Goal: Transaction & Acquisition: Purchase product/service

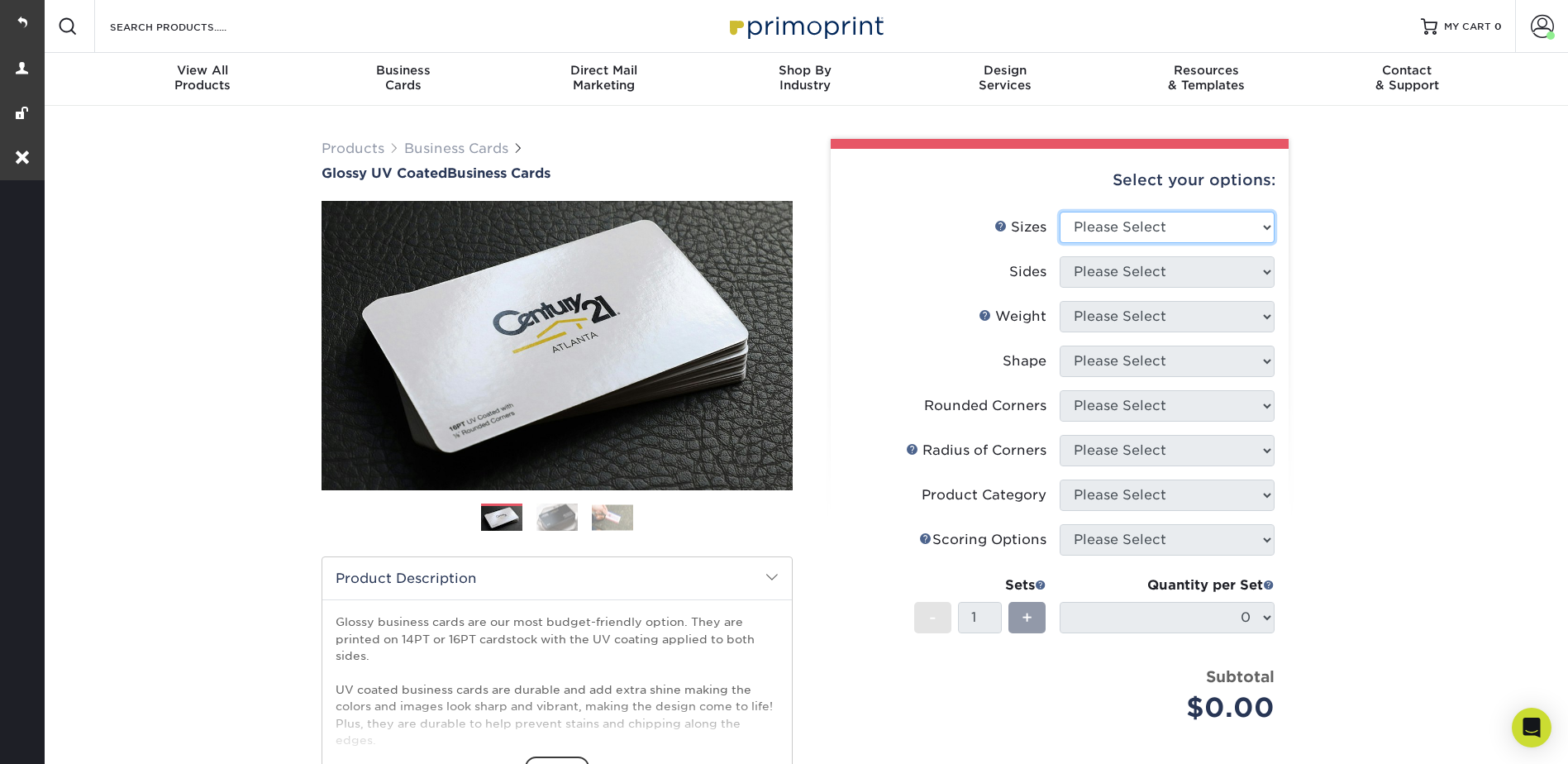
click at [1153, 231] on select "Please Select 1.5" x 3.5" - Mini 1.75" x 3.5" - Mini 2" x 2" - Square 2" x 3" -…" at bounding box center [1167, 227] width 215 height 31
select select "2.00x3.50"
click at [1060, 212] on select "Please Select 1.5" x 3.5" - Mini 1.75" x 3.5" - Mini 2" x 2" - Square 2" x 3" -…" at bounding box center [1167, 227] width 215 height 31
drag, startPoint x: 1099, startPoint y: 277, endPoint x: 1100, endPoint y: 288, distance: 11.0
click at [1099, 277] on select "Please Select Print Both Sides Print Front Only" at bounding box center [1167, 271] width 215 height 31
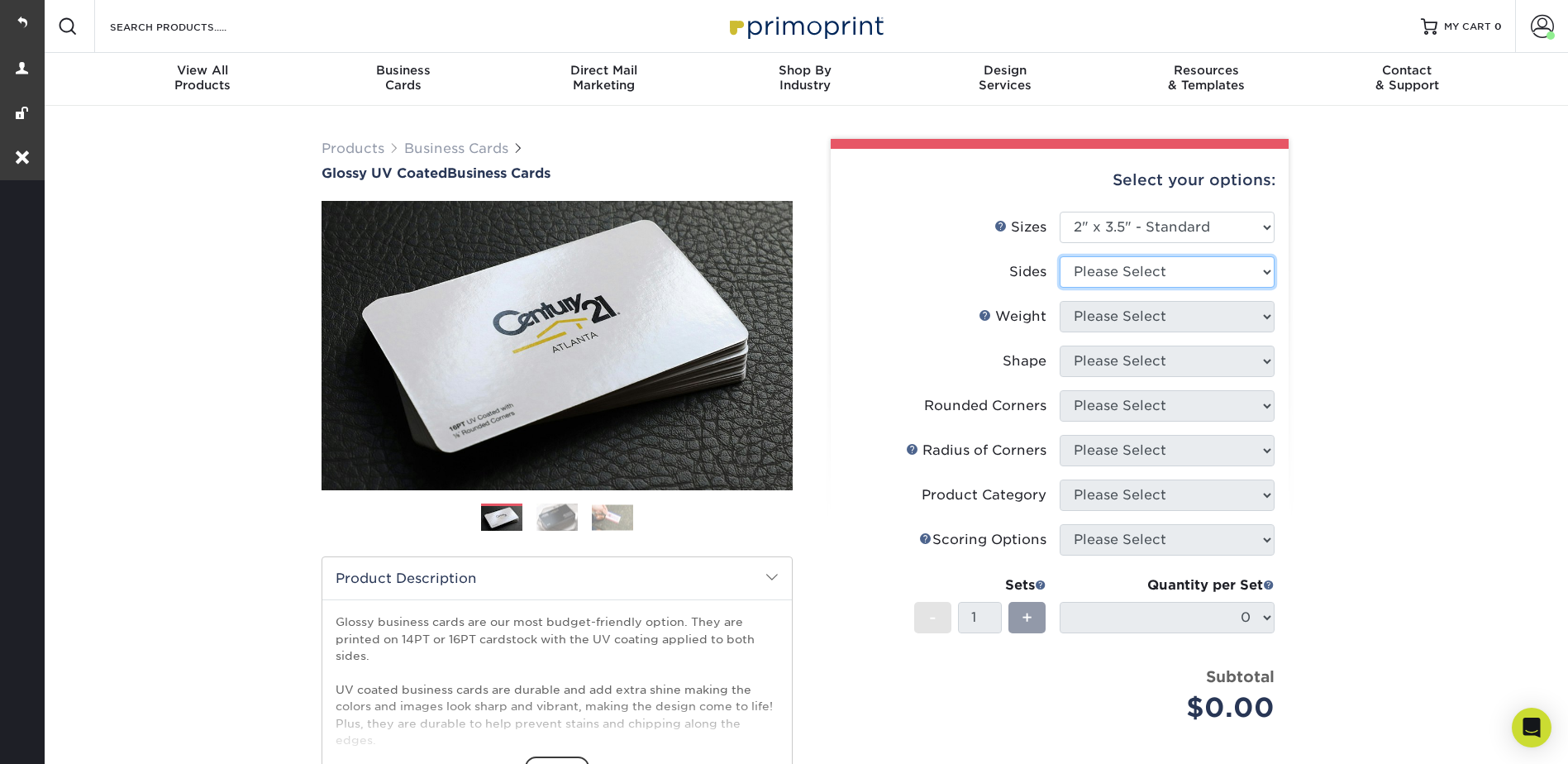
select select "13abbda7-1d64-4f25-8bb2-c179b224825d"
click at [1060, 256] on select "Please Select Print Both Sides Print Front Only" at bounding box center [1167, 271] width 215 height 31
click at [1097, 311] on select "Please Select 16PT 14PT" at bounding box center [1167, 316] width 215 height 31
select select "16PT"
click at [1060, 301] on select "Please Select 16PT 14PT" at bounding box center [1167, 316] width 215 height 31
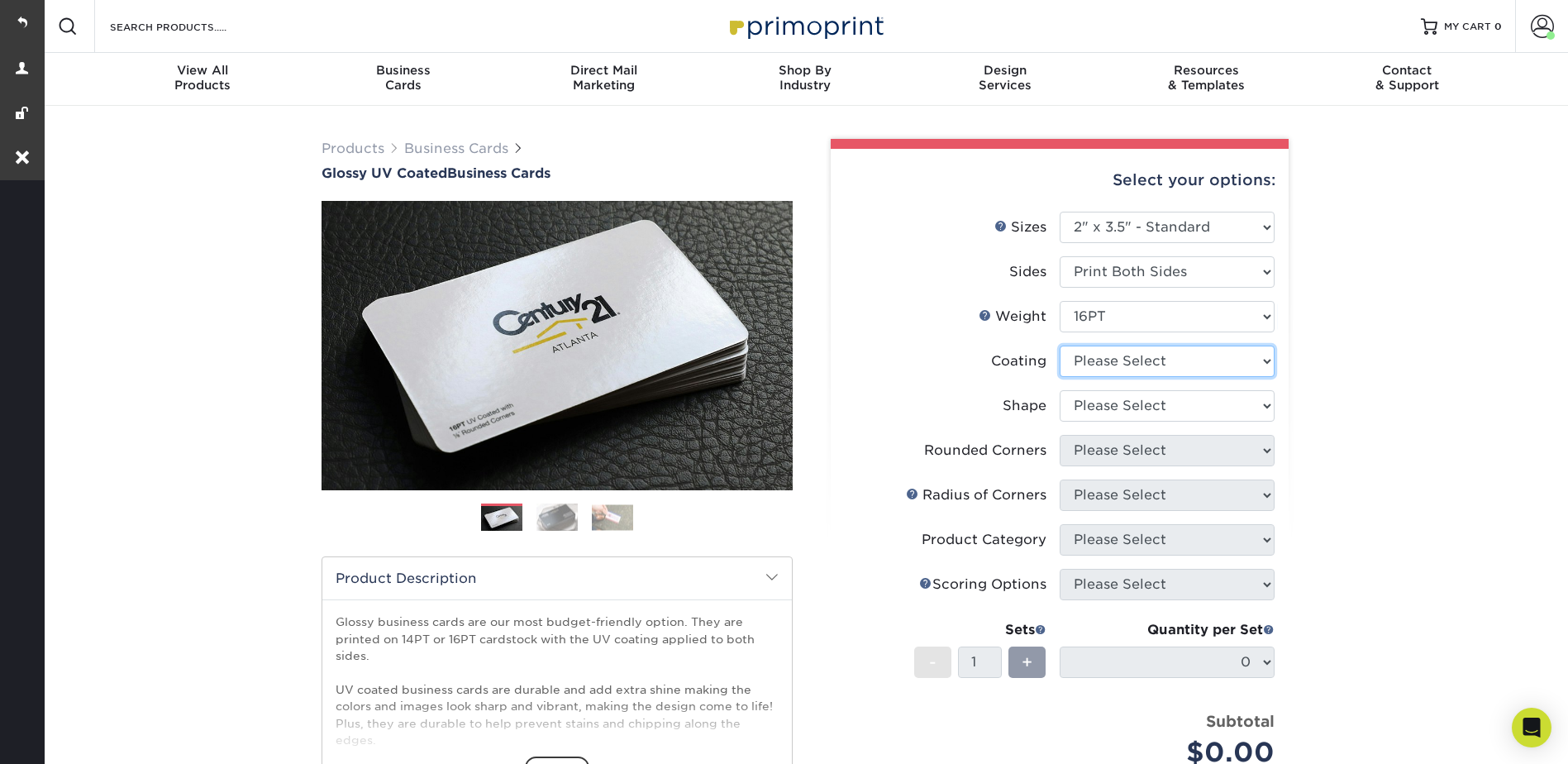
click at [1128, 356] on select at bounding box center [1167, 360] width 215 height 31
click at [1095, 359] on select at bounding box center [1167, 360] width 215 height 31
select select "ae367451-b2b8-45df-a344-0f05b6a12993"
click at [1060, 345] on select at bounding box center [1167, 360] width 215 height 31
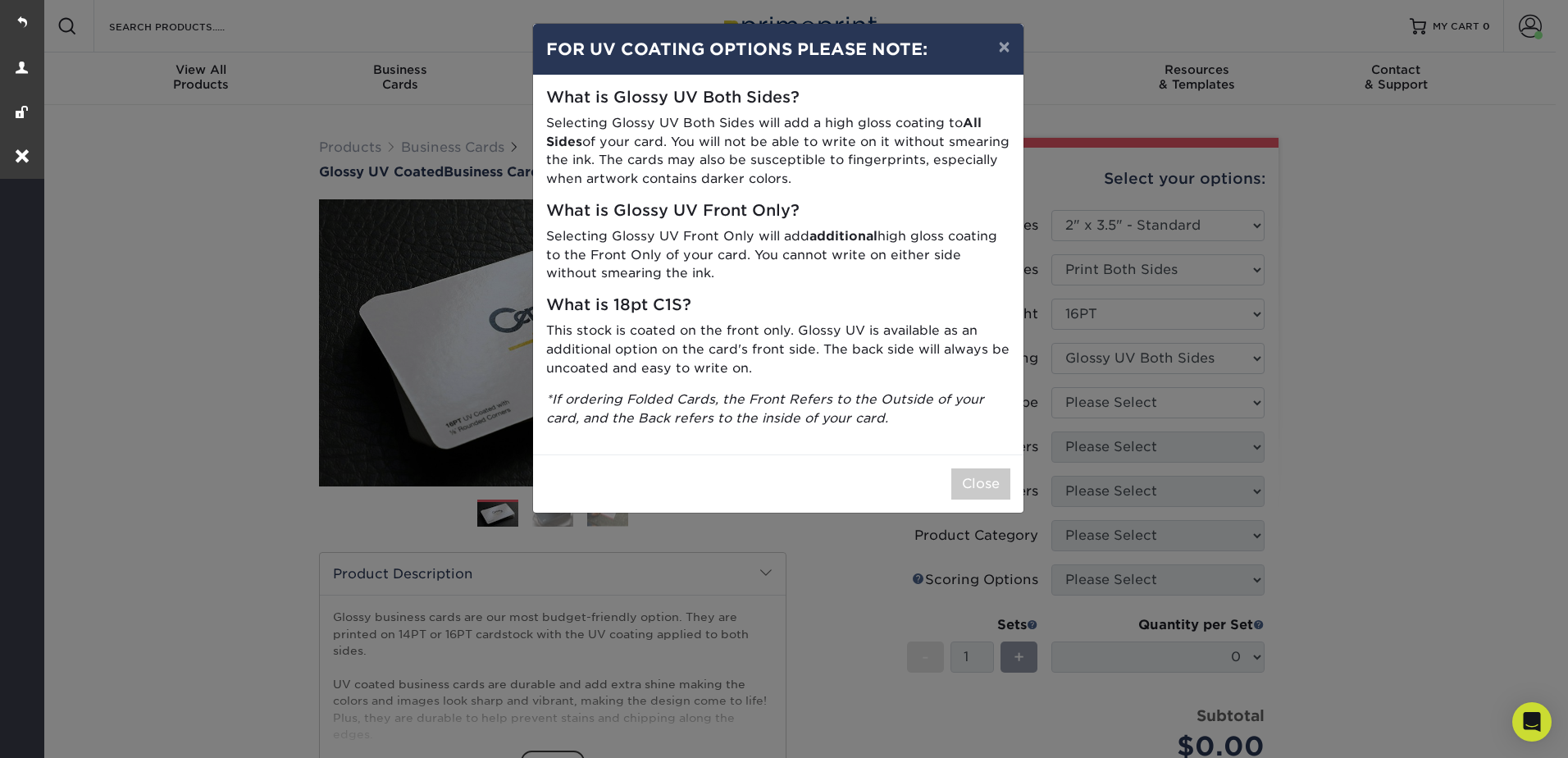
click at [1077, 392] on div "× FOR UV COATING OPTIONS PLEASE NOTE: What is Glossy UV Both Sides? Selecting G…" at bounding box center [784, 379] width 1568 height 758
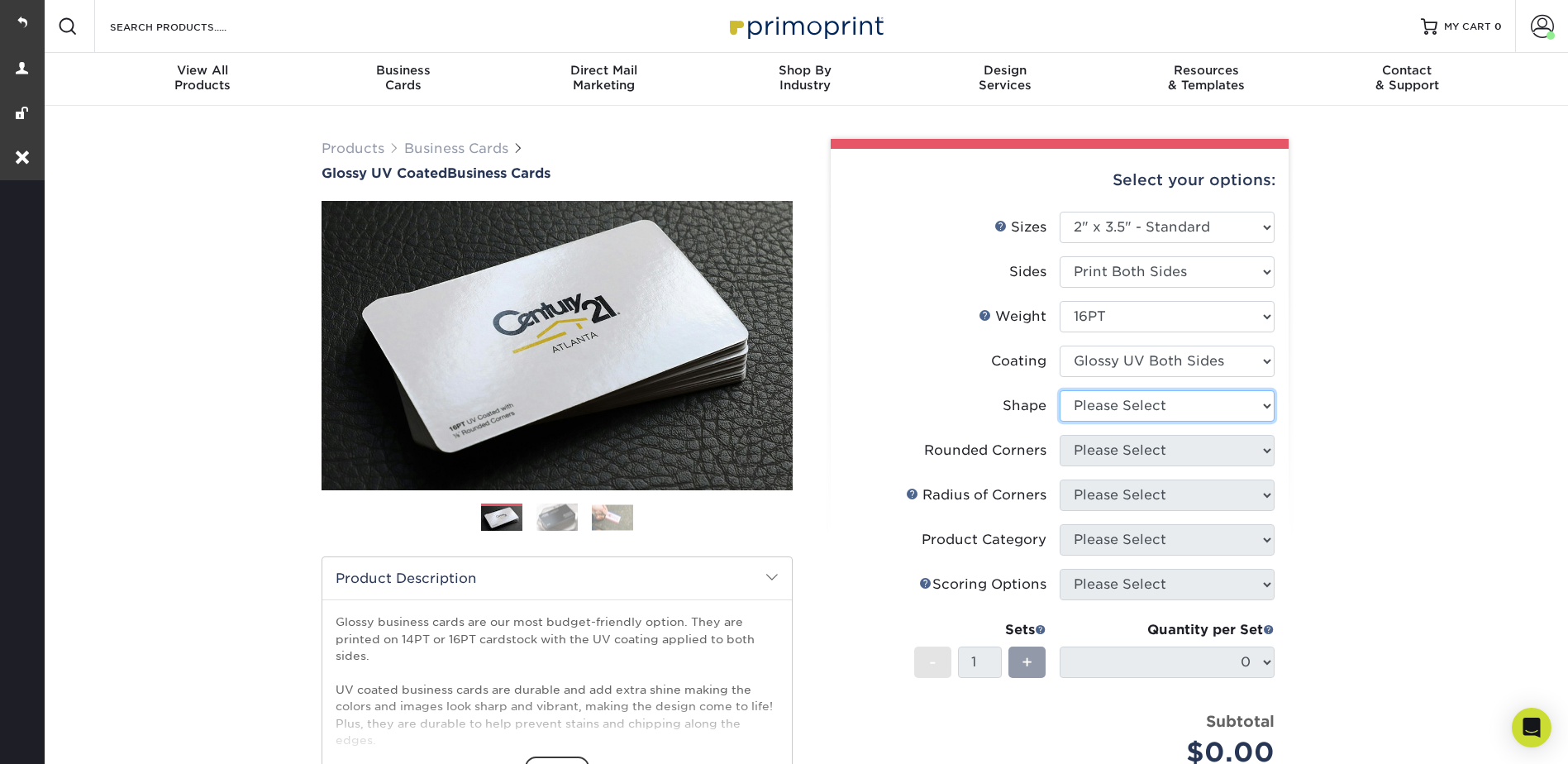
click at [1090, 390] on select "Please Select Standard Oval" at bounding box center [1167, 406] width 215 height 31
select select "standard"
click at [1060, 390] on select "Please Select Standard Oval" at bounding box center [1167, 406] width 215 height 31
click at [1101, 432] on li "Shape Please Select Standard Oval" at bounding box center [1060, 412] width 430 height 44
click at [1101, 451] on select "Please Select Yes - Round 2 Corners Yes - Round 4 Corners No" at bounding box center [1167, 450] width 215 height 31
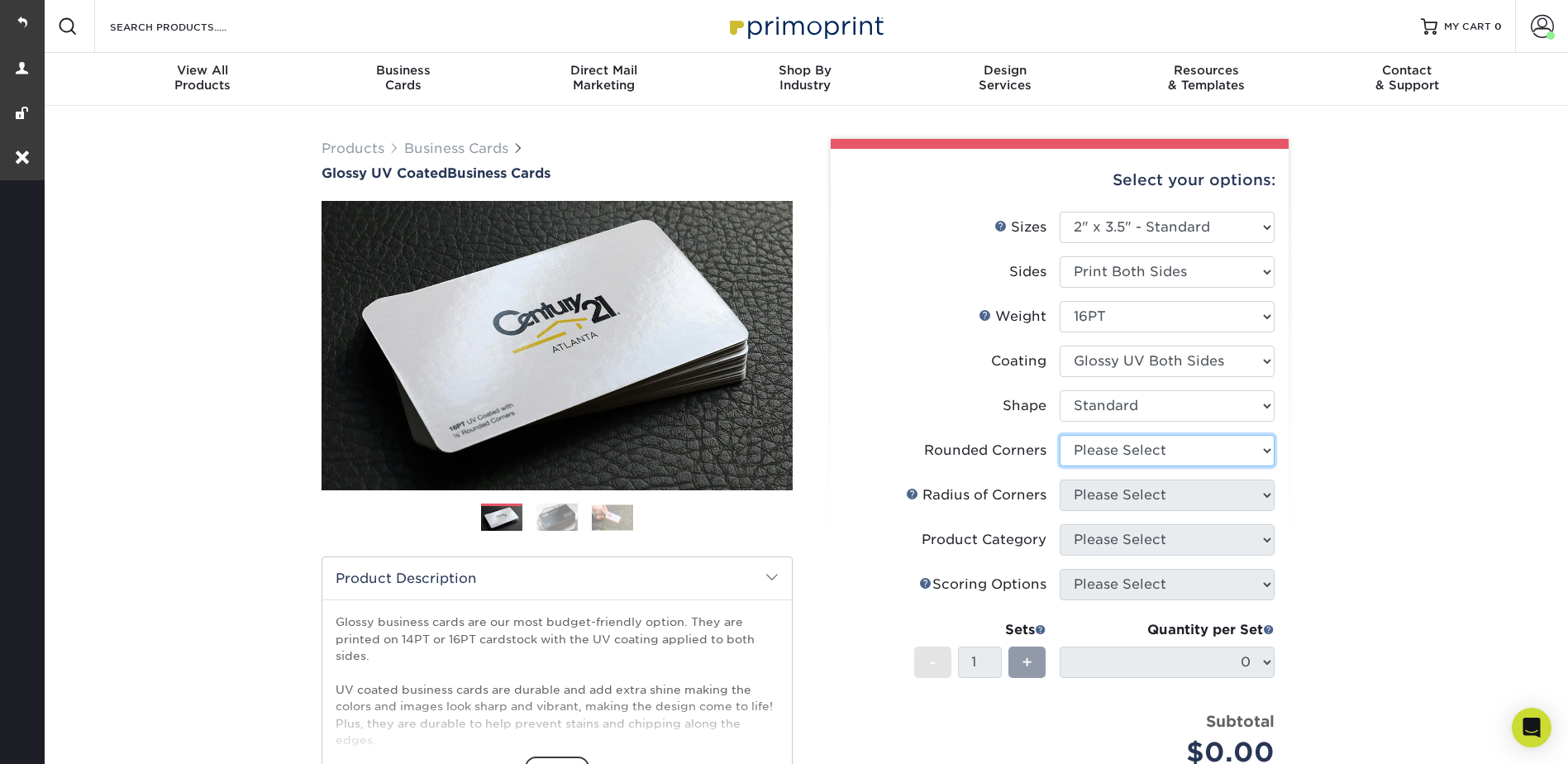
select select "0"
click at [1060, 435] on select "Please Select Yes - Round 2 Corners Yes - Round 4 Corners No" at bounding box center [1167, 450] width 215 height 31
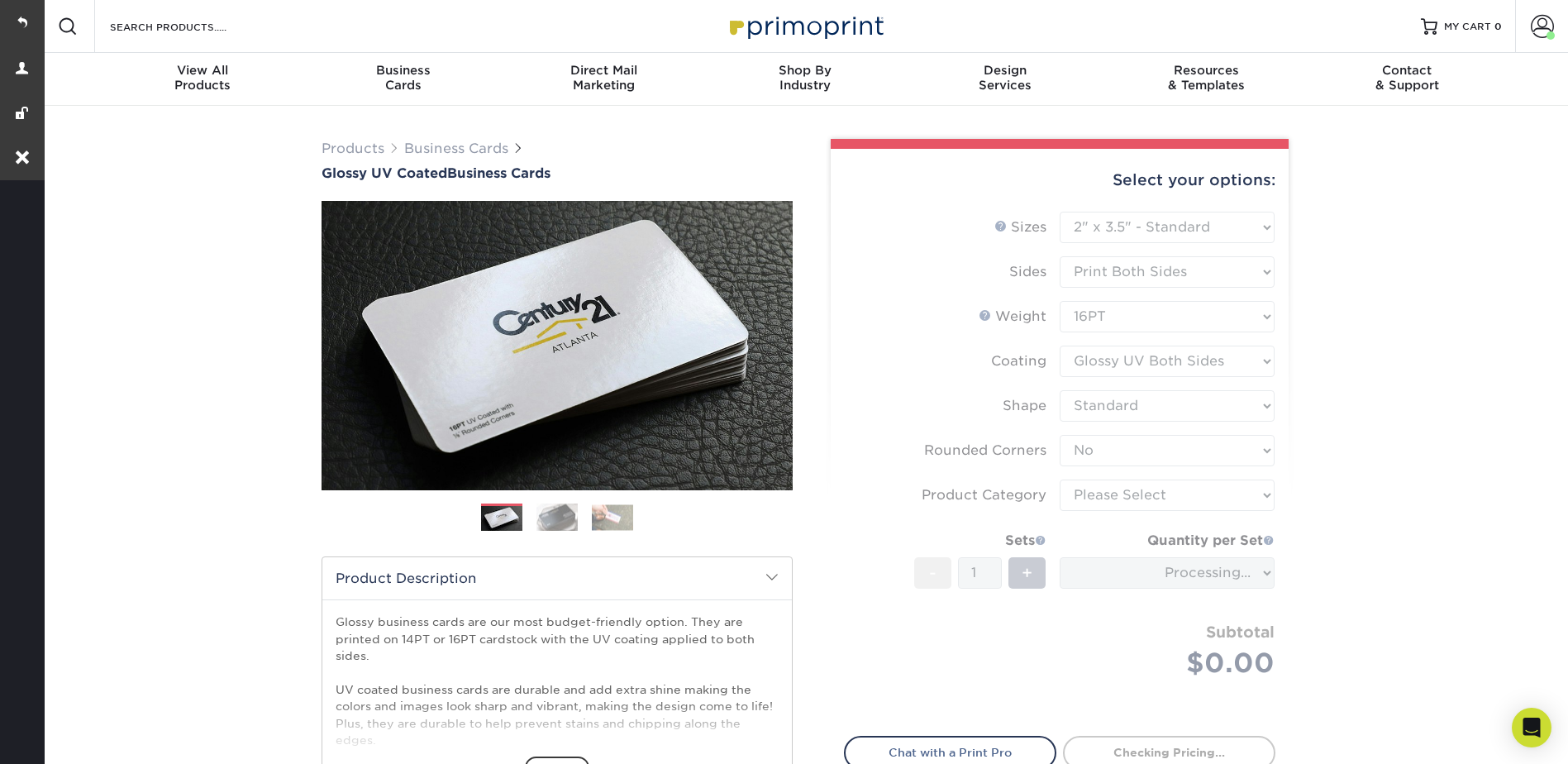
click at [1117, 491] on form "Sizes Help Sizes Please Select 1.5" x 3.5" - Mini 1.75" x 3.5" - Mini 2" x 2" -…" at bounding box center [1060, 464] width 431 height 505
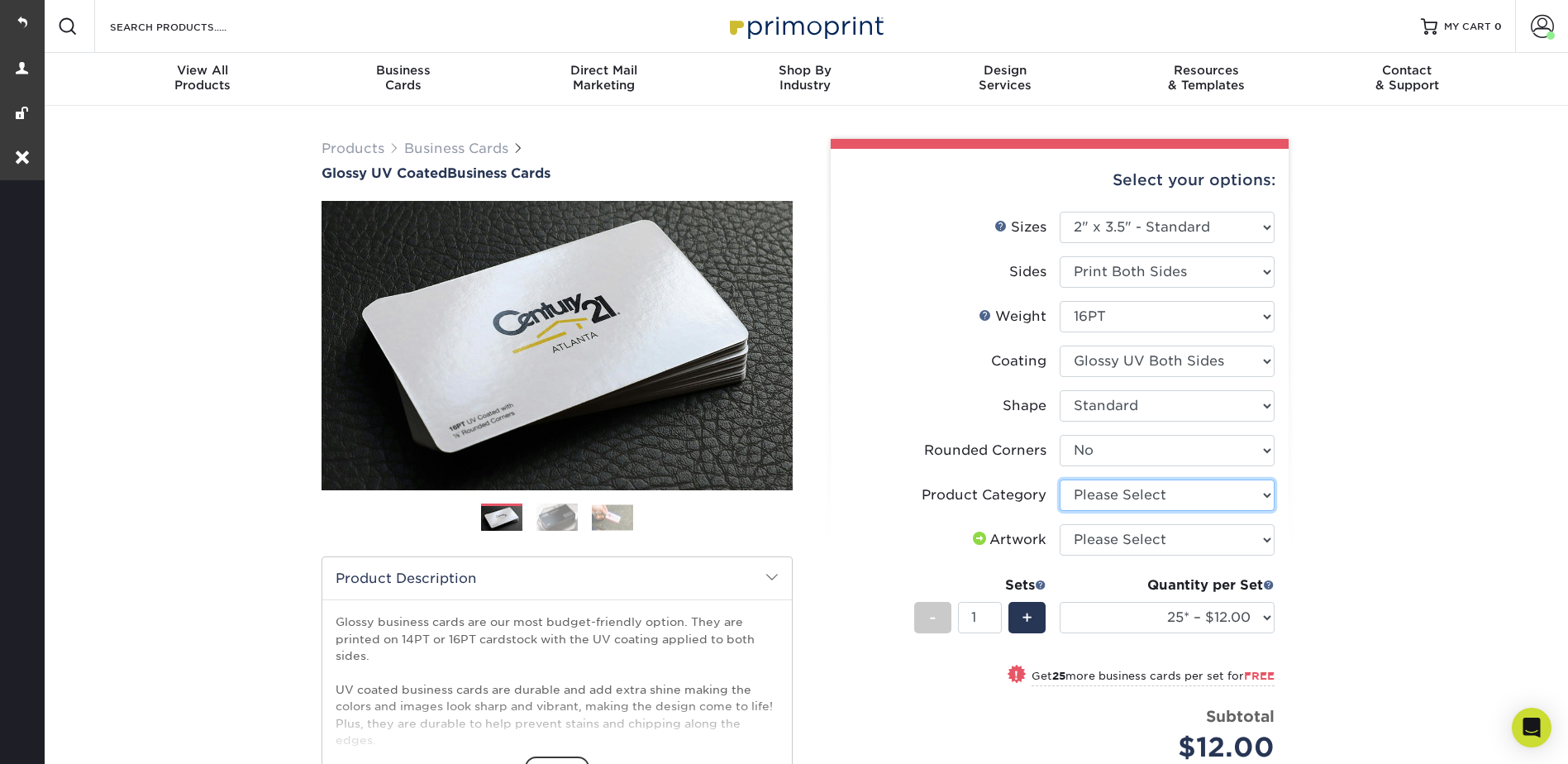
click at [1117, 491] on select "Please Select Business Cards" at bounding box center [1167, 494] width 215 height 31
select select "3b5148f1-0588-4f88-a218-97bcfdce65c1"
click at [1060, 479] on select "Please Select Business Cards" at bounding box center [1167, 494] width 215 height 31
click at [1112, 539] on select "Please Select I will upload files I need a design - $100" at bounding box center [1167, 539] width 215 height 31
select select "upload"
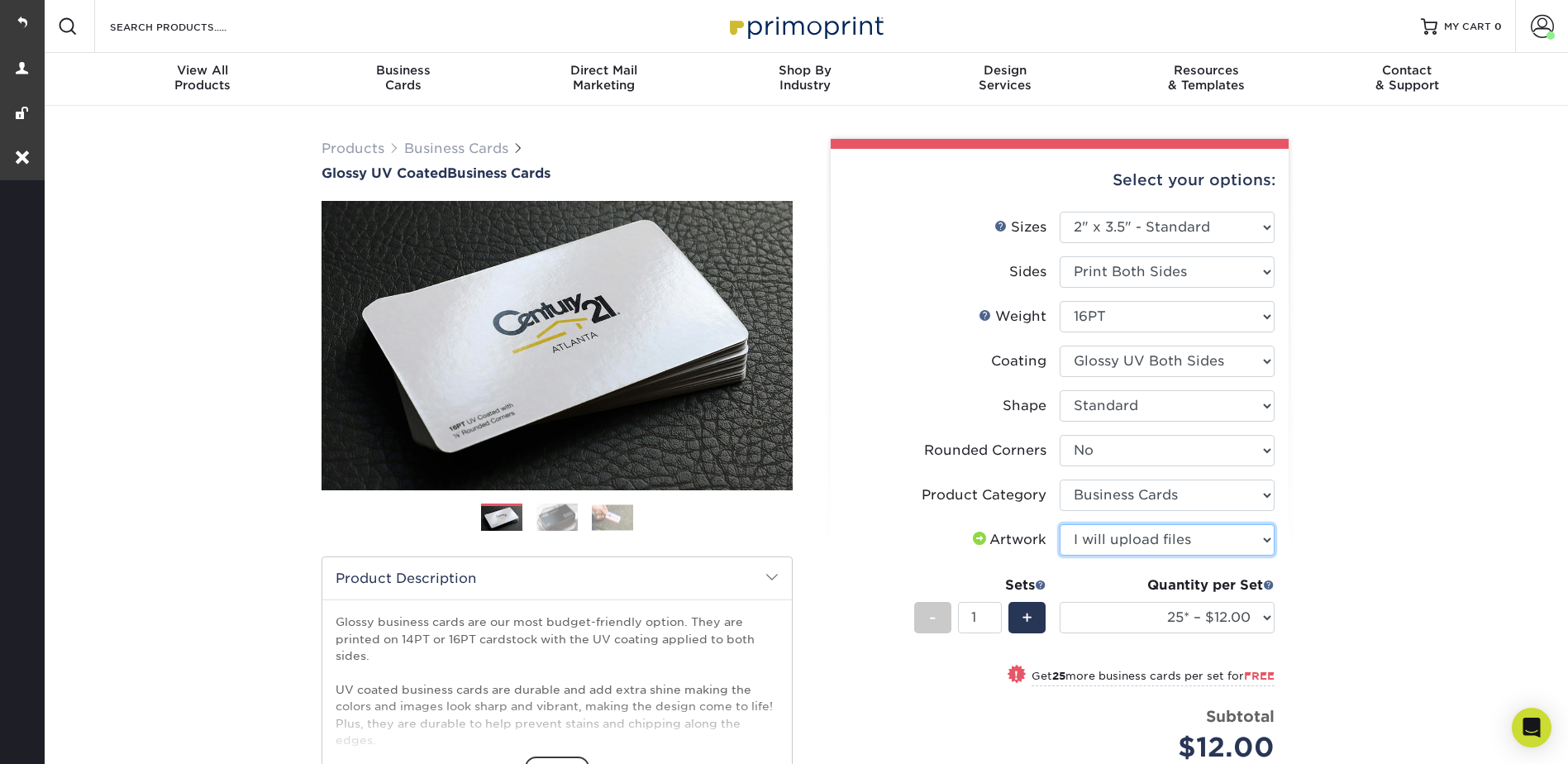
click at [1060, 524] on select "Please Select I will upload files I need a design - $100" at bounding box center [1167, 539] width 215 height 31
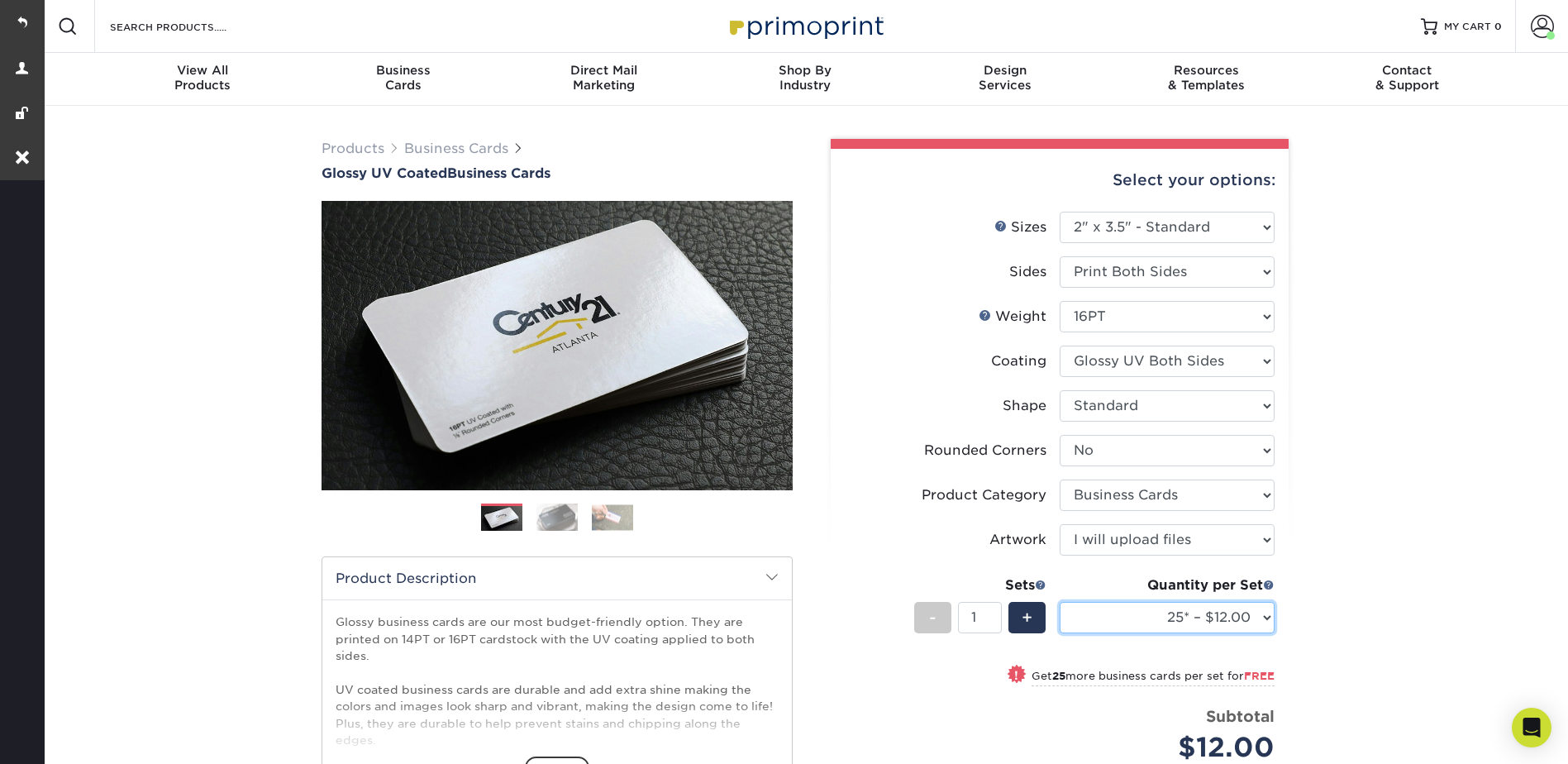
drag, startPoint x: 1162, startPoint y: 615, endPoint x: 1164, endPoint y: 606, distance: 9.2
click at [1162, 615] on select "25* – $12.00 50* – $12.00 100* – $12.00 250* – $21.00 500 – $42.00 1000 – $53.0…" at bounding box center [1167, 616] width 215 height 31
select select "250* – $21.00"
click at [1060, 601] on select "25* – $12.00 50* – $12.00 100* – $12.00 250* – $21.00 500 – $42.00 1000 – $53.0…" at bounding box center [1167, 616] width 215 height 31
drag, startPoint x: 984, startPoint y: 615, endPoint x: 970, endPoint y: 616, distance: 14.0
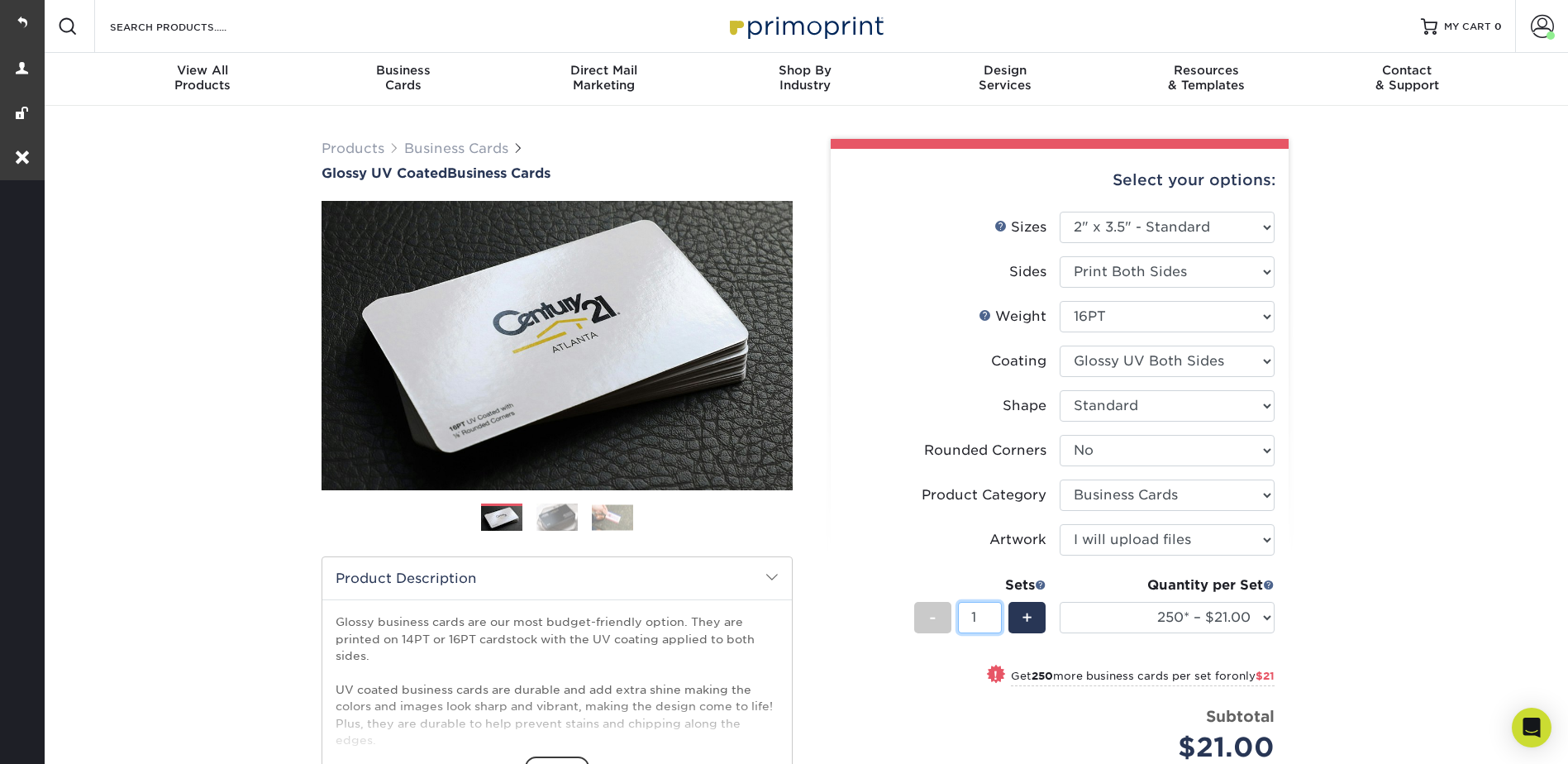
click at [970, 616] on input "1" at bounding box center [980, 616] width 44 height 31
type input "21"
click at [1481, 459] on div "Products Business Cards Glossy UV Coated Business Cards Previous Next" at bounding box center [805, 579] width 1527 height 947
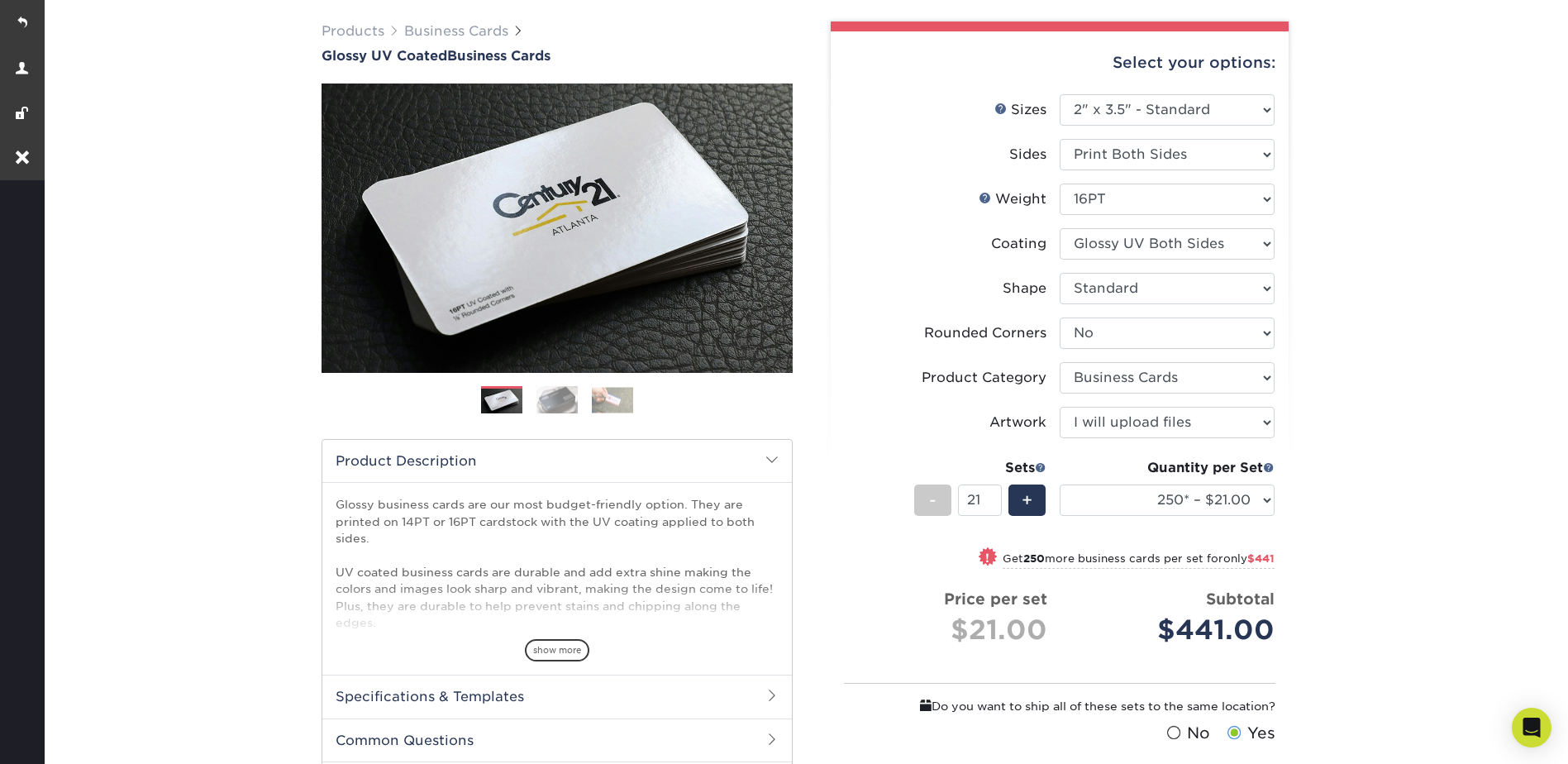
scroll to position [247, 0]
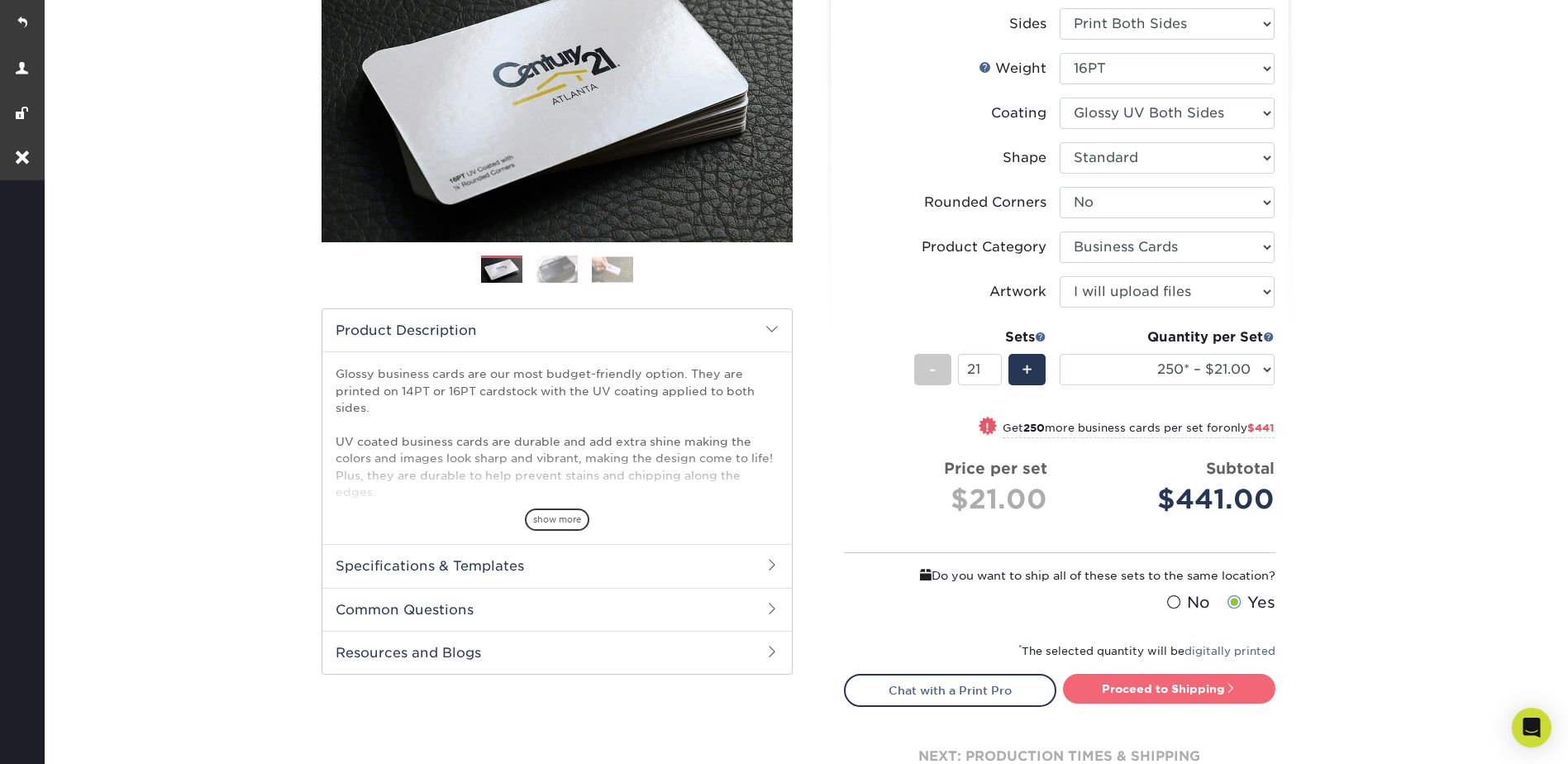
click at [1205, 687] on link "Proceed to Shipping" at bounding box center [1170, 689] width 213 height 30
type input "Set 1"
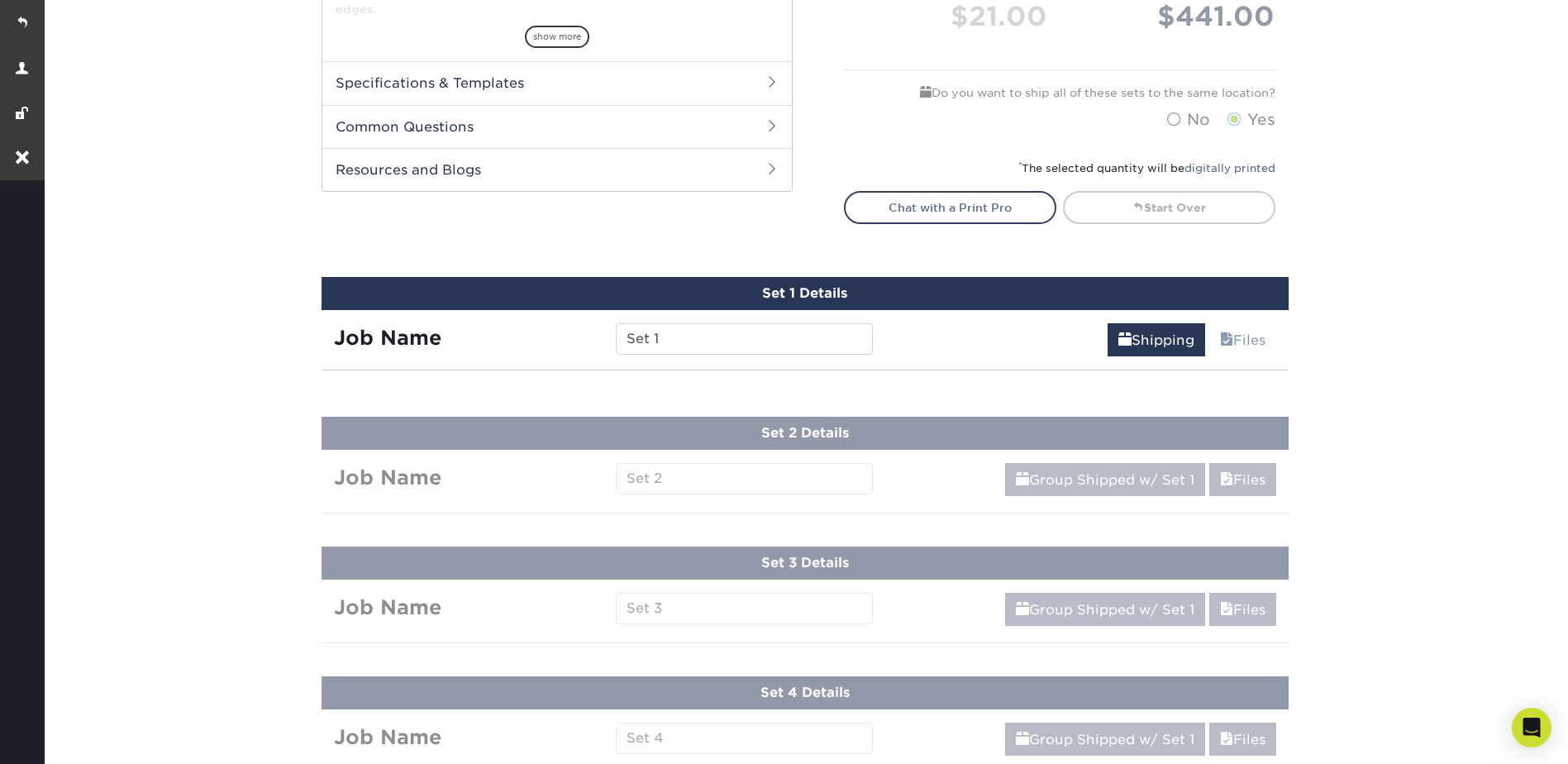
scroll to position [966, 0]
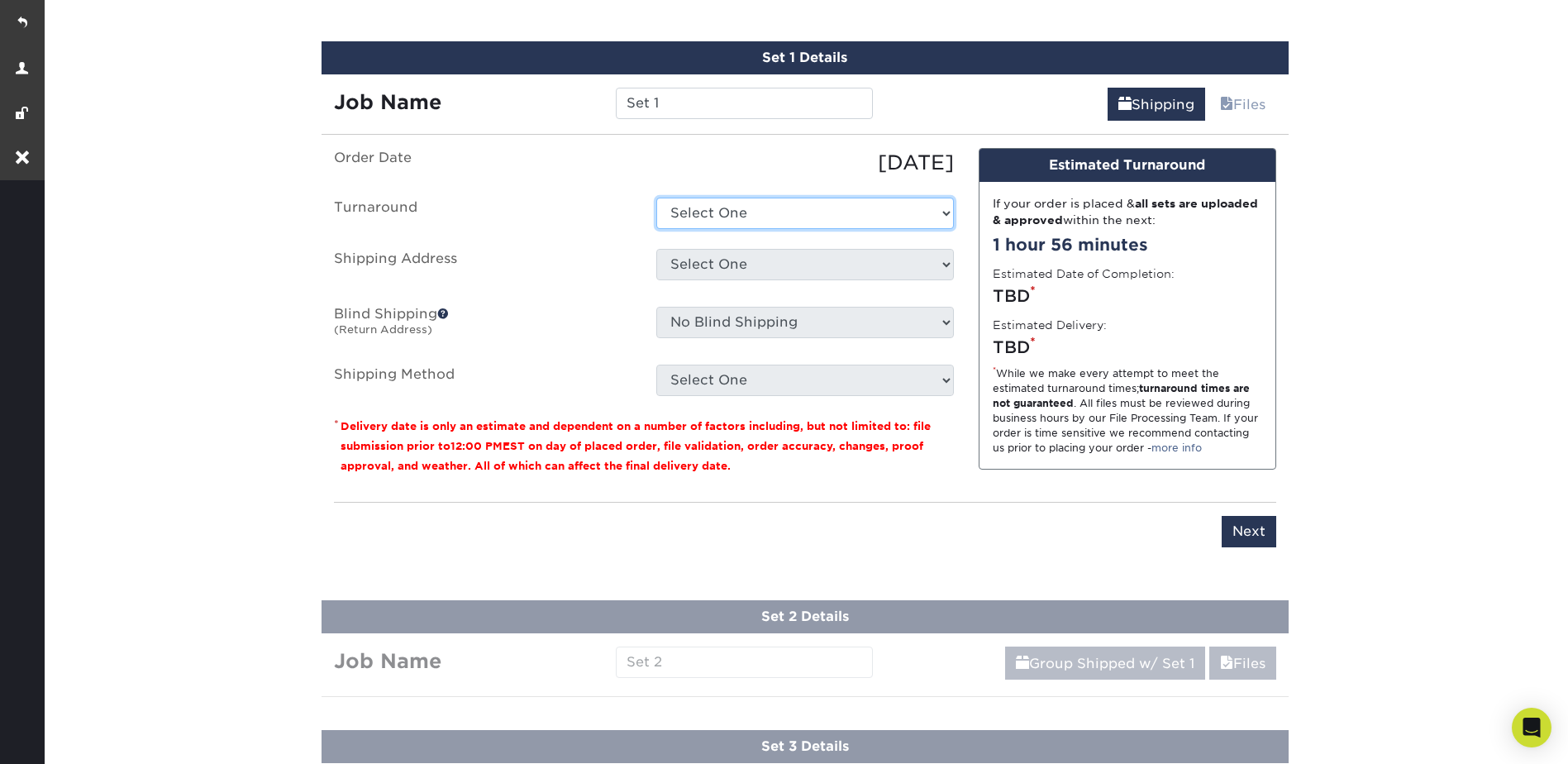
click at [729, 205] on select "Select One 2-4 Business Days 2 Day Next Business Day" at bounding box center [805, 213] width 297 height 31
select select "6166188b-2f9f-4f00-9b95-4d4d27bd6181"
click at [656, 198] on select "Select One 2-4 Business Days 2 Day Next Business Day" at bounding box center [805, 213] width 297 height 31
drag, startPoint x: 726, startPoint y: 255, endPoint x: 728, endPoint y: 269, distance: 14.1
click at [726, 255] on select "Select One Business Development Manager Environmental, Health, and Safety Manag…" at bounding box center [805, 263] width 297 height 31
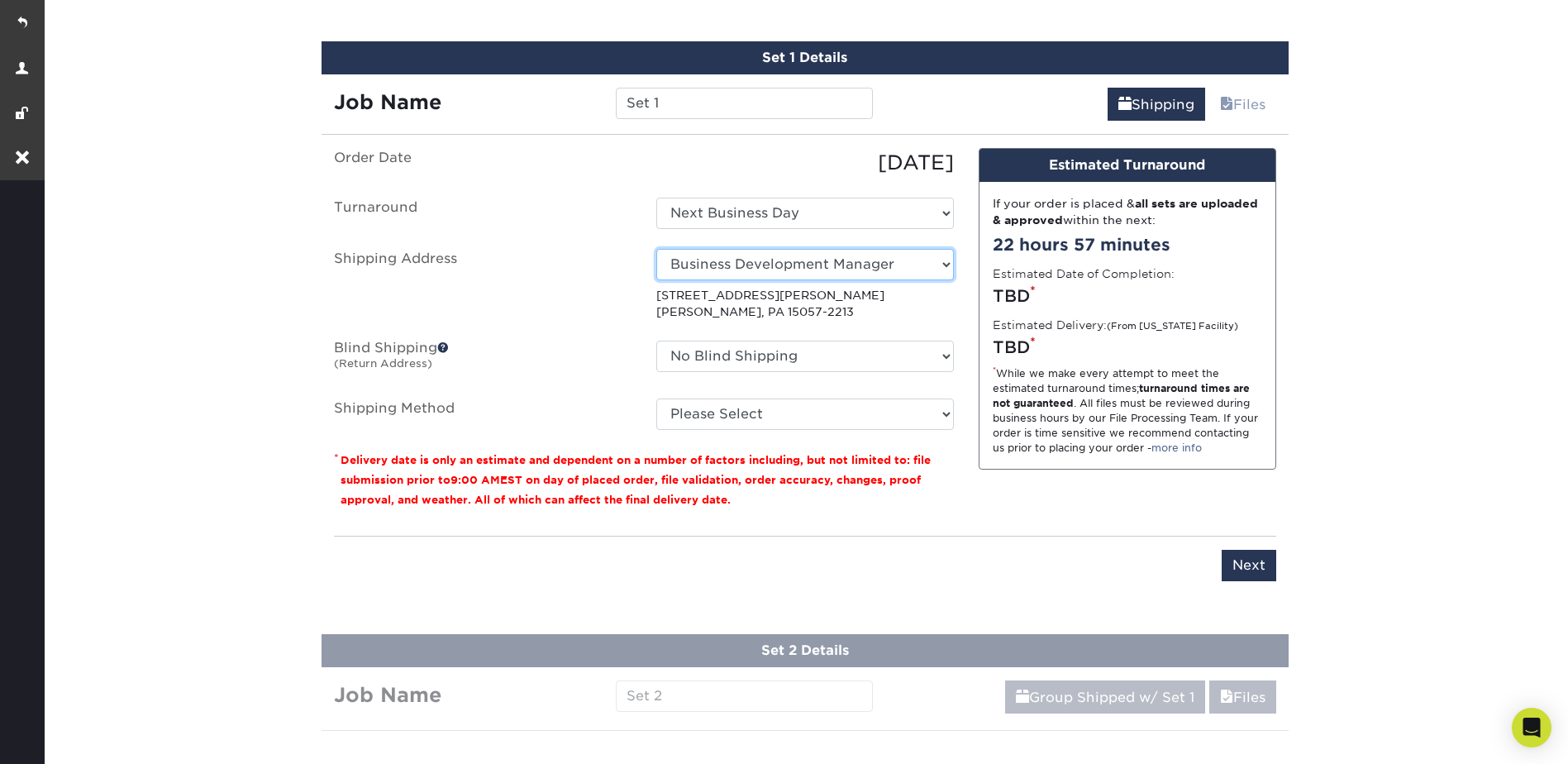
click at [721, 262] on select "Select One Business Development Manager Environmental, Health, and Safety Manag…" at bounding box center [805, 263] width 297 height 31
click at [727, 253] on select "Select One Business Development Manager Environmental, Health, and Safety Manag…" at bounding box center [805, 263] width 297 height 31
select select "246929"
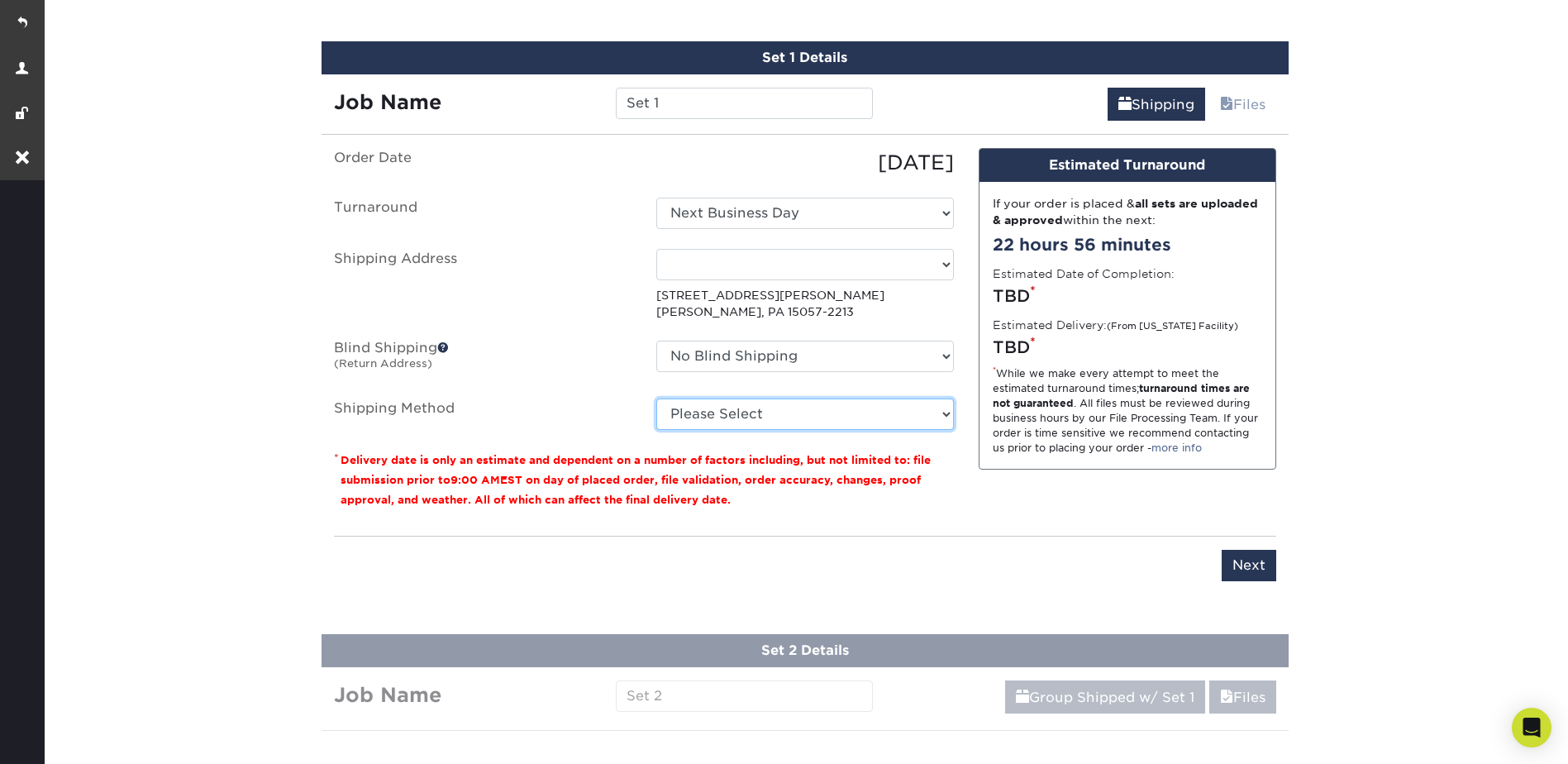
click at [709, 409] on select "Please Select Ground Shipping (+$20.55) 3 Day Shipping Service (+$24.53) 2 Day …" at bounding box center [805, 413] width 297 height 31
select select "03"
click at [656, 398] on select "Please Select Ground Shipping (+$20.55) 3 Day Shipping Service (+$24.53) 2 Day …" at bounding box center [805, 413] width 297 height 31
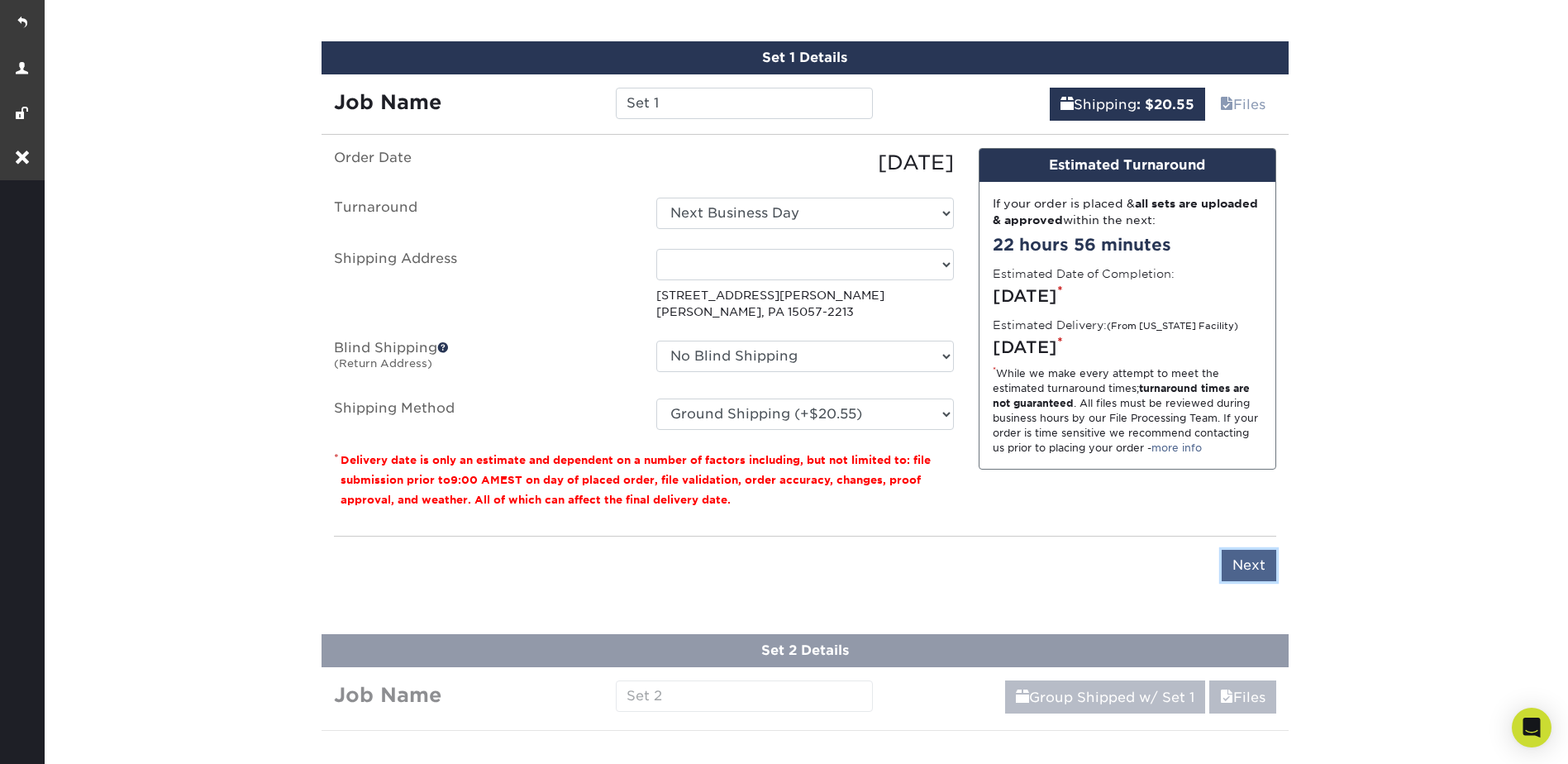
click at [1242, 569] on input "Next" at bounding box center [1249, 565] width 55 height 31
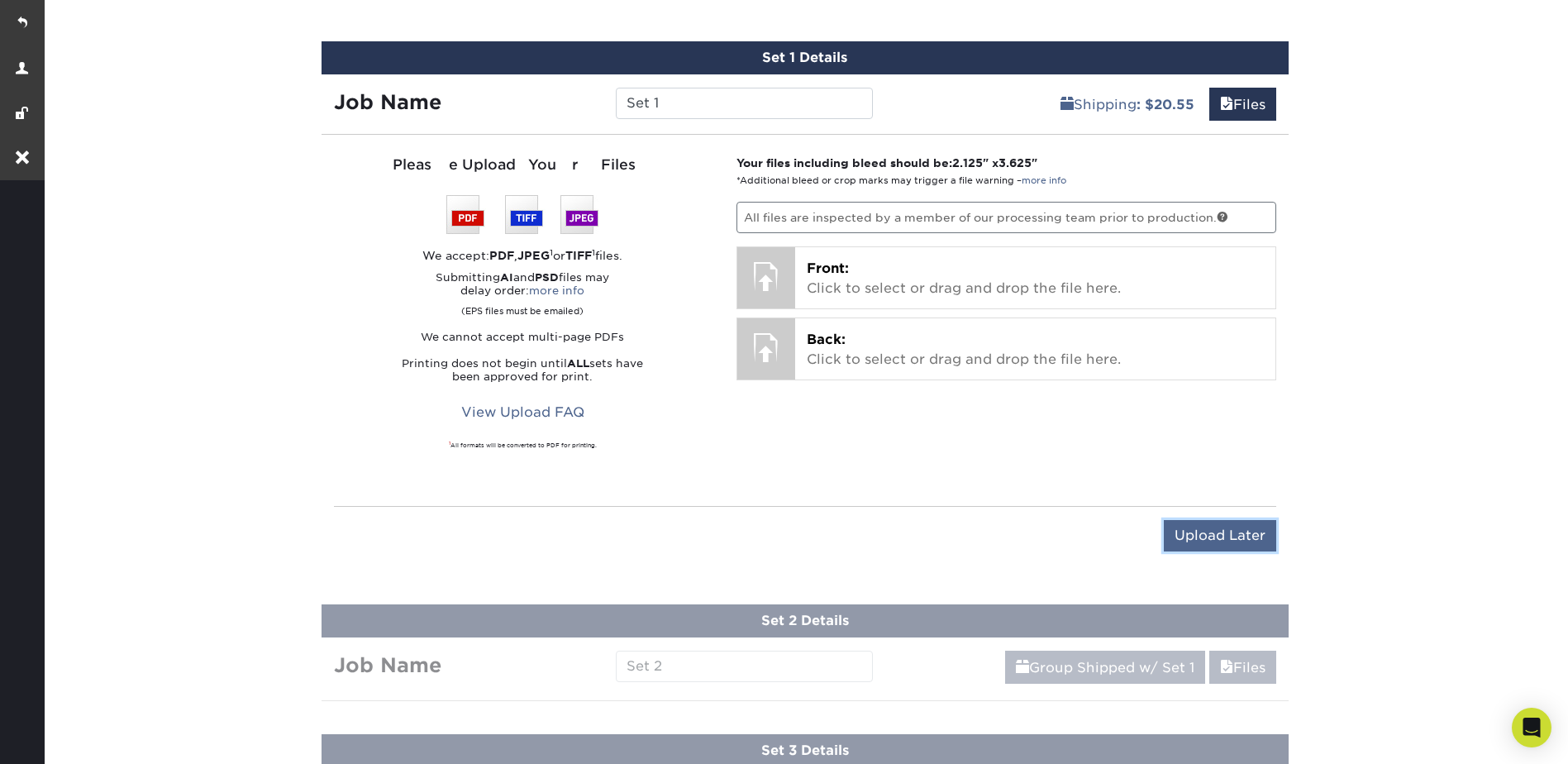
click at [1216, 526] on input "Upload Later" at bounding box center [1220, 534] width 112 height 31
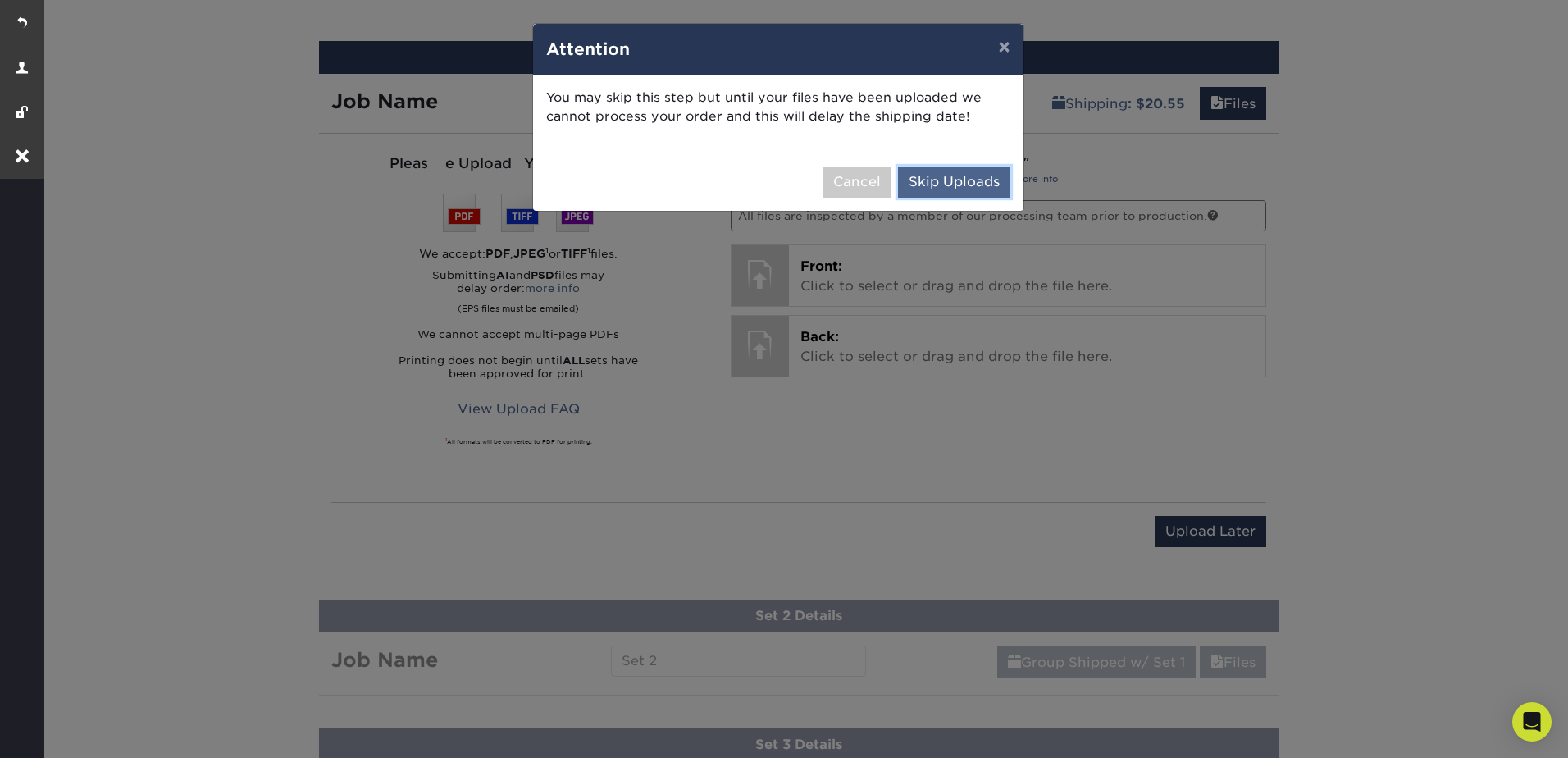
click at [962, 176] on button "Skip Uploads" at bounding box center [954, 181] width 112 height 31
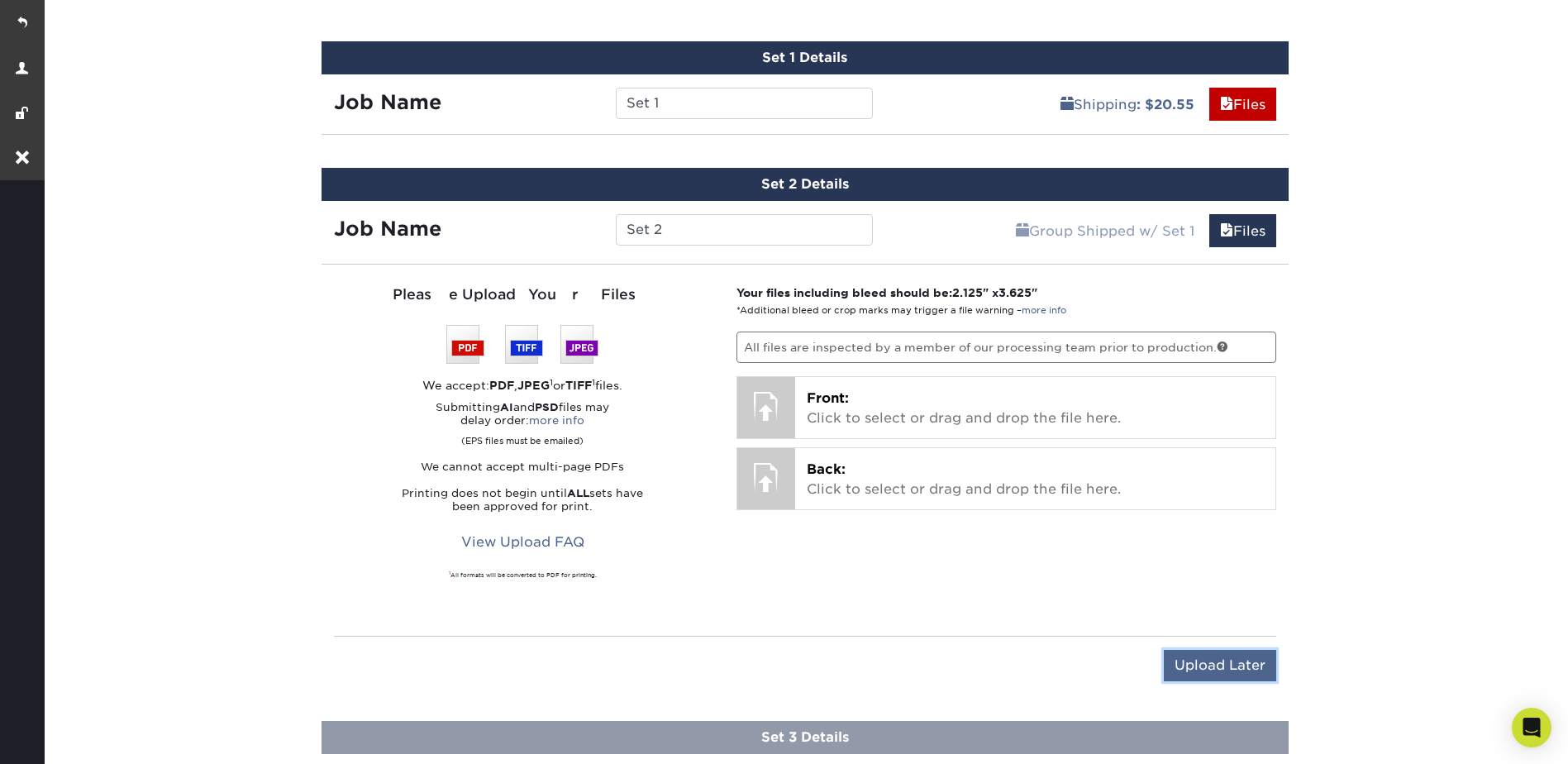
click at [1217, 661] on input "Upload Later" at bounding box center [1220, 664] width 112 height 31
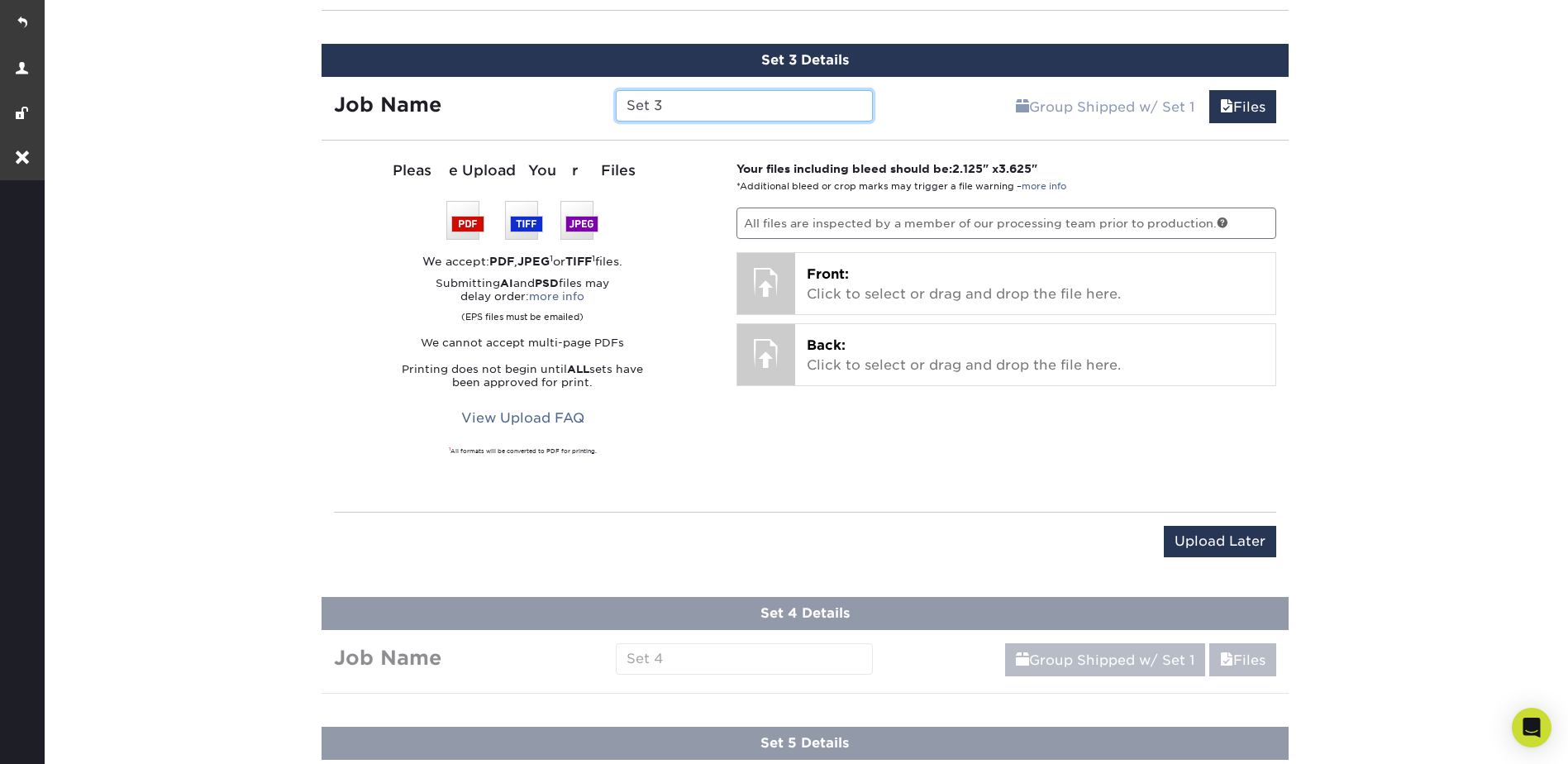
scroll to position [1379, 0]
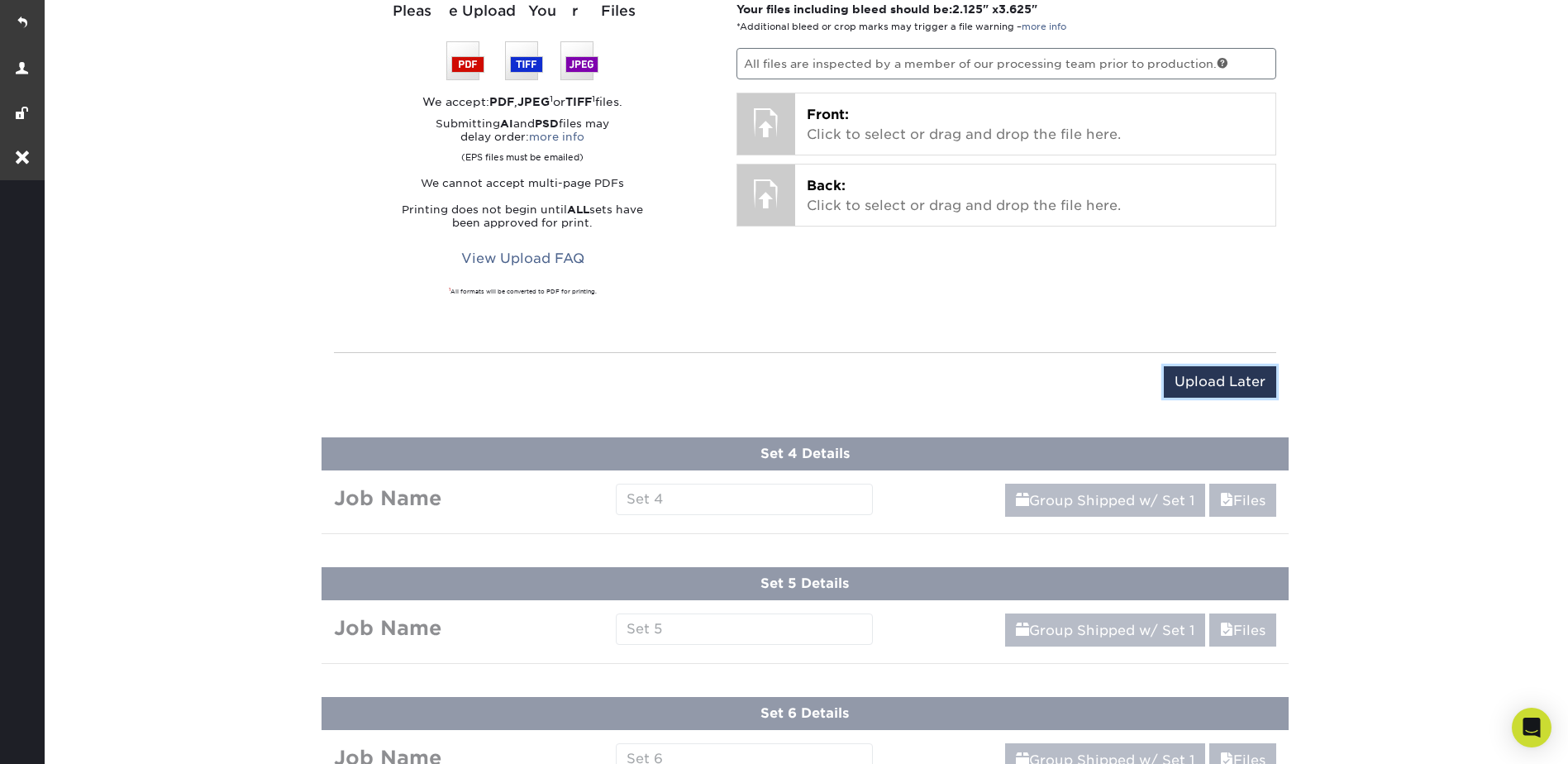
click at [1245, 374] on input "Upload Later" at bounding box center [1220, 381] width 112 height 31
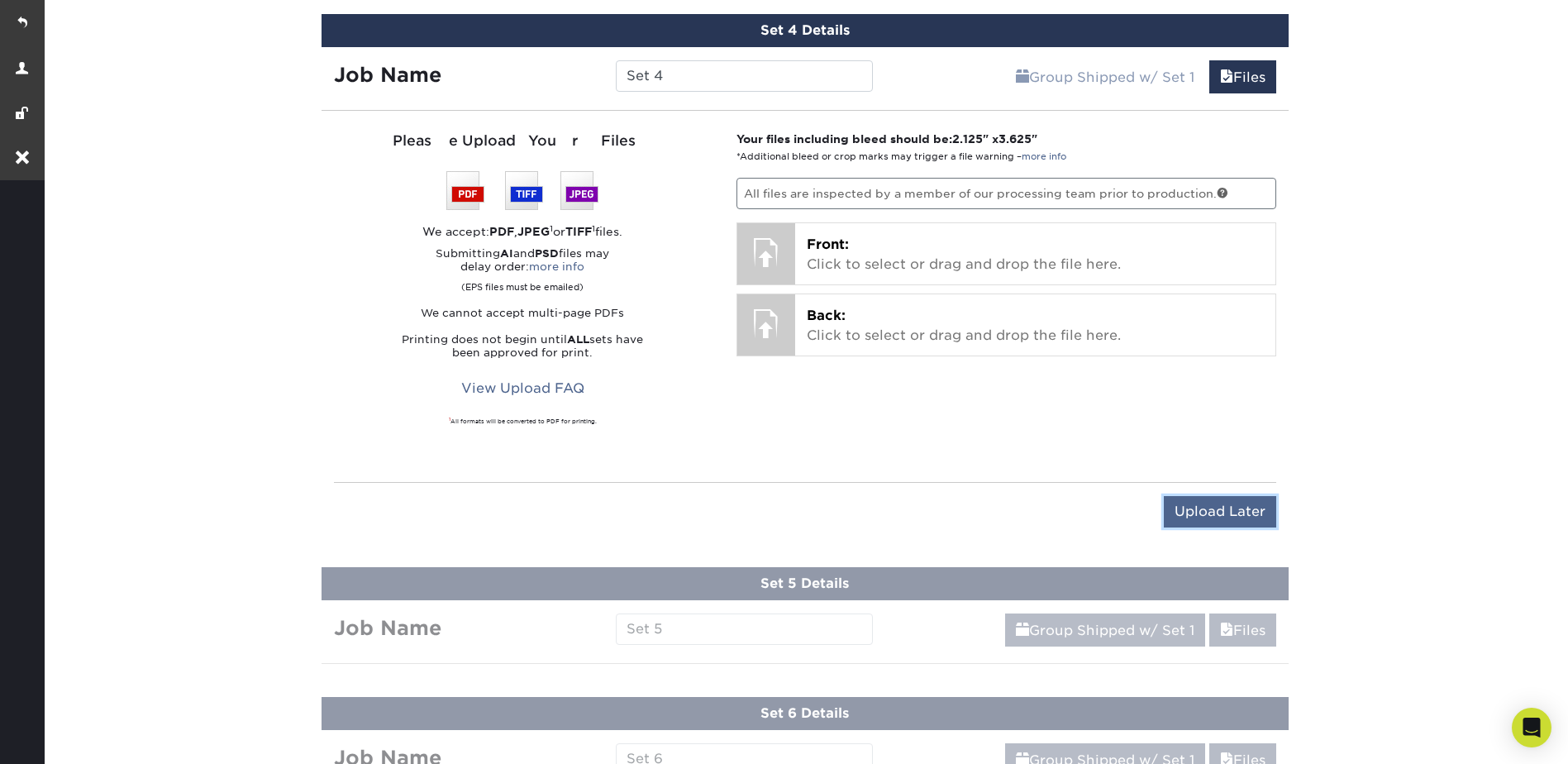
click at [1223, 512] on input "Upload Later" at bounding box center [1220, 511] width 112 height 31
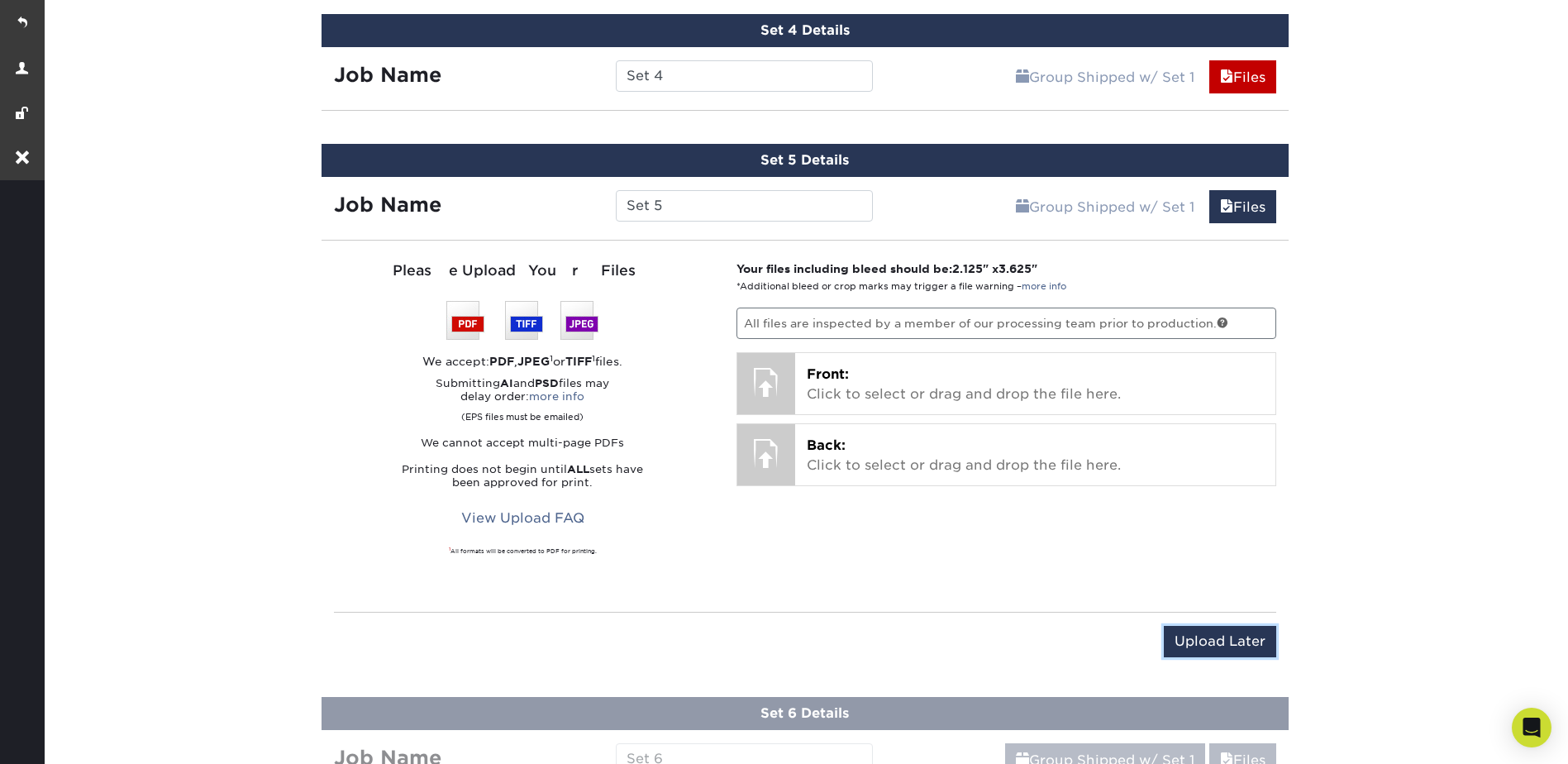
click at [1238, 642] on input "Upload Later" at bounding box center [1220, 641] width 112 height 31
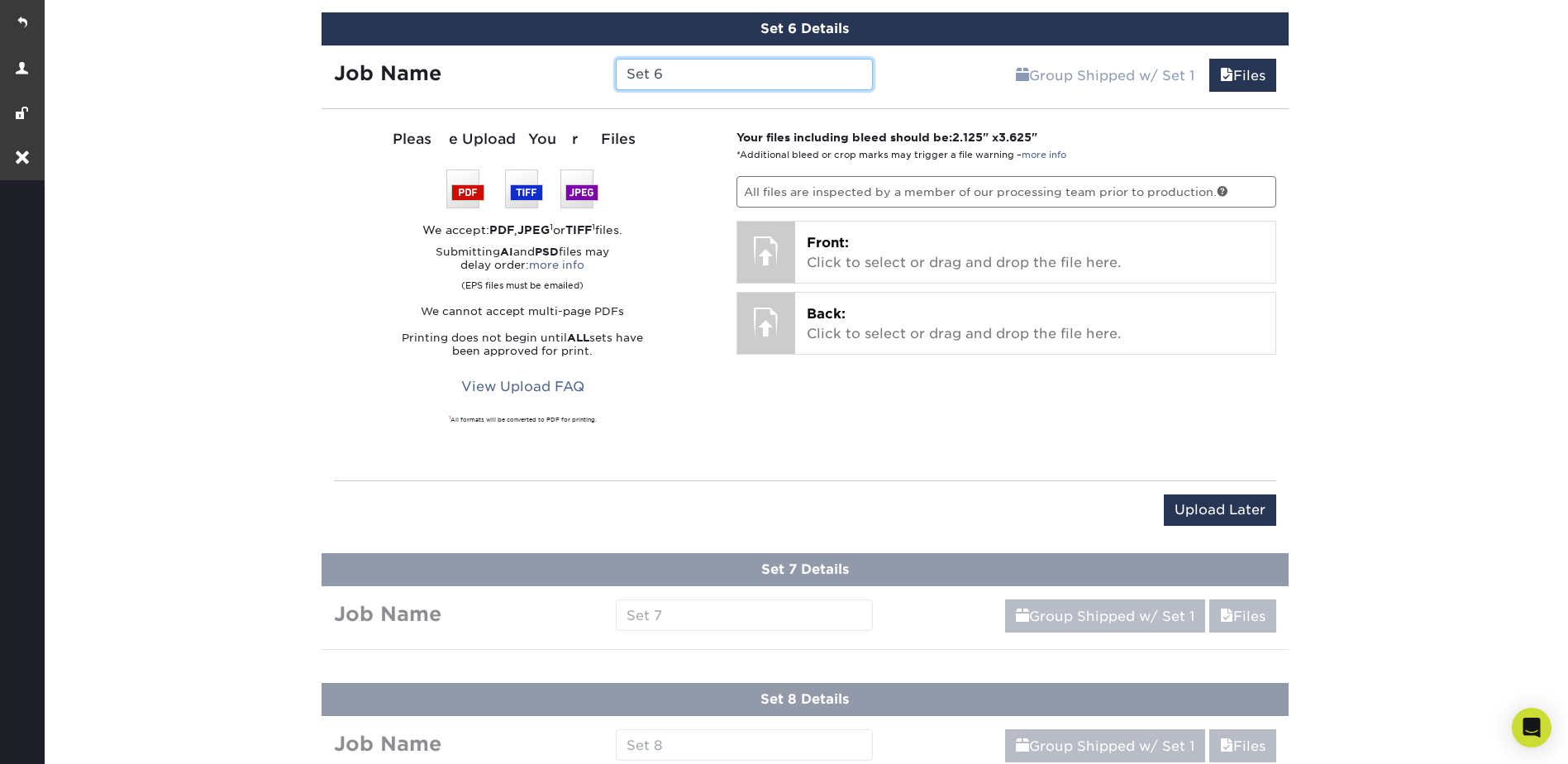
scroll to position [1710, 0]
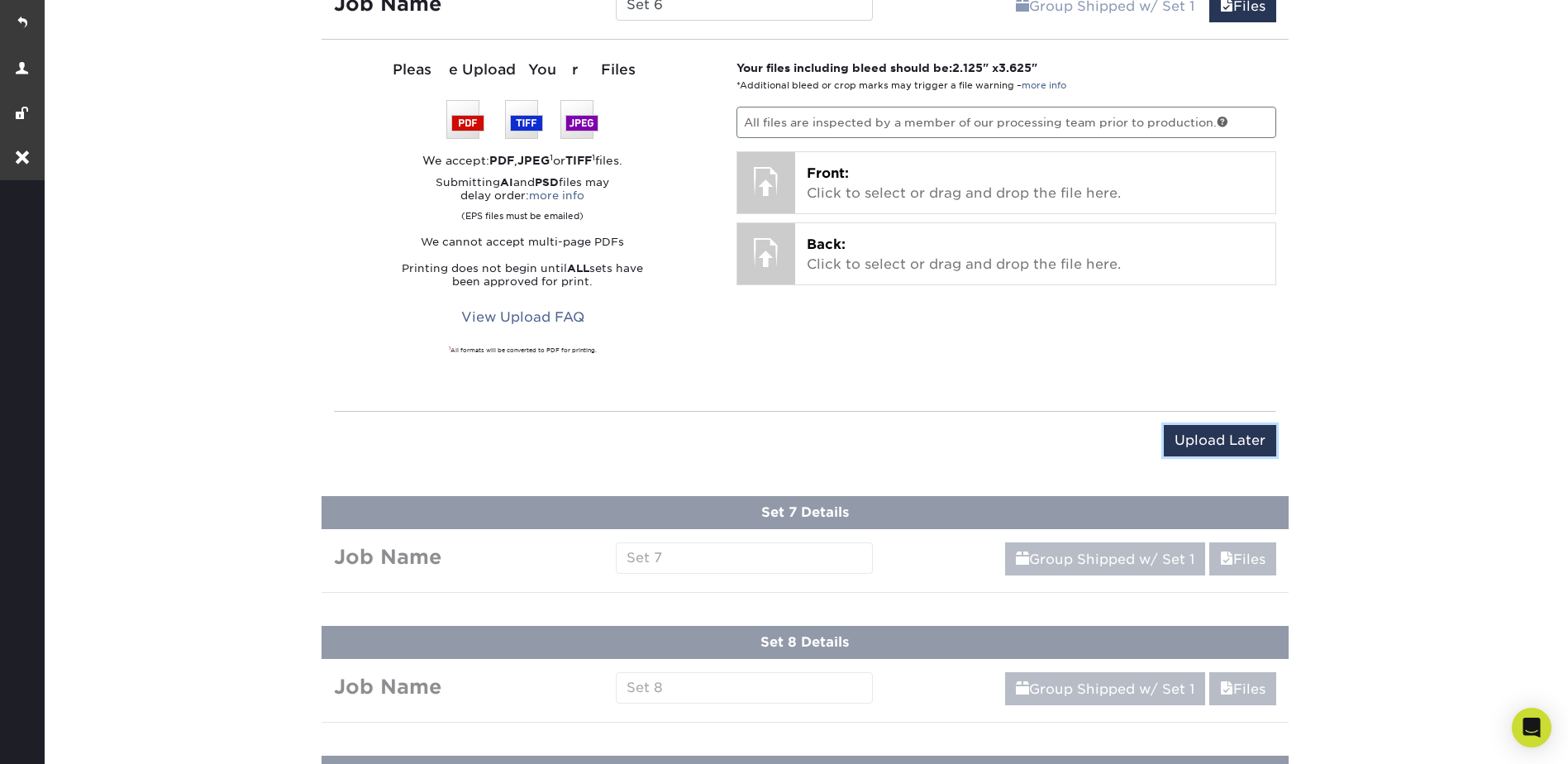
click at [1234, 442] on input "Upload Later" at bounding box center [1220, 439] width 112 height 31
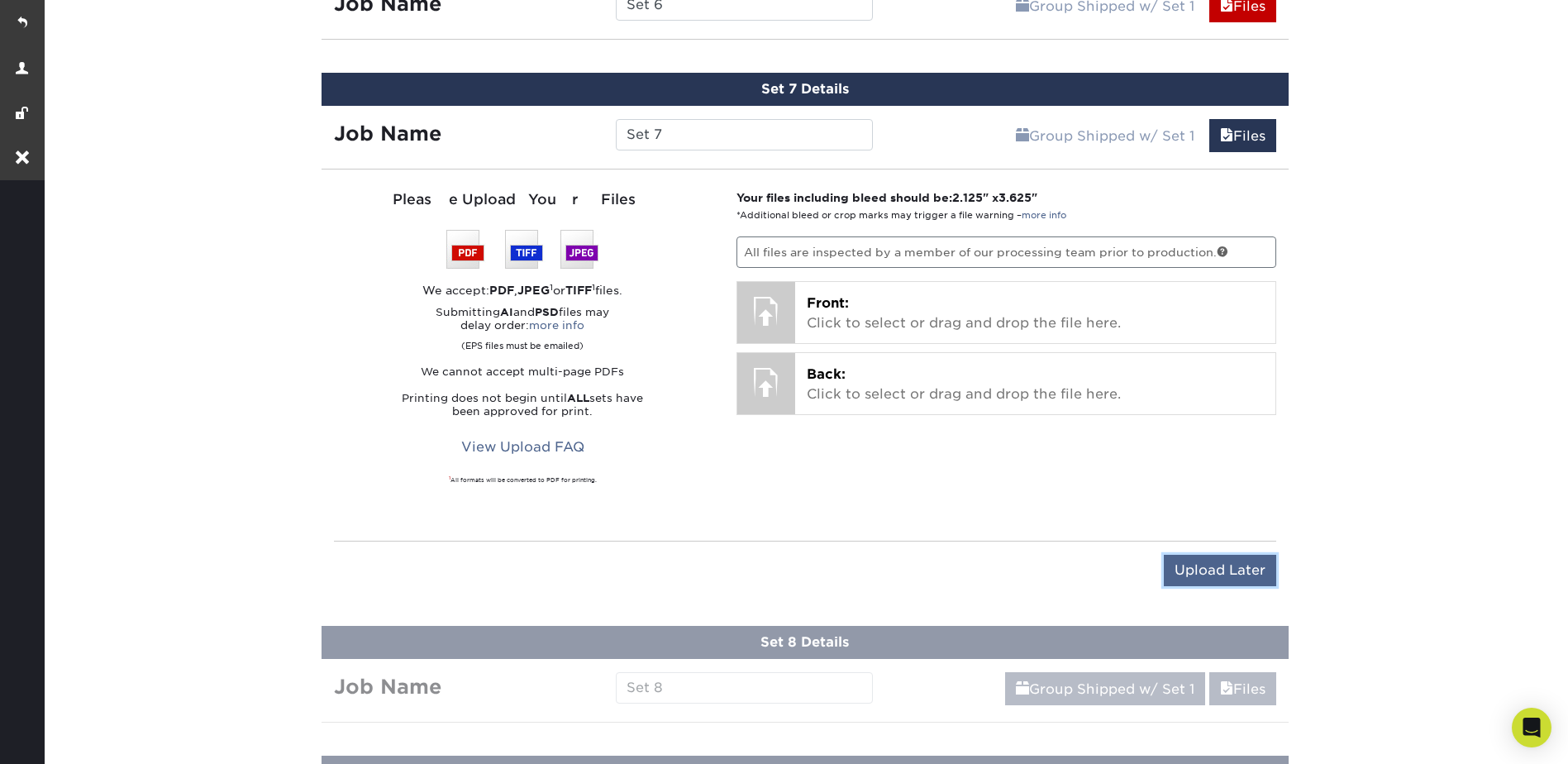
click at [1218, 570] on input "Upload Later" at bounding box center [1220, 569] width 112 height 31
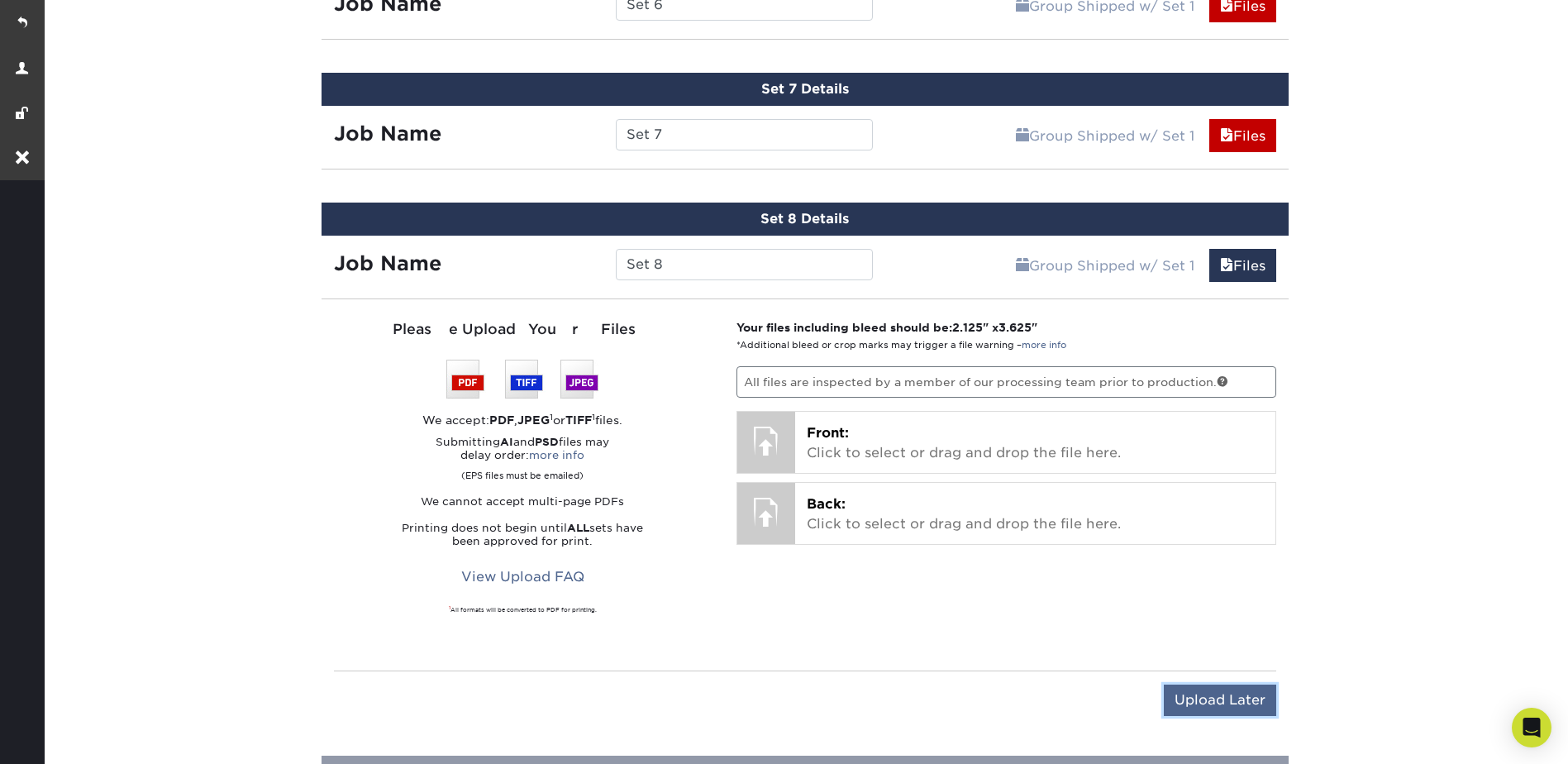
click at [1240, 705] on input "Upload Later" at bounding box center [1220, 699] width 112 height 31
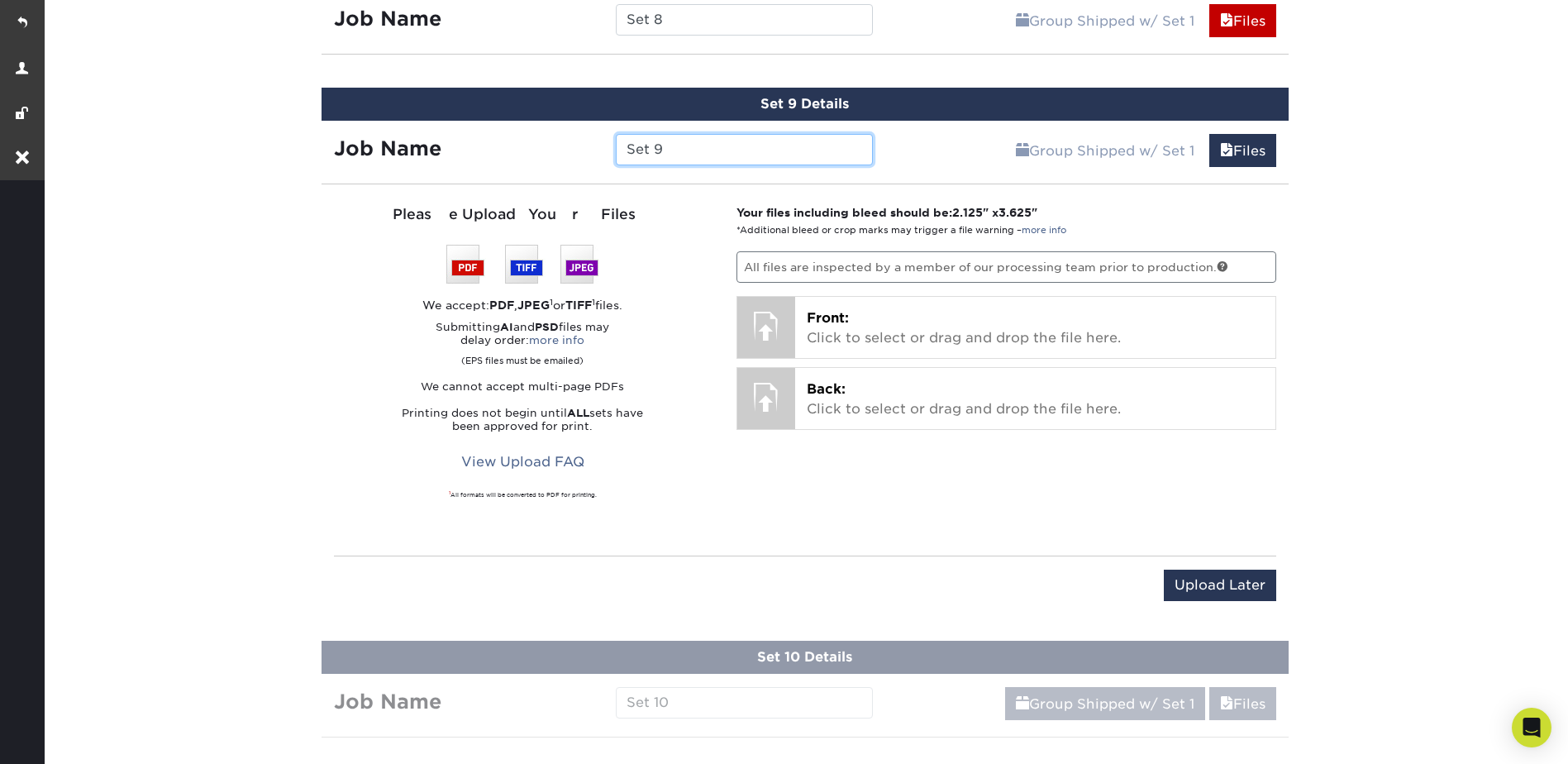
scroll to position [2041, 0]
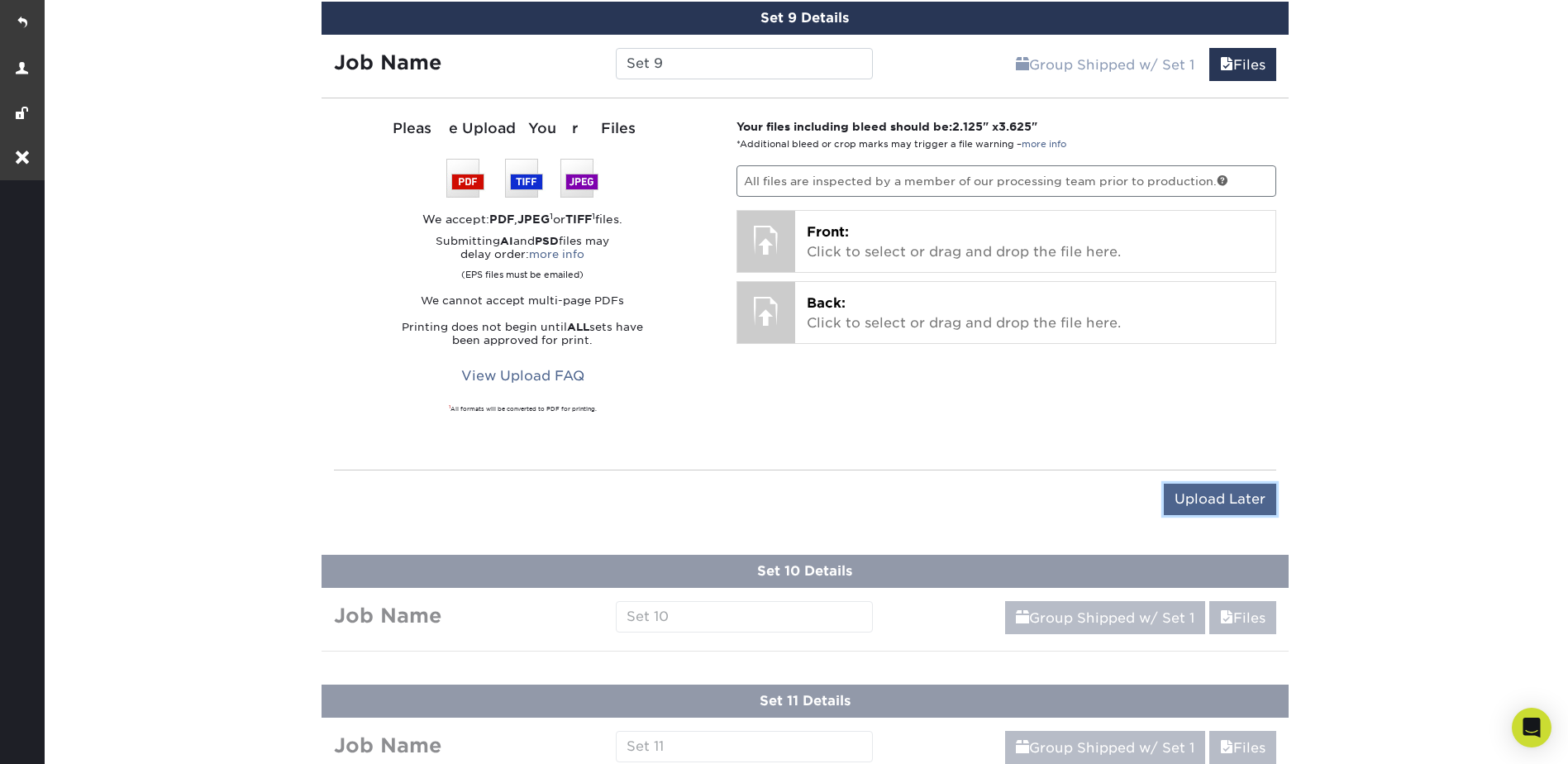
click at [1235, 493] on input "Upload Later" at bounding box center [1220, 499] width 112 height 31
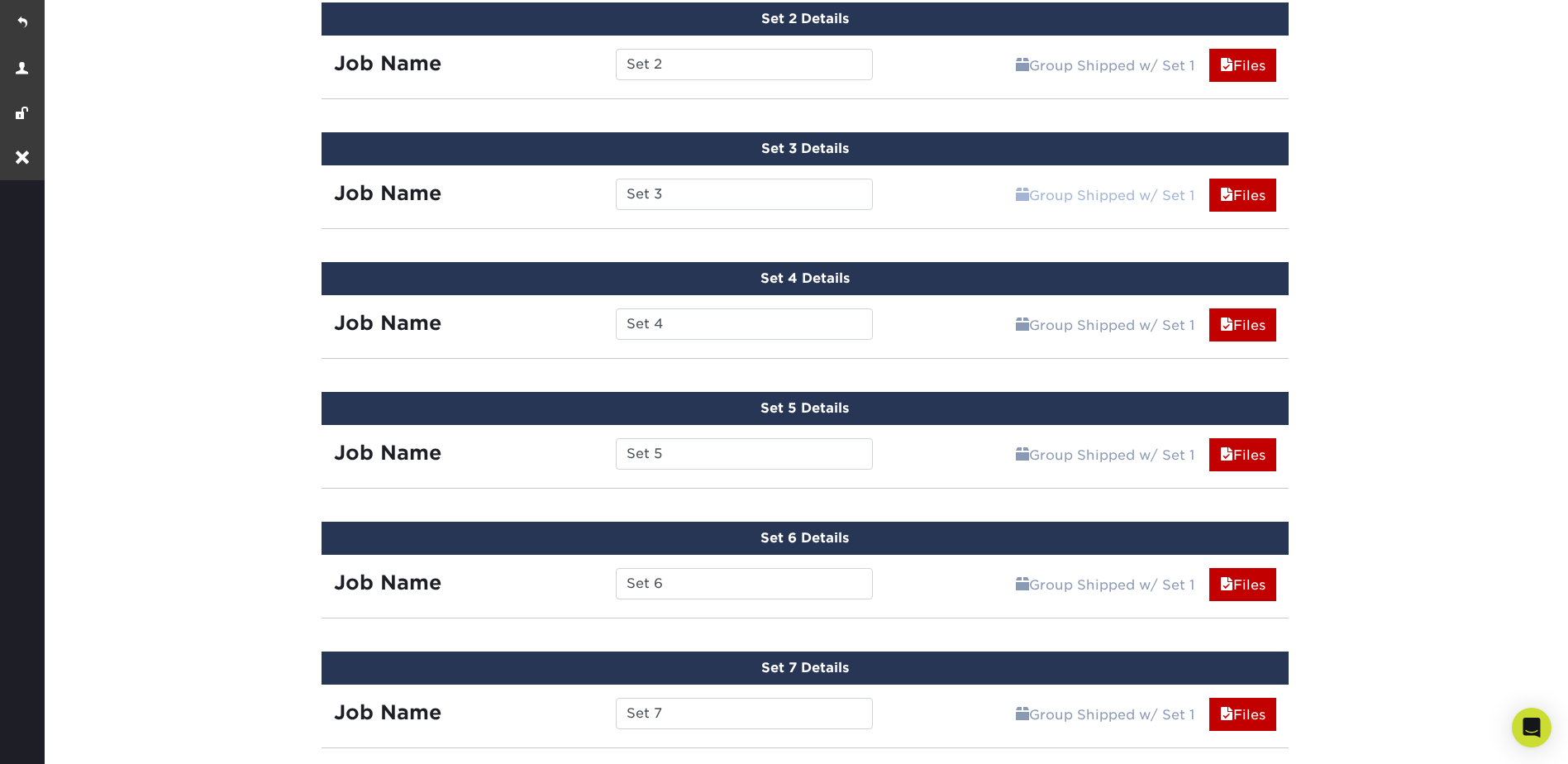
scroll to position [801, 0]
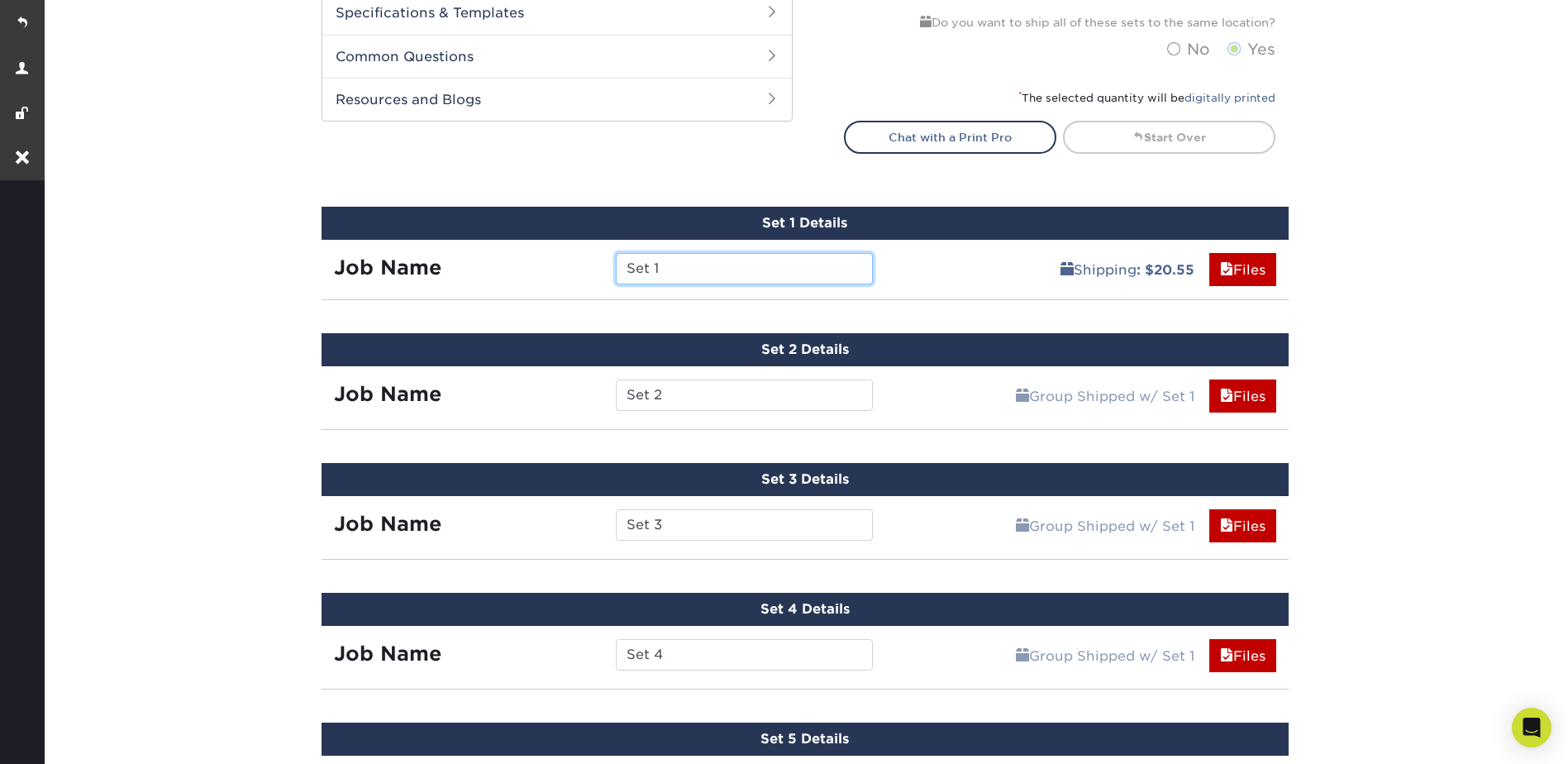
drag, startPoint x: 680, startPoint y: 263, endPoint x: 616, endPoint y: 263, distance: 64.0
click at [616, 263] on input "Set 1" at bounding box center [744, 268] width 257 height 31
type input "[PERSON_NAME]"
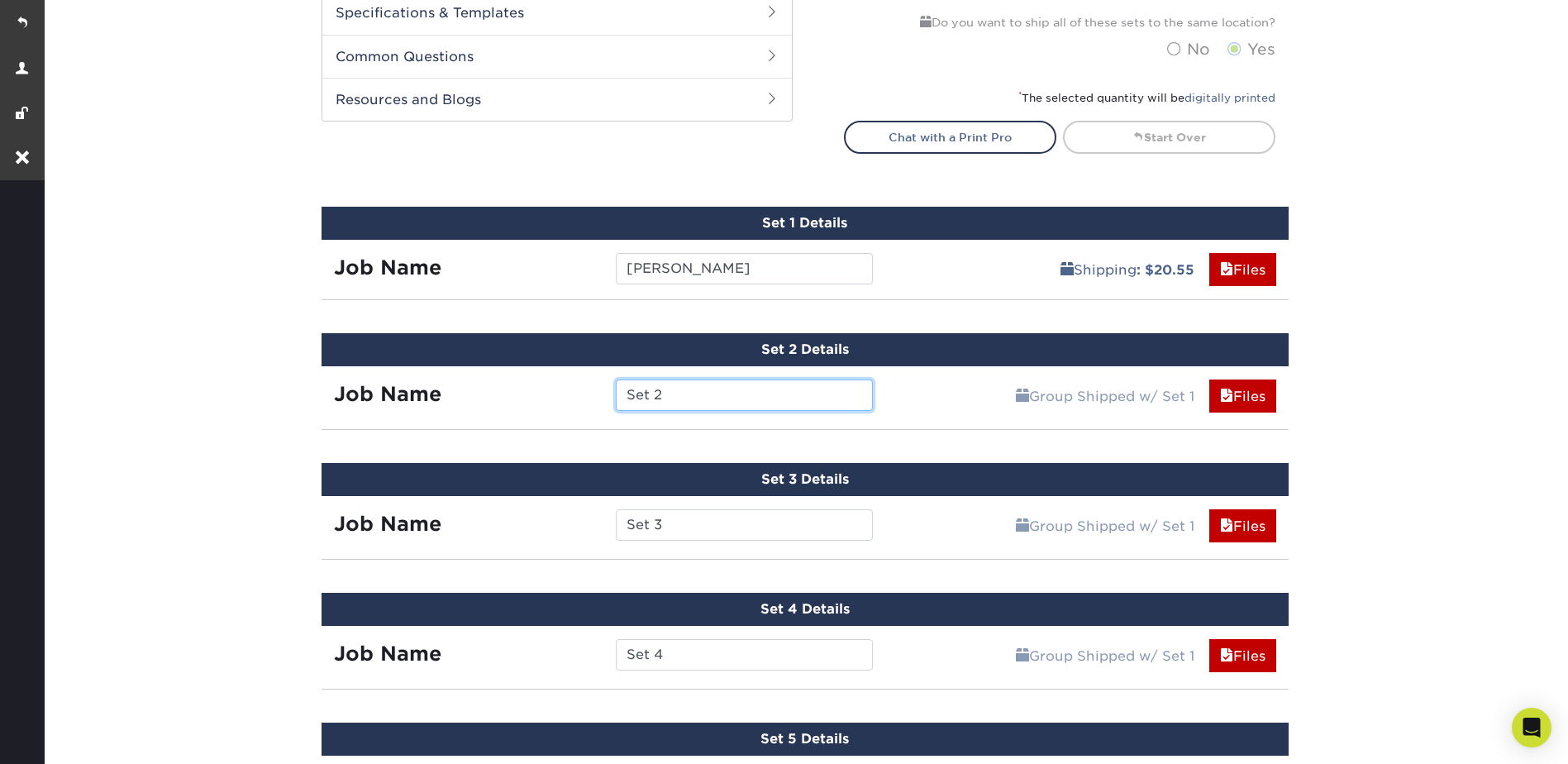
drag, startPoint x: 674, startPoint y: 390, endPoint x: 619, endPoint y: 390, distance: 55.0
click at [619, 390] on input "Set 2" at bounding box center [744, 394] width 257 height 31
type input "[PERSON_NAME]"
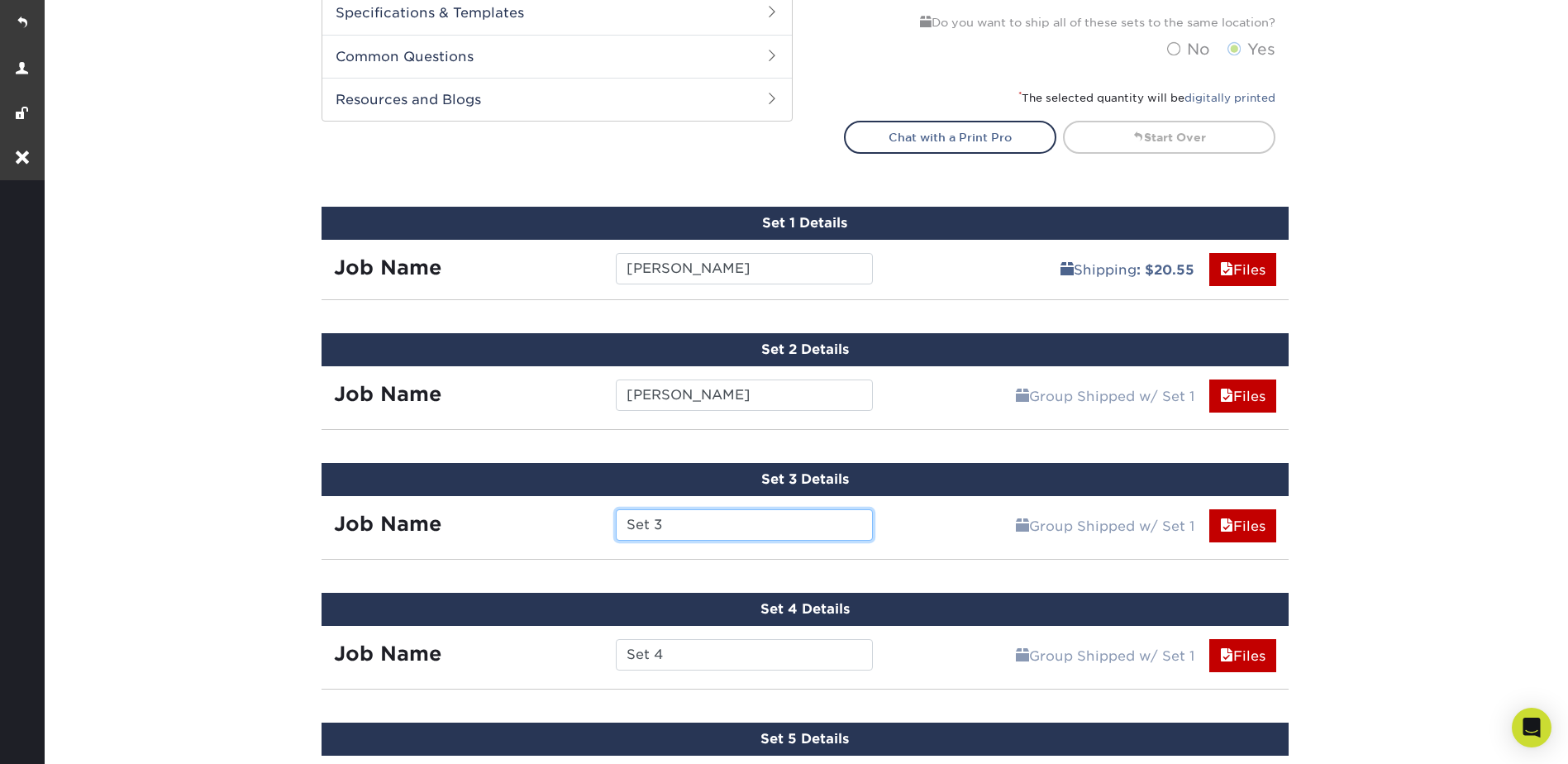
drag, startPoint x: 663, startPoint y: 519, endPoint x: 629, endPoint y: 521, distance: 34.1
click at [629, 521] on input "Set 3" at bounding box center [744, 524] width 257 height 31
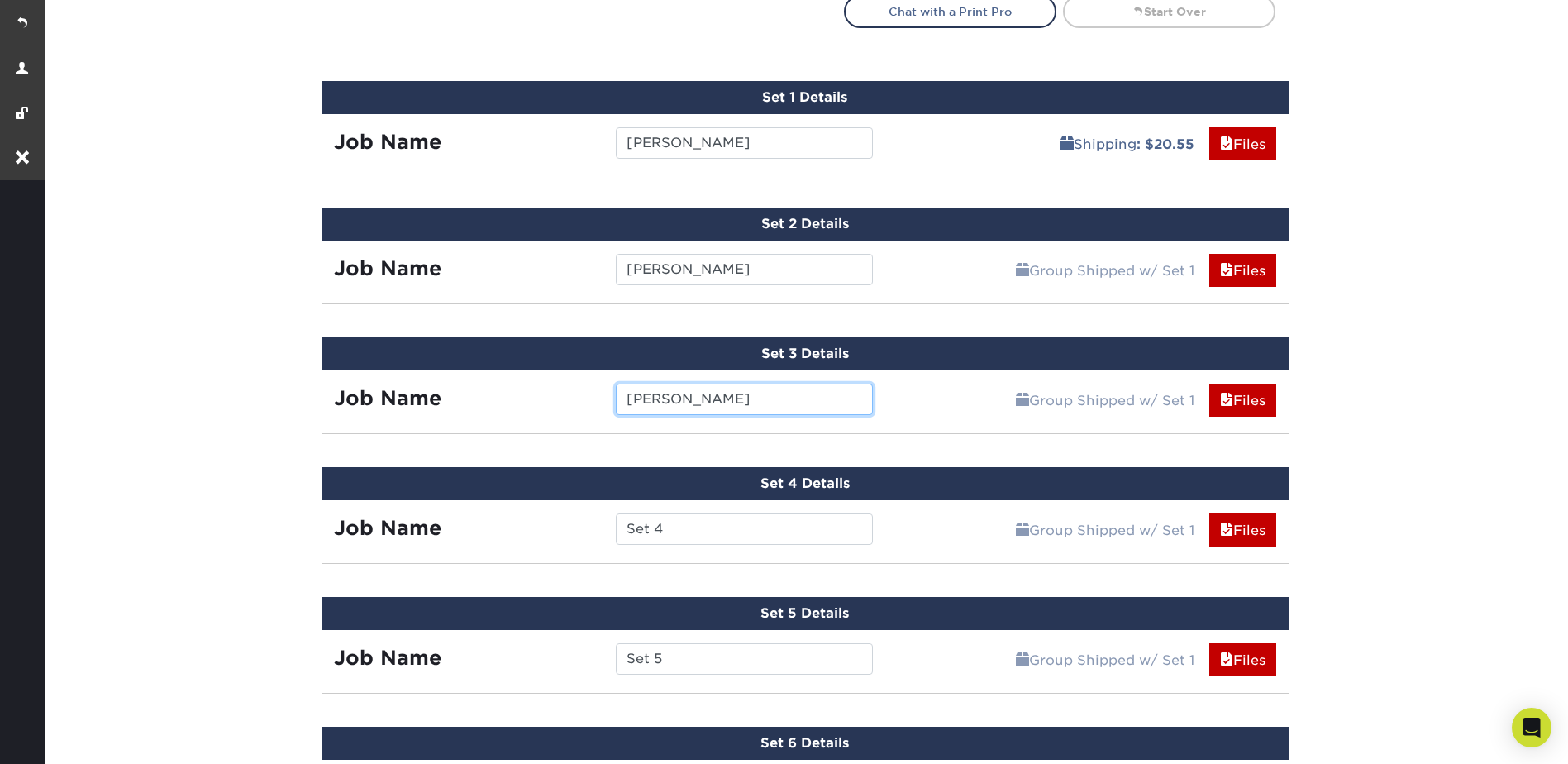
scroll to position [1049, 0]
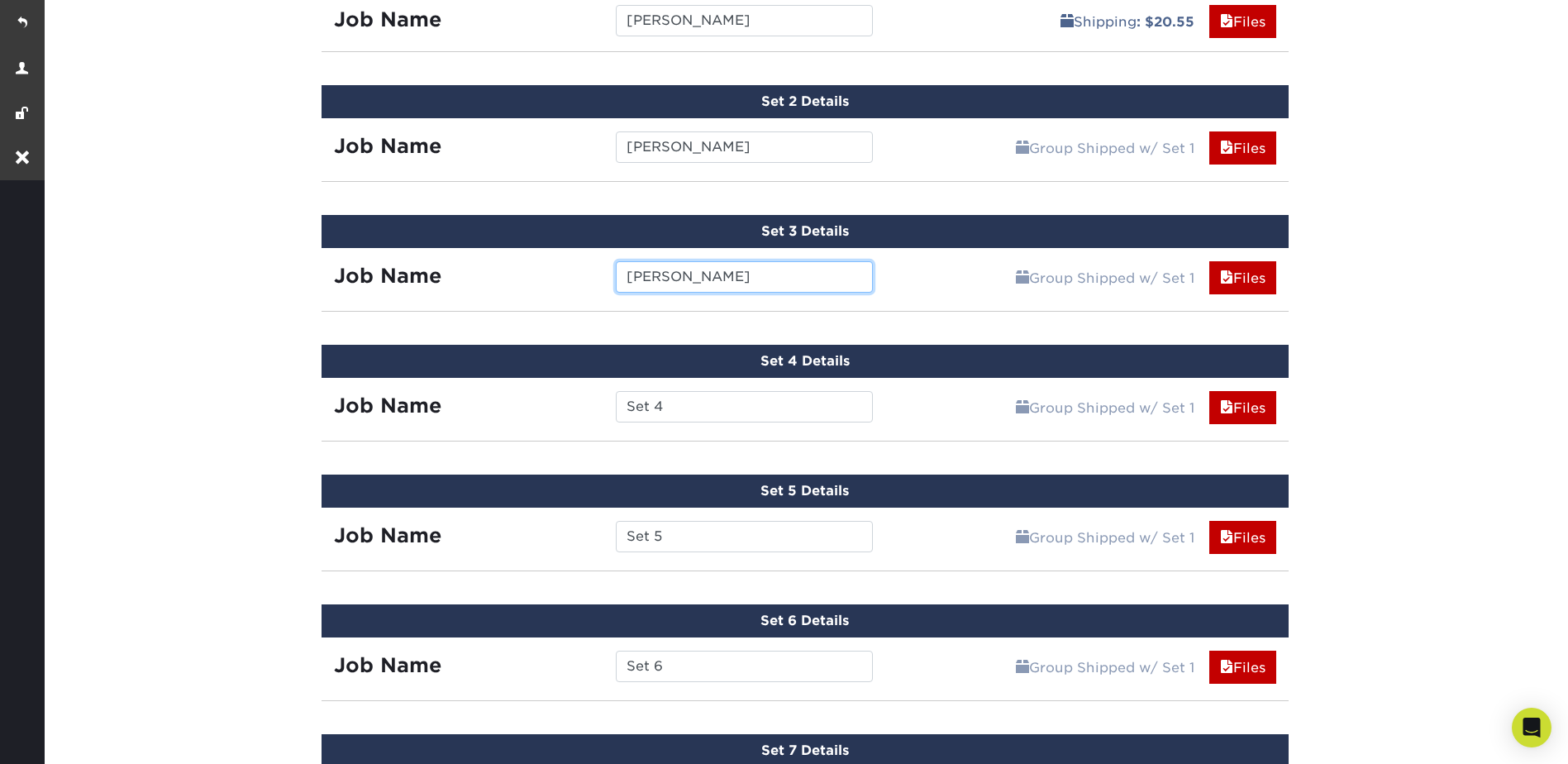
type input "[PERSON_NAME]"
drag, startPoint x: 633, startPoint y: 406, endPoint x: 624, endPoint y: 405, distance: 9.1
click at [624, 405] on input "Set 4" at bounding box center [744, 406] width 257 height 31
type input "[PERSON_NAME]"
drag, startPoint x: 654, startPoint y: 533, endPoint x: 638, endPoint y: 533, distance: 16.0
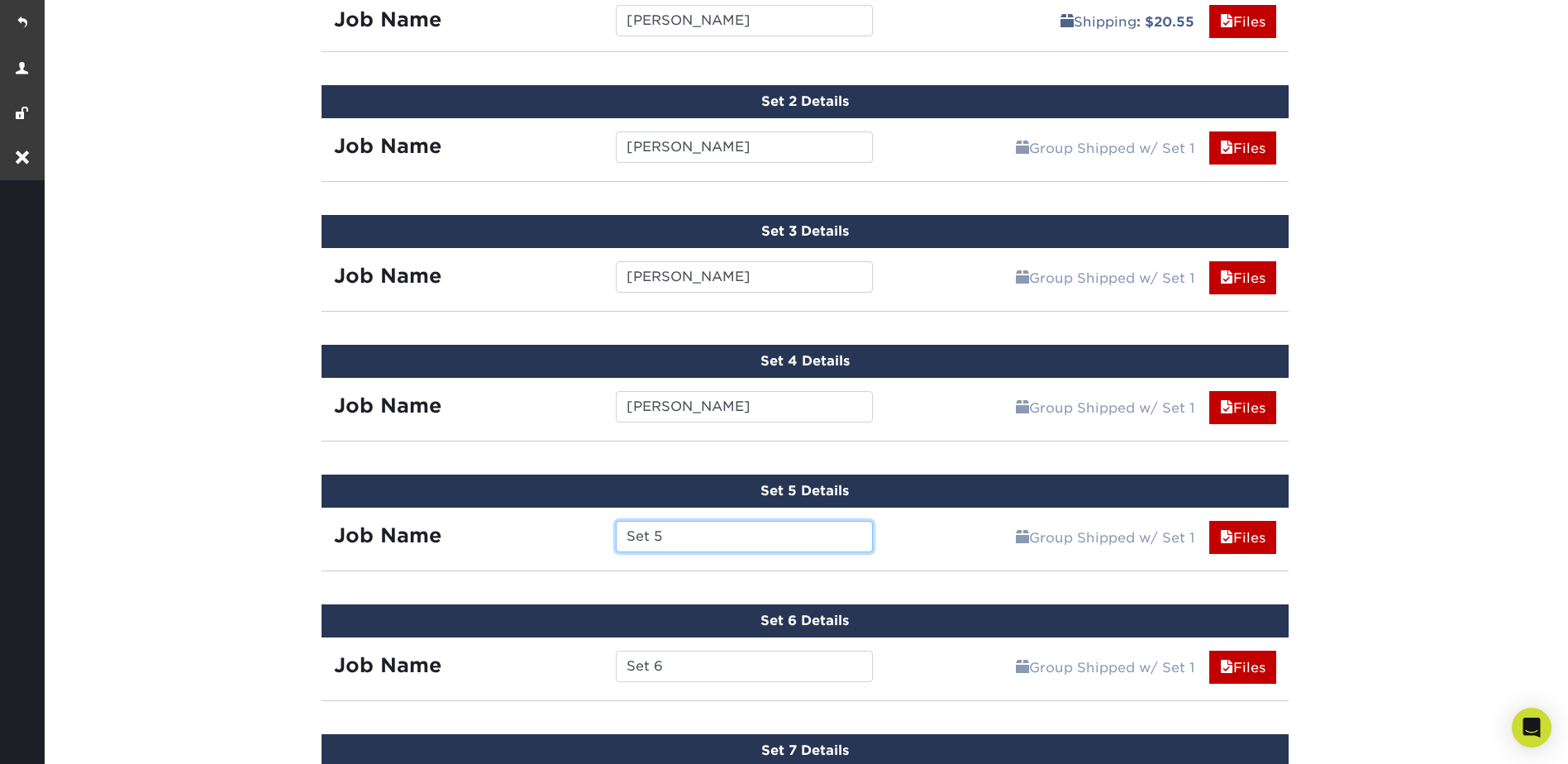
click at [632, 533] on input "Set 5" at bounding box center [744, 535] width 257 height 31
type input "S"
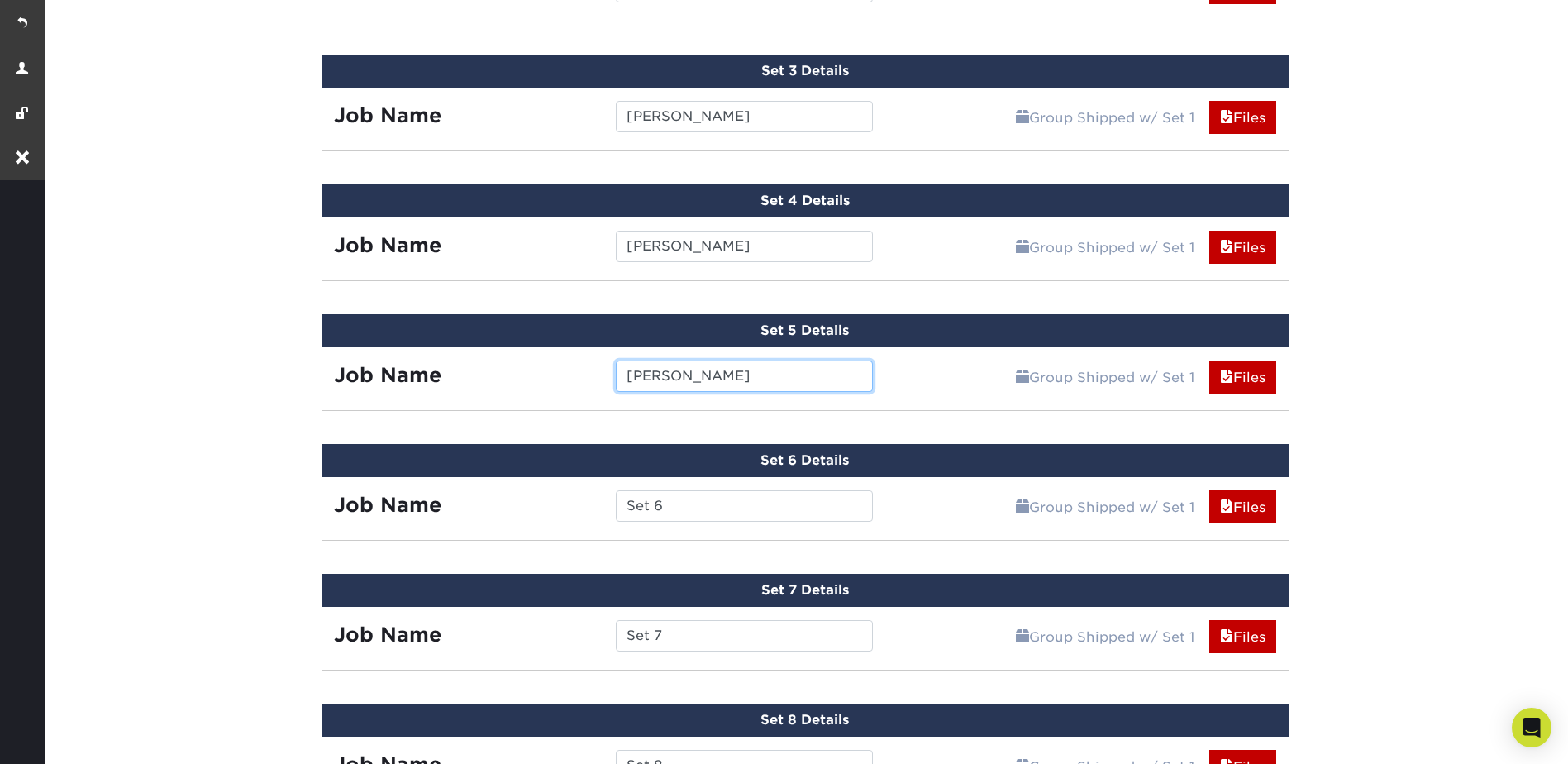
scroll to position [1214, 0]
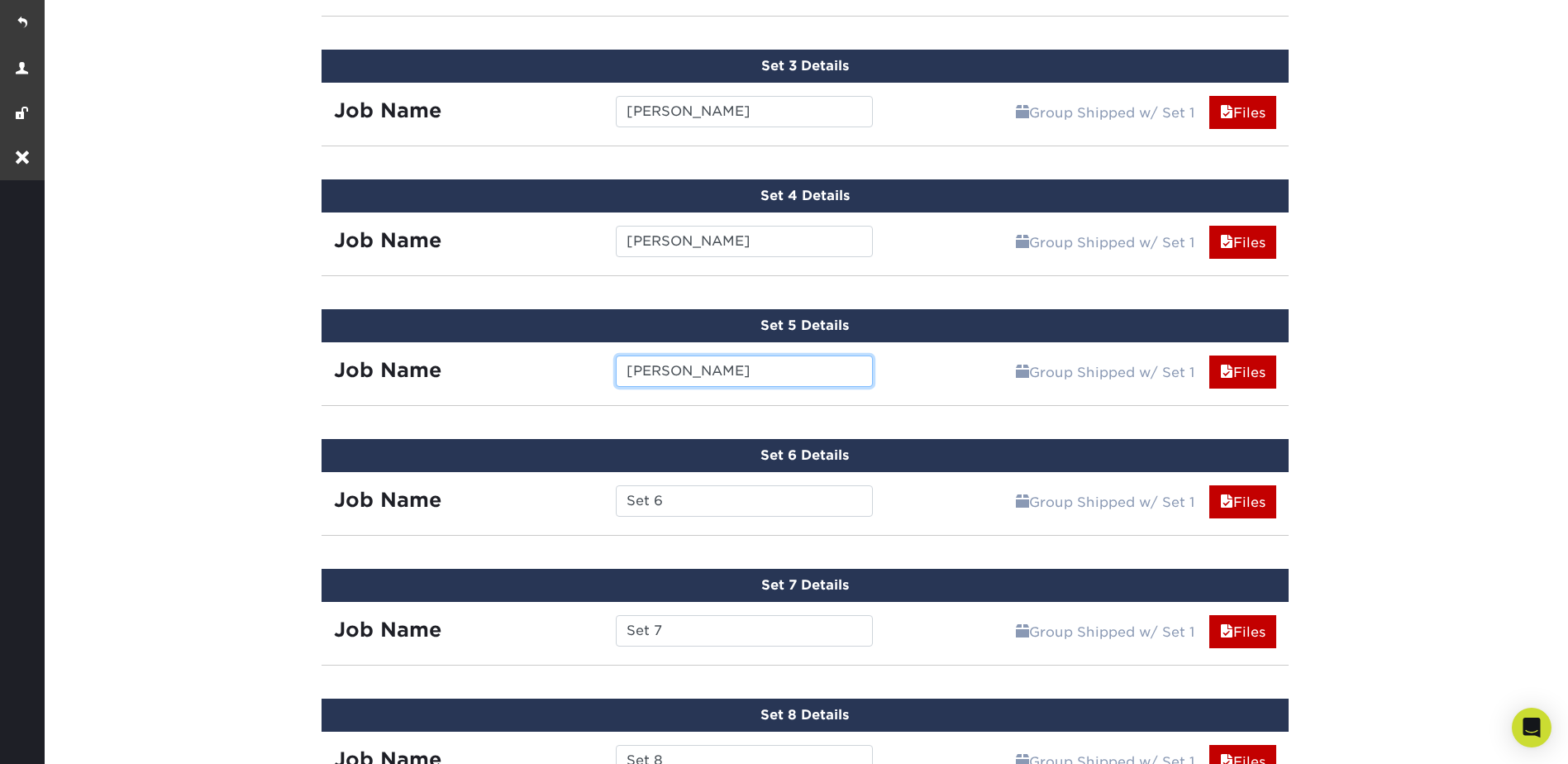
type input "[PERSON_NAME]"
drag, startPoint x: 666, startPoint y: 498, endPoint x: 624, endPoint y: 493, distance: 42.3
click at [624, 493] on input "Set 6" at bounding box center [744, 501] width 257 height 31
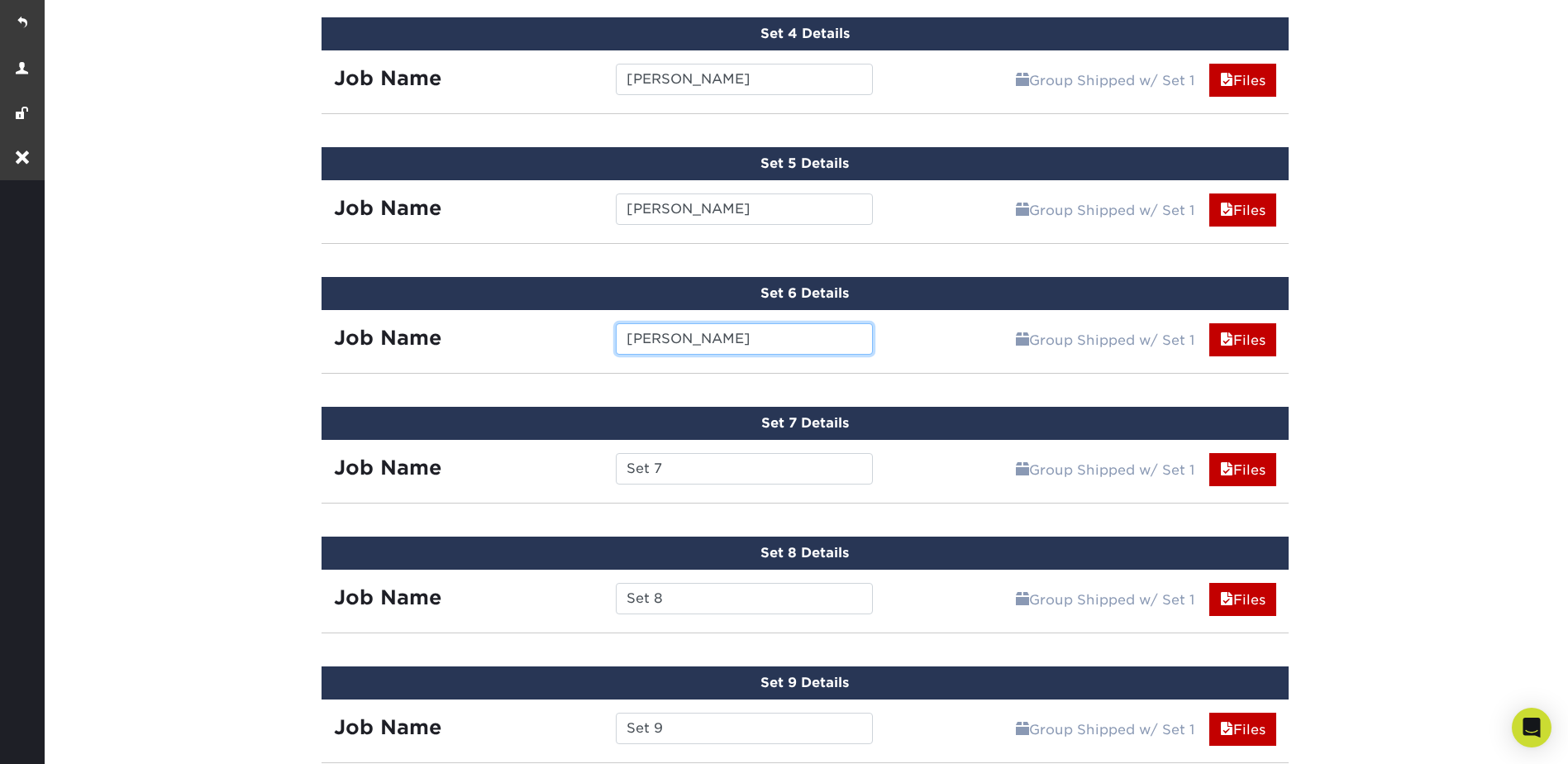
scroll to position [1379, 0]
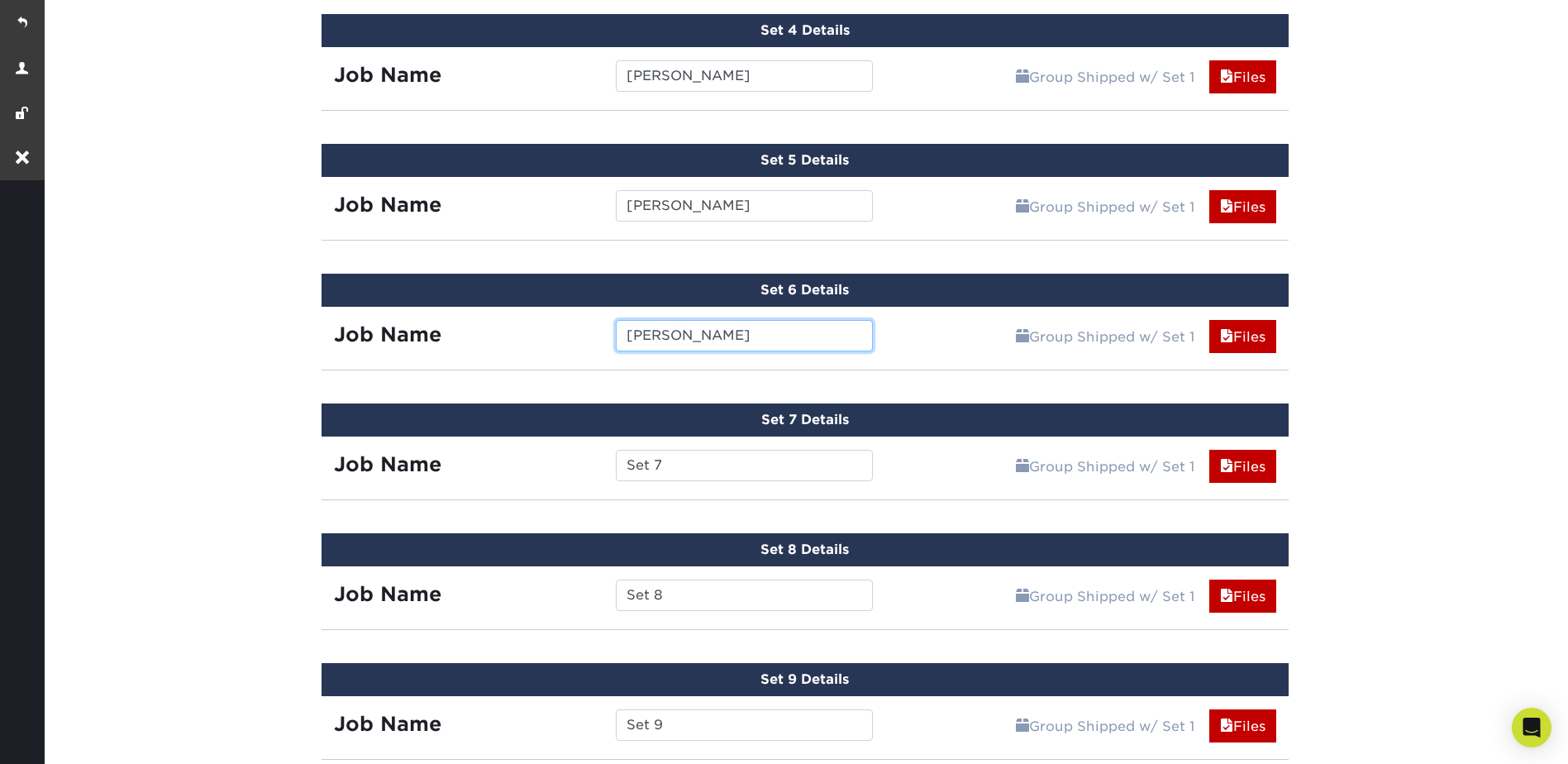
type input "[PERSON_NAME]"
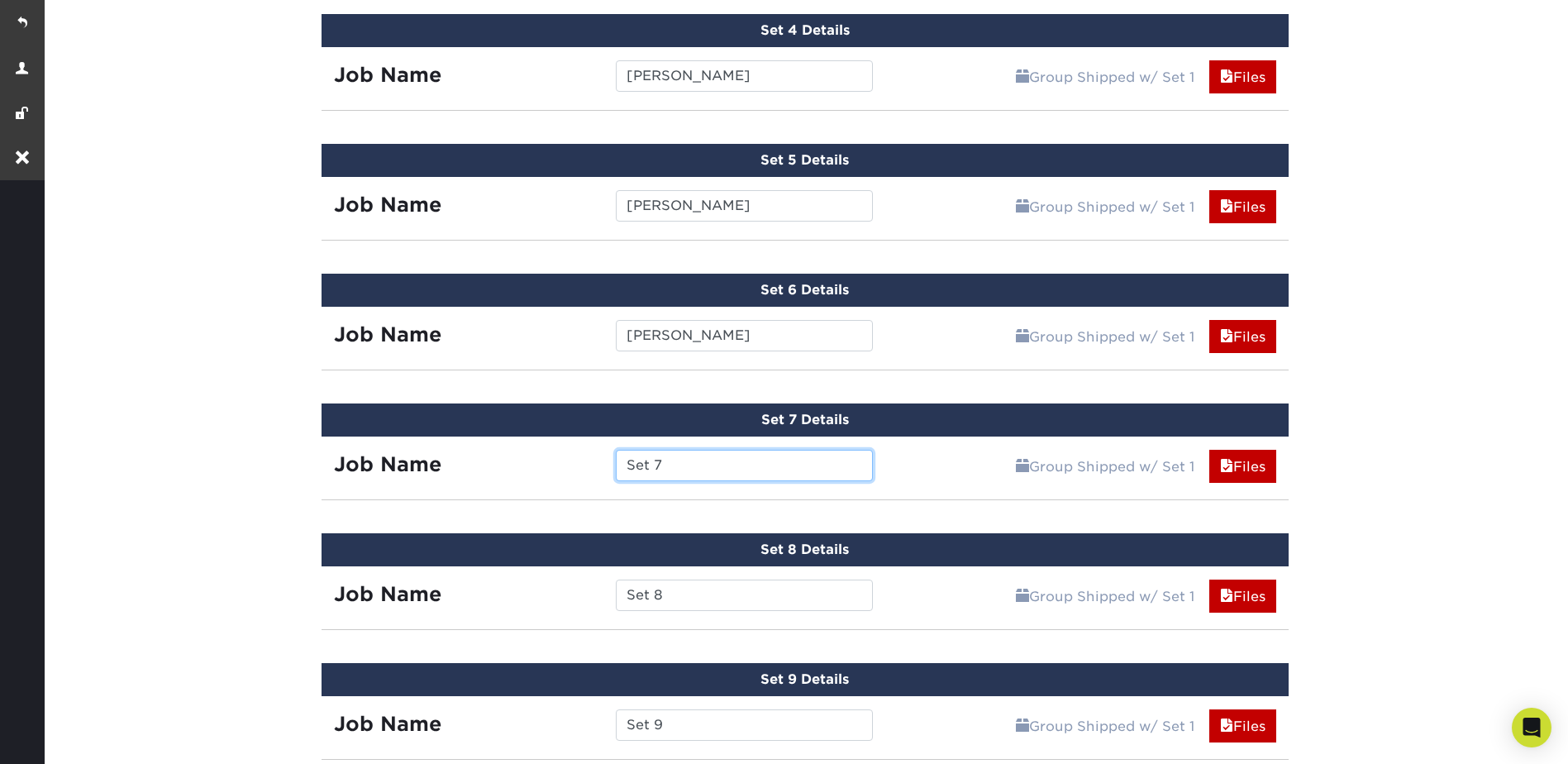
drag, startPoint x: 662, startPoint y: 465, endPoint x: 608, endPoint y: 465, distance: 54.0
click at [608, 465] on div "Set 7" at bounding box center [744, 465] width 282 height 31
type input "[PERSON_NAME]"
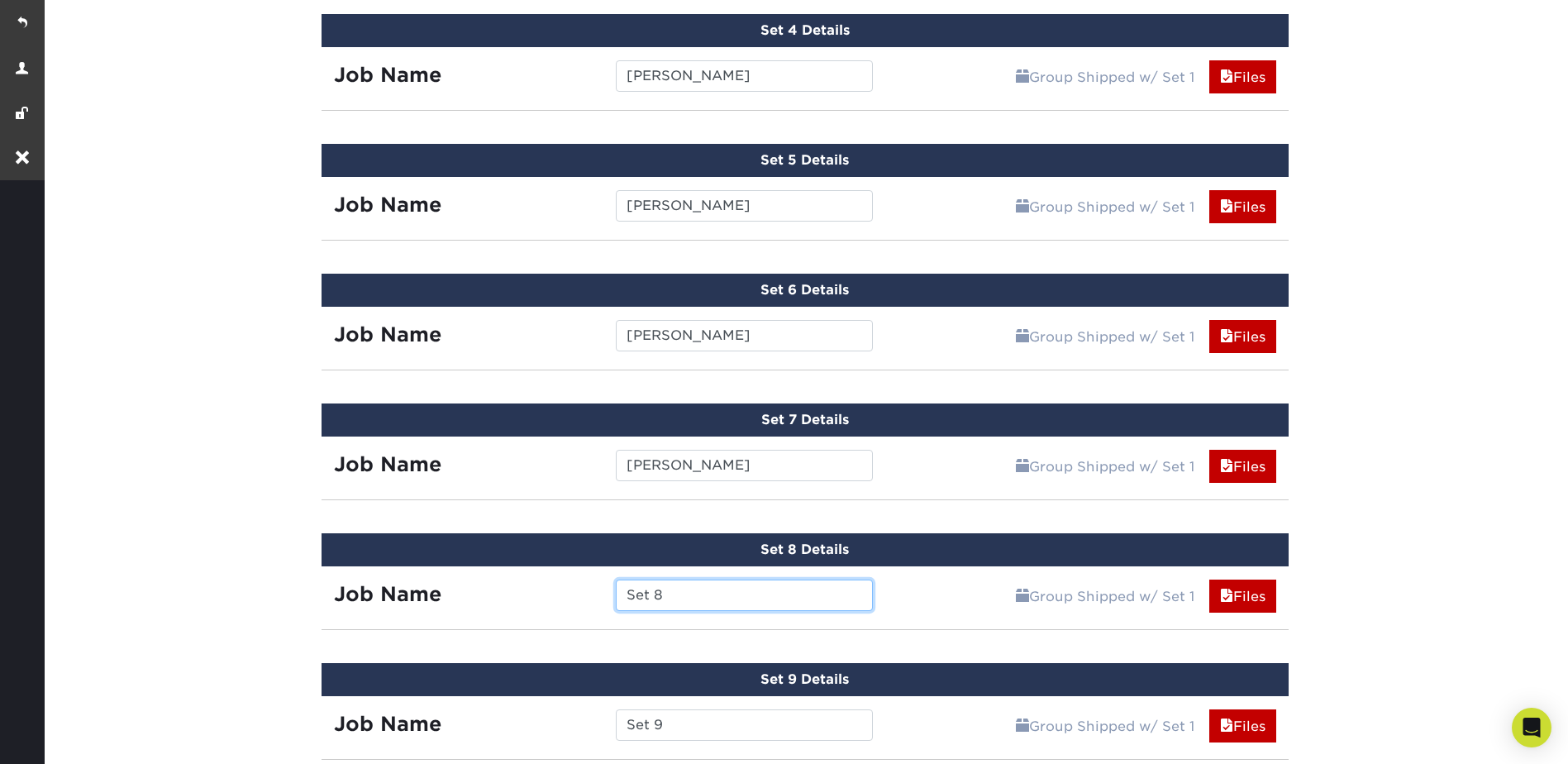
drag, startPoint x: 664, startPoint y: 588, endPoint x: 605, endPoint y: 586, distance: 59.0
click at [605, 586] on div "Set 8" at bounding box center [744, 595] width 282 height 31
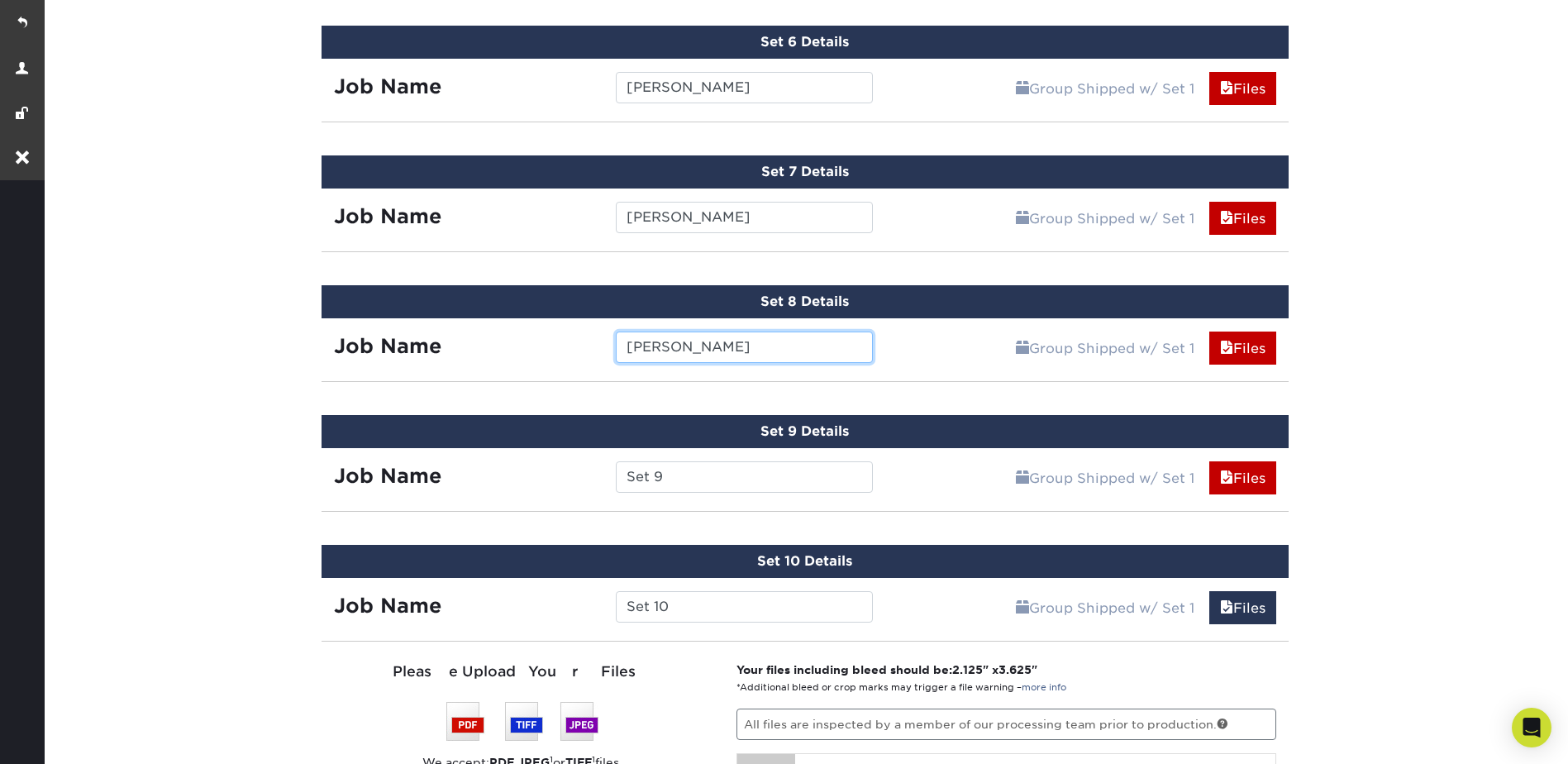
type input "[PERSON_NAME]"
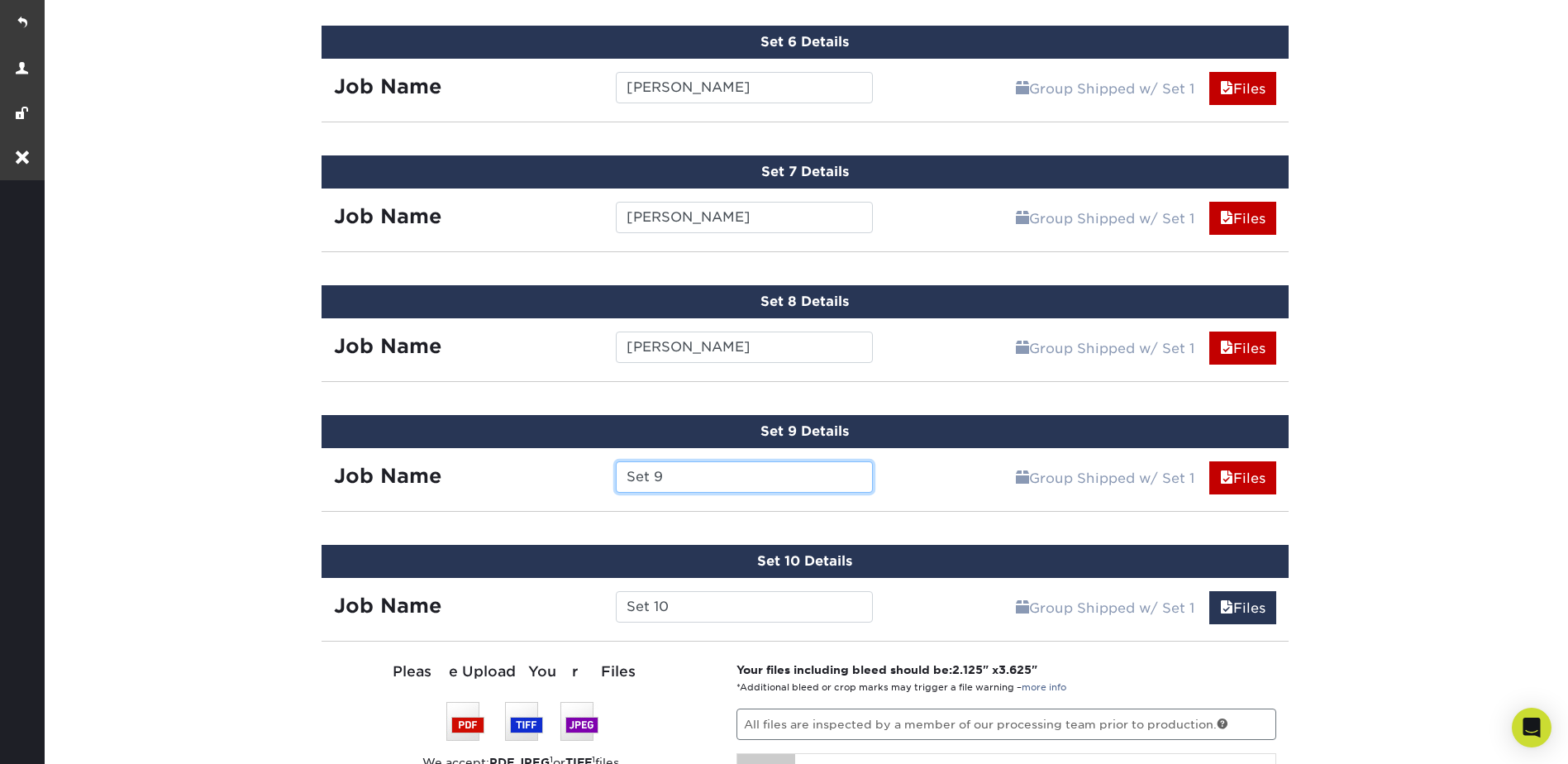
drag, startPoint x: 667, startPoint y: 475, endPoint x: 619, endPoint y: 472, distance: 48.1
click at [619, 472] on input "Set 9" at bounding box center [744, 476] width 257 height 31
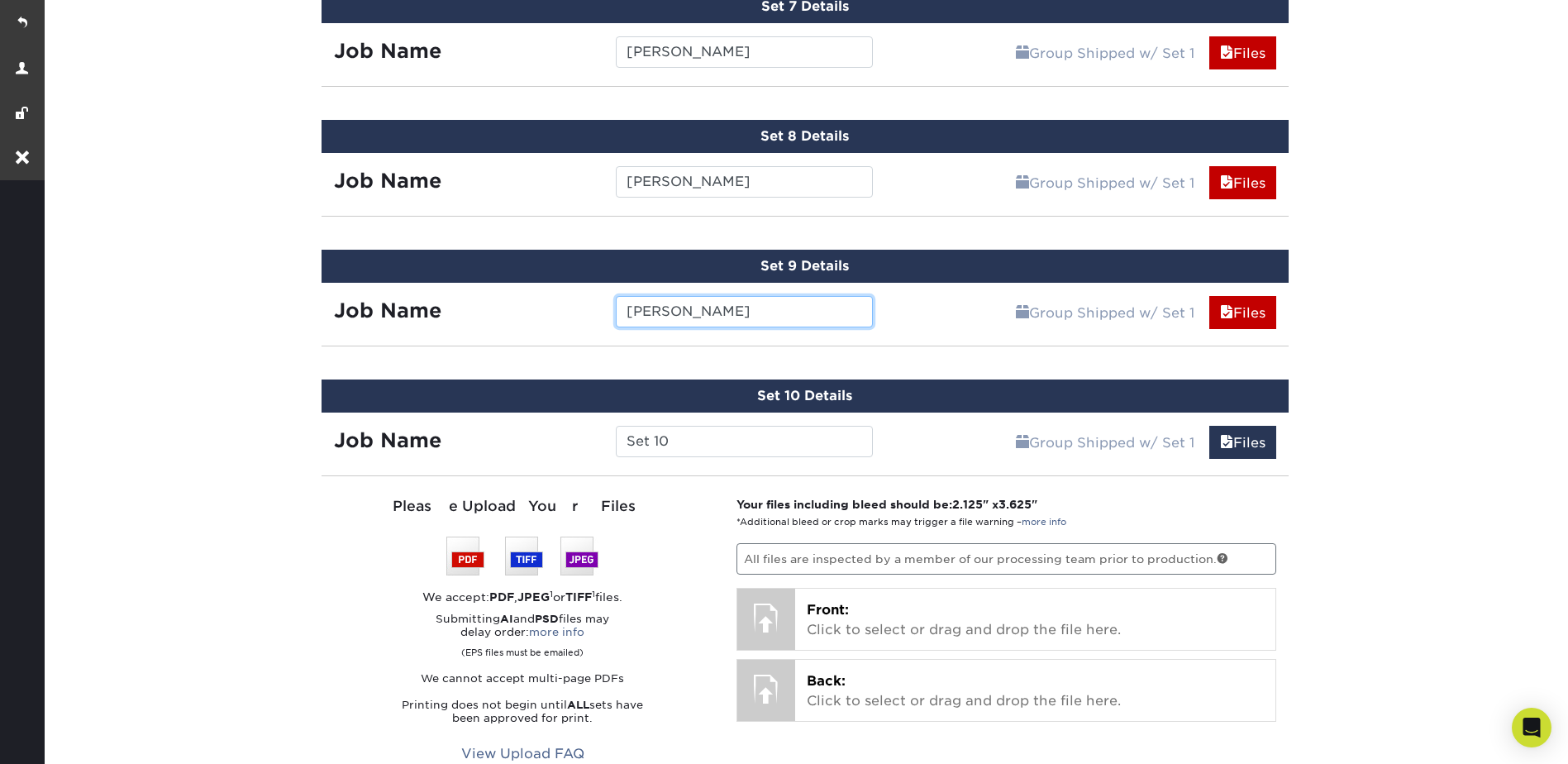
type input "[PERSON_NAME]"
drag, startPoint x: 693, startPoint y: 441, endPoint x: 611, endPoint y: 438, distance: 82.1
click at [611, 438] on div "Set 10" at bounding box center [744, 440] width 282 height 31
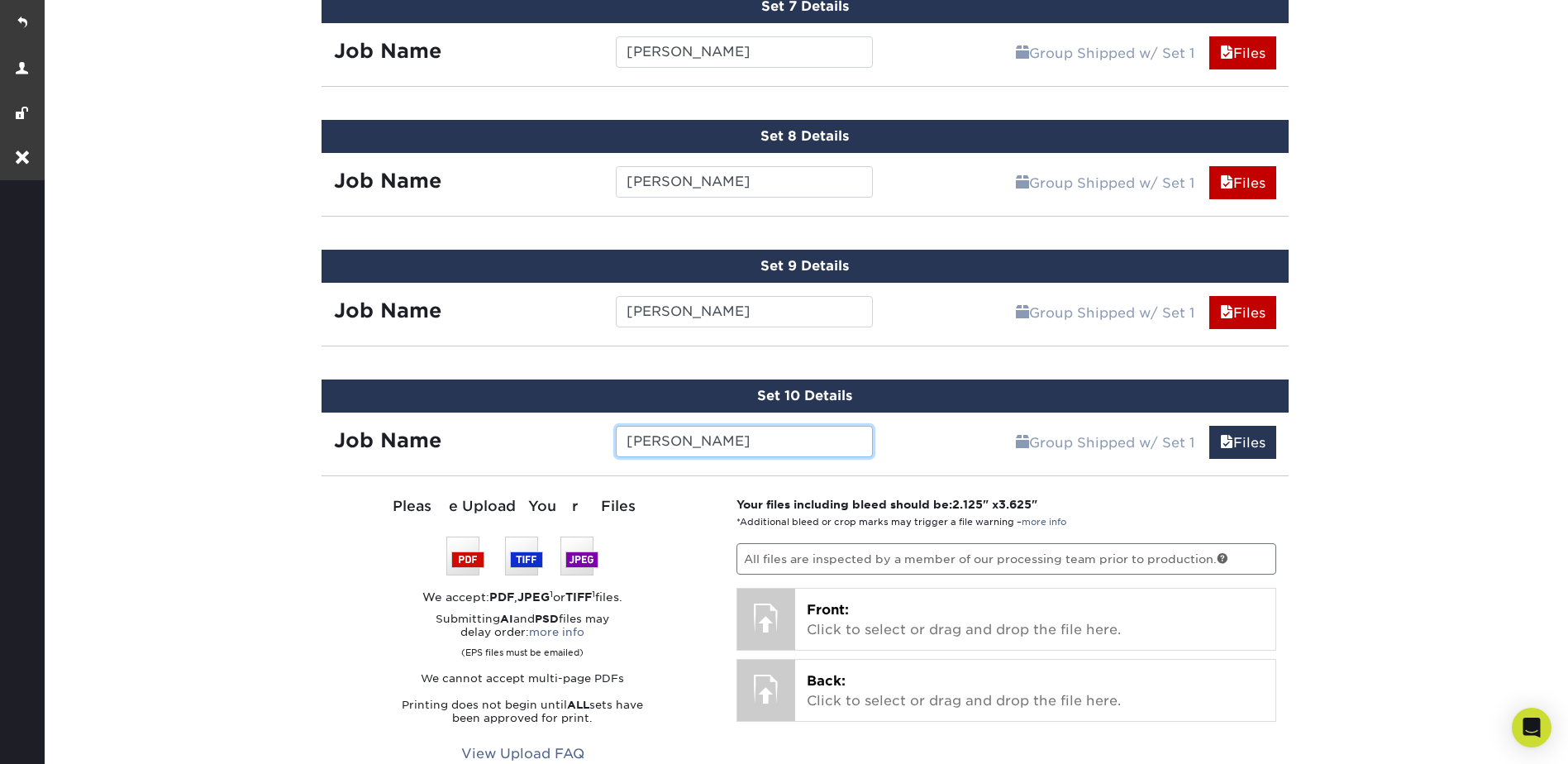
type input "[PERSON_NAME]"
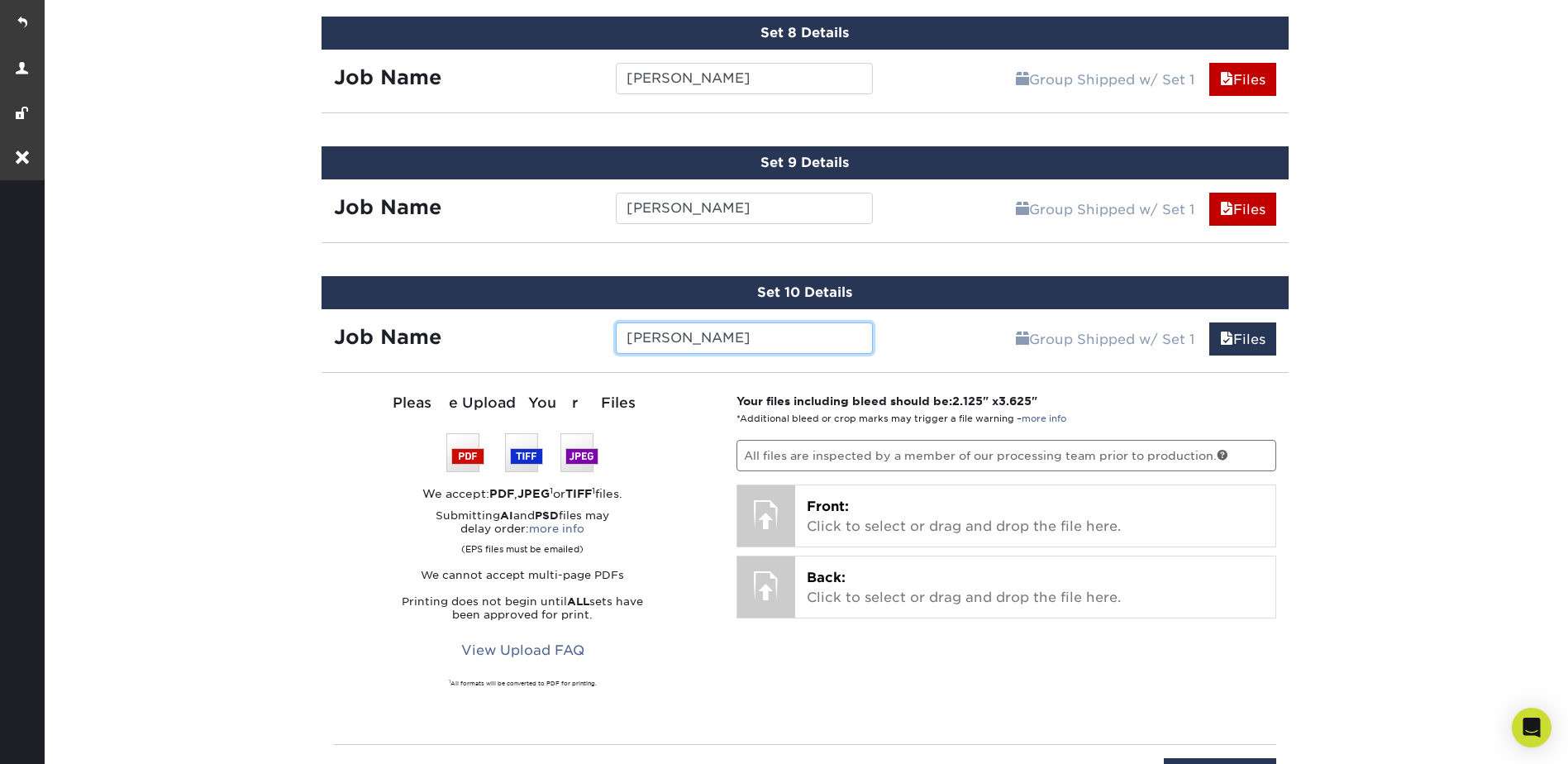
scroll to position [2041, 0]
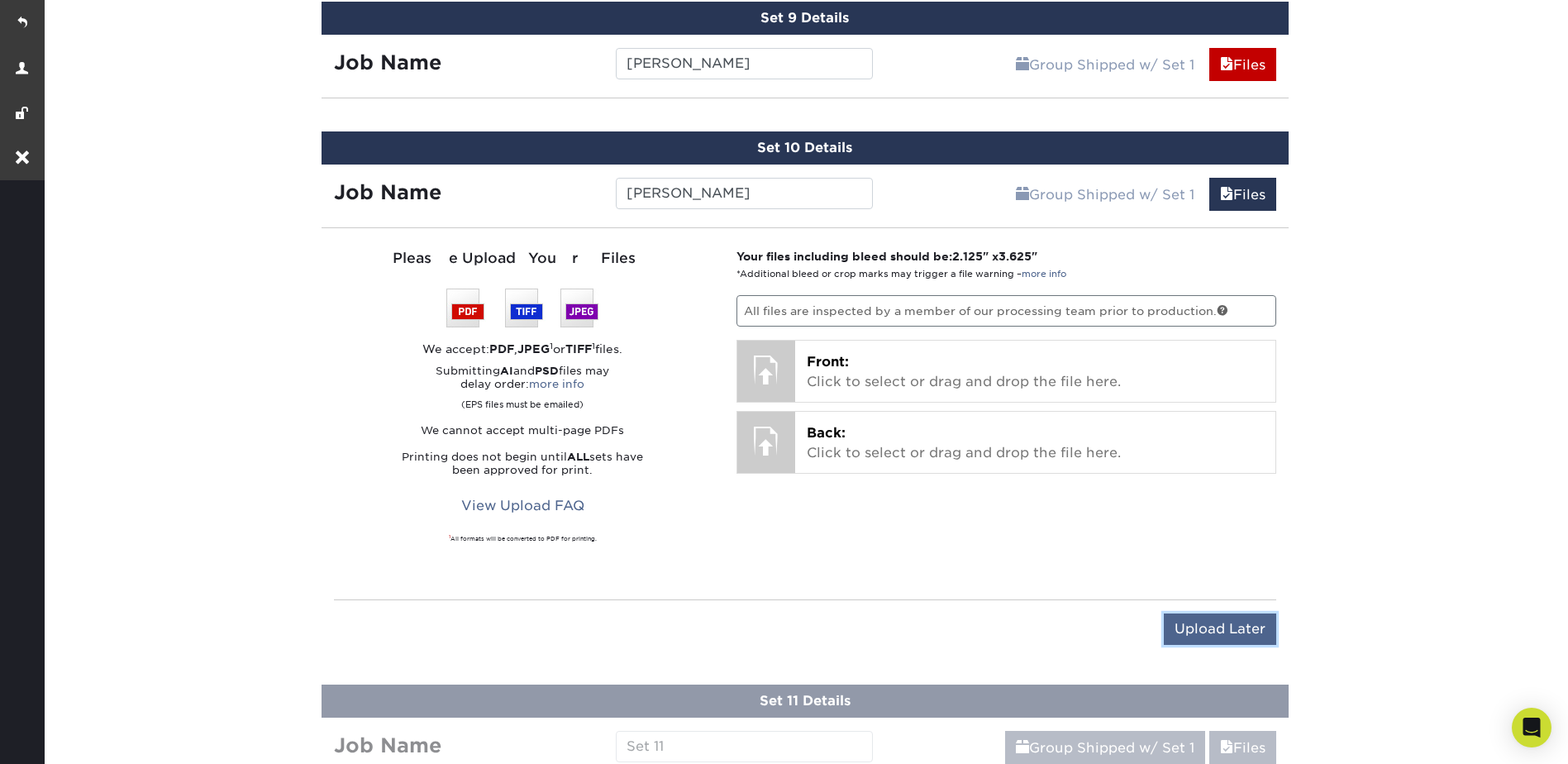
click at [1200, 633] on input "Upload Later" at bounding box center [1220, 629] width 112 height 31
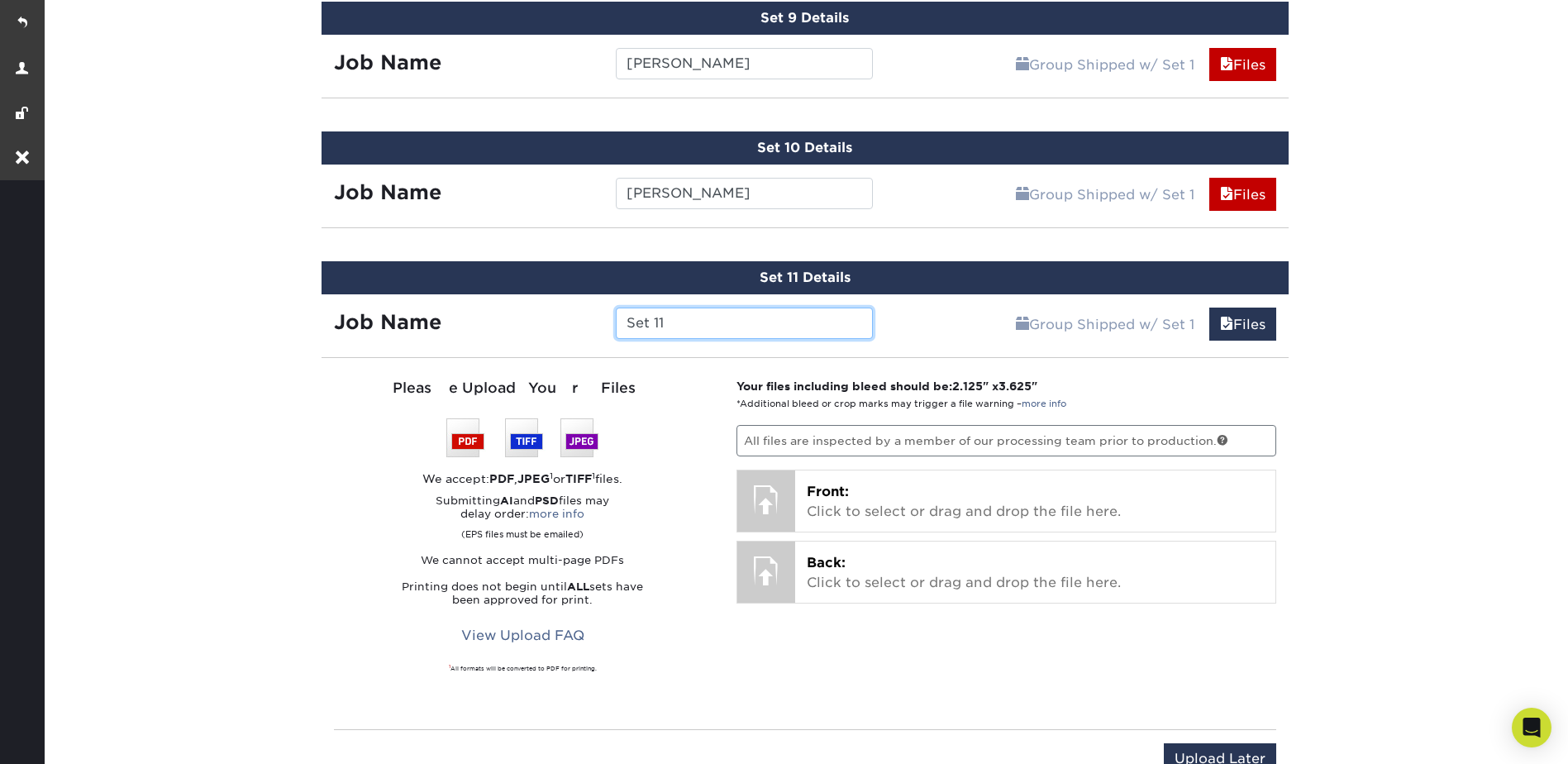
drag, startPoint x: 674, startPoint y: 323, endPoint x: 611, endPoint y: 327, distance: 63.1
click at [611, 327] on div "Set 11" at bounding box center [744, 323] width 282 height 31
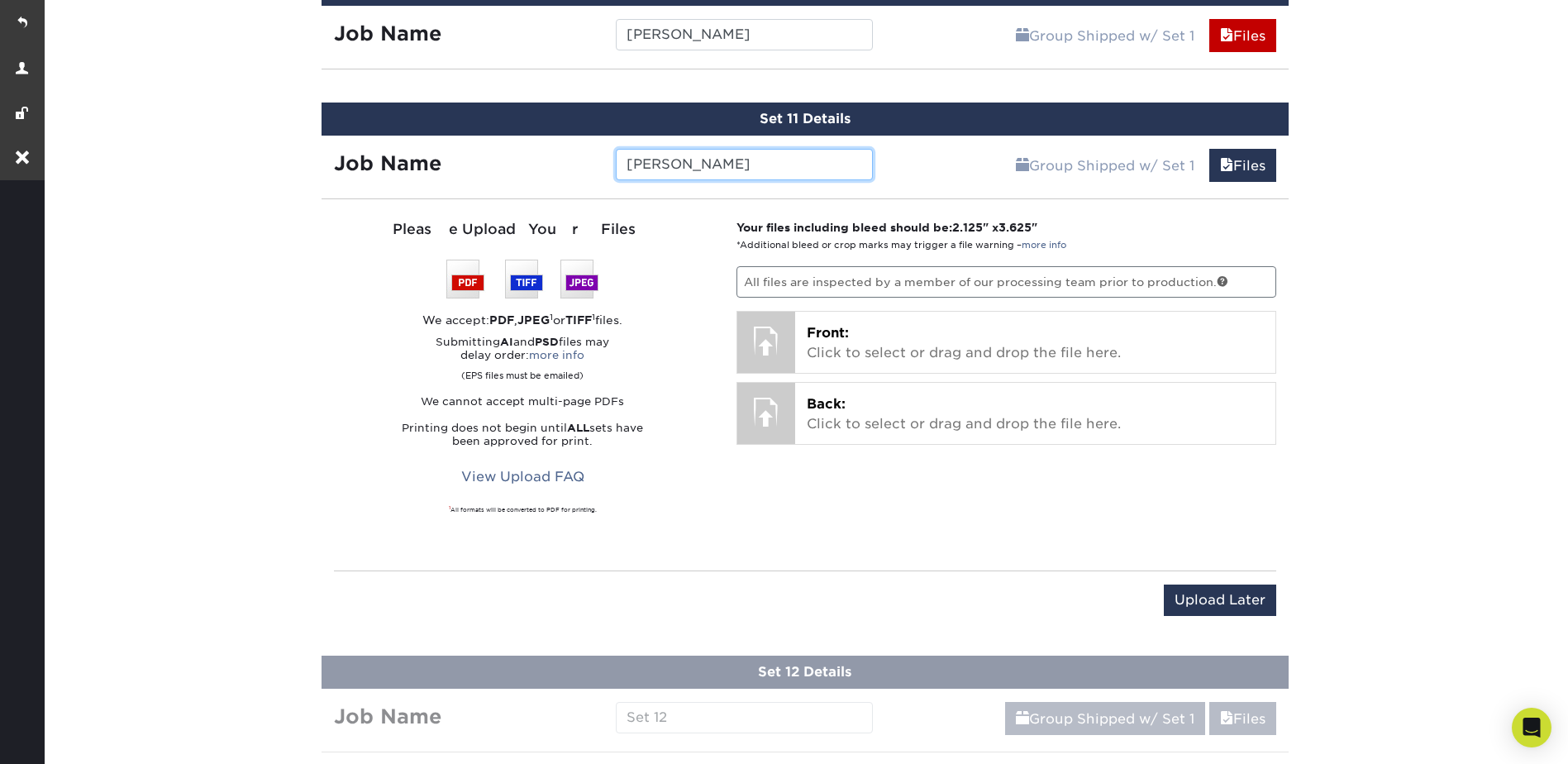
scroll to position [2288, 0]
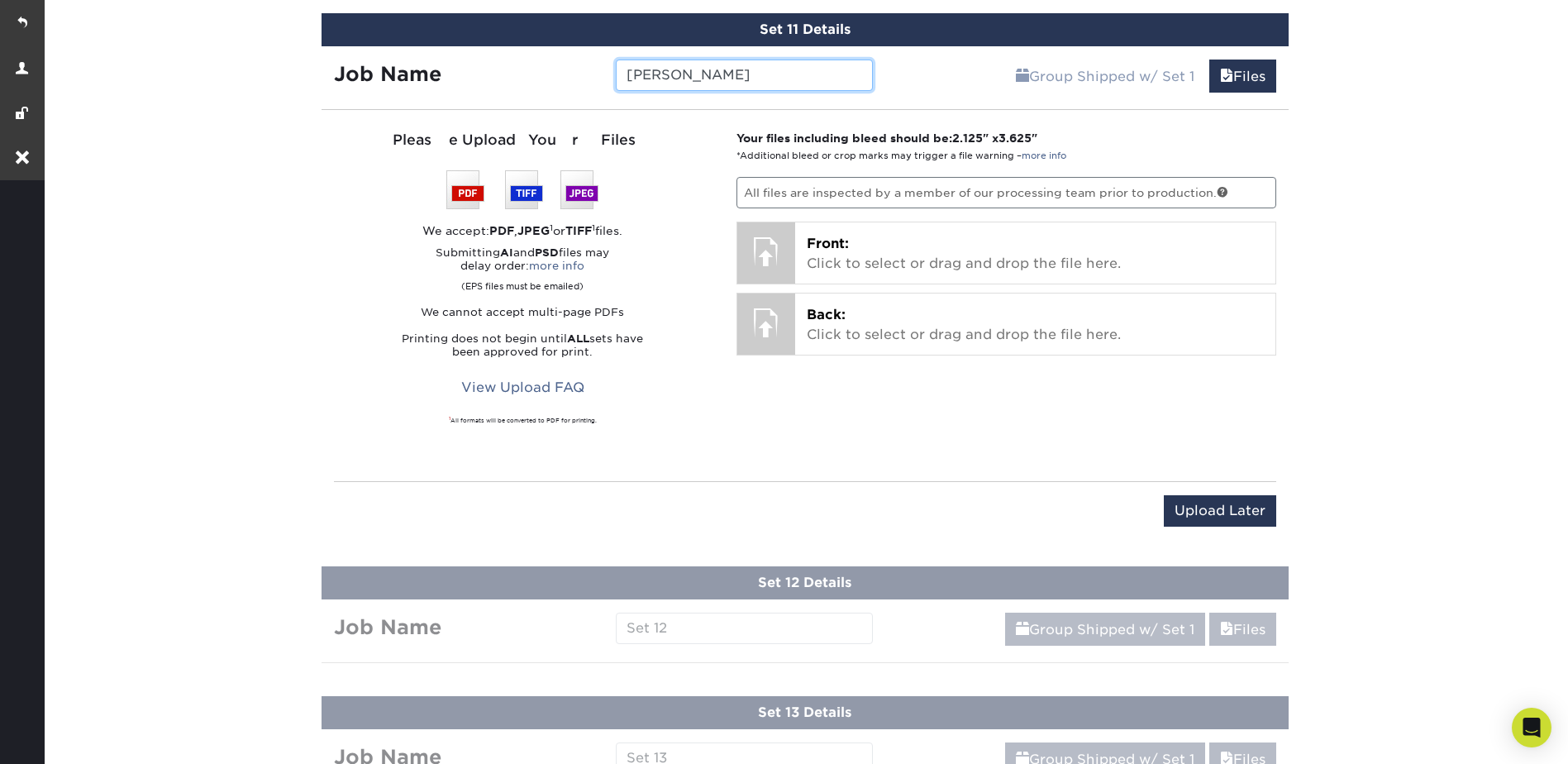
type input "[PERSON_NAME]"
click at [1220, 490] on div "Upload Later Save & Continue Continue" at bounding box center [805, 513] width 942 height 65
click at [1225, 502] on input "Upload Later" at bounding box center [1220, 510] width 112 height 31
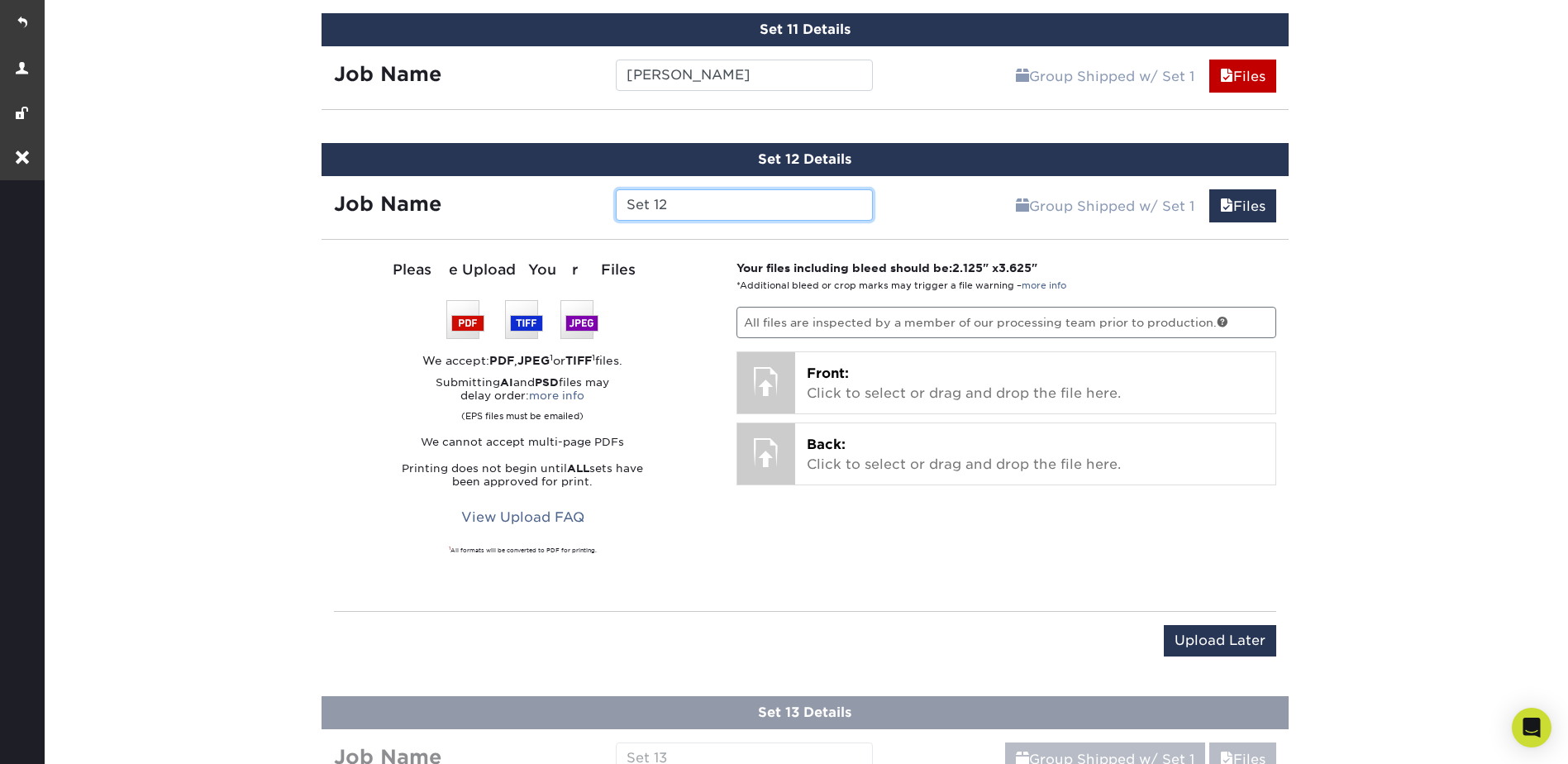
drag, startPoint x: 657, startPoint y: 207, endPoint x: 619, endPoint y: 211, distance: 38.2
click at [617, 211] on input "Set 12" at bounding box center [744, 204] width 257 height 31
type input "[PERSON_NAME][US_STATE]"
click at [1198, 631] on input "Upload Later" at bounding box center [1220, 640] width 112 height 31
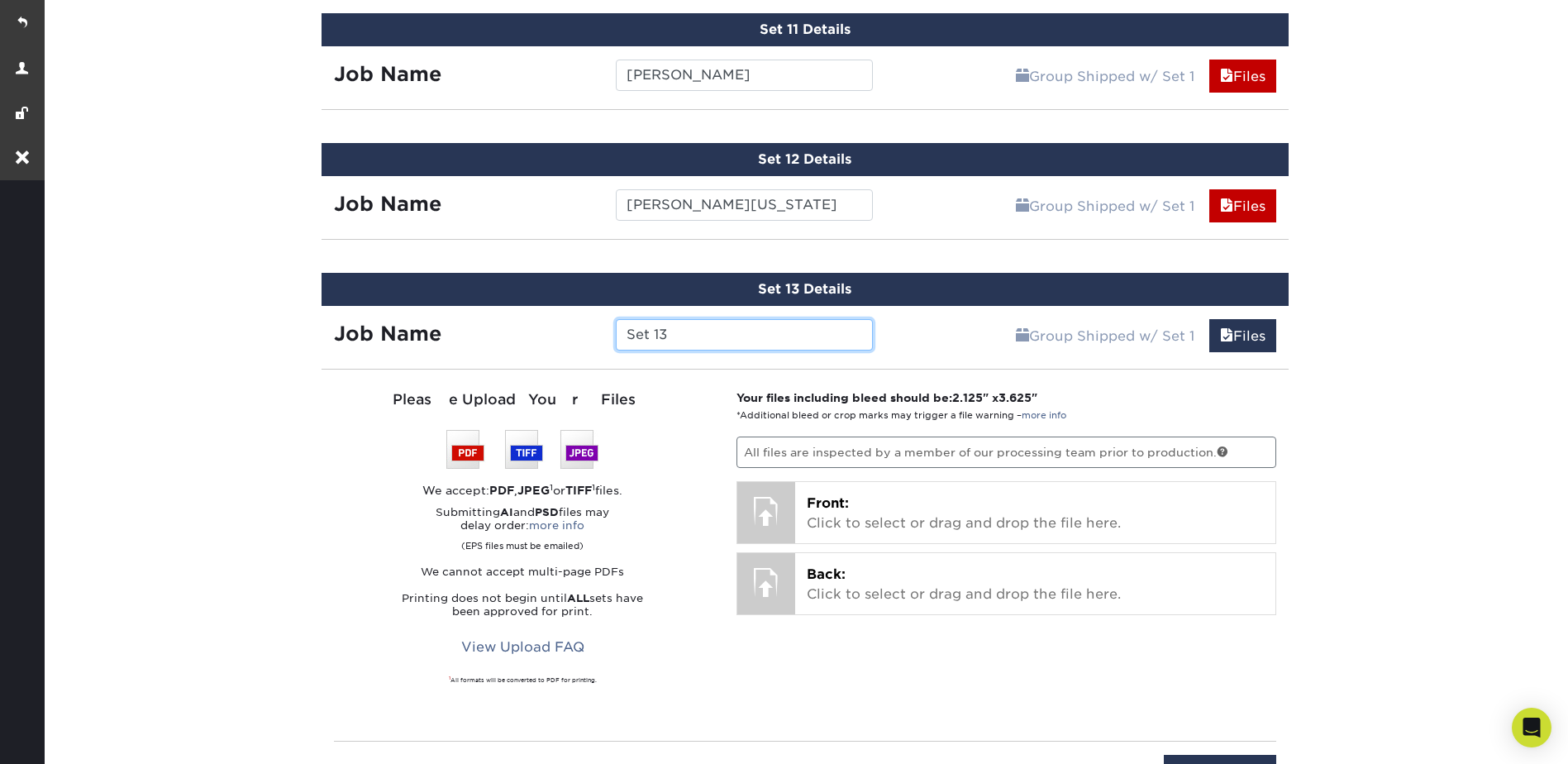
drag, startPoint x: 676, startPoint y: 336, endPoint x: 621, endPoint y: 334, distance: 55.0
click at [621, 334] on input "Set 13" at bounding box center [744, 334] width 257 height 31
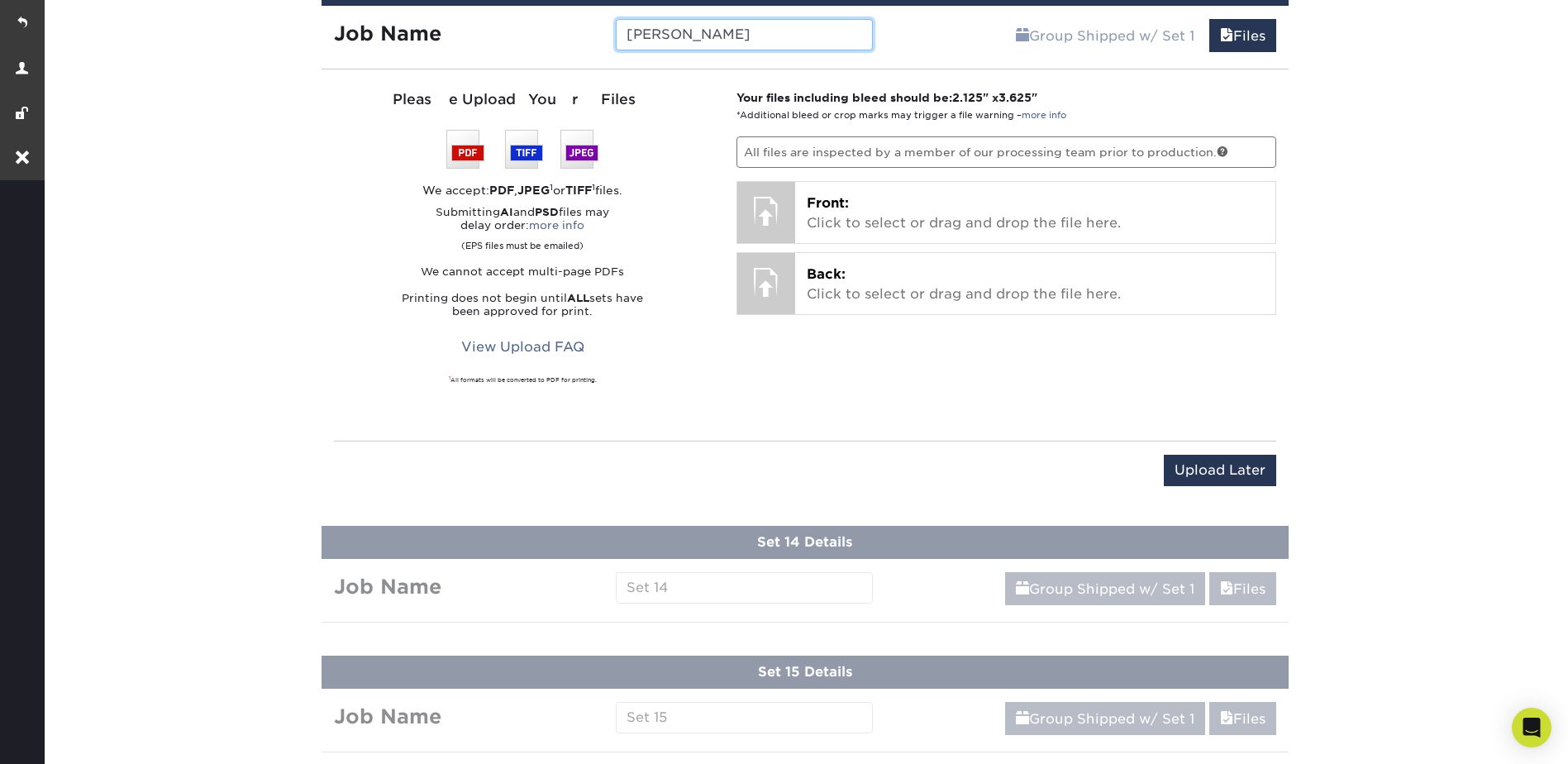
scroll to position [2701, 0]
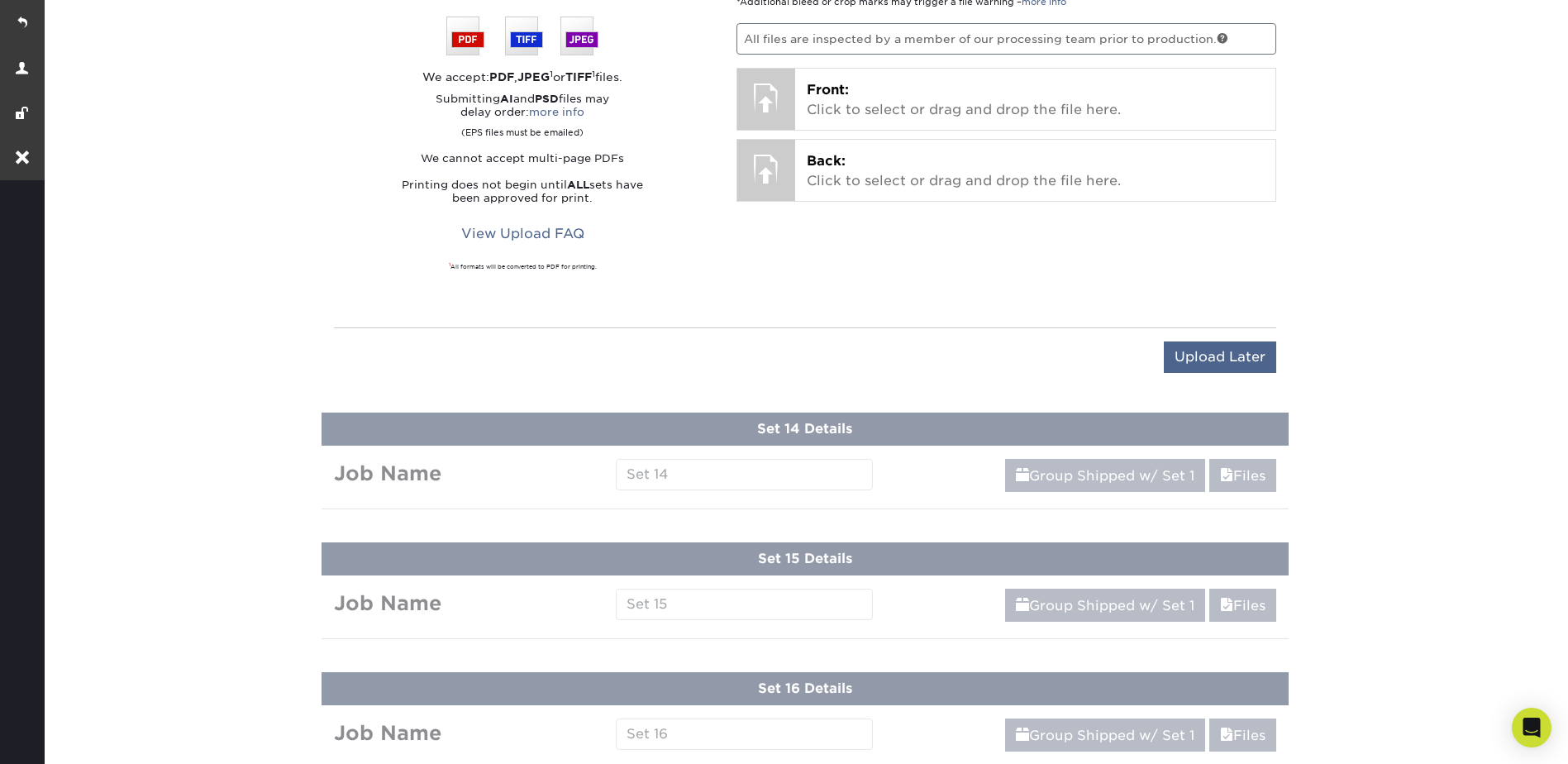
type input "[PERSON_NAME]"
click at [1251, 356] on input "Upload Later" at bounding box center [1220, 357] width 112 height 31
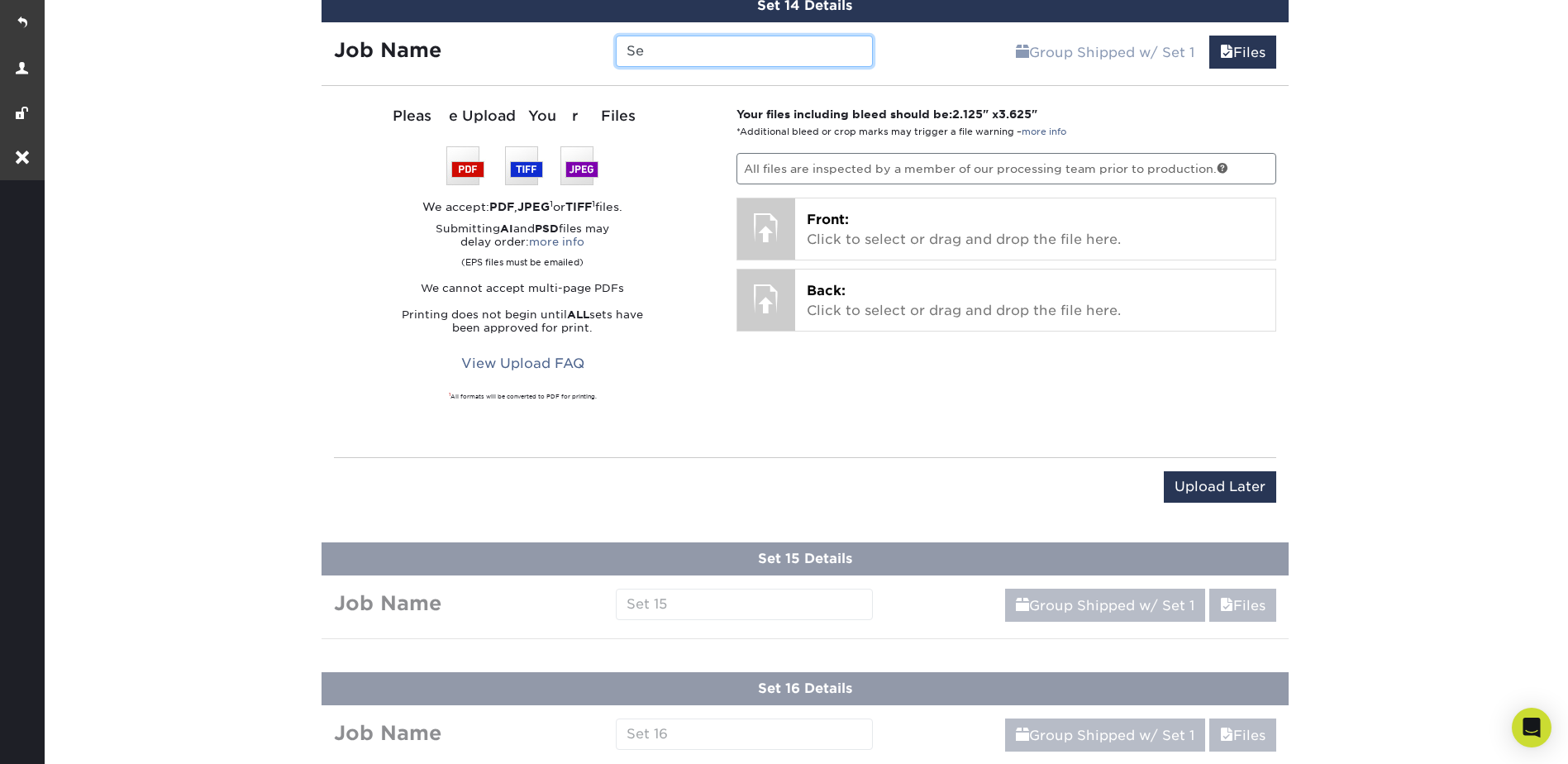
type input "S"
type input "[PERSON_NAME]"
click at [1211, 479] on input "Upload Later" at bounding box center [1220, 486] width 112 height 31
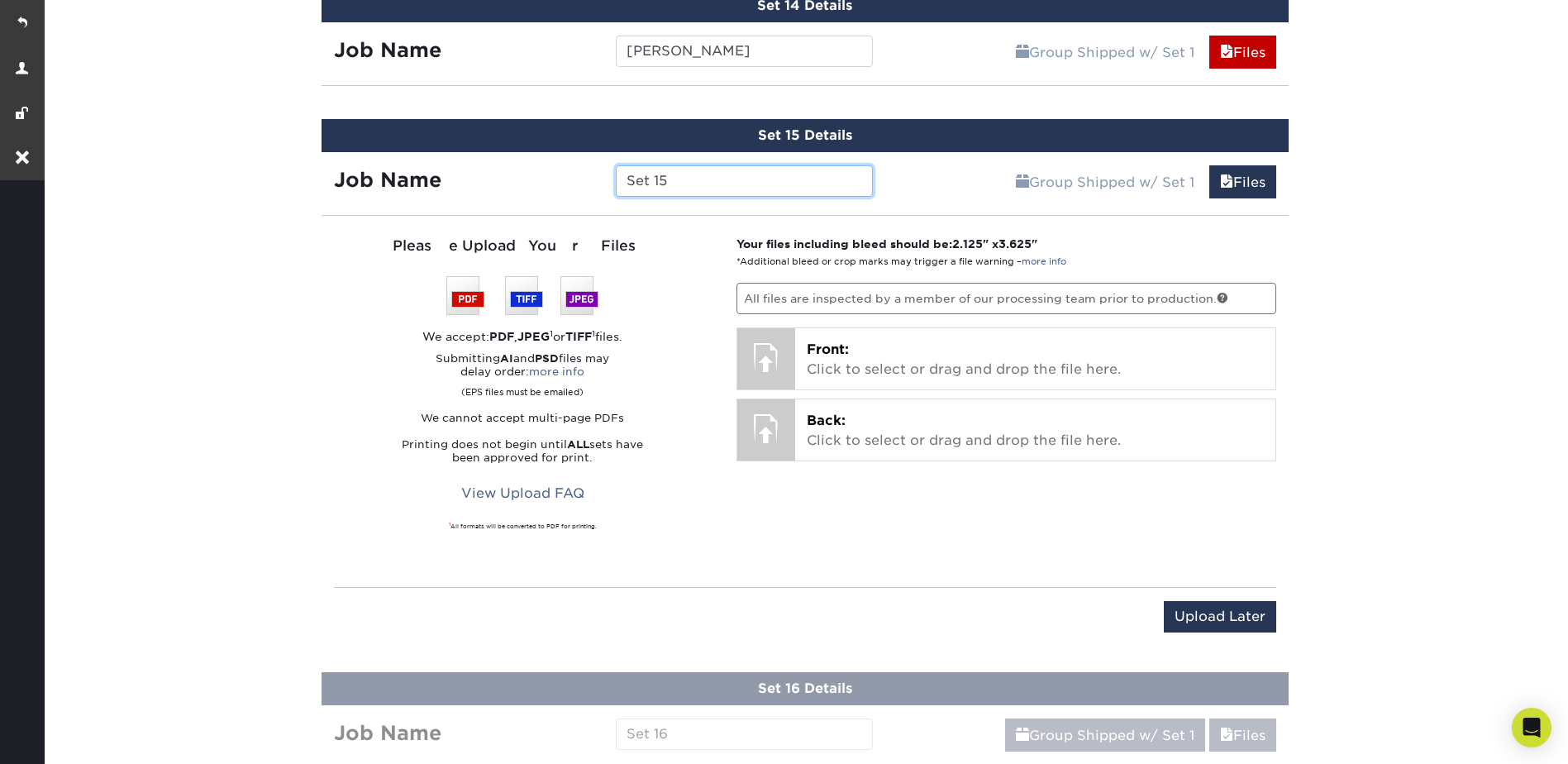
drag, startPoint x: 672, startPoint y: 183, endPoint x: 625, endPoint y: 181, distance: 47.0
click at [625, 181] on input "Set 15" at bounding box center [744, 181] width 257 height 31
type input "[PERSON_NAME] PIT"
click at [1214, 636] on div "Upload Later Save & Continue Continue" at bounding box center [805, 627] width 942 height 51
click at [1215, 624] on input "Upload Later" at bounding box center [1220, 616] width 112 height 31
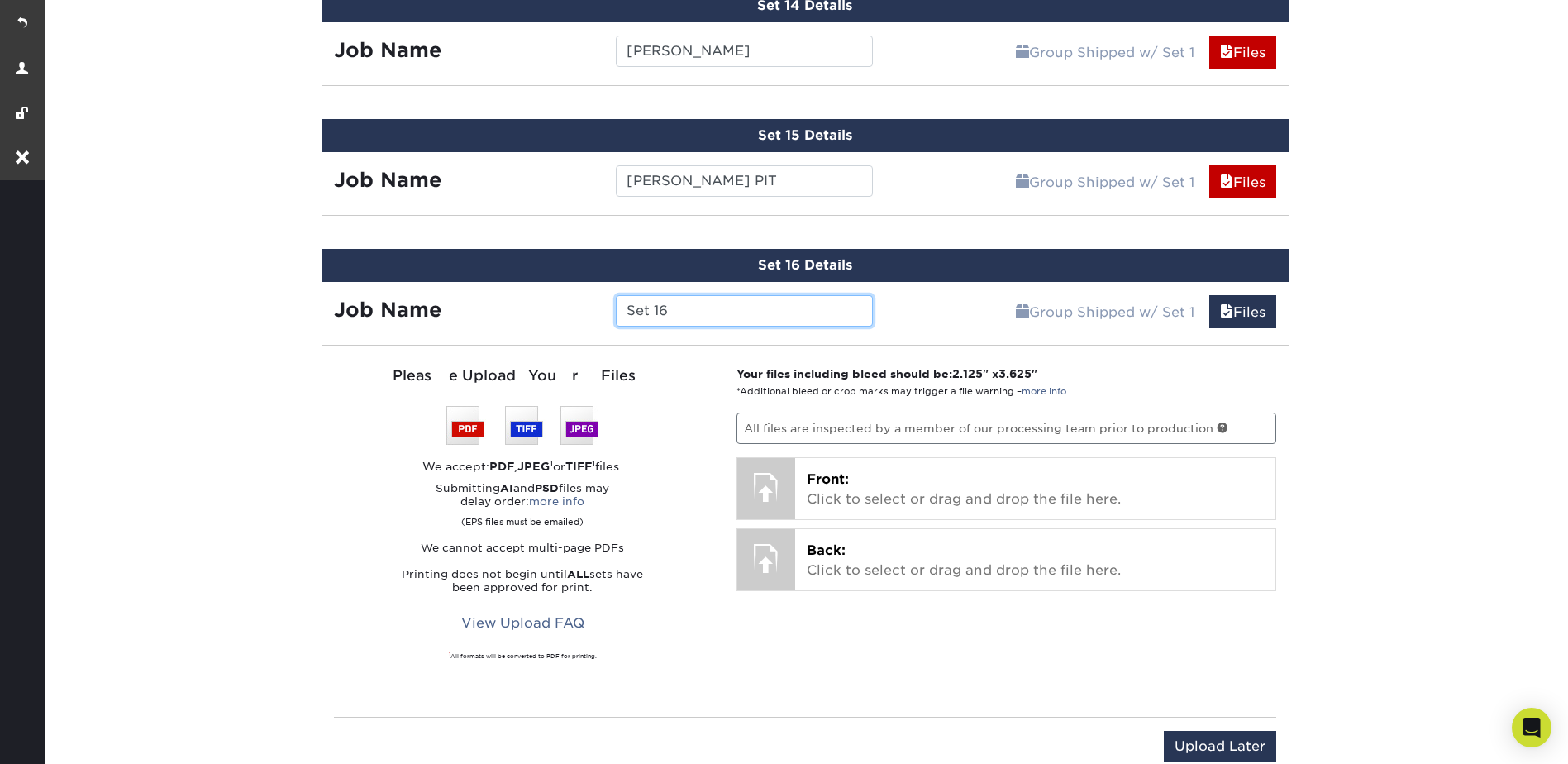
drag, startPoint x: 648, startPoint y: 303, endPoint x: 626, endPoint y: 303, distance: 22.0
click at [626, 303] on input "Set 16" at bounding box center [744, 310] width 257 height 31
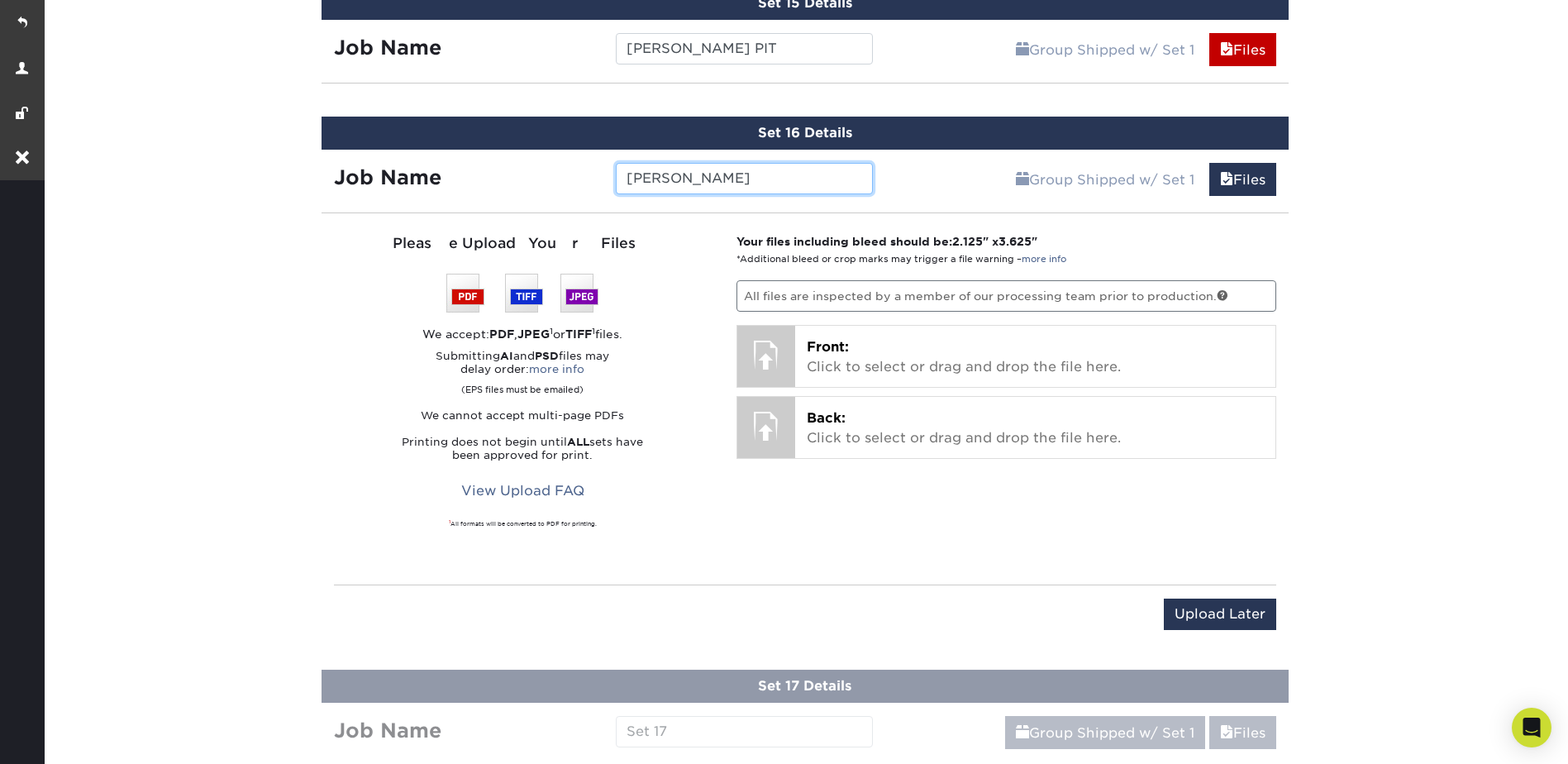
scroll to position [2950, 0]
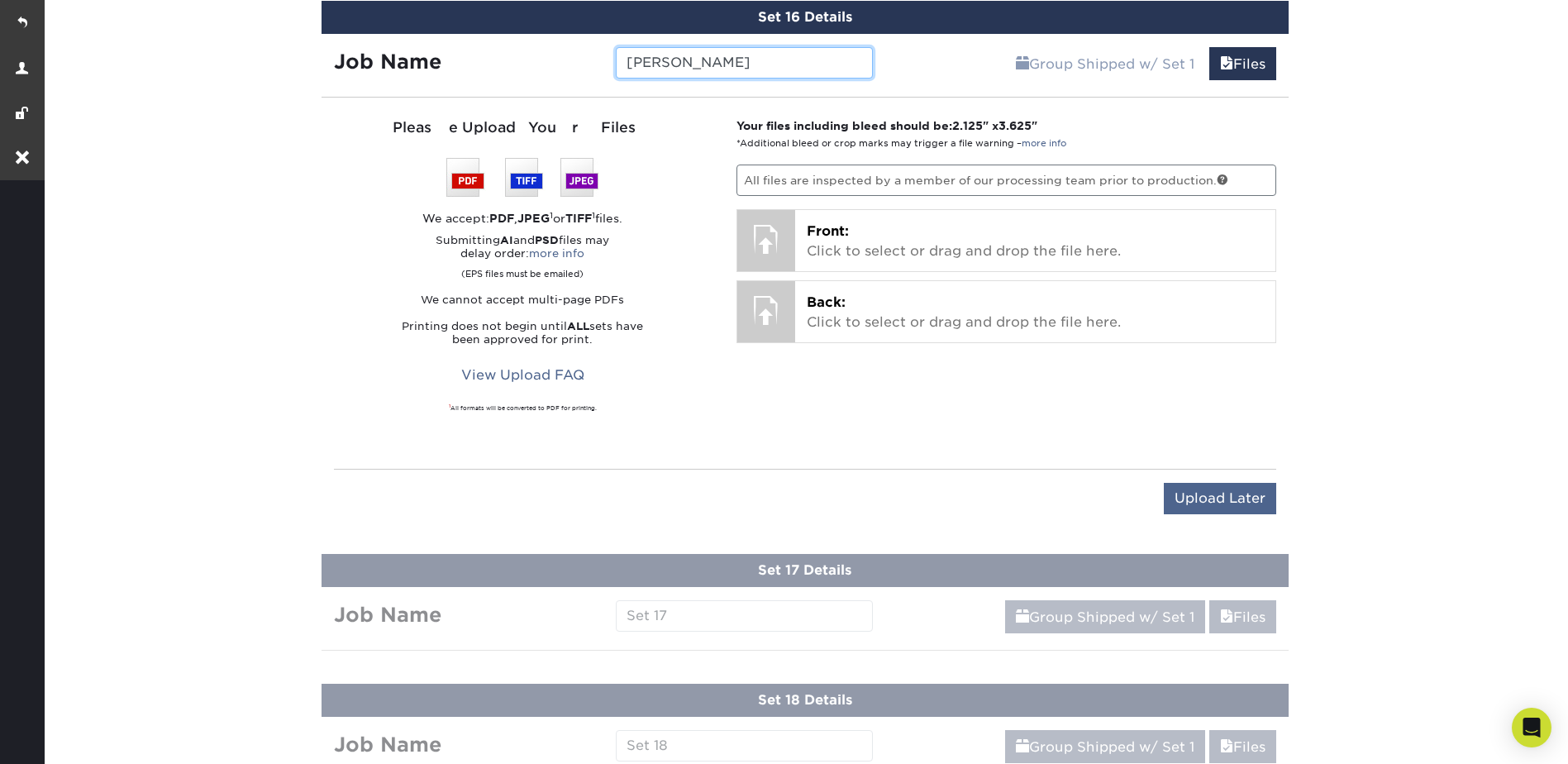
type input "[PERSON_NAME]"
click at [1199, 493] on input "Upload Later" at bounding box center [1220, 498] width 112 height 31
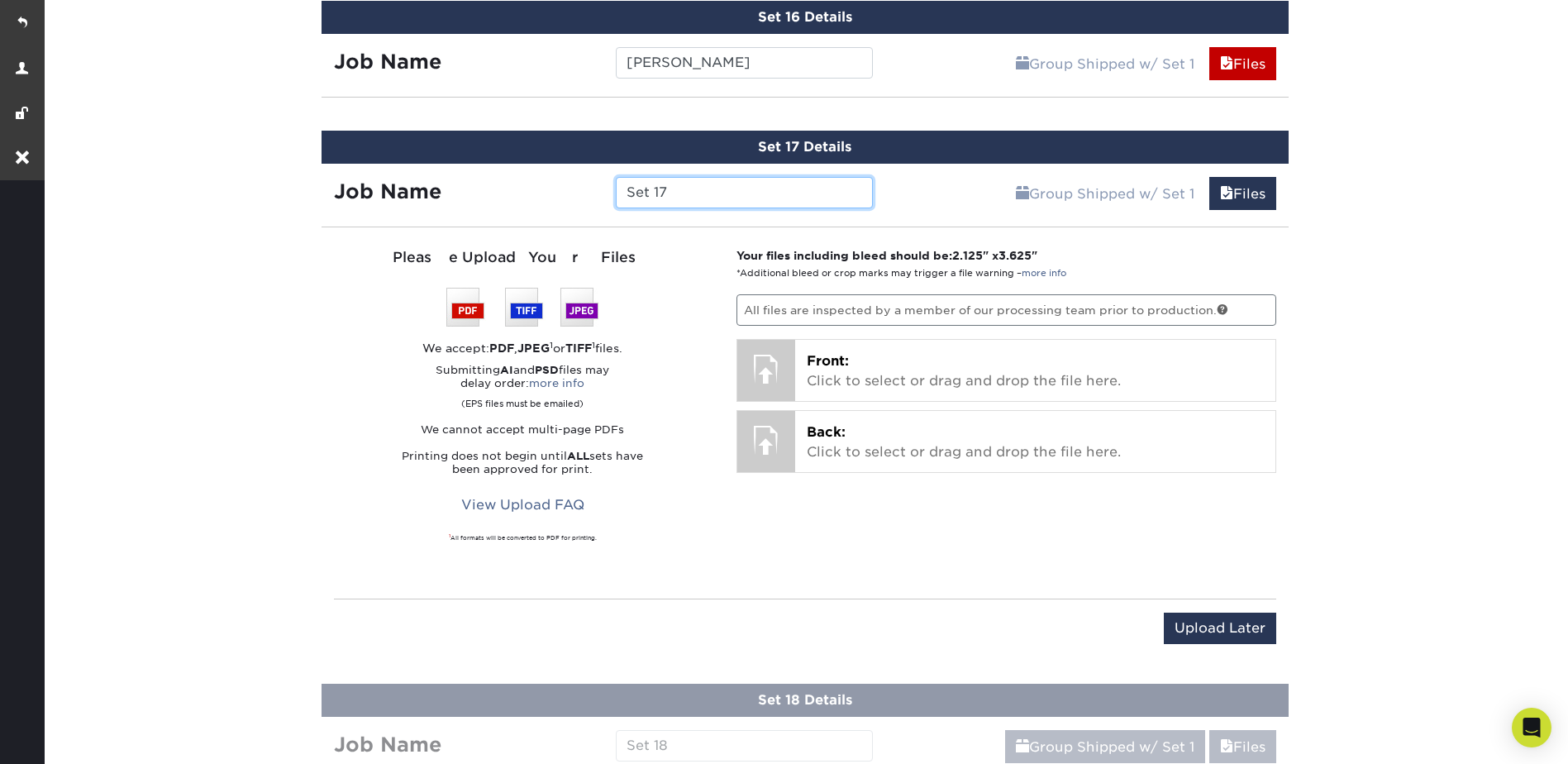
drag, startPoint x: 702, startPoint y: 193, endPoint x: 615, endPoint y: 200, distance: 87.3
click at [616, 200] on input "Set 17" at bounding box center [744, 192] width 257 height 31
type input "Sandra Boyd"
click at [1216, 629] on input "Upload Later" at bounding box center [1220, 628] width 112 height 31
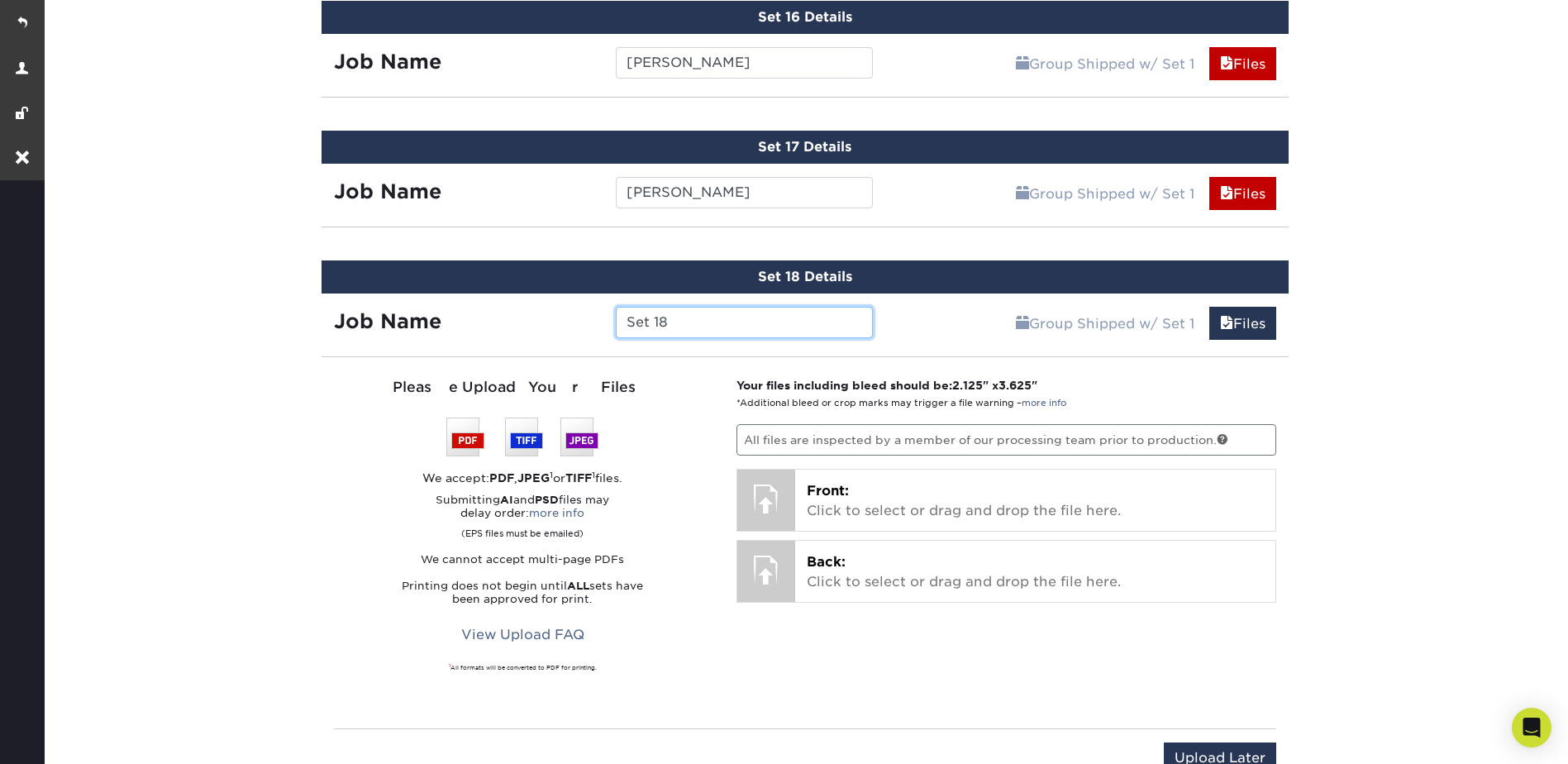
drag, startPoint x: 641, startPoint y: 322, endPoint x: 620, endPoint y: 320, distance: 21.1
click at [621, 320] on input "Set 18" at bounding box center [744, 322] width 257 height 31
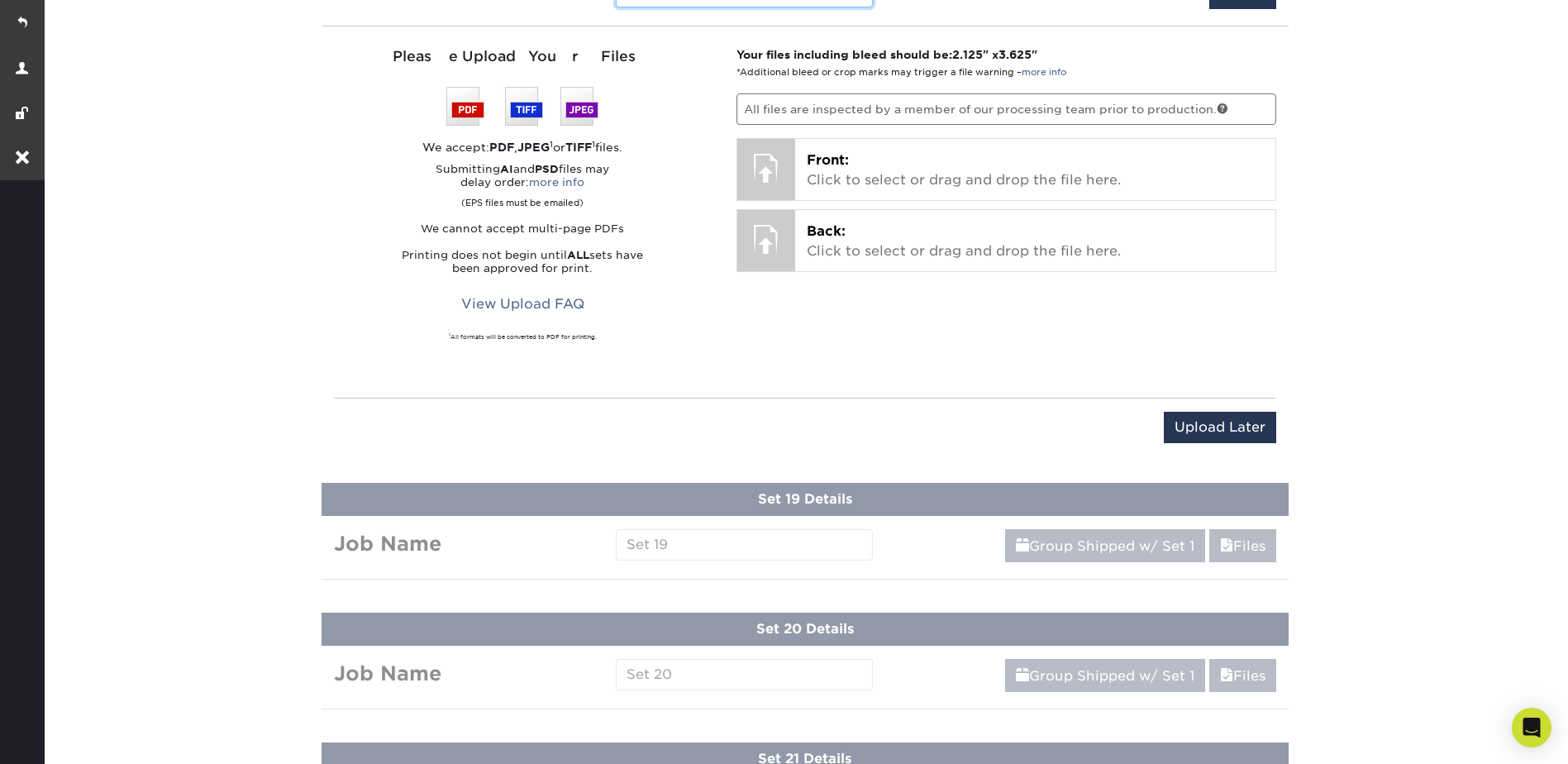
type input "[PERSON_NAME]"
click at [1201, 405] on div "Upload Later Save & Continue Continue" at bounding box center [805, 429] width 942 height 65
click at [1215, 426] on input "Upload Later" at bounding box center [1220, 426] width 112 height 31
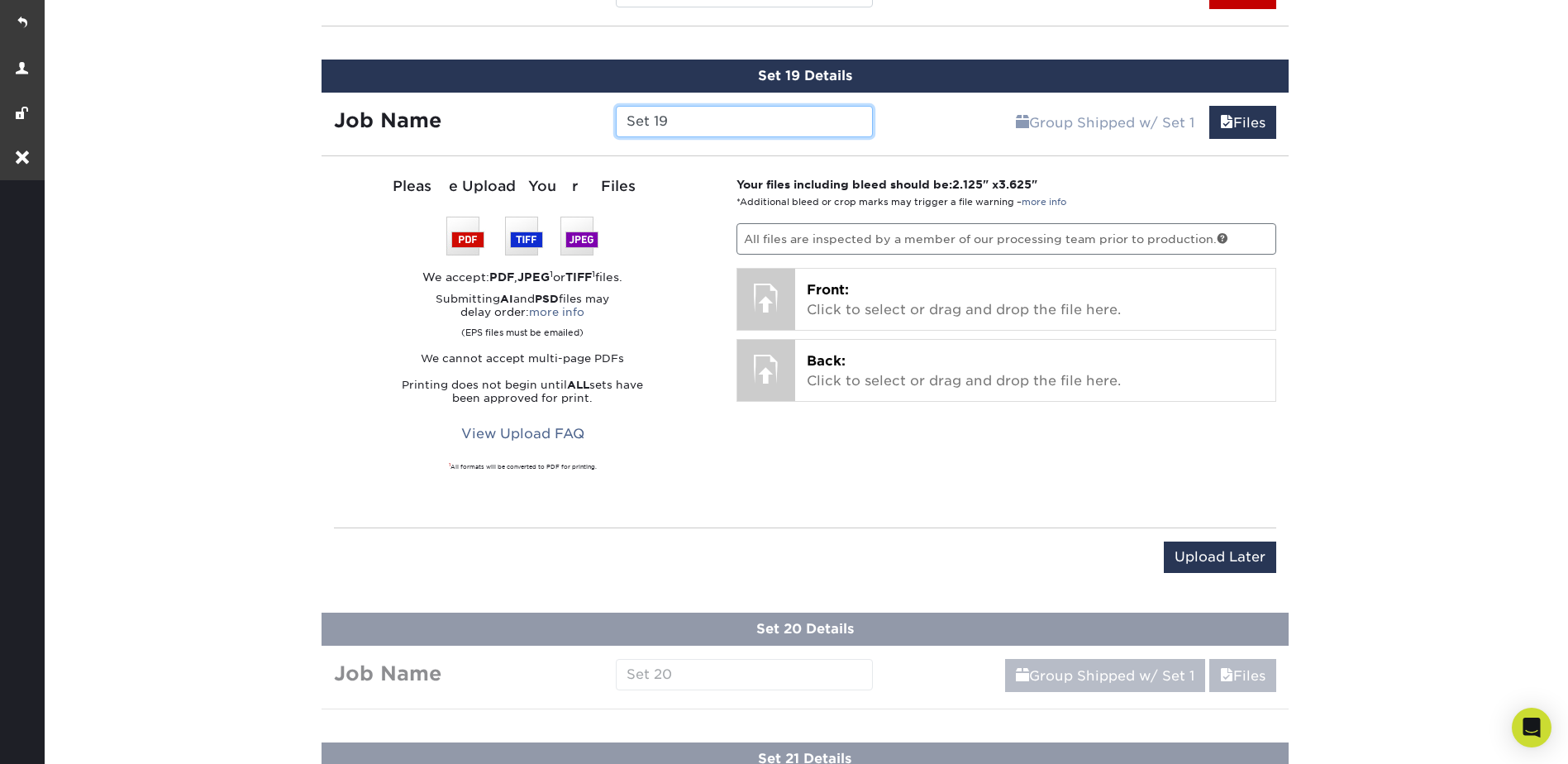
drag, startPoint x: 678, startPoint y: 119, endPoint x: 615, endPoint y: 119, distance: 63.0
click at [616, 119] on input "Set 19" at bounding box center [744, 120] width 257 height 31
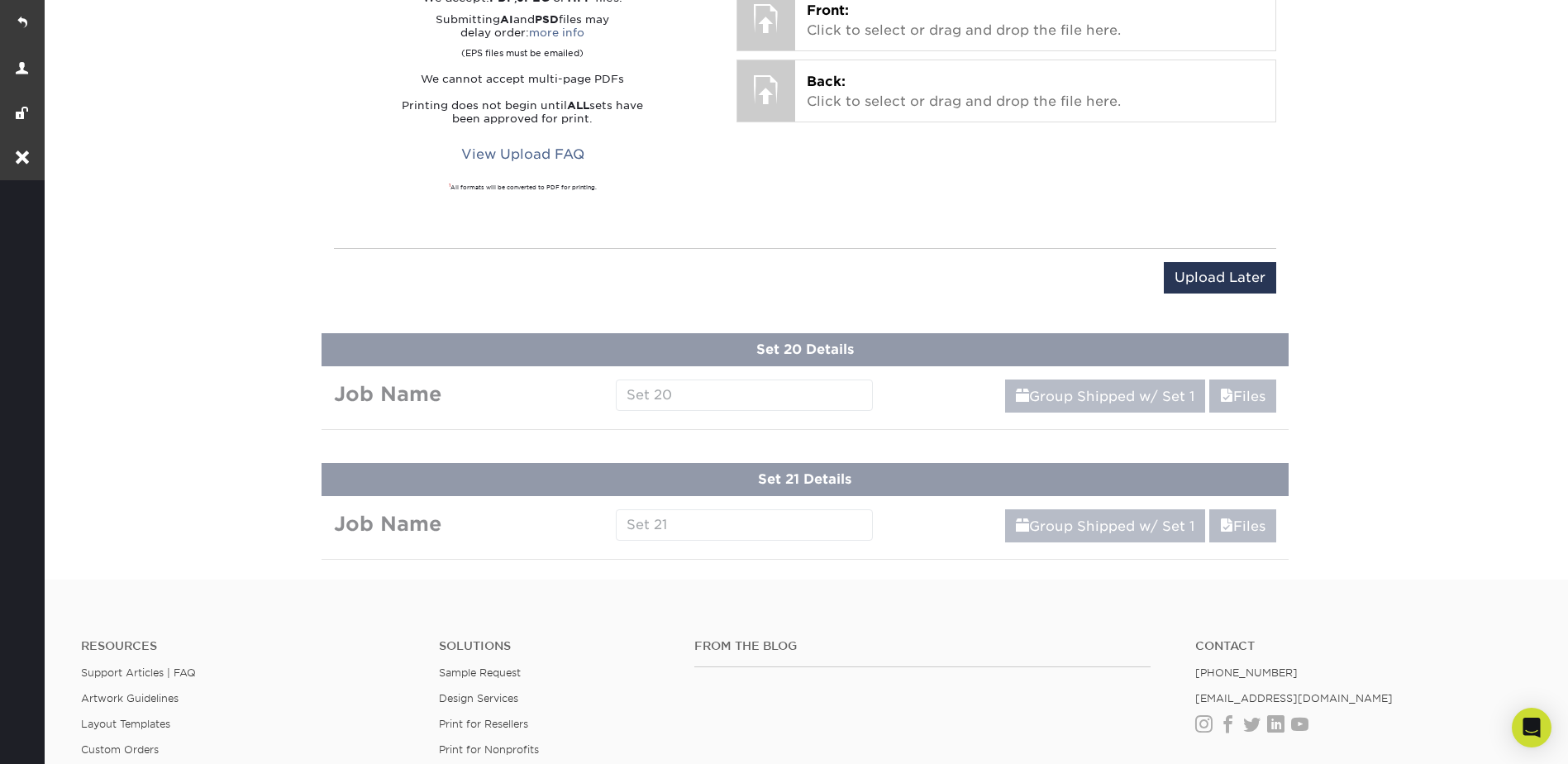
scroll to position [3693, 0]
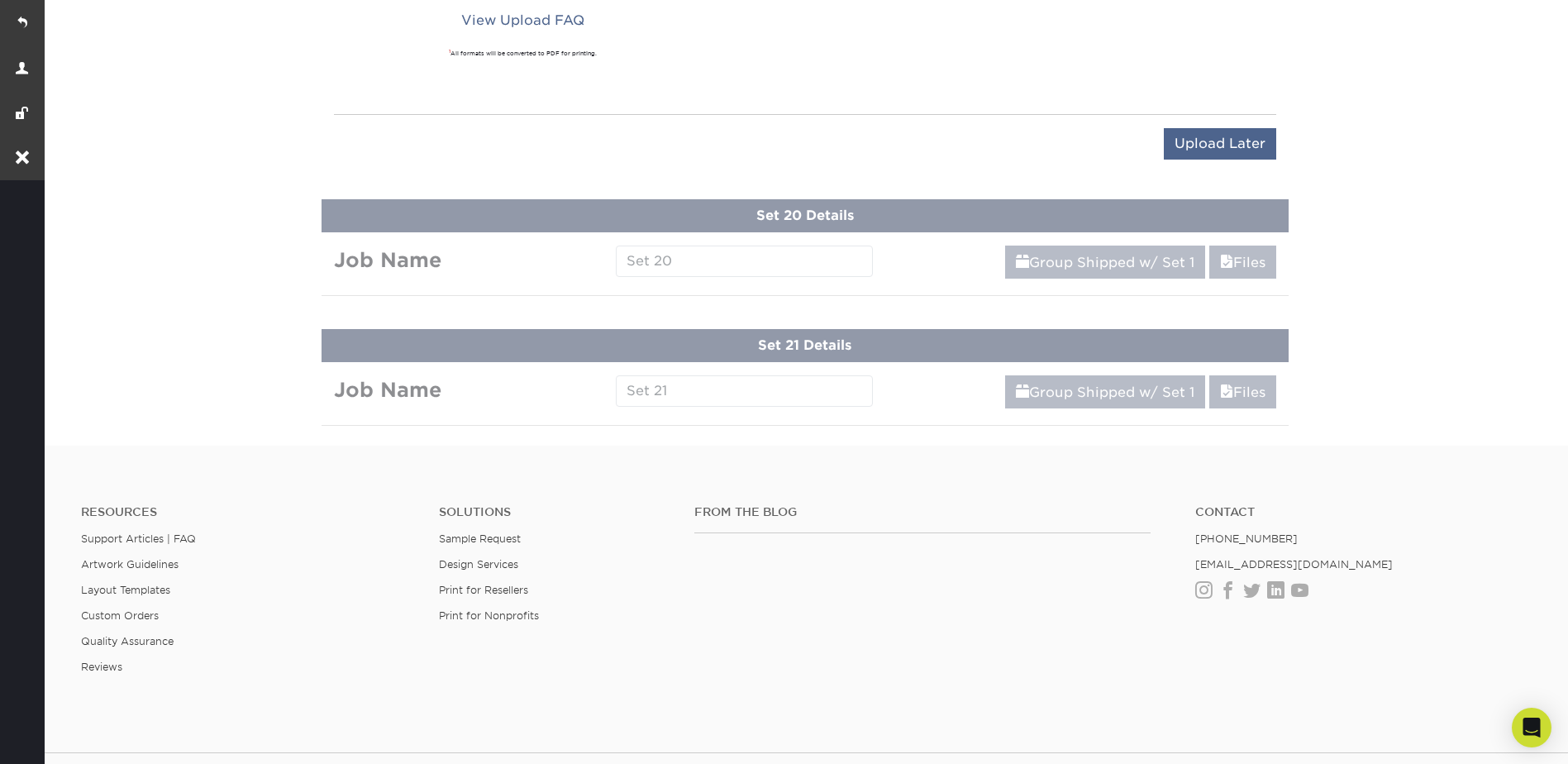
type input "[PERSON_NAME]"
click at [1219, 142] on input "Upload Later" at bounding box center [1220, 143] width 112 height 31
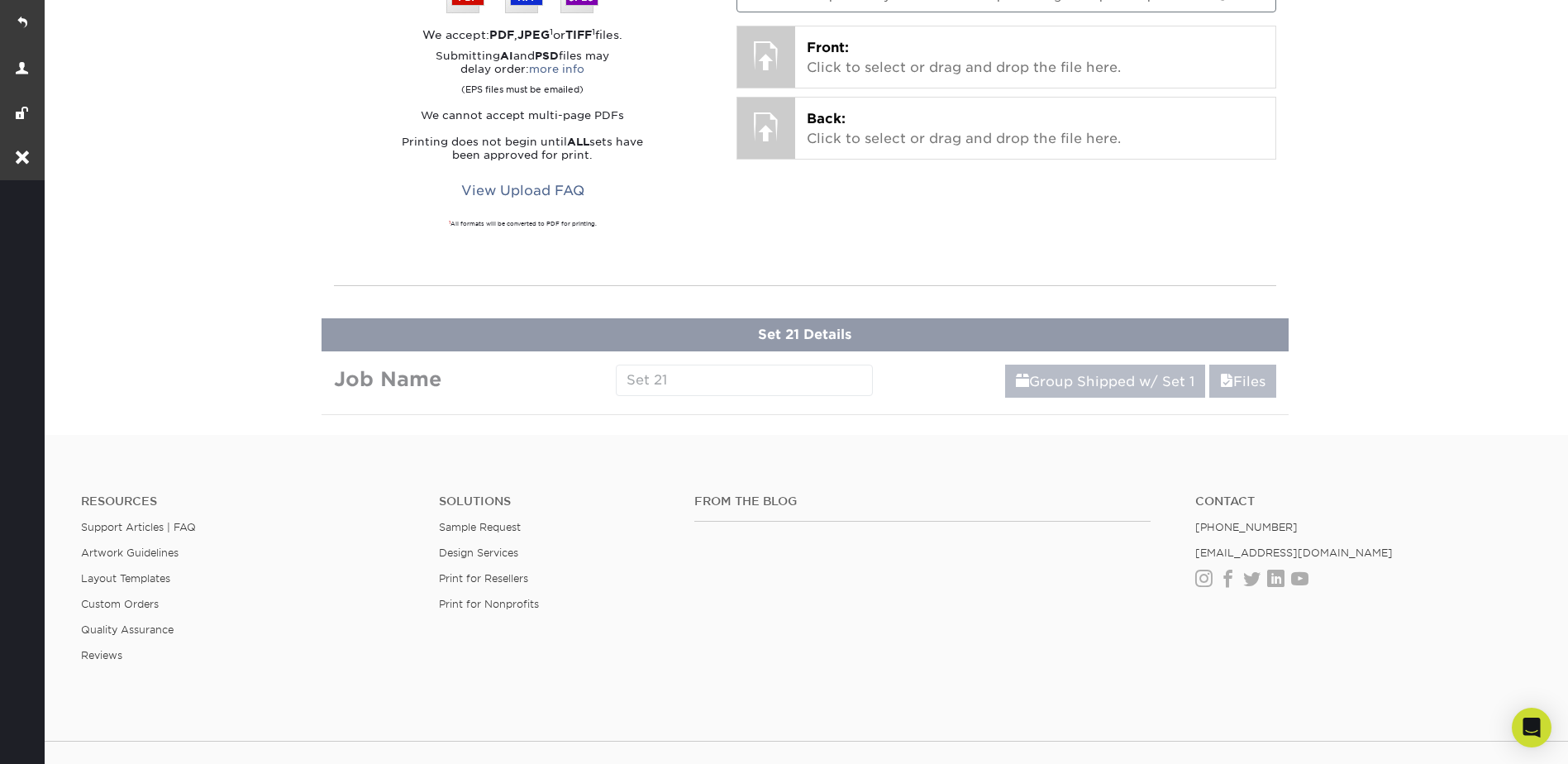
scroll to position [3149, 0]
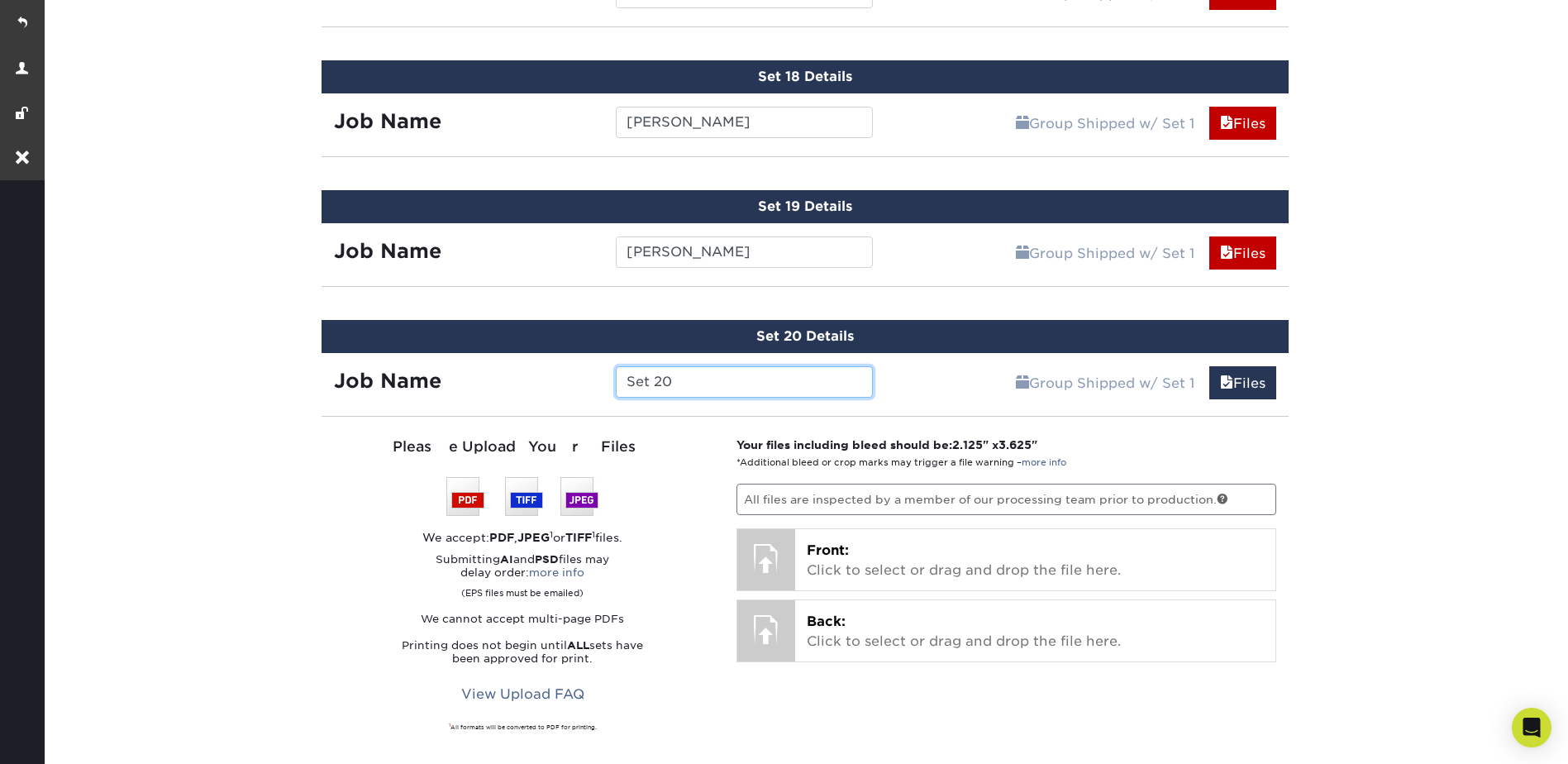
drag, startPoint x: 686, startPoint y: 386, endPoint x: 620, endPoint y: 380, distance: 66.3
click at [620, 380] on input "Set 20" at bounding box center [744, 381] width 257 height 31
type input "[PERSON_NAME]"
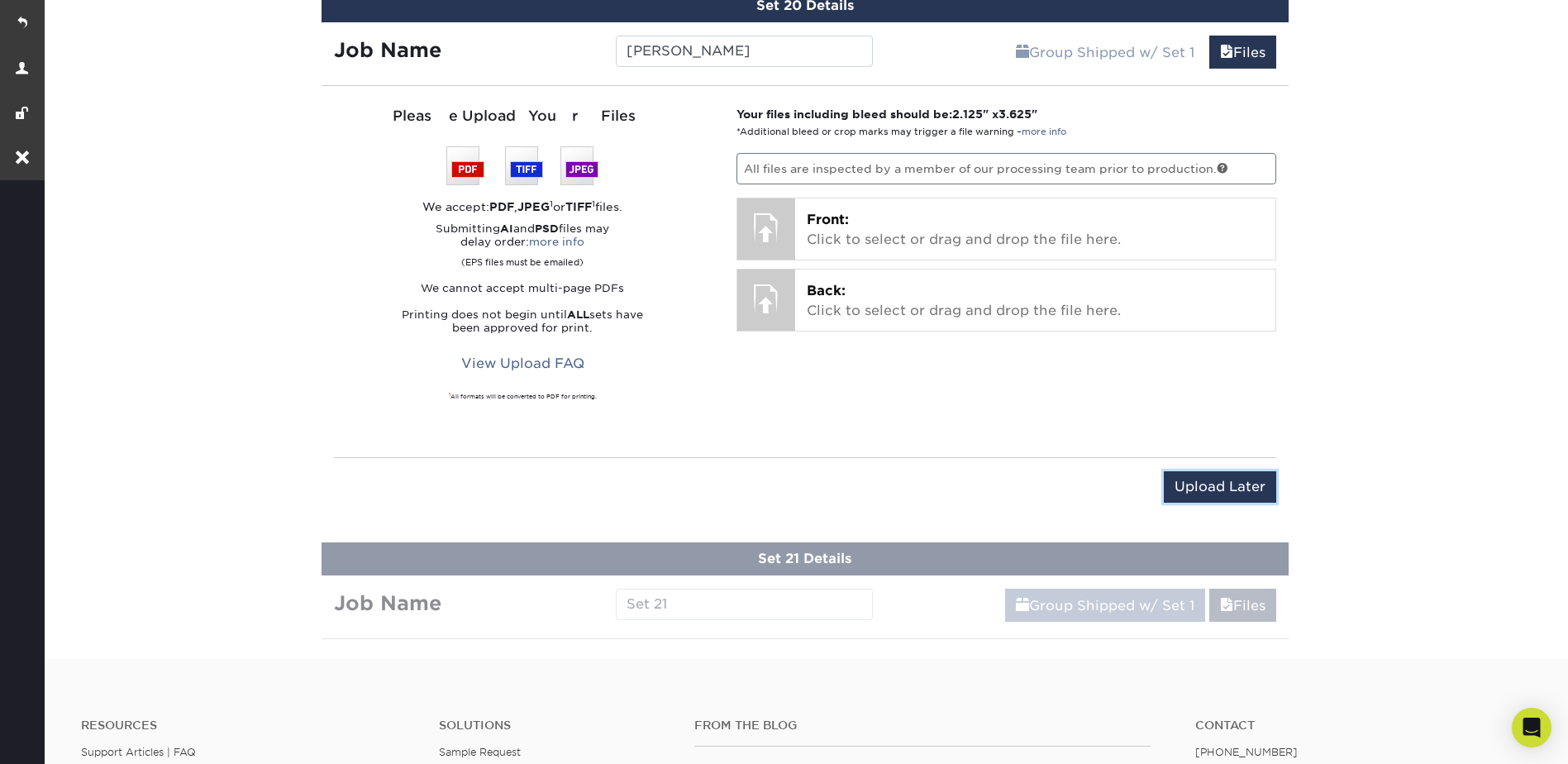
click at [1188, 501] on input "Upload Later" at bounding box center [1220, 486] width 112 height 31
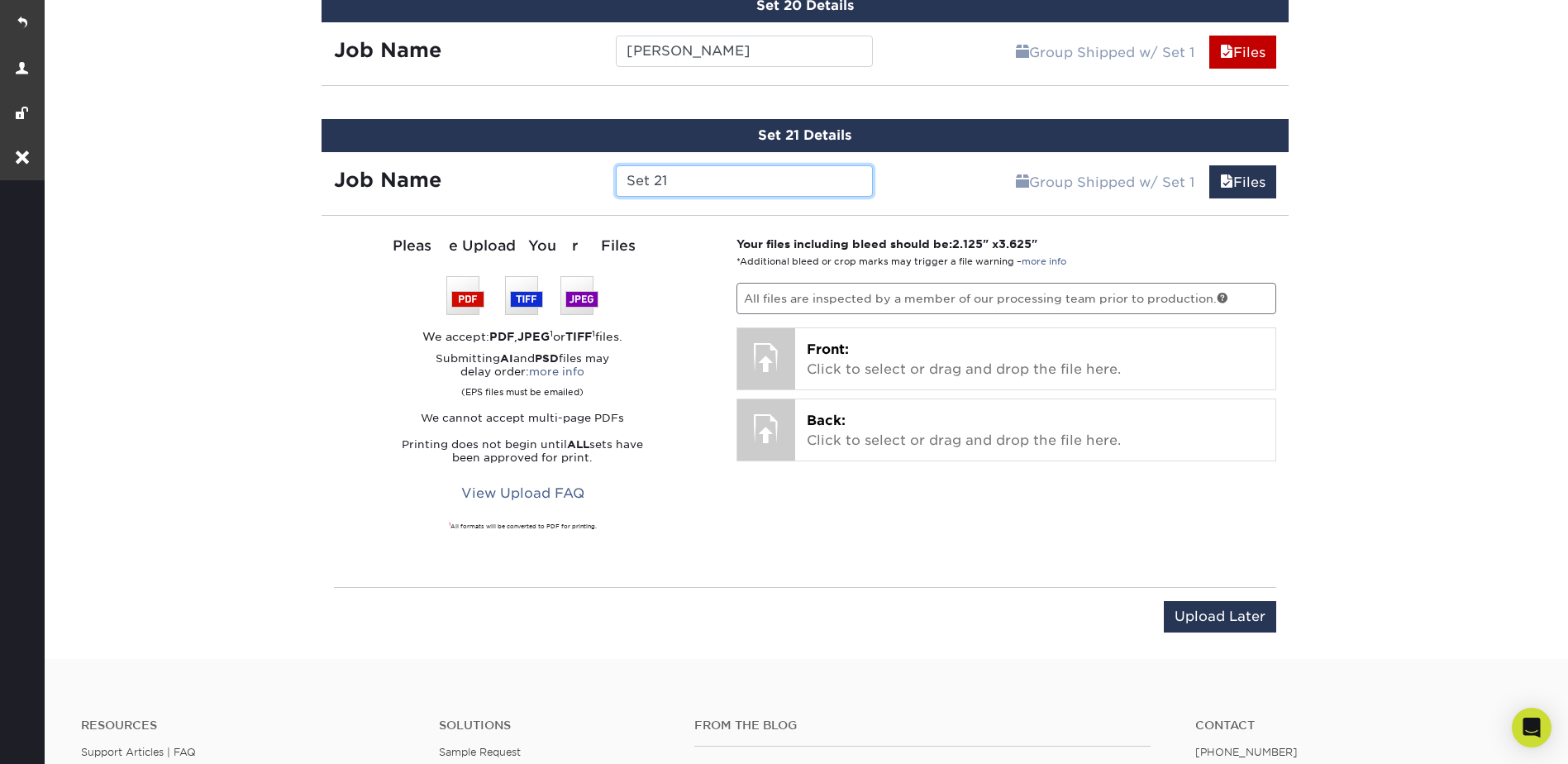
drag, startPoint x: 673, startPoint y: 186, endPoint x: 548, endPoint y: 113, distance: 144.8
click at [621, 185] on input "Set 21" at bounding box center [744, 181] width 257 height 31
paste input "Dave Griffith"
type input "[PERSON_NAME] -Typesetting"
click at [1194, 622] on input "Upload Later" at bounding box center [1220, 616] width 112 height 31
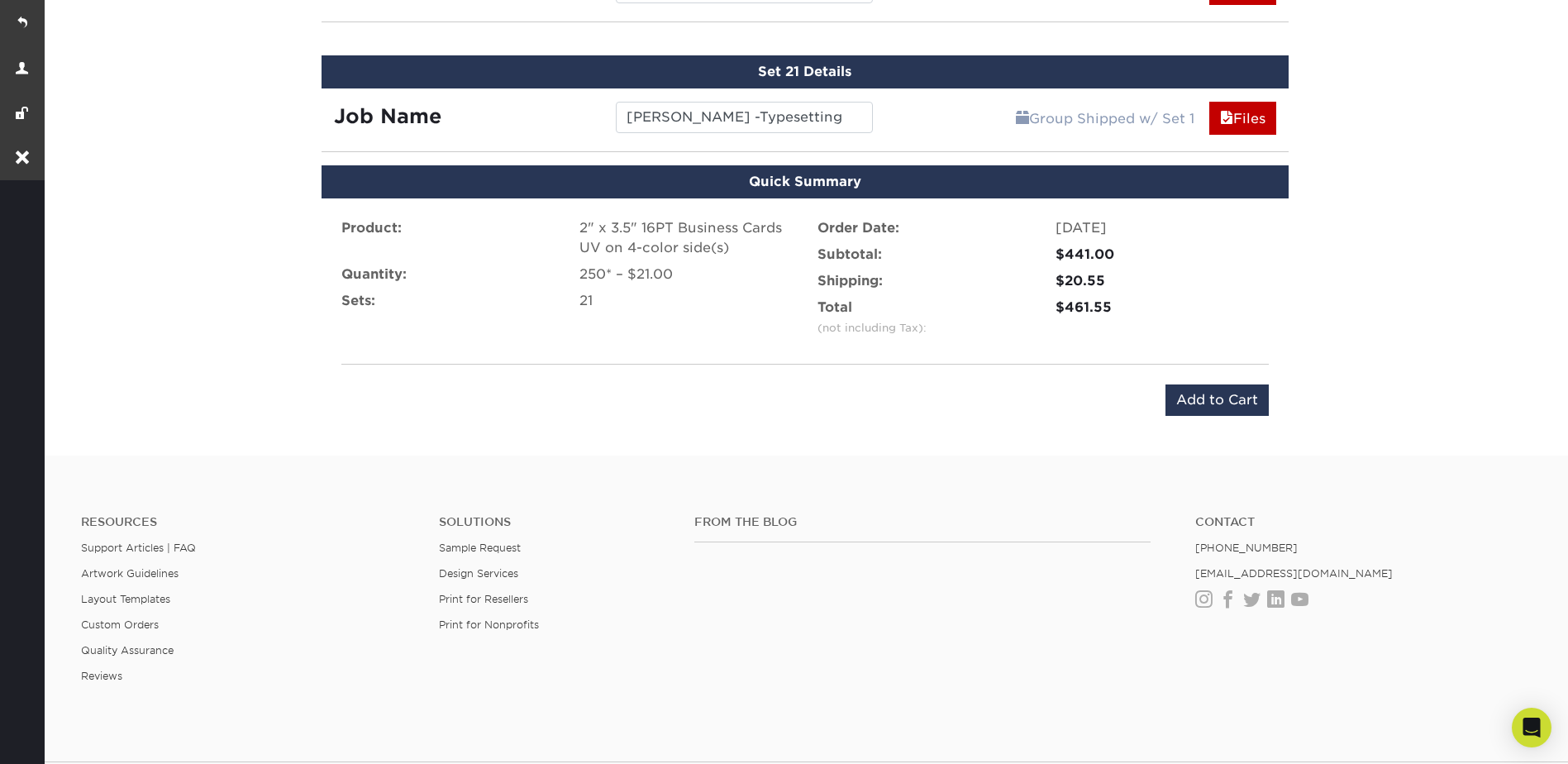
scroll to position [3493, 0]
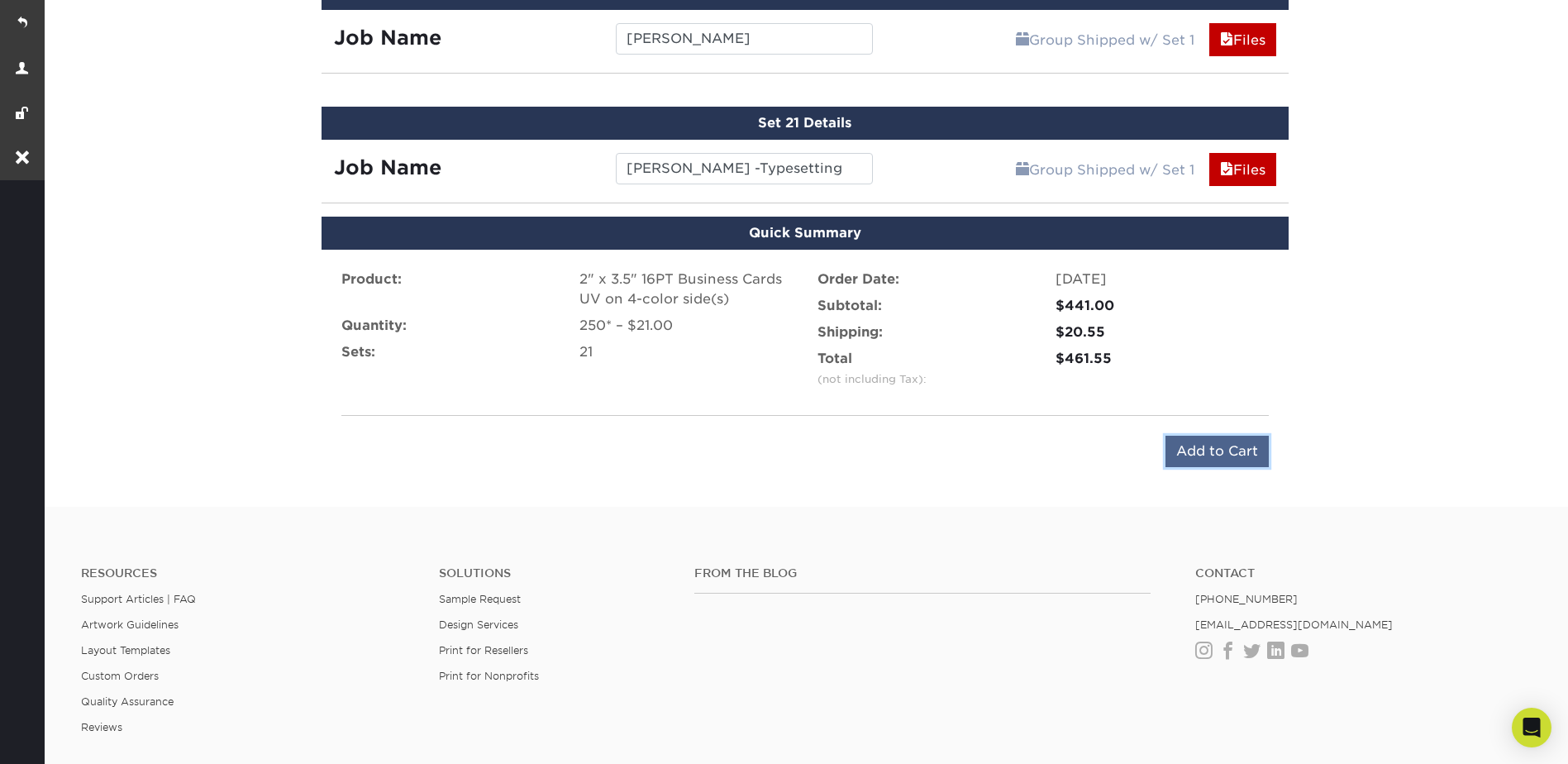
click at [1213, 443] on input "Add to Cart" at bounding box center [1217, 451] width 104 height 31
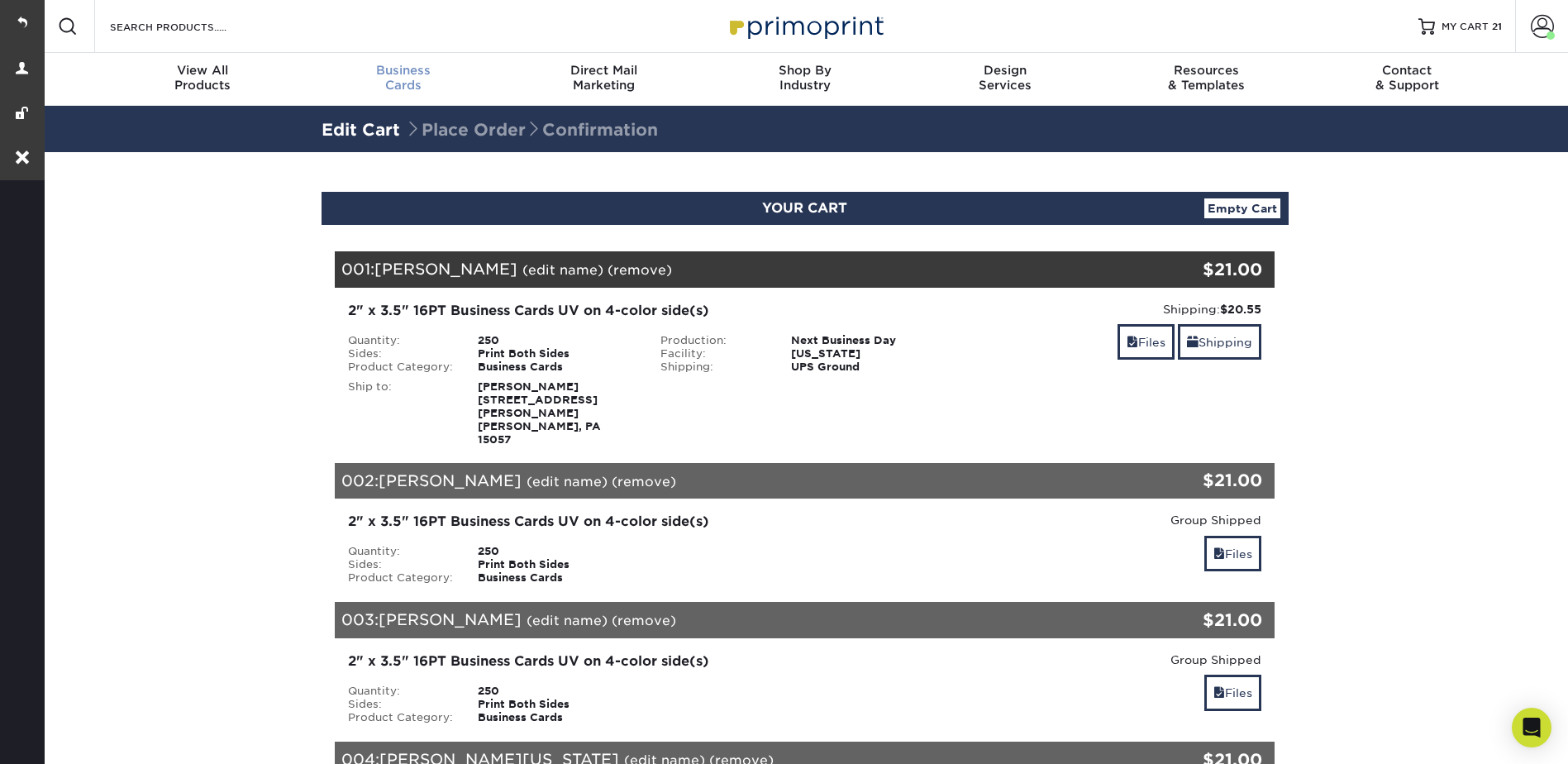
drag, startPoint x: 393, startPoint y: 72, endPoint x: 407, endPoint y: 71, distance: 14.0
click at [393, 72] on span "Business" at bounding box center [402, 71] width 200 height 15
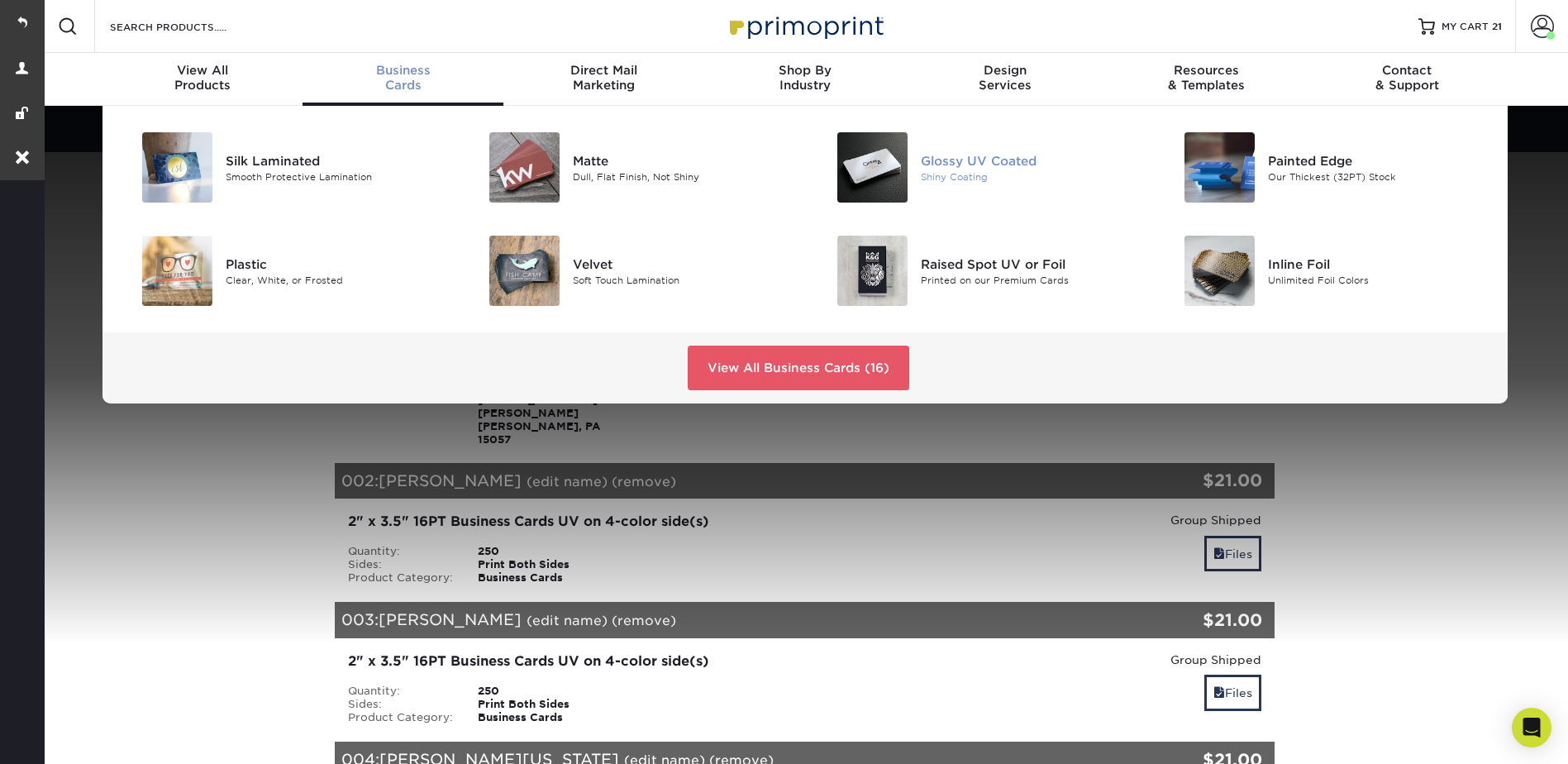
click at [954, 164] on div "Glossy UV Coated" at bounding box center [1030, 160] width 219 height 18
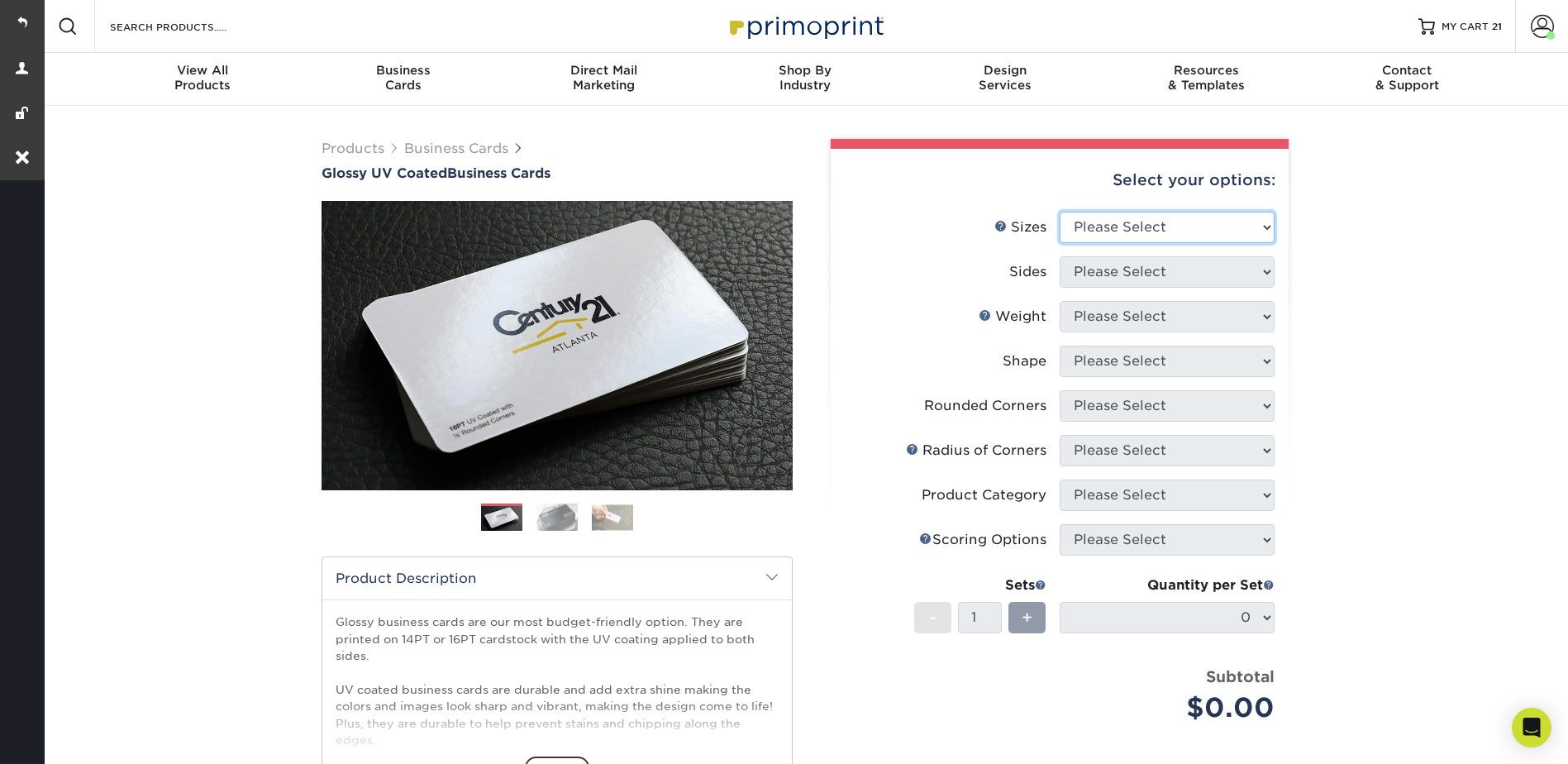
click at [1098, 219] on select "Please Select 1.5" x 3.5" - Mini 1.75" x 3.5" - Mini 2" x 2" - Square 2" x 3" -…" at bounding box center [1167, 227] width 215 height 31
select select "2.00x3.50"
click at [1060, 212] on select "Please Select 1.5" x 3.5" - Mini 1.75" x 3.5" - Mini 2" x 2" - Square 2" x 3" -…" at bounding box center [1167, 227] width 215 height 31
click at [1098, 274] on select "Please Select Print Both Sides Print Front Only" at bounding box center [1167, 271] width 215 height 31
select select "13abbda7-1d64-4f25-8bb2-c179b224825d"
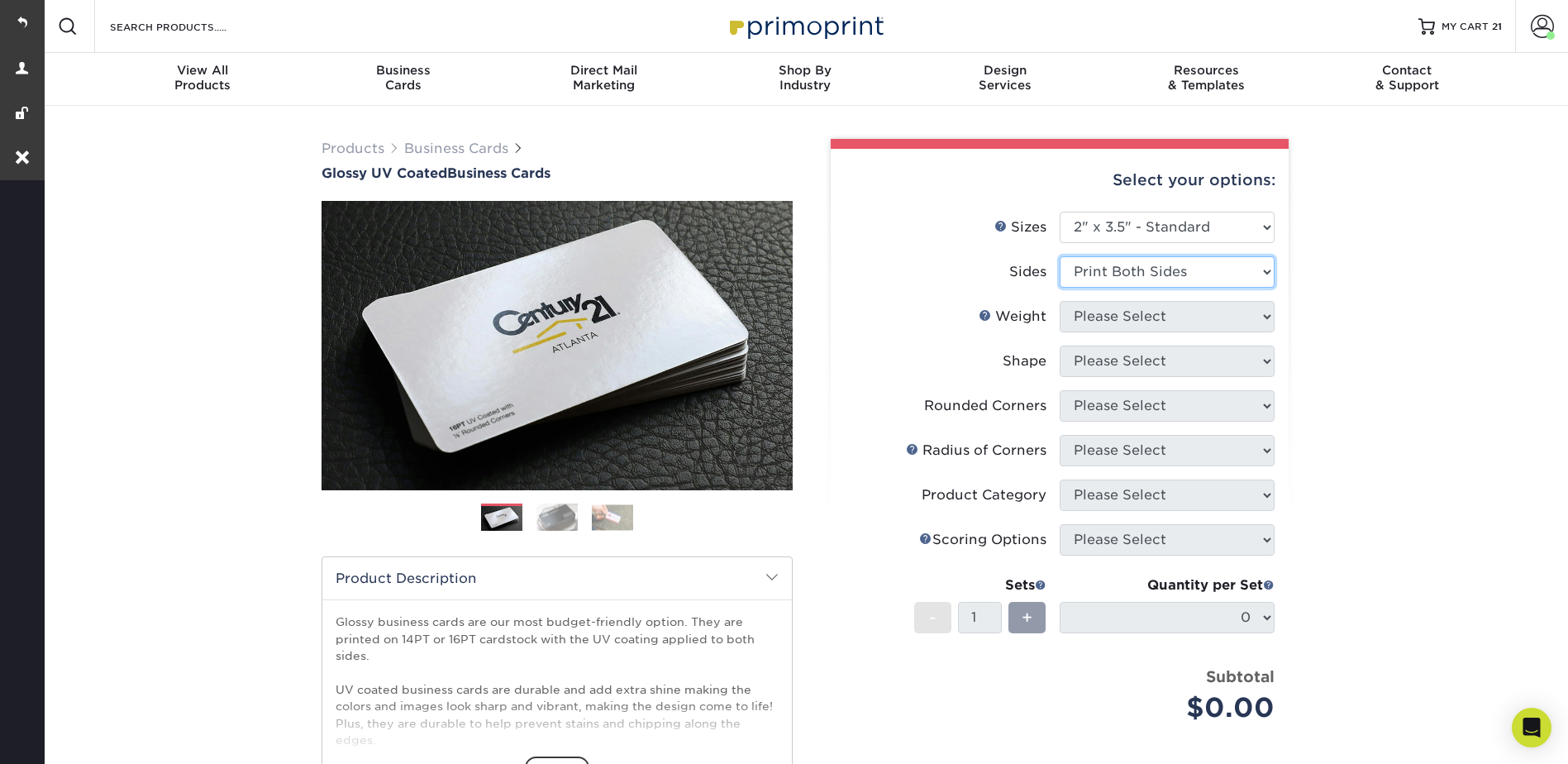
click at [1060, 256] on select "Please Select Print Both Sides Print Front Only" at bounding box center [1167, 271] width 215 height 31
click at [1097, 303] on select "Please Select 16PT 14PT" at bounding box center [1167, 316] width 215 height 31
select select "16PT"
click at [1060, 301] on select "Please Select 16PT 14PT" at bounding box center [1167, 316] width 215 height 31
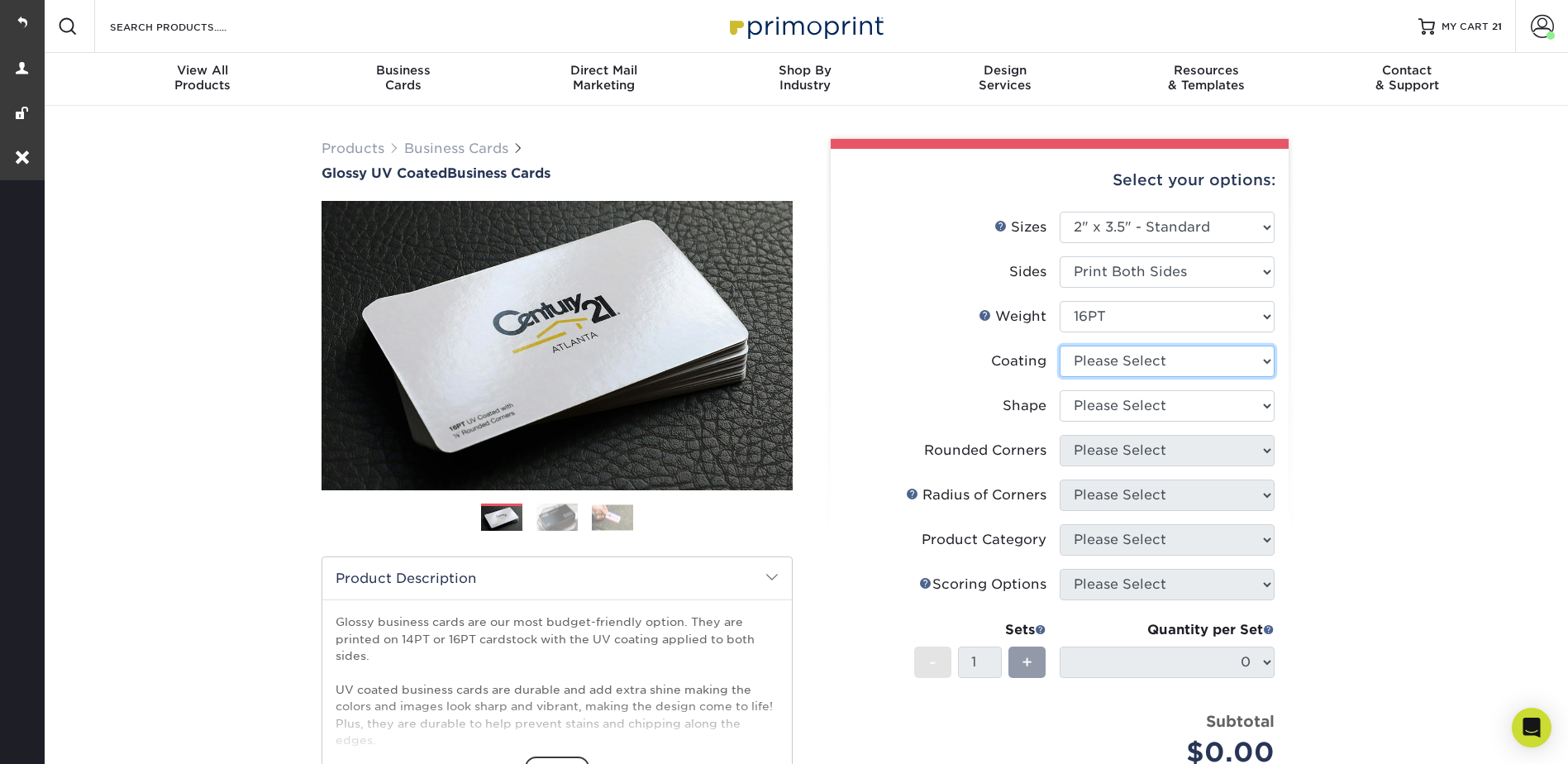
drag, startPoint x: 1100, startPoint y: 360, endPoint x: 1100, endPoint y: 377, distance: 17.0
click at [1100, 360] on select at bounding box center [1167, 360] width 215 height 31
select select "ae367451-b2b8-45df-a344-0f05b6a12993"
click at [1060, 345] on select at bounding box center [1167, 360] width 215 height 31
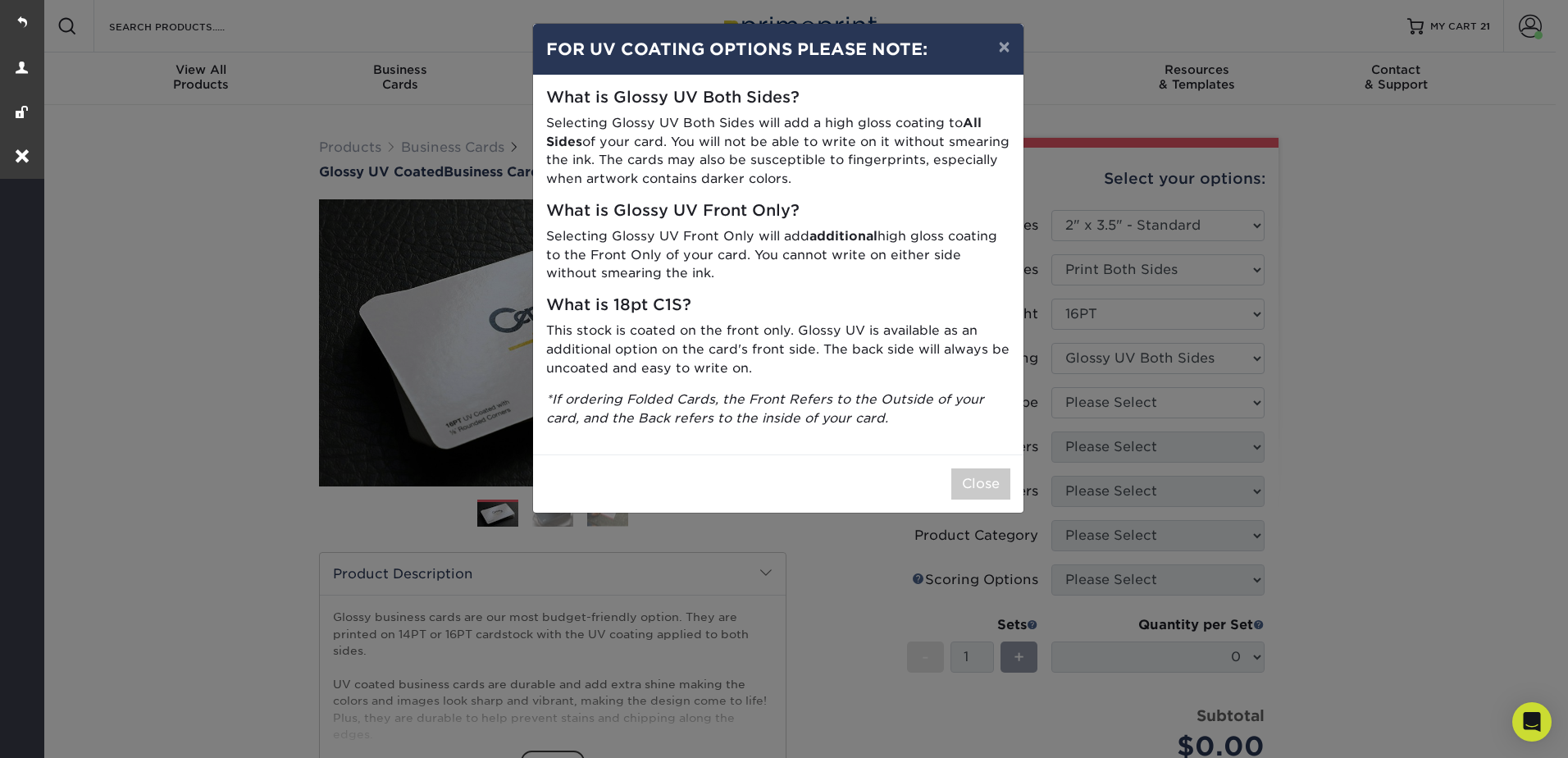
click at [1090, 395] on div "× FOR UV COATING OPTIONS PLEASE NOTE: What is Glossy UV Both Sides? Selecting G…" at bounding box center [784, 379] width 1568 height 758
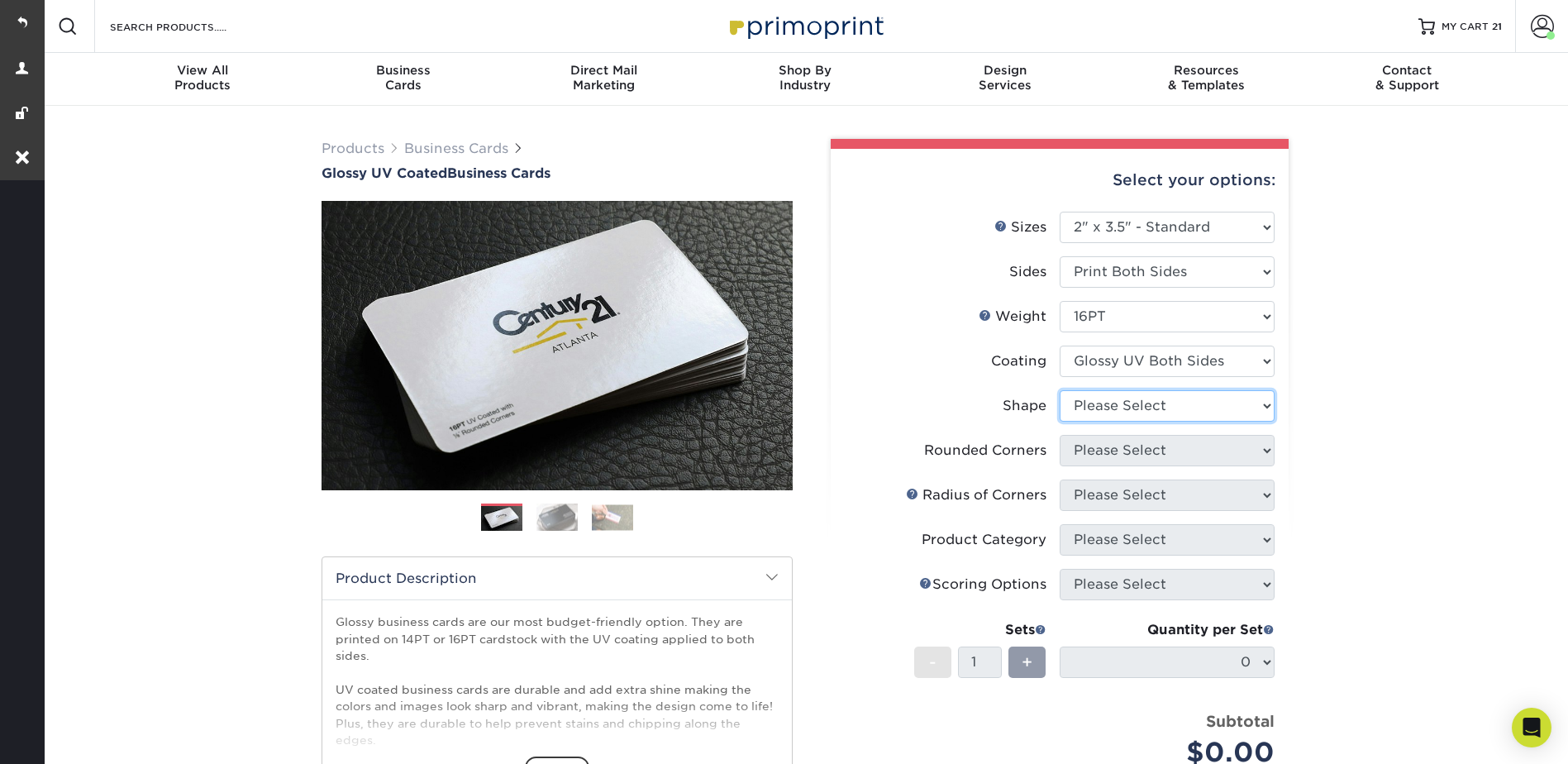
click at [1097, 396] on select "Please Select Standard Oval" at bounding box center [1167, 406] width 215 height 31
select select "standard"
click at [1060, 390] on select "Please Select Standard Oval" at bounding box center [1167, 406] width 215 height 31
click at [1095, 446] on select "Please Select Yes - Round 2 Corners Yes - Round 4 Corners No" at bounding box center [1167, 450] width 215 height 31
select select "0"
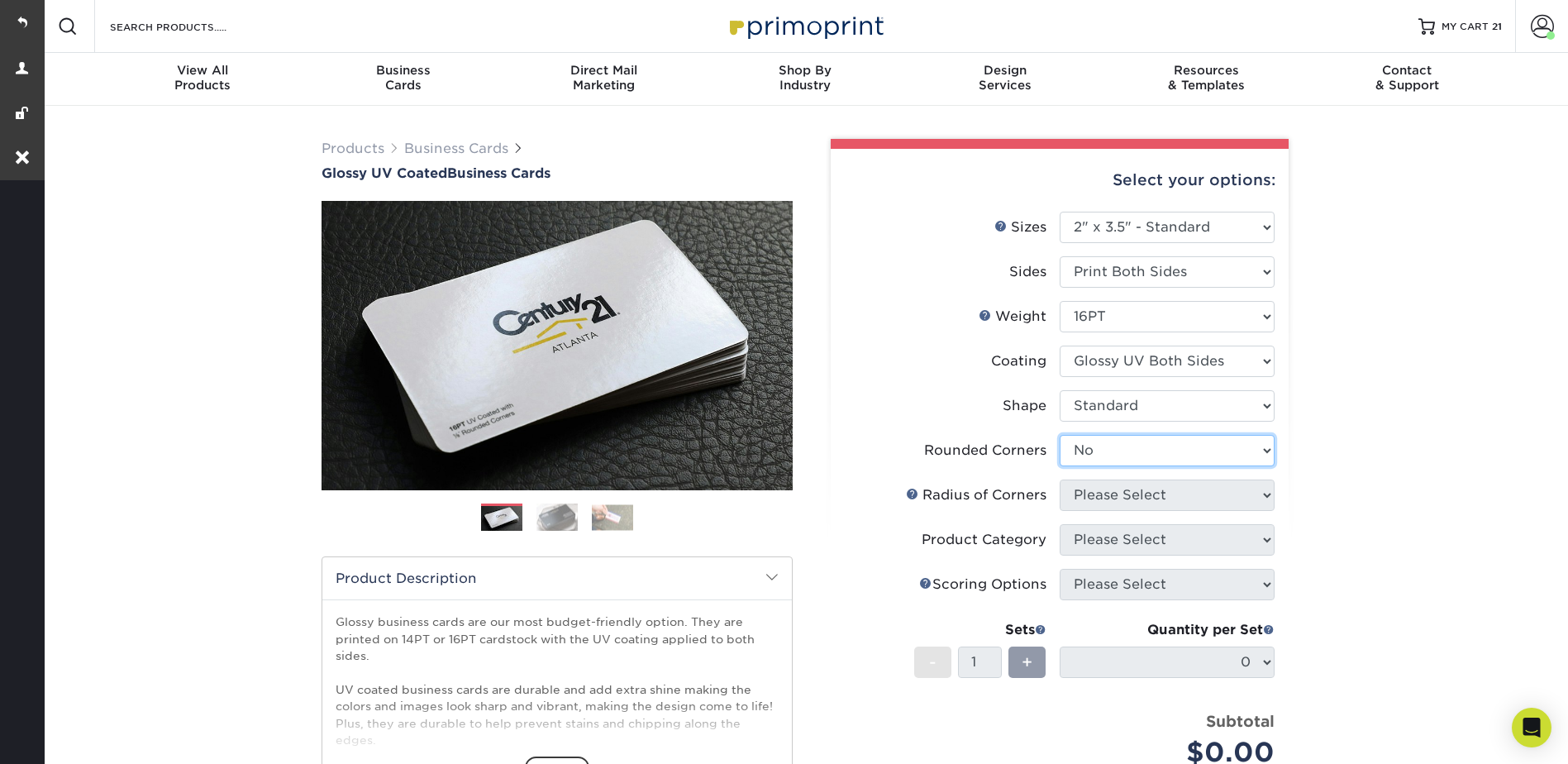
click at [1060, 435] on select "Please Select Yes - Round 2 Corners Yes - Round 4 Corners No" at bounding box center [1167, 450] width 215 height 31
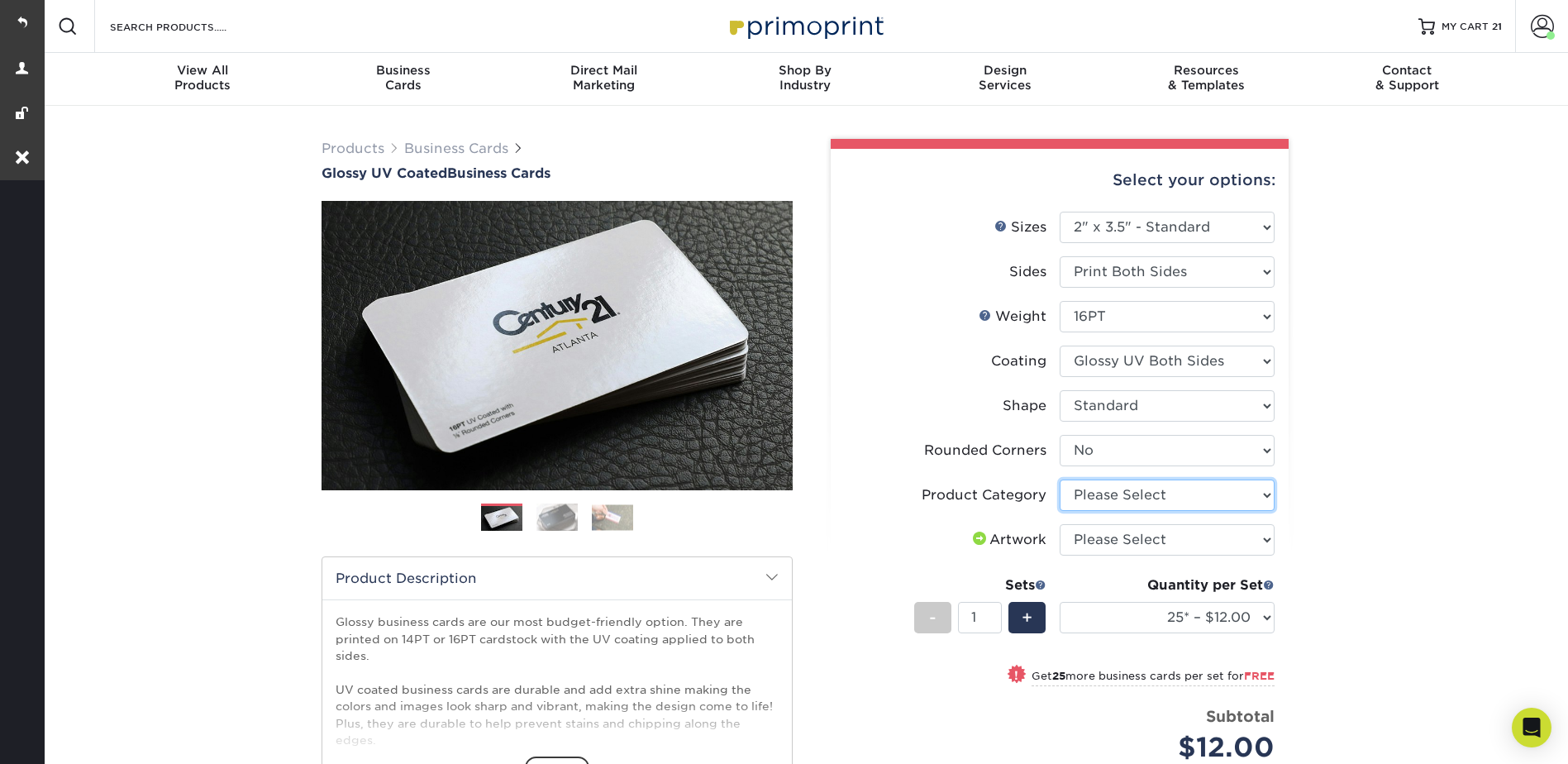
click at [1117, 486] on select "Please Select Business Cards" at bounding box center [1167, 494] width 215 height 31
select select "3b5148f1-0588-4f88-a218-97bcfdce65c1"
click at [1060, 479] on select "Please Select Business Cards" at bounding box center [1167, 494] width 215 height 31
click at [1104, 536] on select "Please Select I will upload files I need a design - $100" at bounding box center [1167, 539] width 215 height 31
select select "upload"
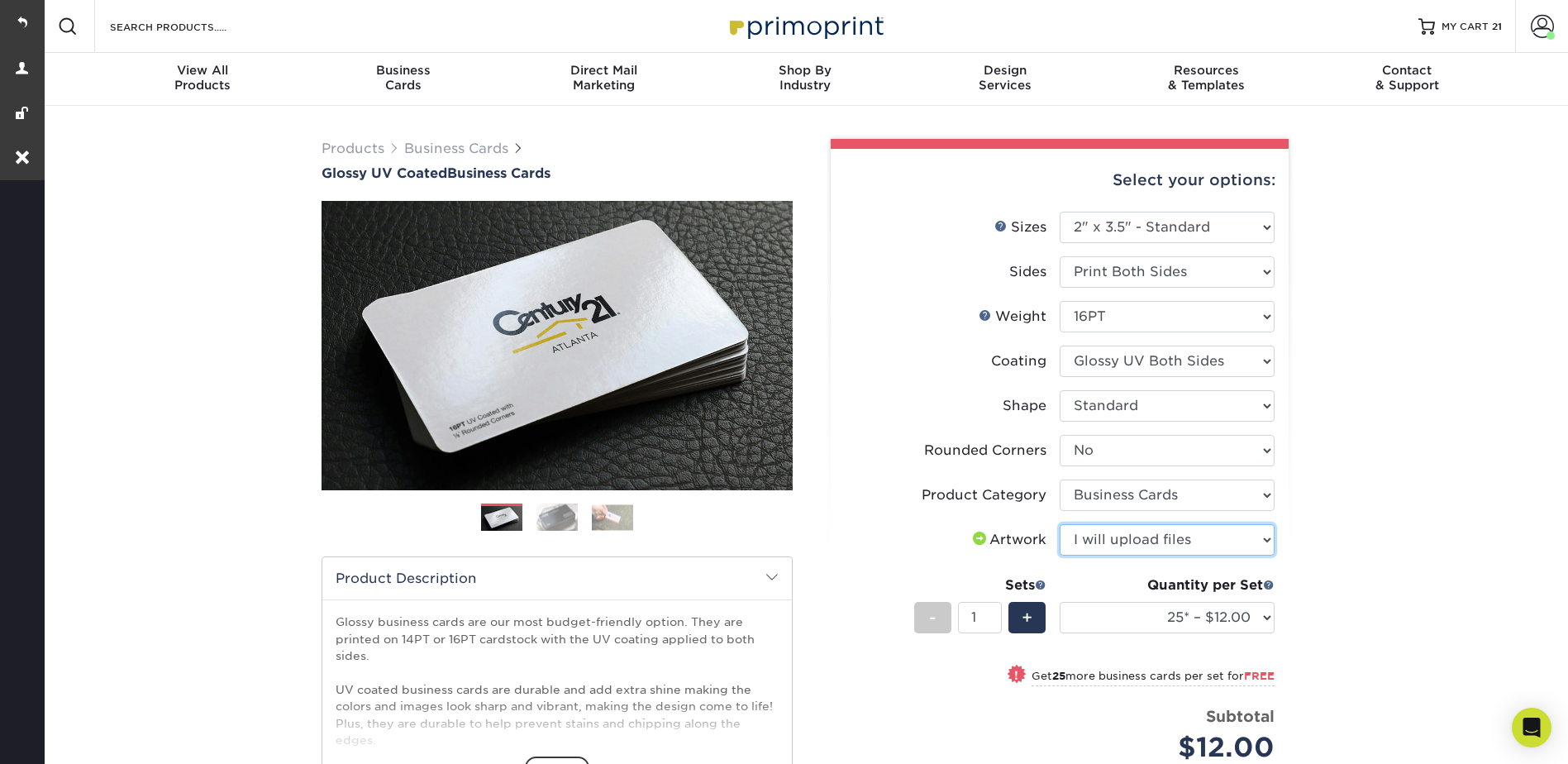
click at [1060, 524] on select "Please Select I will upload files I need a design - $100" at bounding box center [1167, 539] width 215 height 31
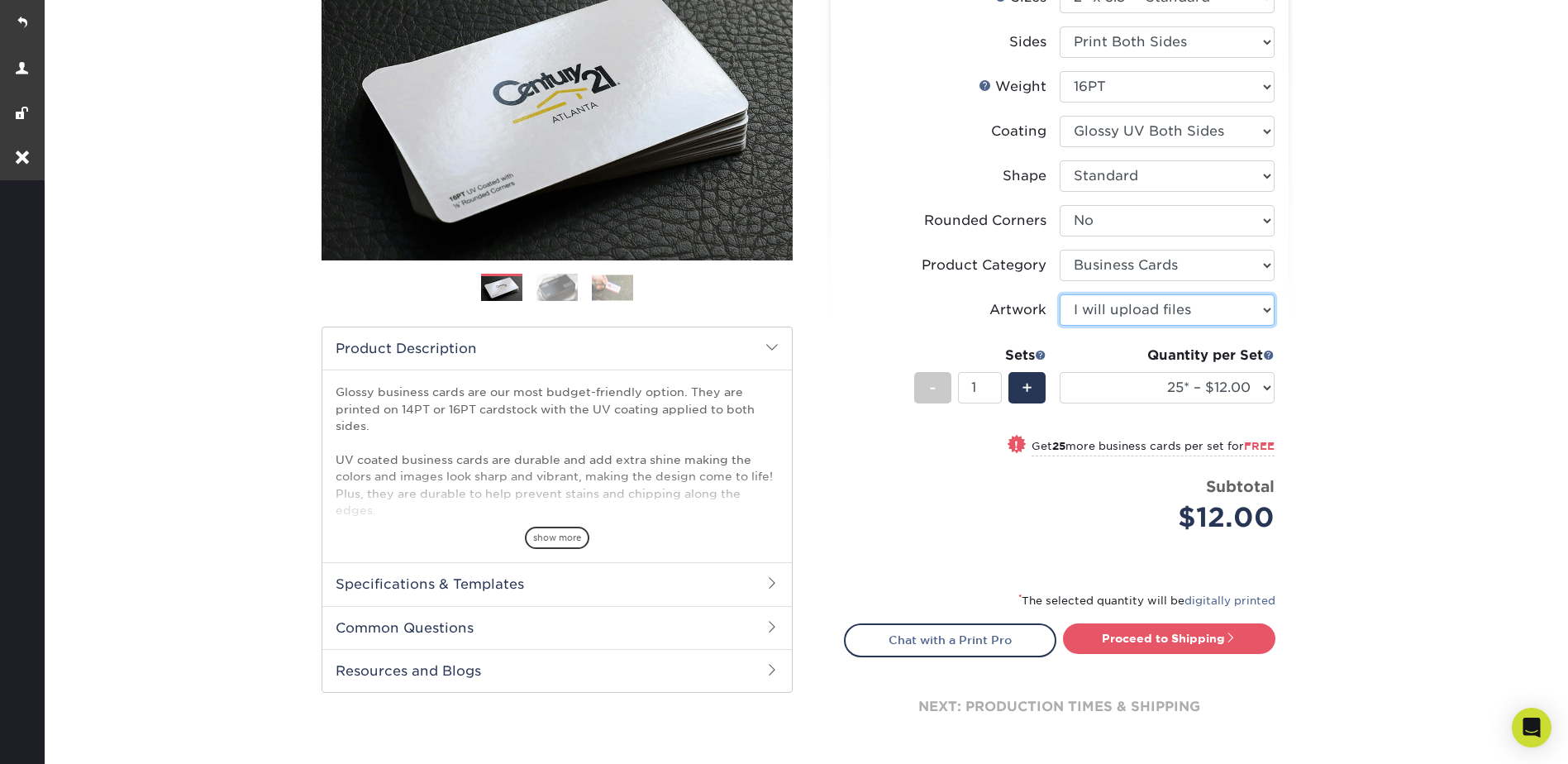
scroll to position [330, 0]
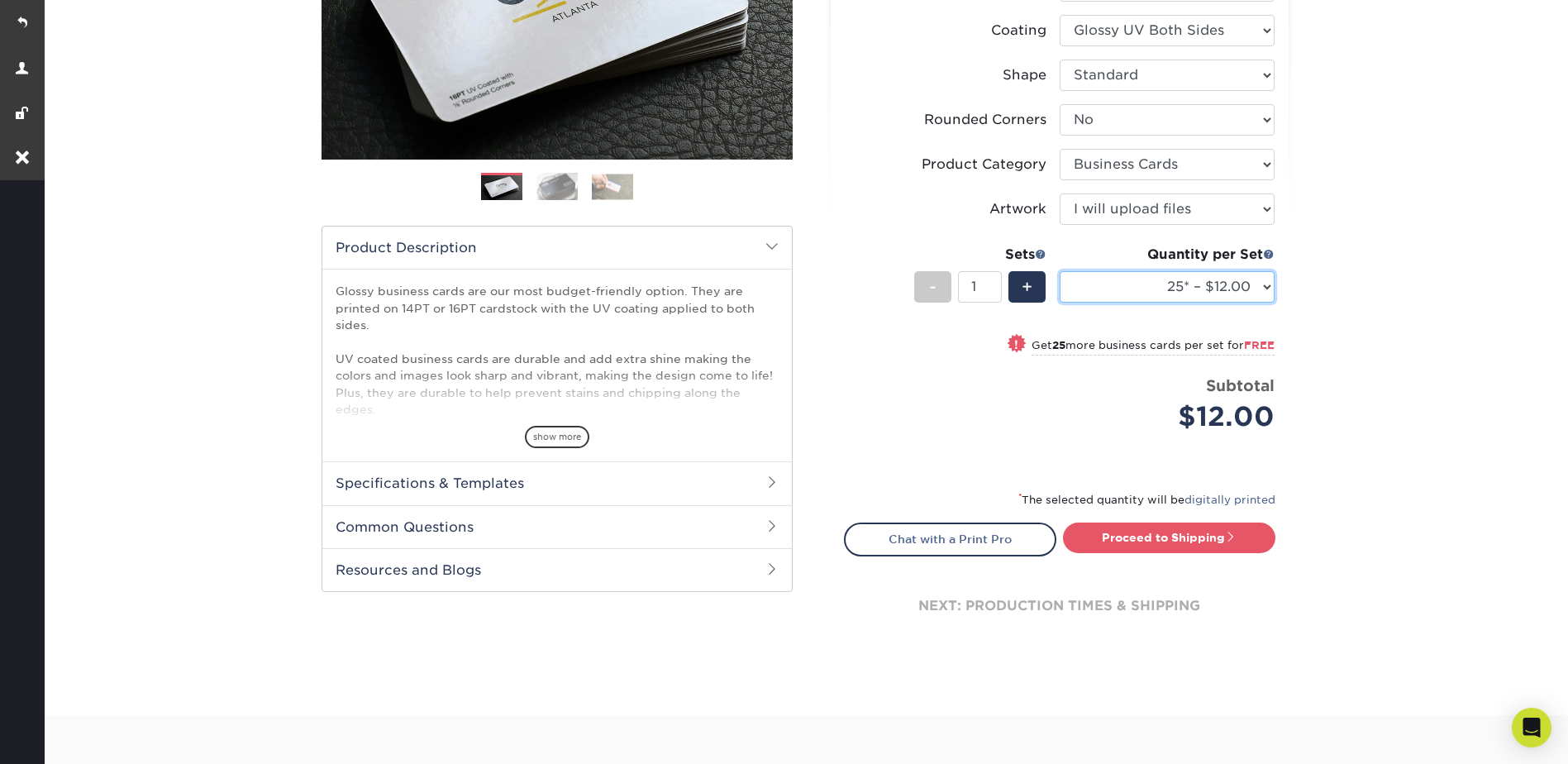
click at [1140, 278] on select "25* – $12.00 50* – $12.00 100* – $12.00 250* – $21.00 500 – $42.00 1000 – $53.0…" at bounding box center [1167, 286] width 215 height 31
select select "250* – $21.00"
click at [1060, 271] on select "25* – $12.00 50* – $12.00 100* – $12.00 250* – $21.00 500 – $42.00 1000 – $53.0…" at bounding box center [1167, 286] width 215 height 31
click at [1213, 537] on link "Proceed to Shipping" at bounding box center [1170, 537] width 213 height 30
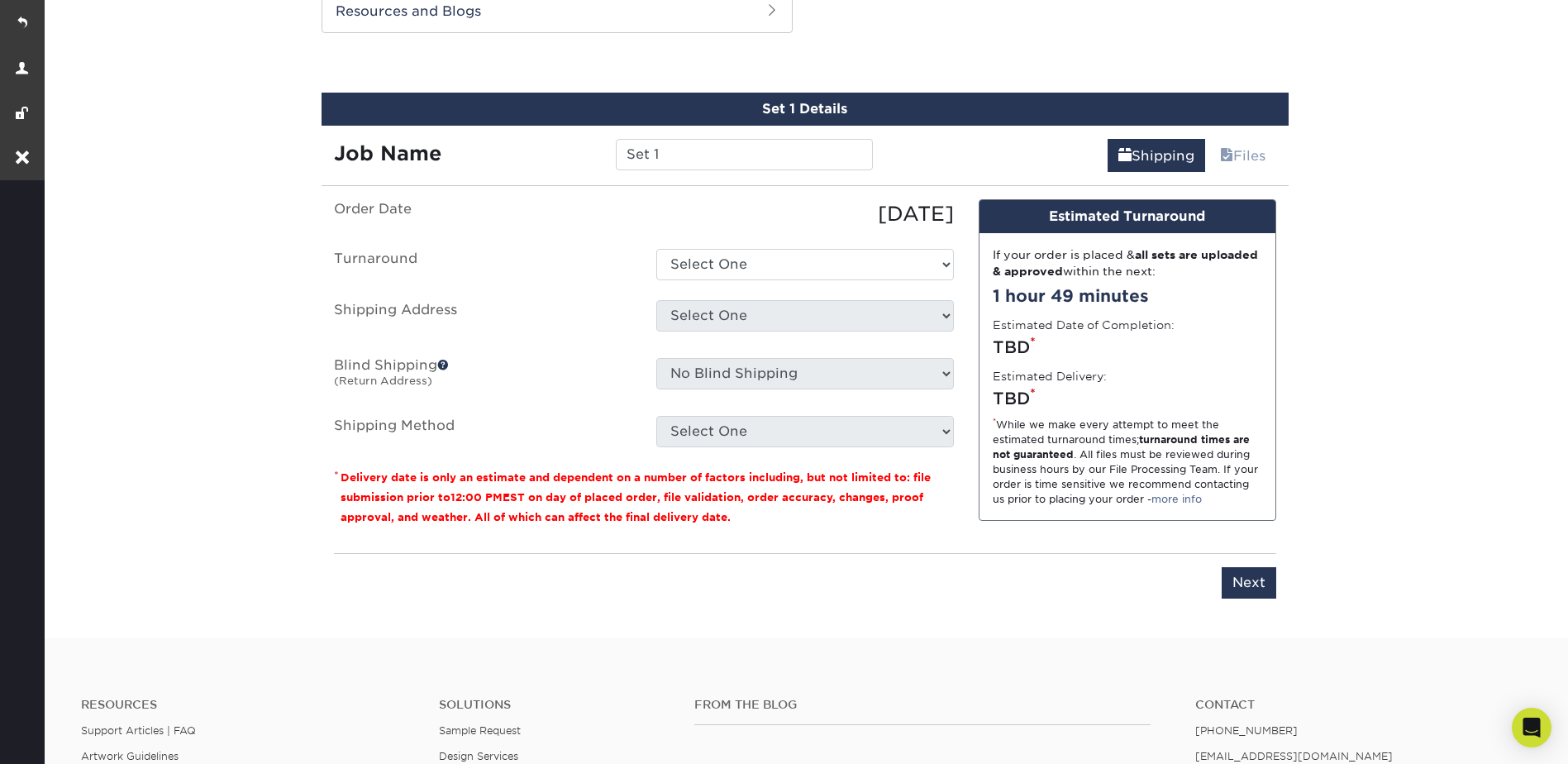
scroll to position [899, 0]
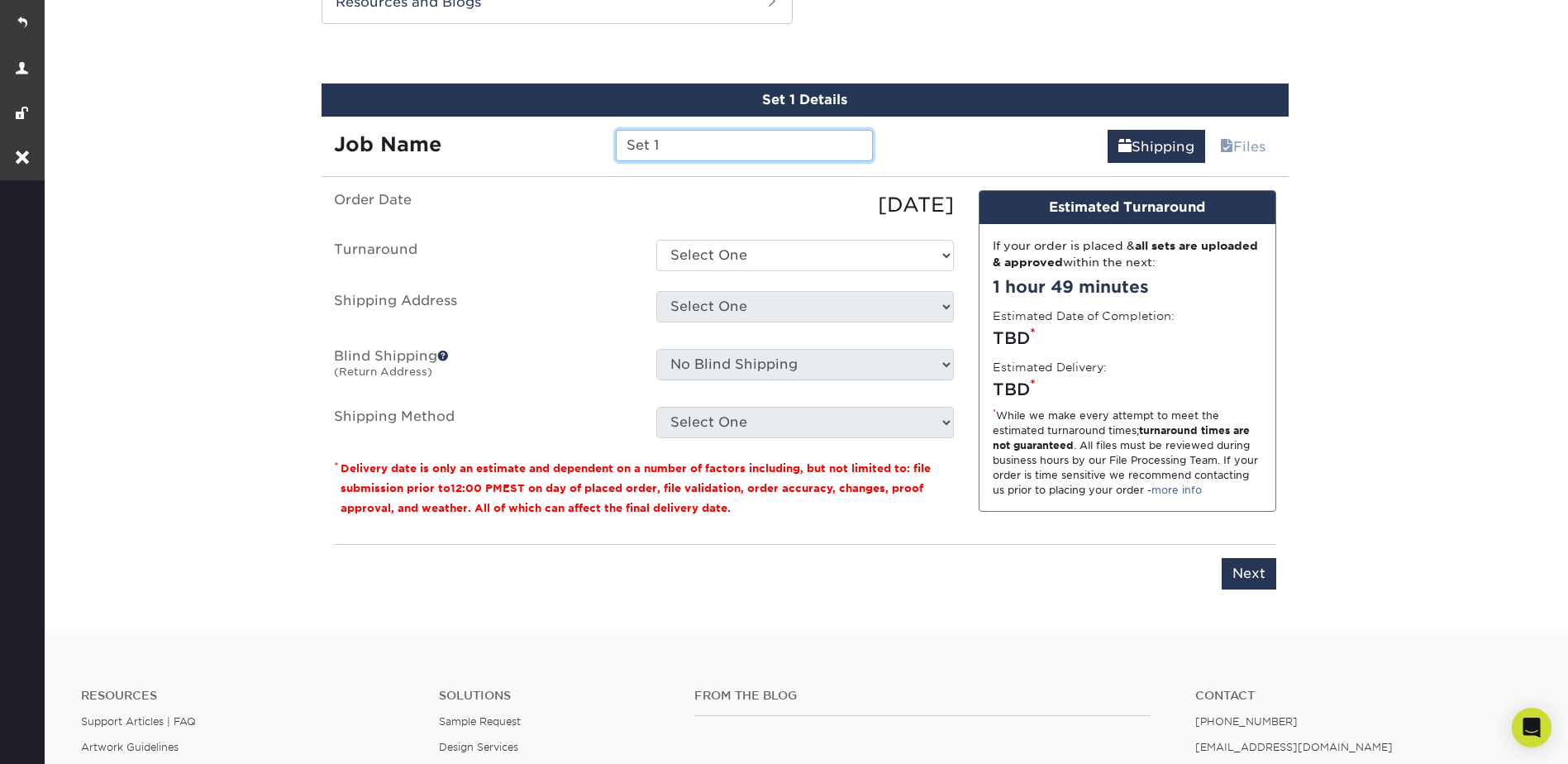
drag, startPoint x: 680, startPoint y: 146, endPoint x: 621, endPoint y: 146, distance: 59.0
click at [621, 146] on input "Set 1" at bounding box center [744, 145] width 257 height 31
paste input "Jeffrey Waters"
click at [719, 240] on select "Select One 2-4 Business Days 2 Day Next Business Day" at bounding box center [805, 255] width 297 height 31
click at [744, 151] on input "Jeffrey Waters" at bounding box center [744, 145] width 257 height 31
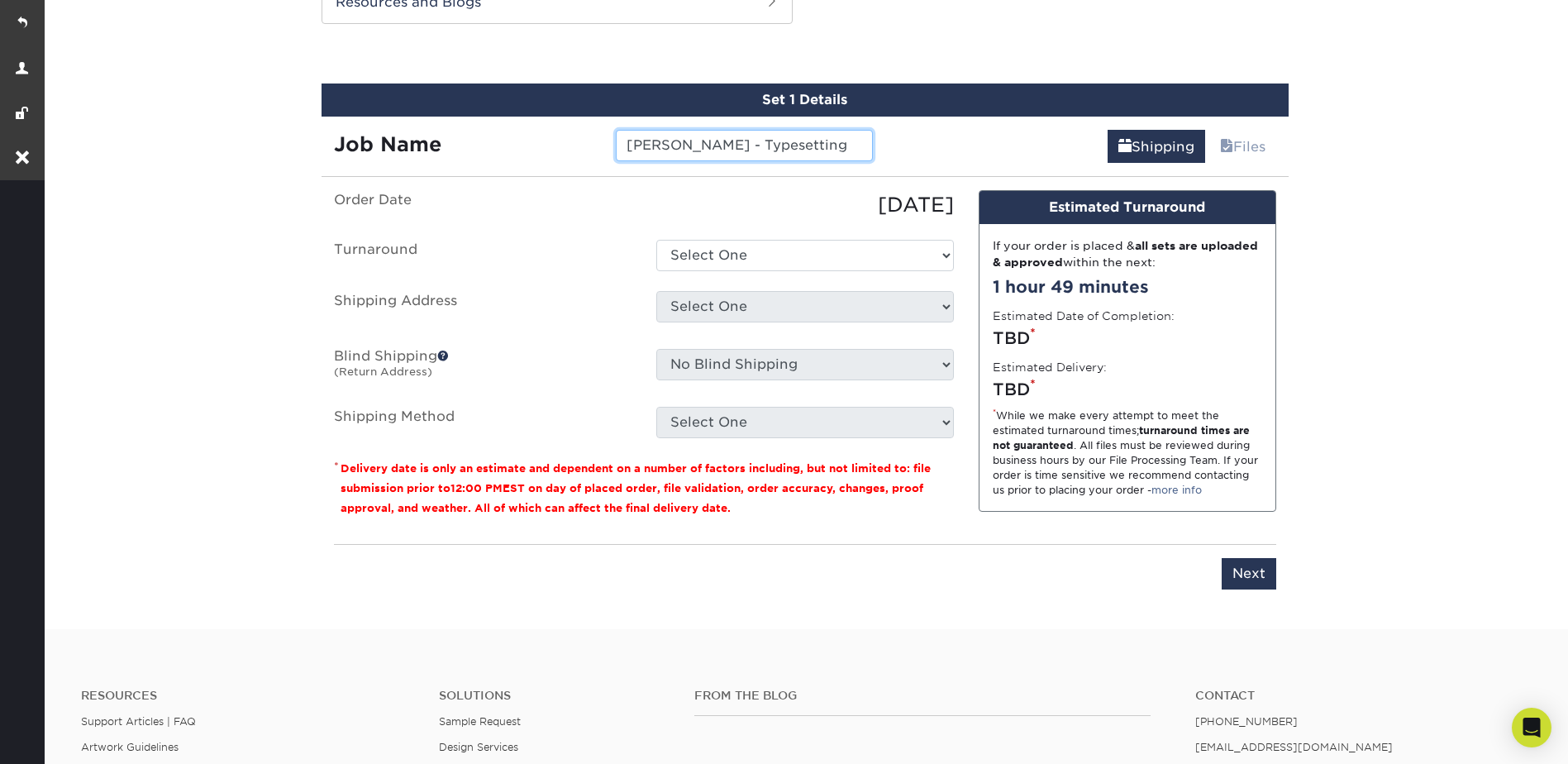
type input "Jeffrey Waters - Typesetting"
click at [715, 259] on select "Select One 2-4 Business Days 2 Day Next Business Day" at bounding box center [805, 255] width 297 height 31
select select "6166188b-2f9f-4f00-9b95-4d4d27bd6181"
click at [656, 240] on select "Select One 2-4 Business Days 2 Day Next Business Day" at bounding box center [805, 255] width 297 height 31
click at [693, 303] on select "Select One Business Development Manager Environmental, Health, and Safety Manag…" at bounding box center [805, 306] width 297 height 31
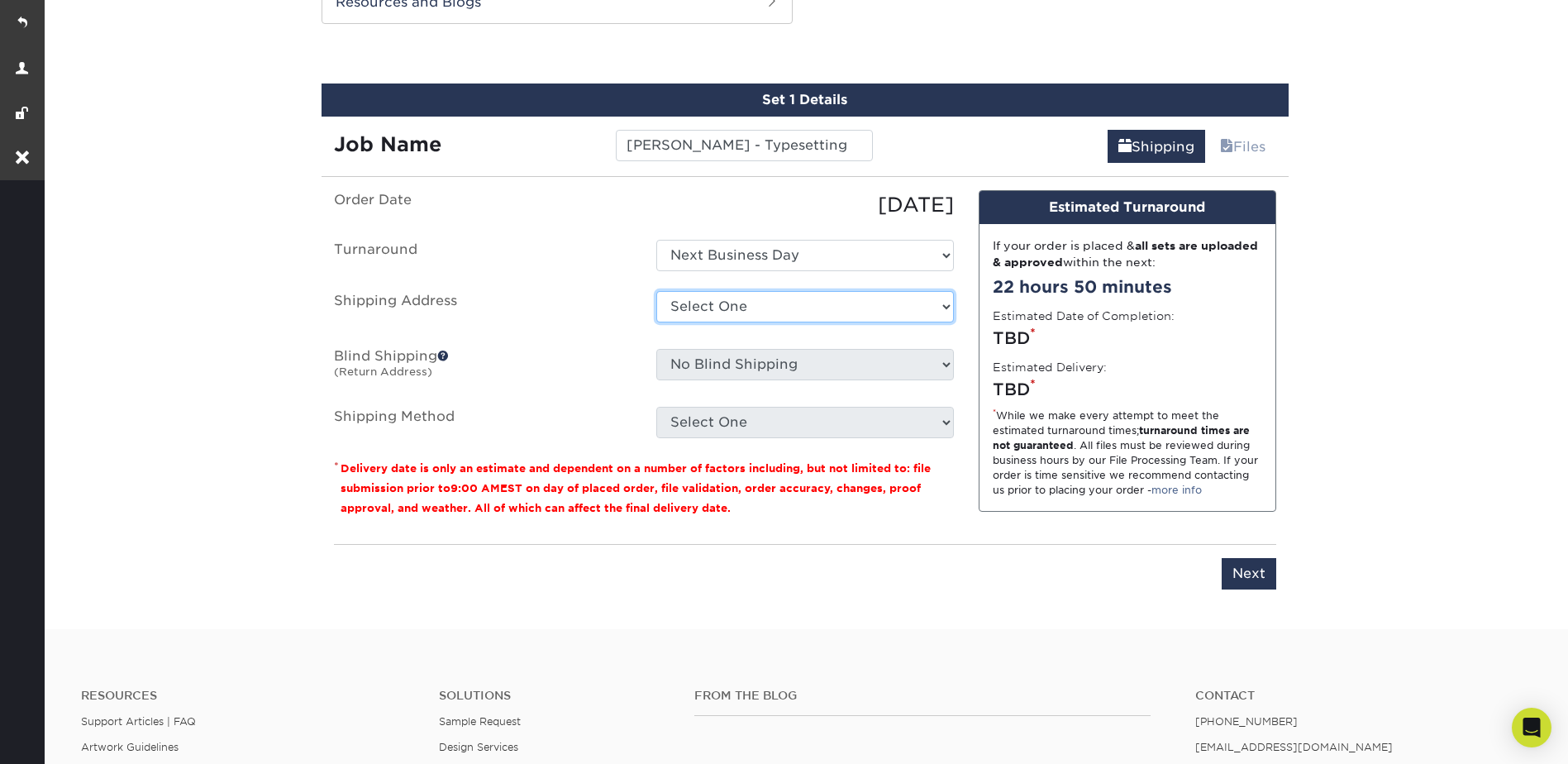
select select "246929"
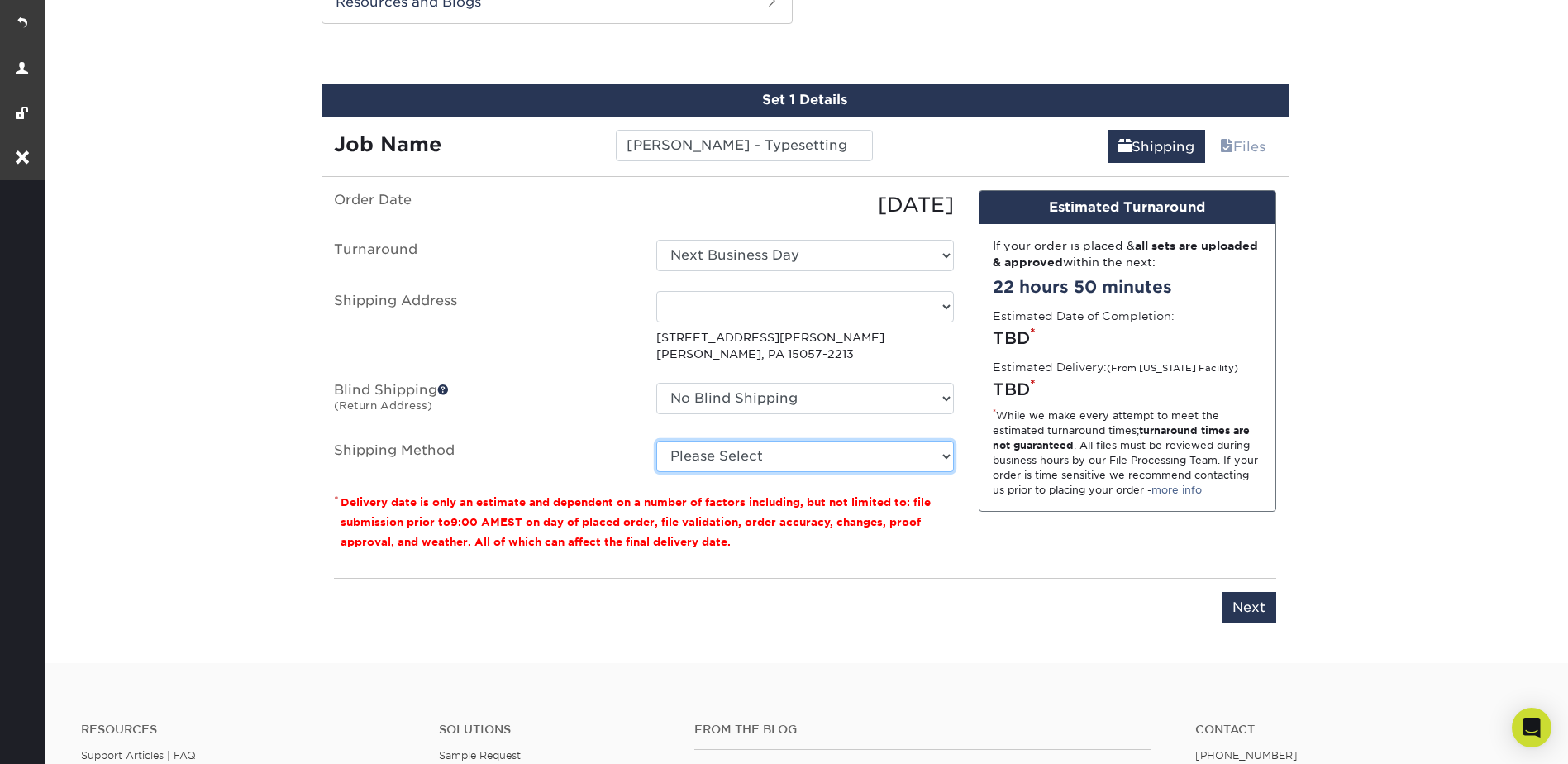
click at [712, 450] on select "Please Select Ground Shipping (+$7.84) 3 Day Shipping Service (+$18.69) 2 Day A…" at bounding box center [805, 455] width 297 height 31
select select "03"
click at [656, 440] on select "Please Select Ground Shipping (+$7.84) 3 Day Shipping Service (+$18.69) 2 Day A…" at bounding box center [805, 455] width 297 height 31
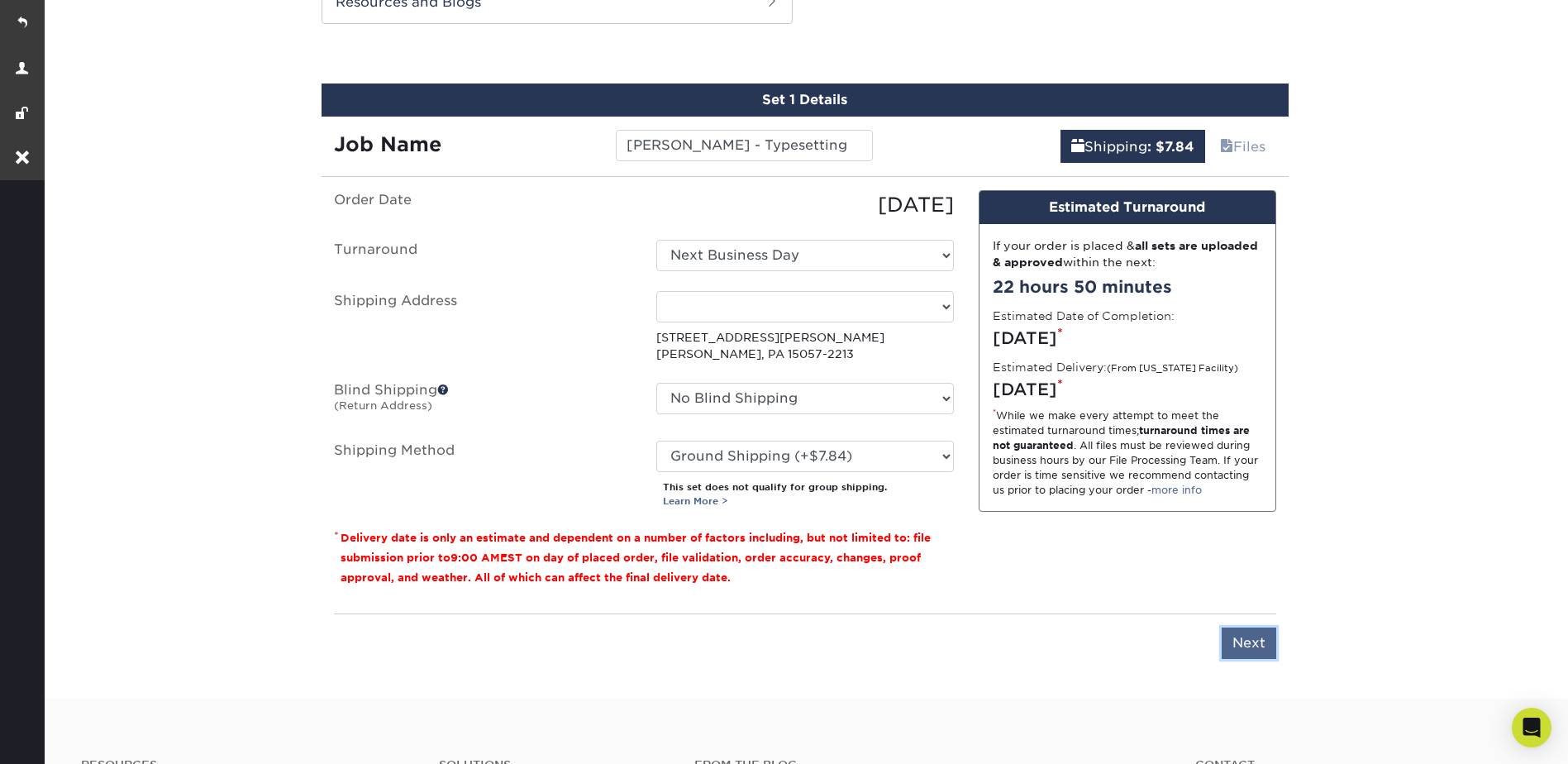
click at [1250, 641] on input "Next" at bounding box center [1249, 643] width 55 height 31
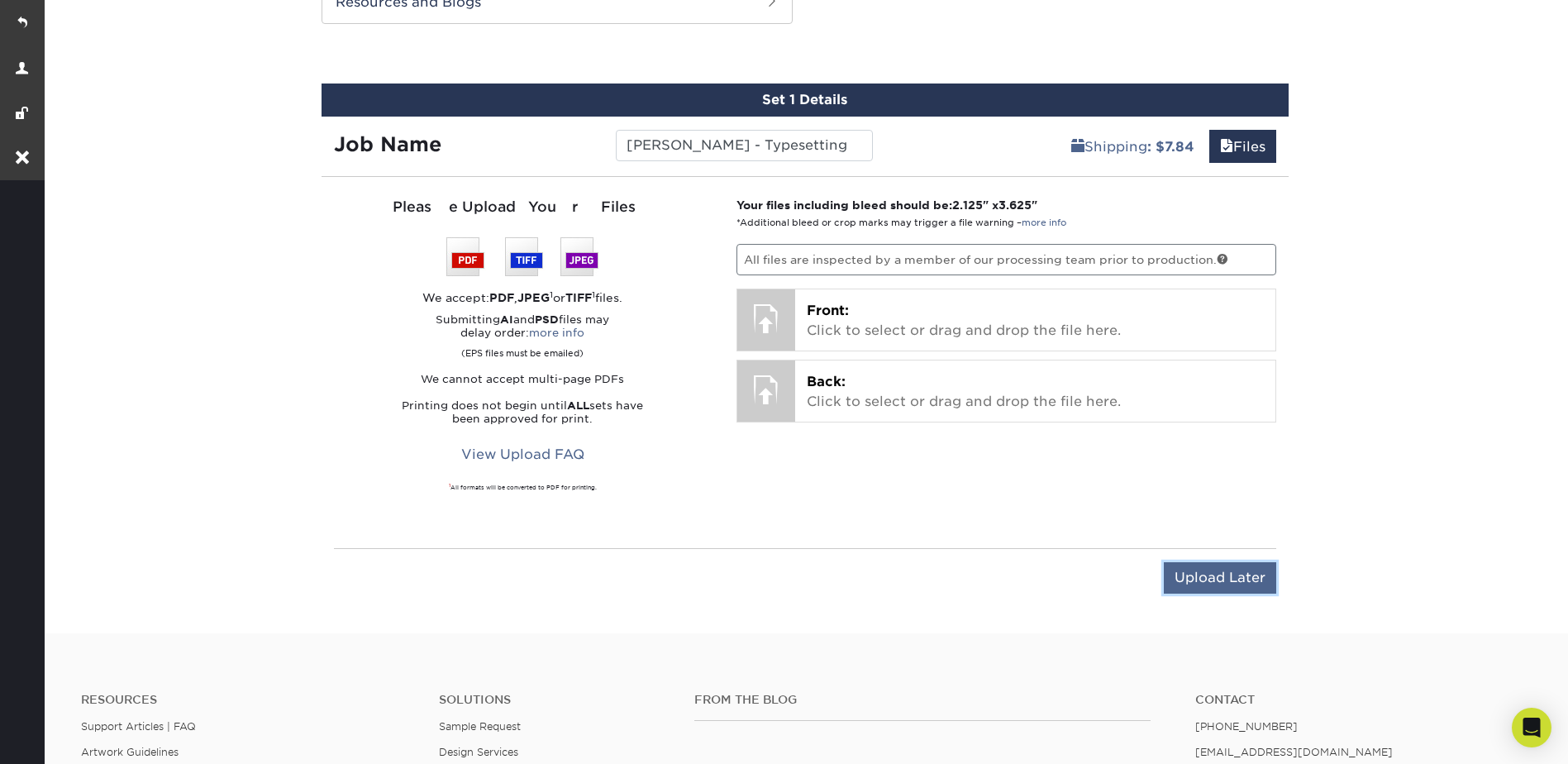
click at [1218, 574] on input "Upload Later" at bounding box center [1220, 577] width 112 height 31
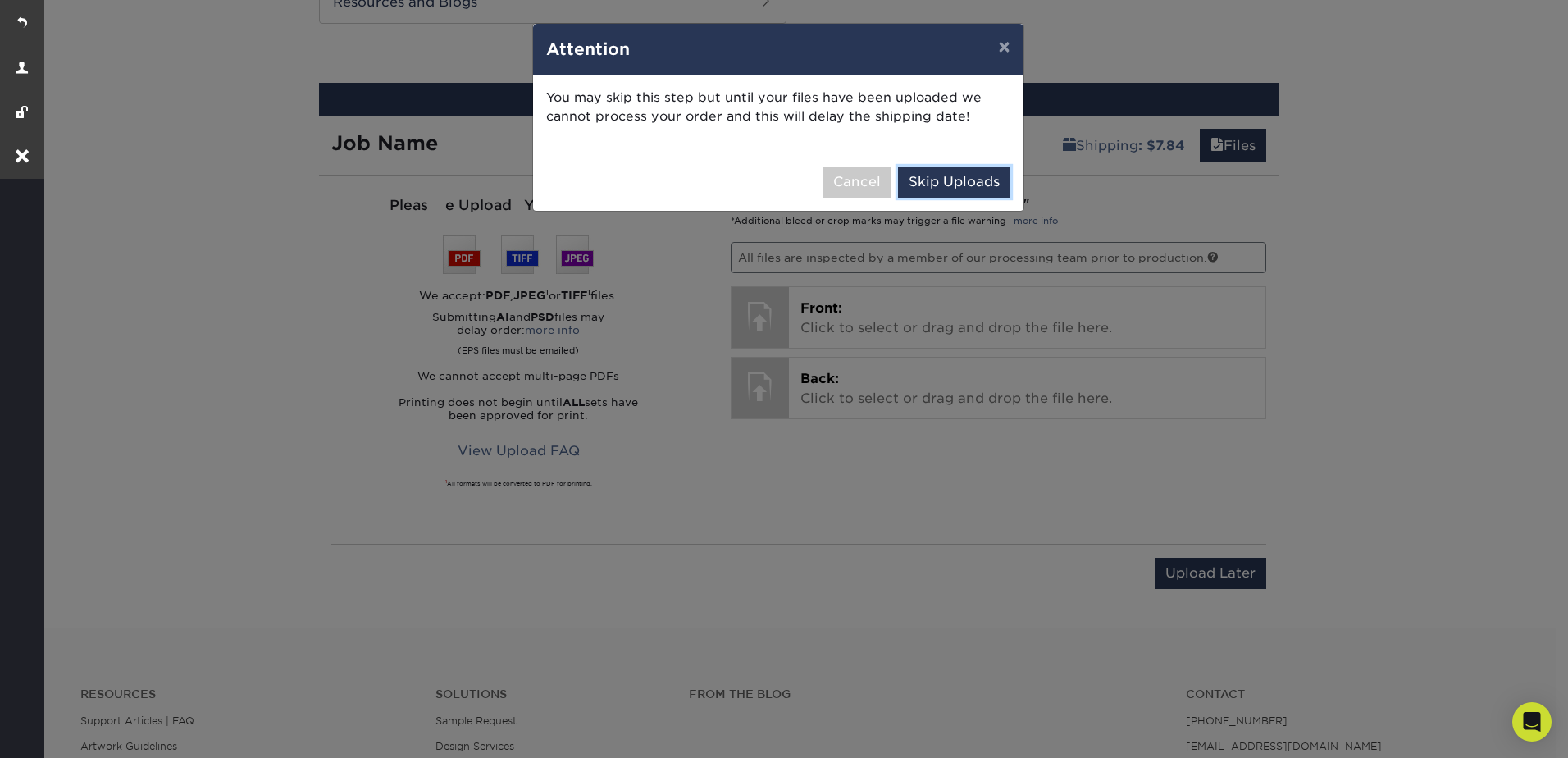
click at [968, 182] on button "Skip Uploads" at bounding box center [954, 181] width 112 height 31
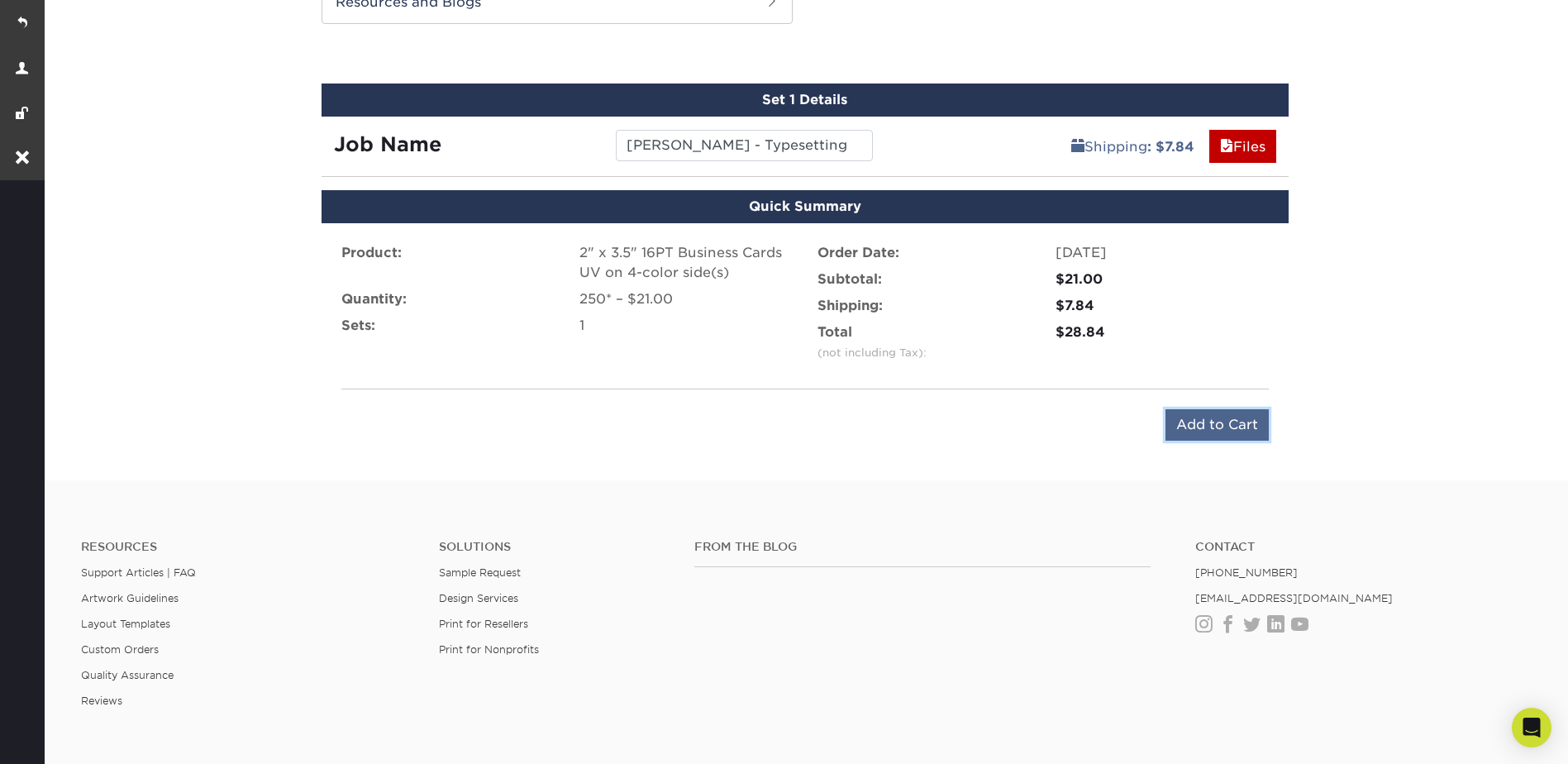
click at [1216, 417] on input "Add to Cart" at bounding box center [1217, 424] width 104 height 31
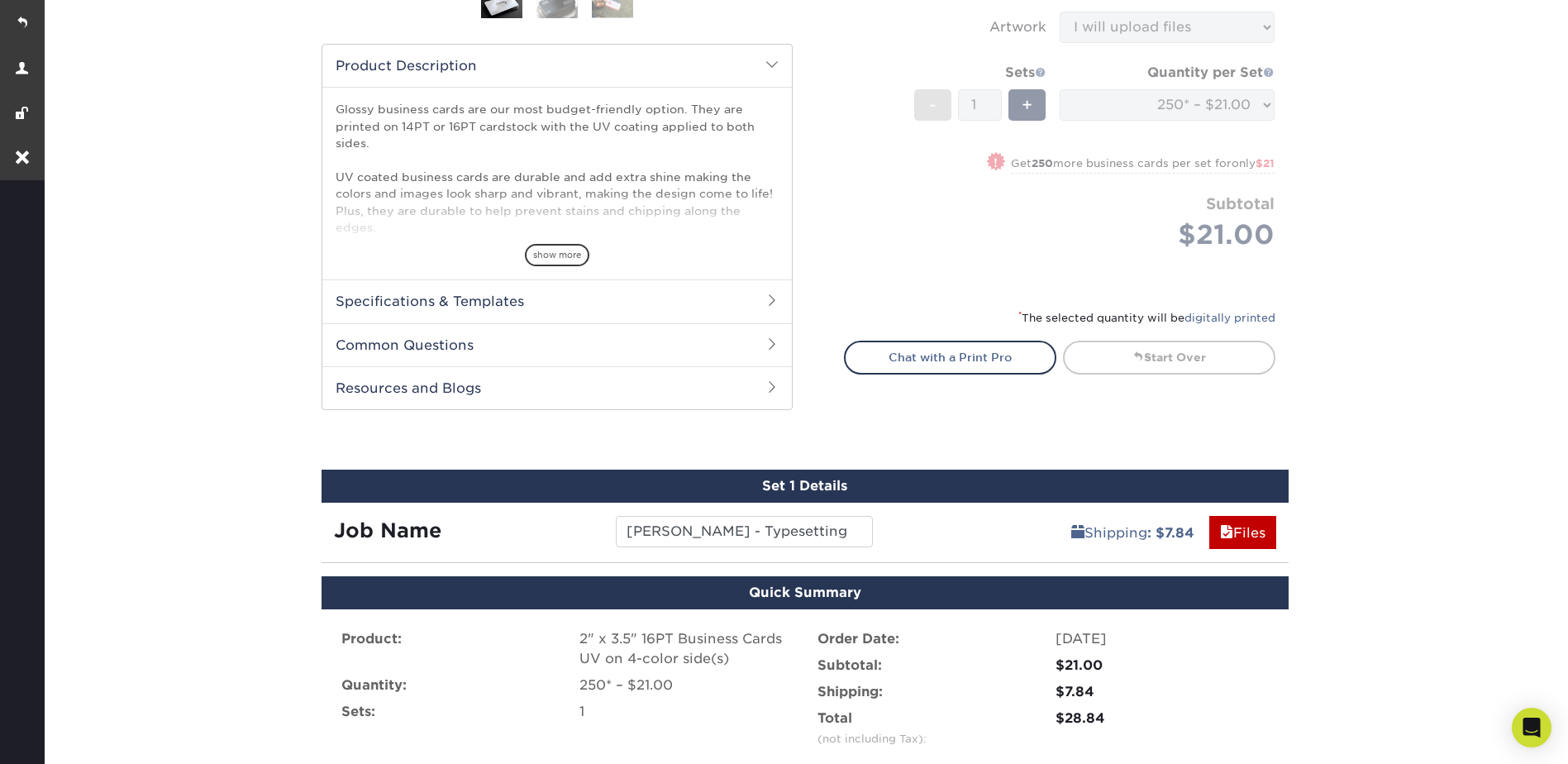
scroll to position [403, 0]
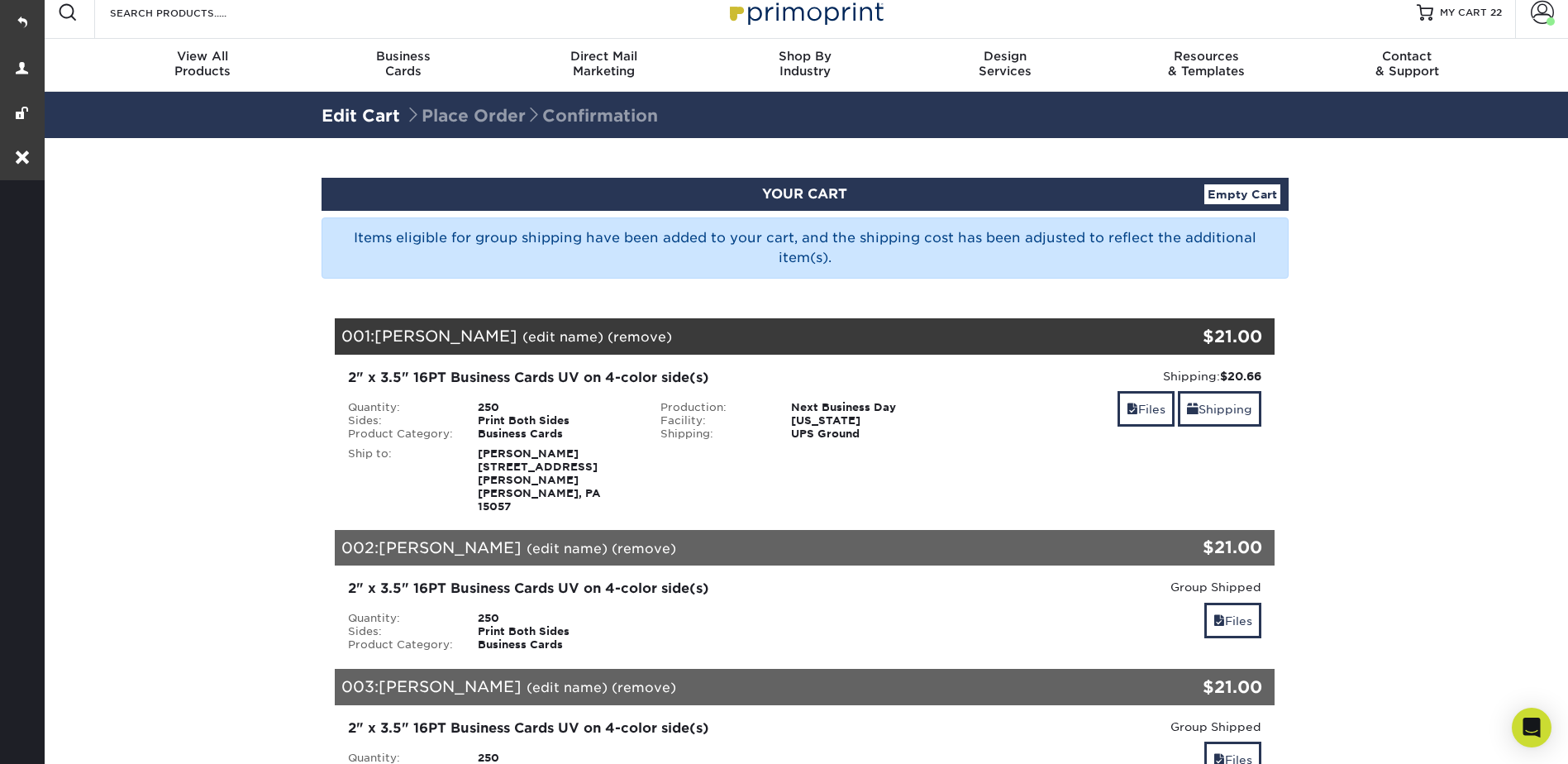
scroll to position [10, 0]
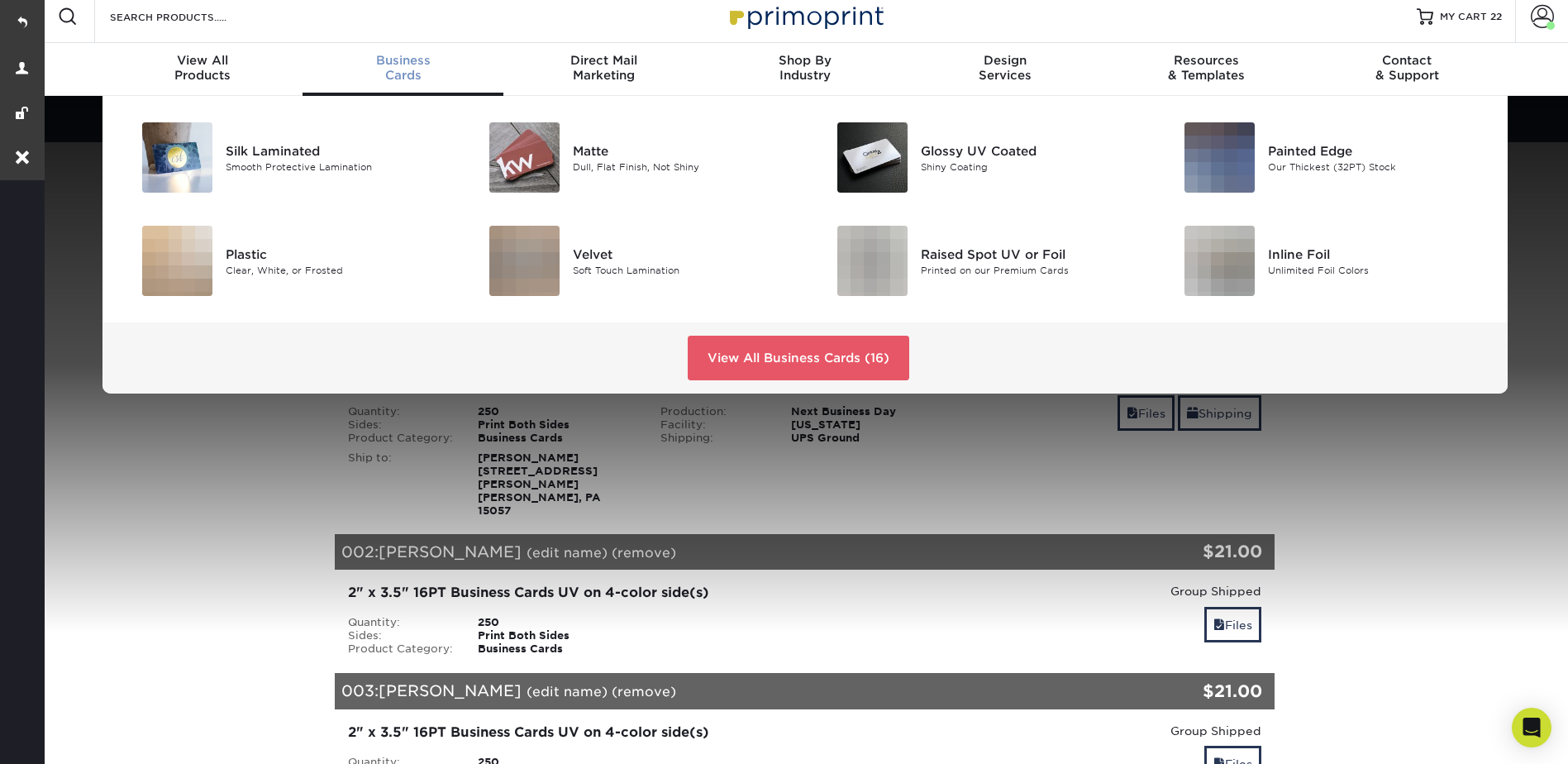
click at [403, 61] on span "Business" at bounding box center [402, 60] width 200 height 15
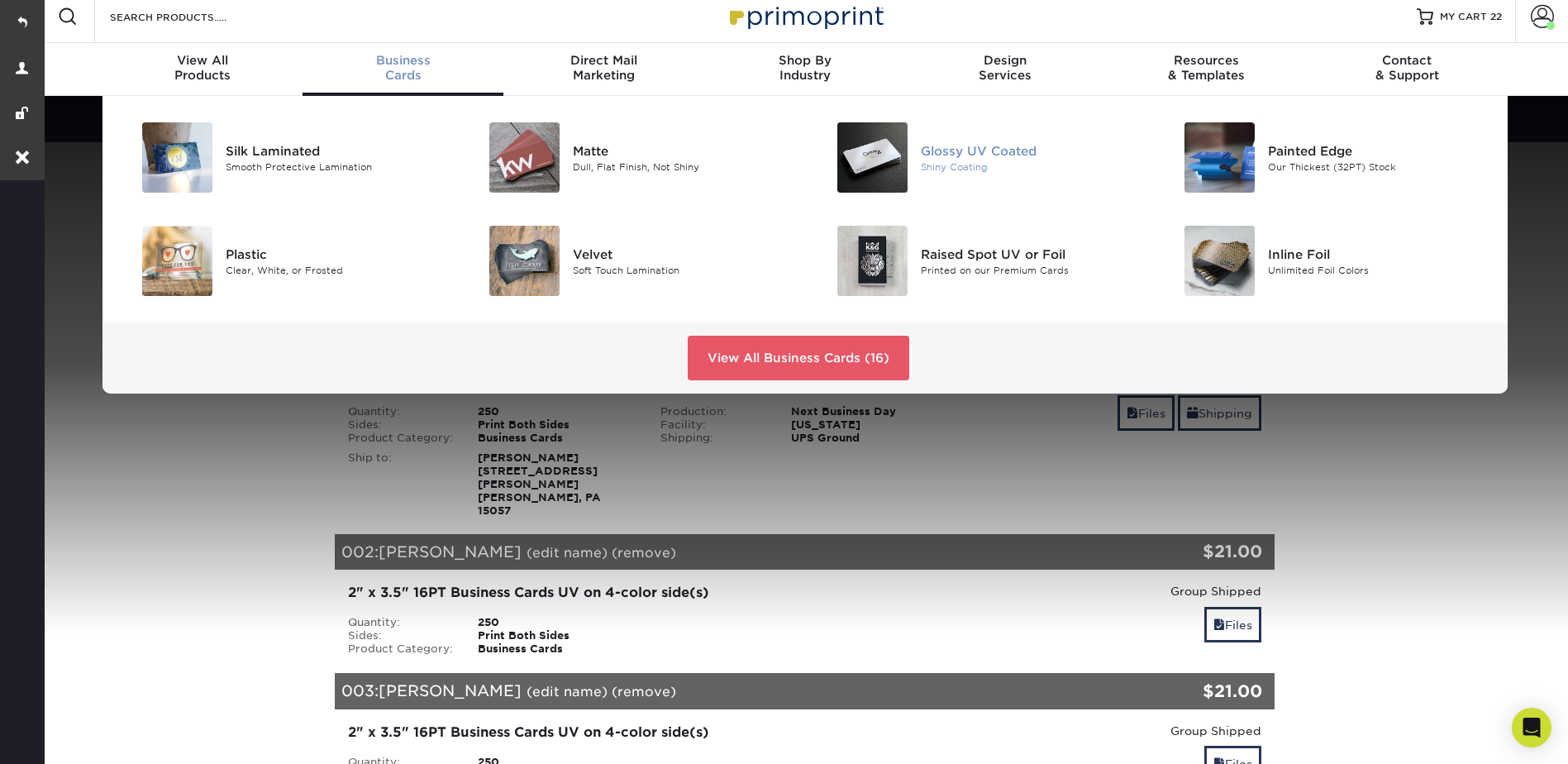
click at [997, 153] on div "Glossy UV Coated" at bounding box center [1030, 150] width 219 height 18
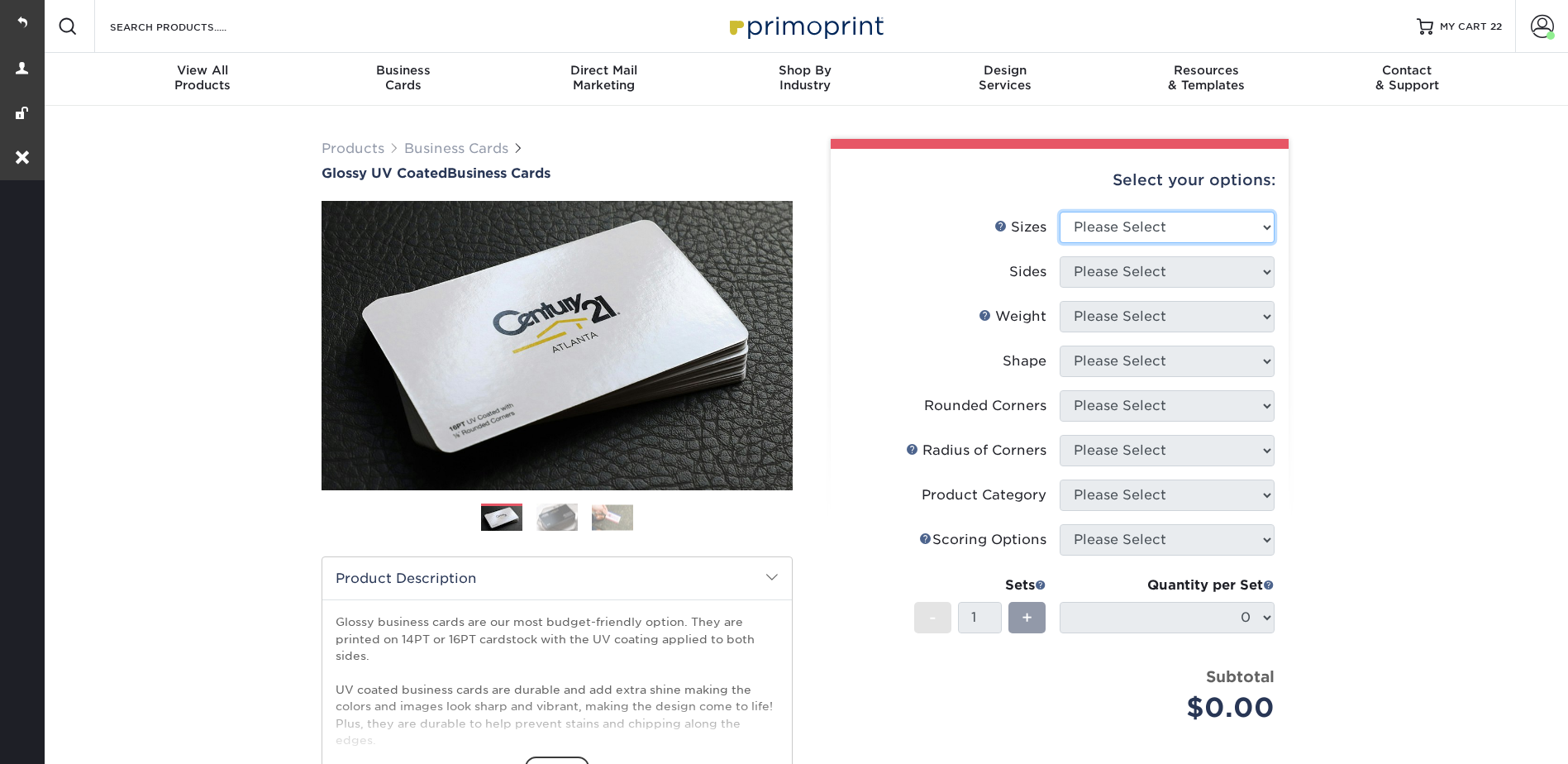
click at [1139, 220] on select "Please Select 1.5" x 3.5" - Mini 1.75" x 3.5" - Mini 2" x 2" - Square 2" x 3" -…" at bounding box center [1167, 227] width 215 height 31
select select "2.00x3.50"
click at [1060, 212] on select "Please Select 1.5" x 3.5" - Mini 1.75" x 3.5" - Mini 2" x 2" - Square 2" x 3" -…" at bounding box center [1167, 227] width 215 height 31
drag, startPoint x: 1103, startPoint y: 265, endPoint x: 1106, endPoint y: 289, distance: 24.2
click at [1103, 265] on select "Please Select Print Both Sides Print Front Only" at bounding box center [1167, 271] width 215 height 31
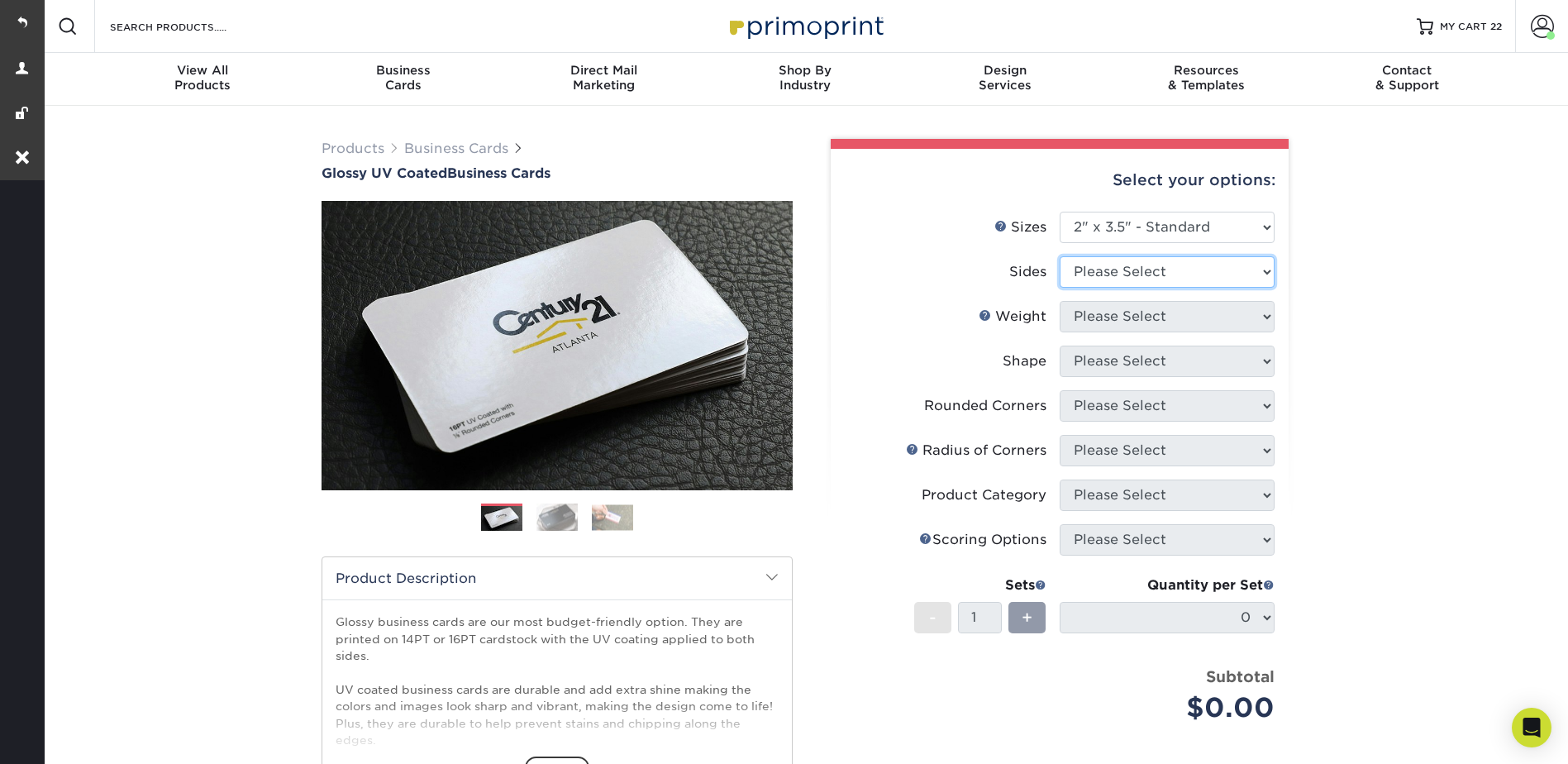
select select "13abbda7-1d64-4f25-8bb2-c179b224825d"
click at [1060, 256] on select "Please Select Print Both Sides Print Front Only" at bounding box center [1167, 271] width 215 height 31
drag, startPoint x: 1100, startPoint y: 316, endPoint x: 1102, endPoint y: 334, distance: 18.1
click at [1100, 316] on select "Please Select 16PT 14PT" at bounding box center [1167, 316] width 215 height 31
select select "16PT"
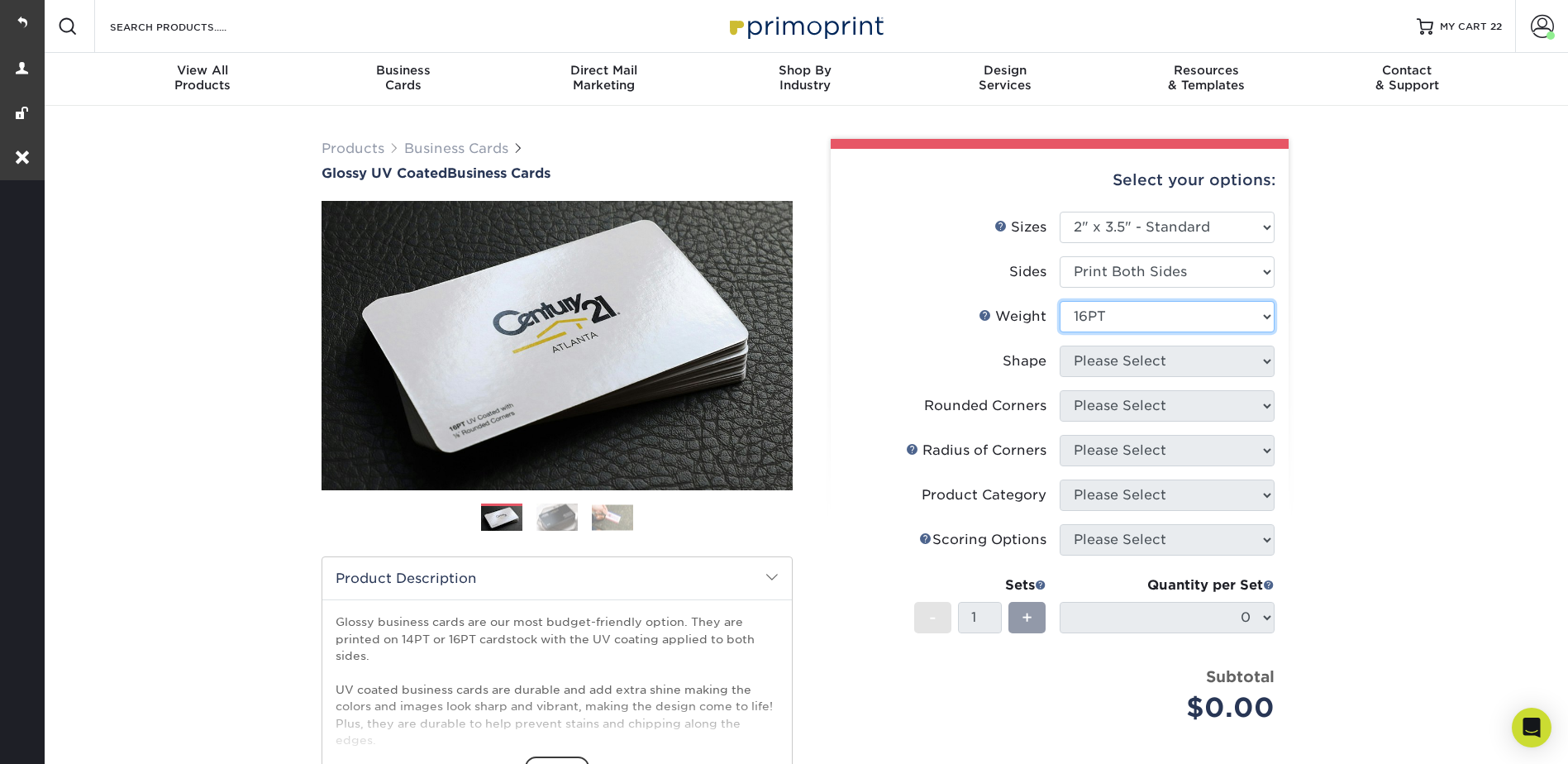
click at [1060, 301] on select "Please Select 16PT 14PT" at bounding box center [1167, 316] width 215 height 31
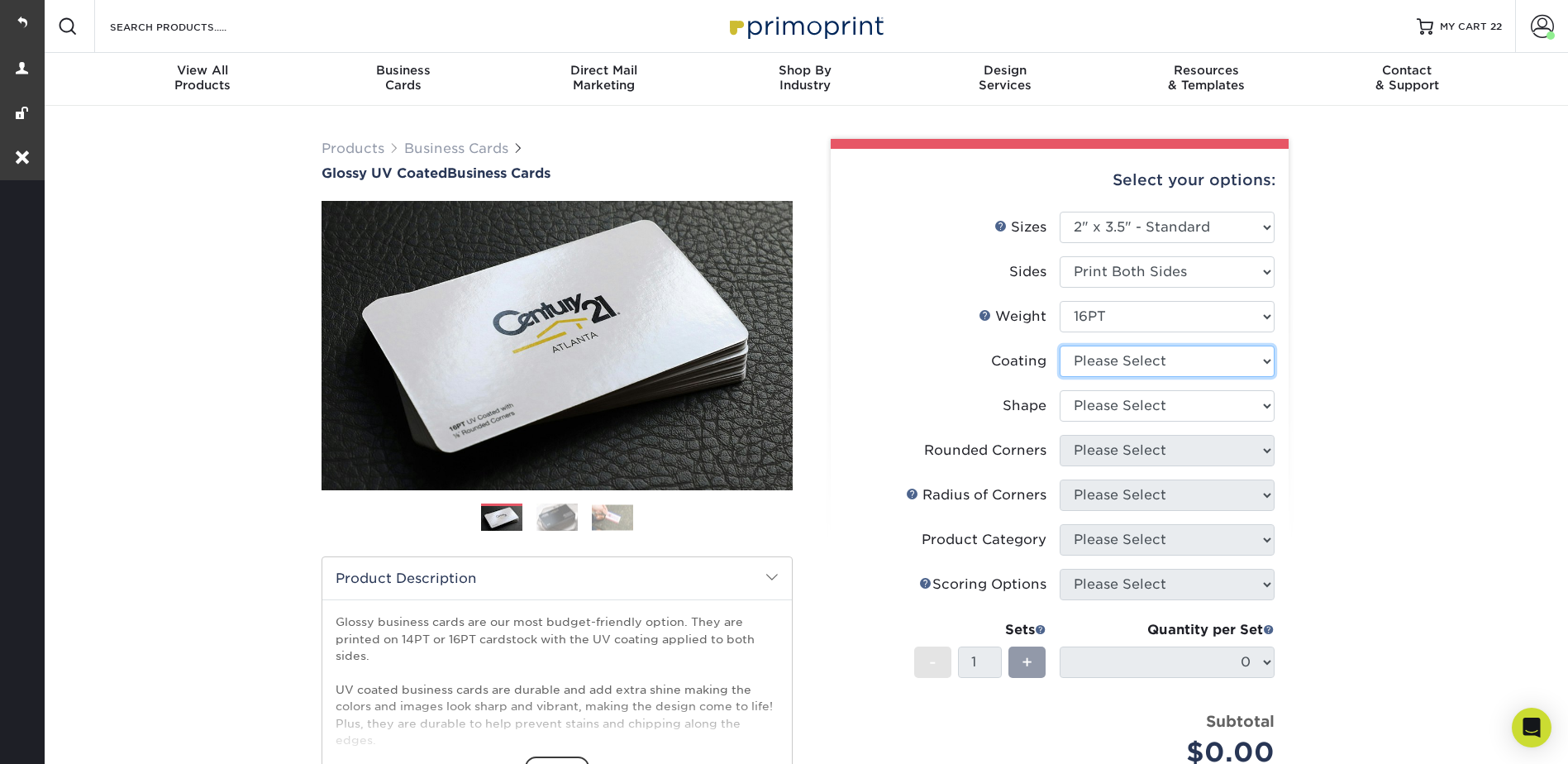
click at [1102, 359] on select at bounding box center [1167, 360] width 215 height 31
select select "ae367451-b2b8-45df-a344-0f05b6a12993"
click at [1060, 345] on select at bounding box center [1167, 360] width 215 height 31
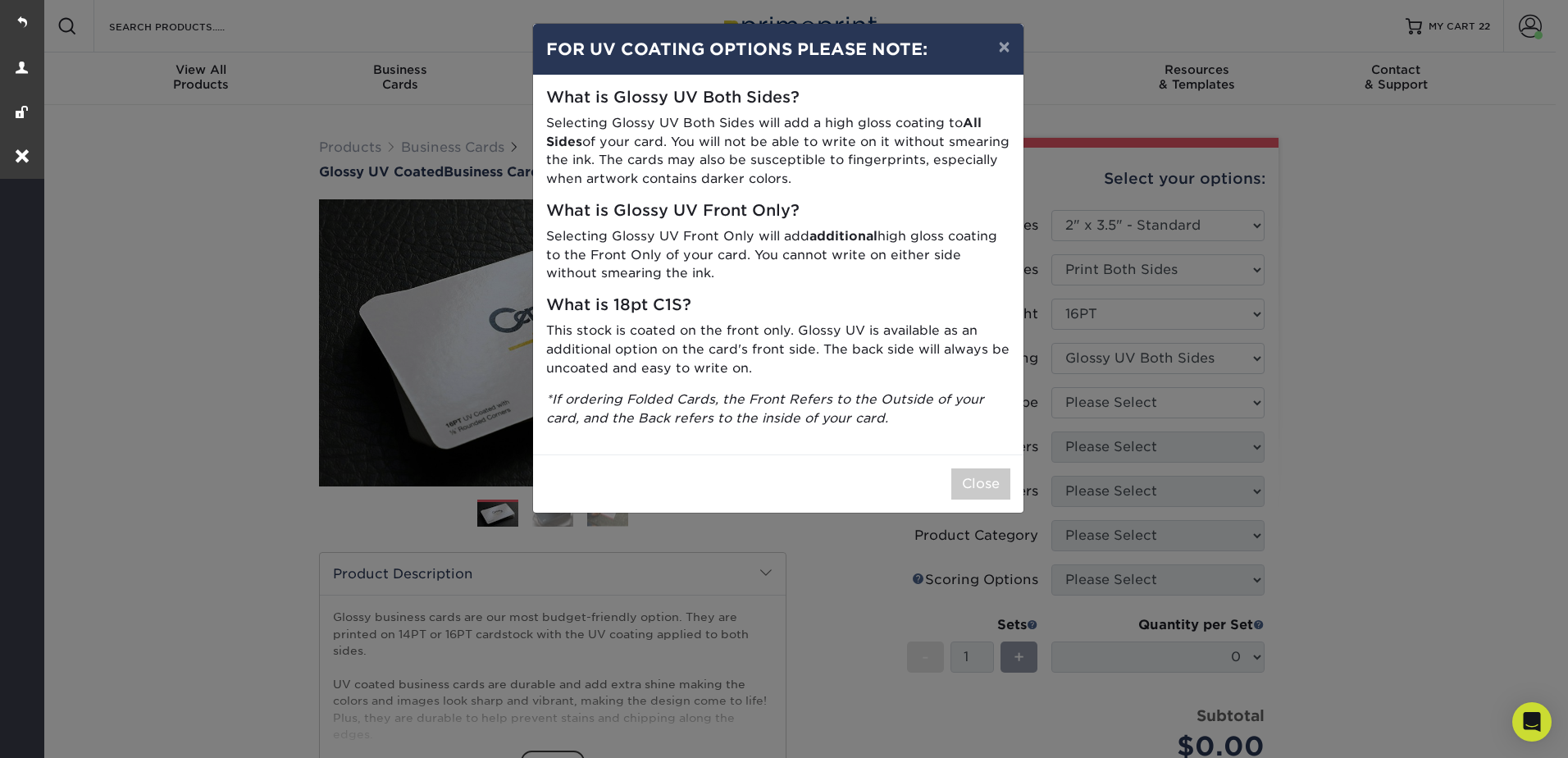
click at [1083, 402] on div "× FOR UV COATING OPTIONS PLEASE NOTE: What is Glossy UV Both Sides? Selecting G…" at bounding box center [784, 379] width 1568 height 758
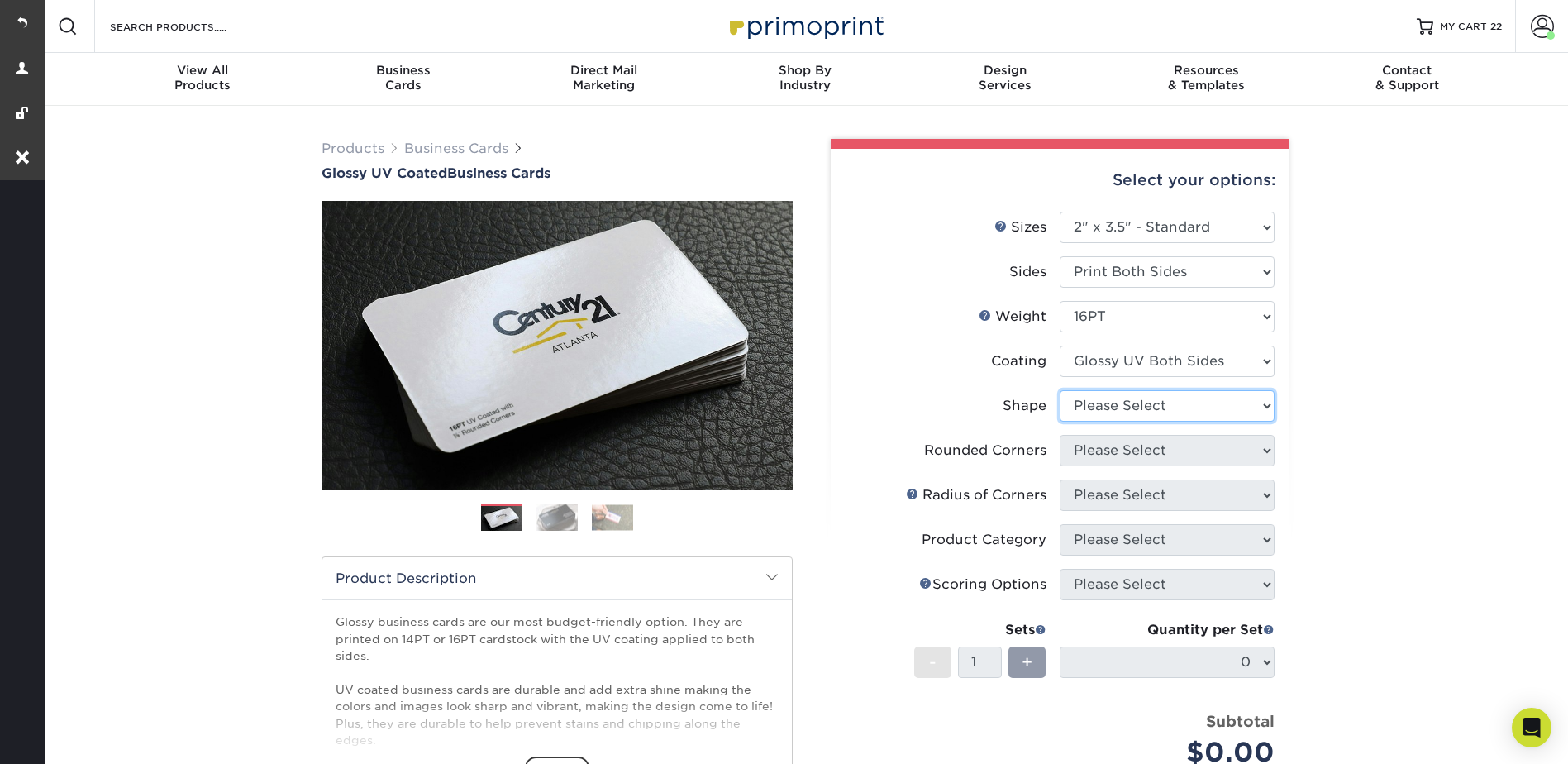
click at [1097, 403] on select "Please Select Standard Oval" at bounding box center [1167, 406] width 215 height 31
select select "standard"
click at [1060, 390] on select "Please Select Standard Oval" at bounding box center [1167, 406] width 215 height 31
click at [1102, 450] on select "Please Select Yes - Round 2 Corners Yes - Round 4 Corners No" at bounding box center [1167, 450] width 215 height 31
select select "0"
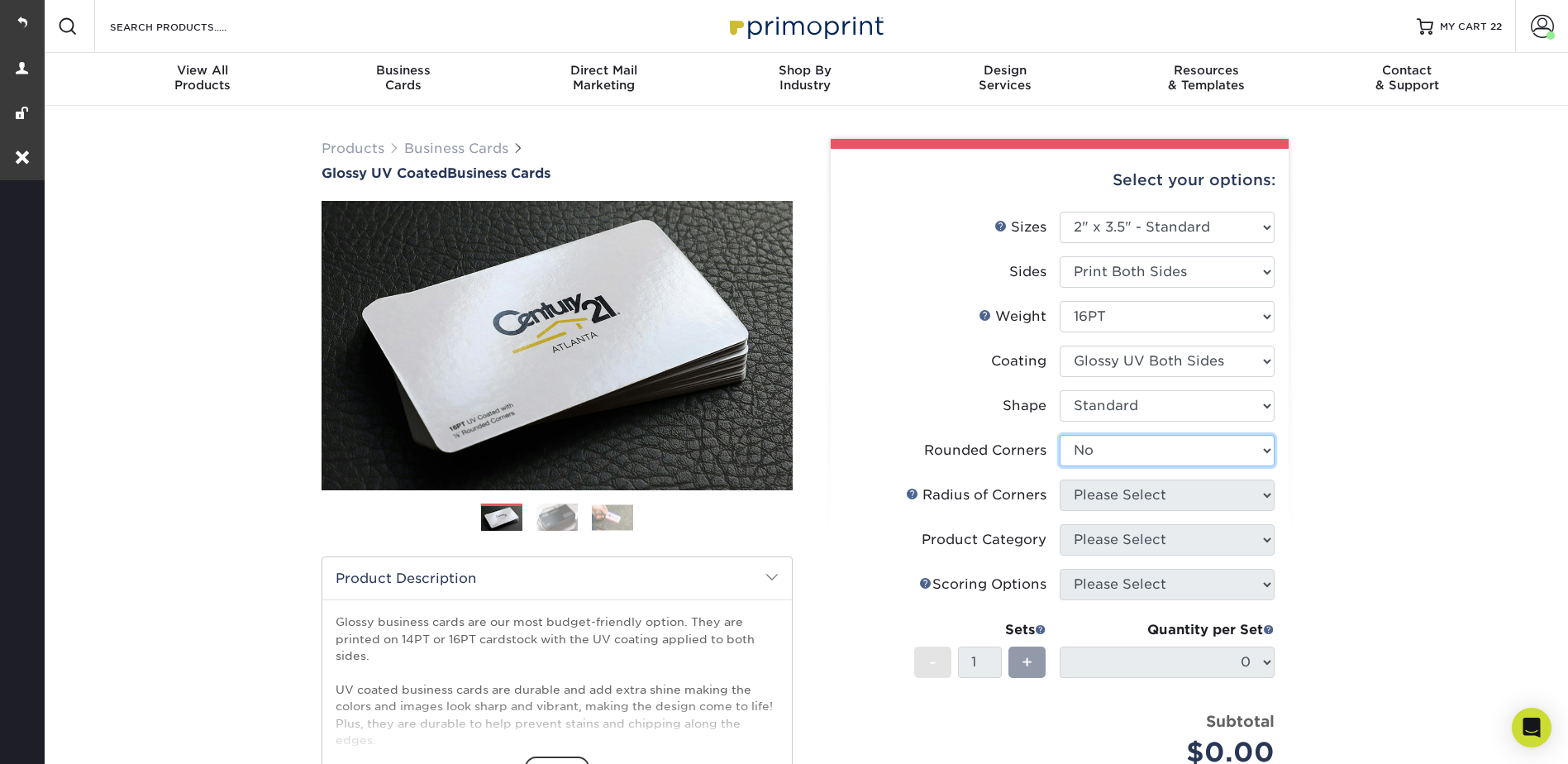
click at [1060, 435] on select "Please Select Yes - Round 2 Corners Yes - Round 4 Corners No" at bounding box center [1167, 450] width 215 height 31
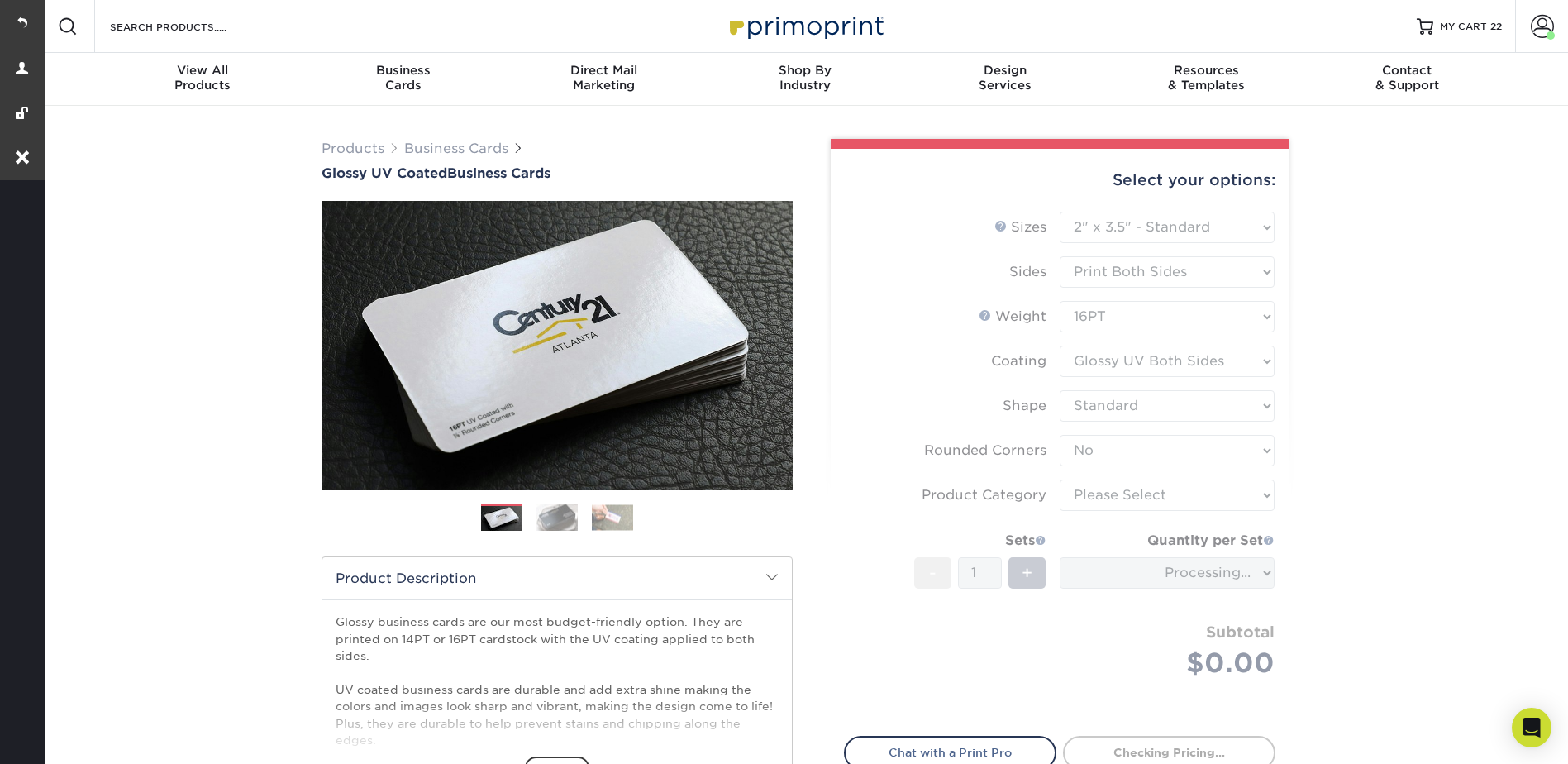
click at [1084, 485] on form "Sizes Help Sizes Please Select 1.5" x 3.5" - Mini 1.75" x 3.5" - Mini 2" x 2" -…" at bounding box center [1060, 464] width 431 height 505
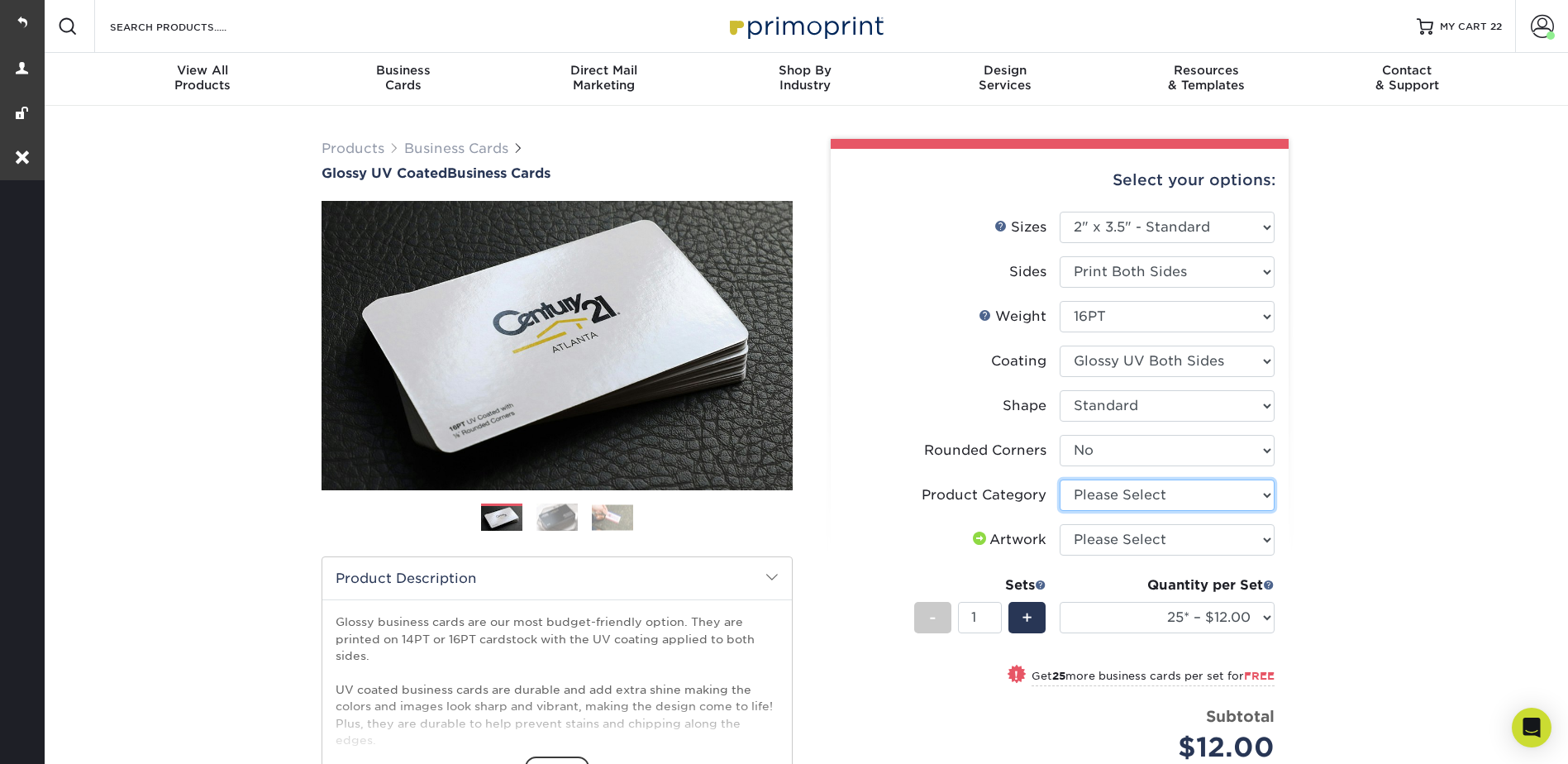
click at [1085, 485] on select "Please Select Business Cards" at bounding box center [1167, 494] width 215 height 31
select select "3b5148f1-0588-4f88-a218-97bcfdce65c1"
click at [1060, 479] on select "Please Select Business Cards" at bounding box center [1167, 494] width 215 height 31
drag, startPoint x: 1092, startPoint y: 523, endPoint x: 1098, endPoint y: 542, distance: 19.9
click at [1092, 524] on select "Please Select I will upload files I need a design - $100" at bounding box center [1167, 539] width 215 height 31
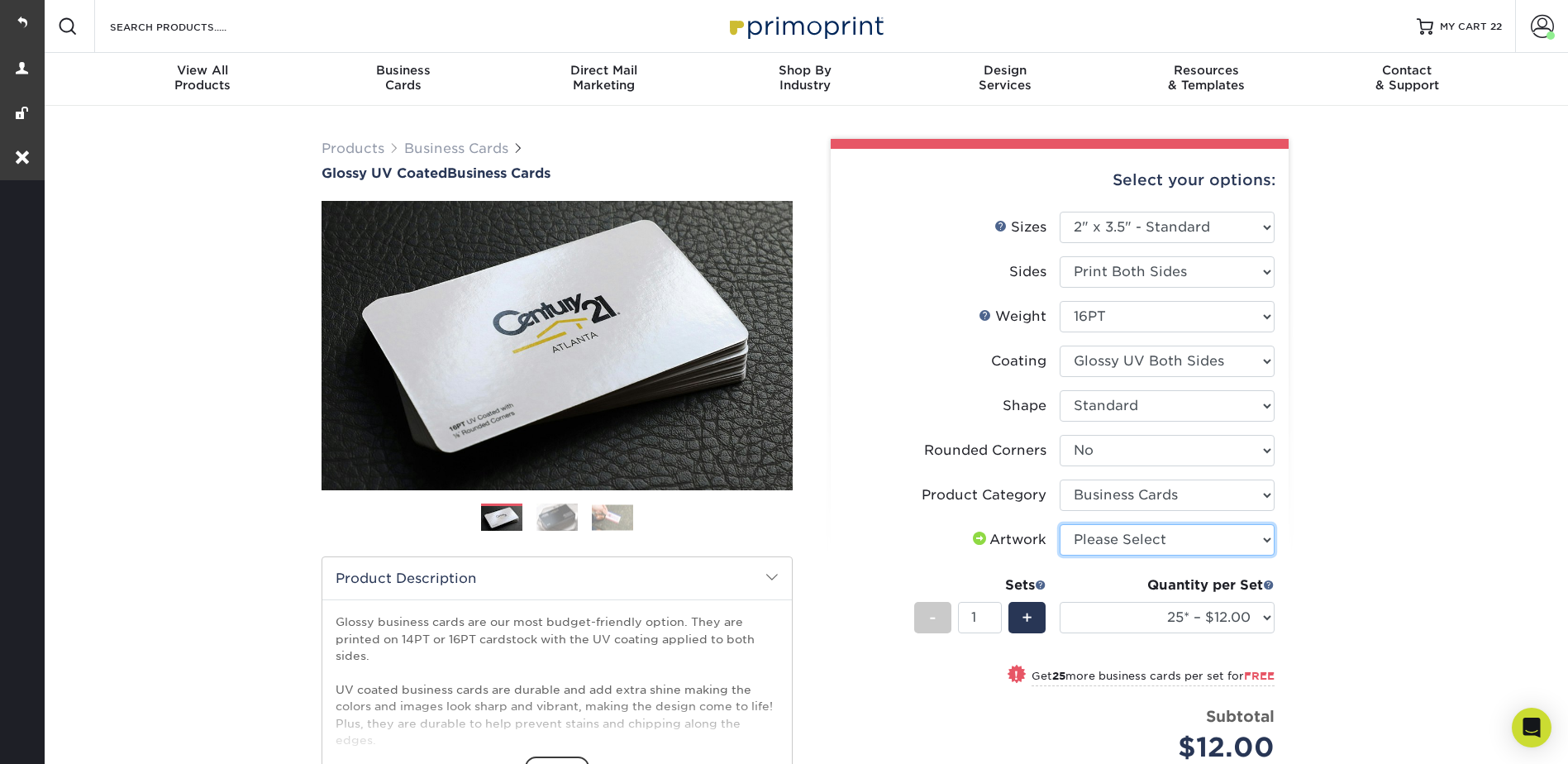
select select "upload"
click at [1060, 524] on select "Please Select I will upload files I need a design - $100" at bounding box center [1167, 539] width 215 height 31
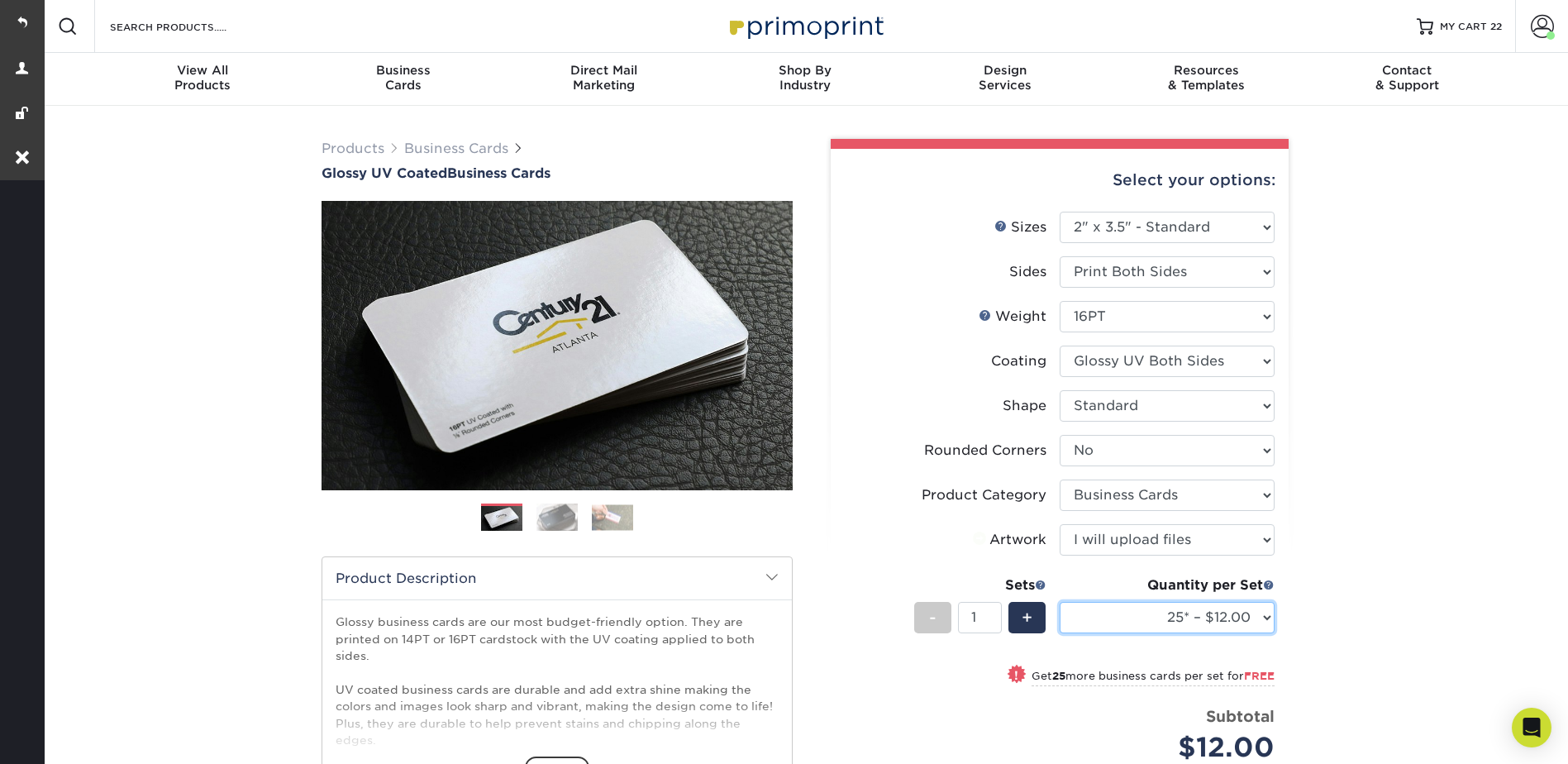
click at [1125, 615] on select "25* – $12.00 50* – $12.00 100* – $12.00 250* – $21.00 500 – $42.00 1000 – $53.0…" at bounding box center [1167, 616] width 215 height 31
select select "500 – $42.00"
click at [1060, 601] on select "25* – $12.00 50* – $12.00 100* – $12.00 250* – $21.00 500 – $42.00 1000 – $53.0…" at bounding box center [1167, 616] width 215 height 31
click at [1022, 620] on span "+" at bounding box center [1027, 617] width 10 height 24
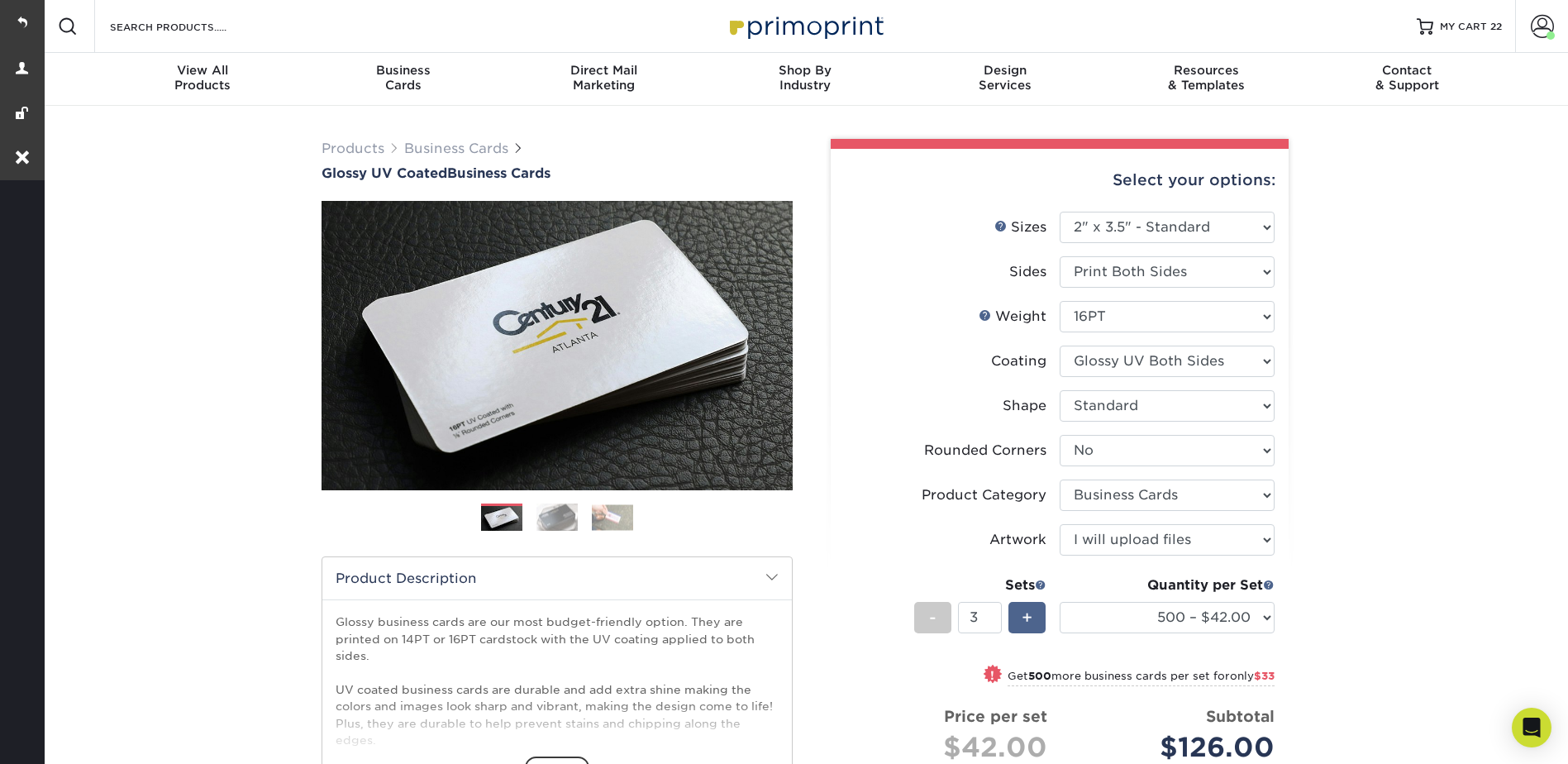
click at [1022, 620] on span "+" at bounding box center [1027, 617] width 10 height 24
type input "5"
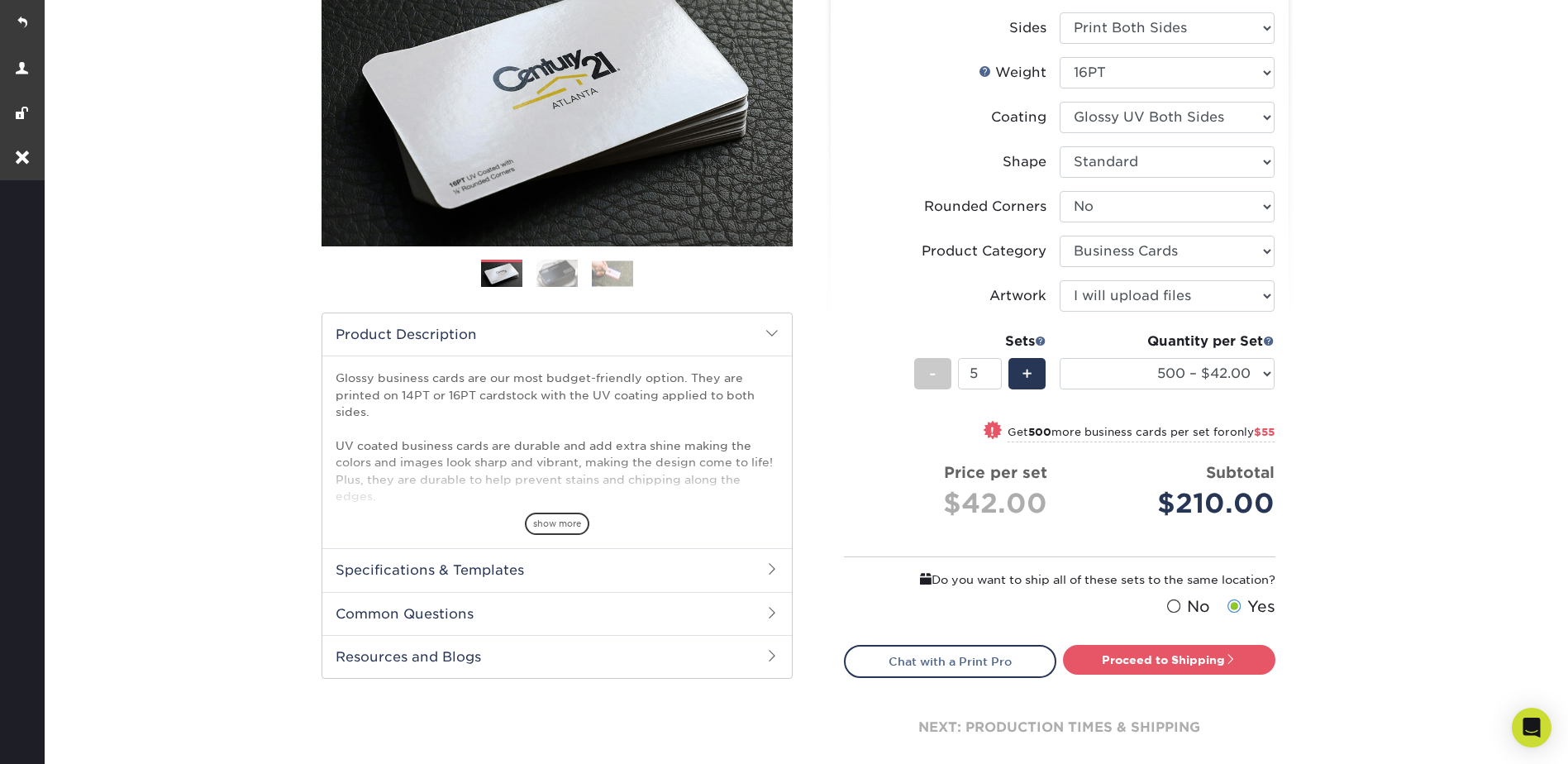
scroll to position [413, 0]
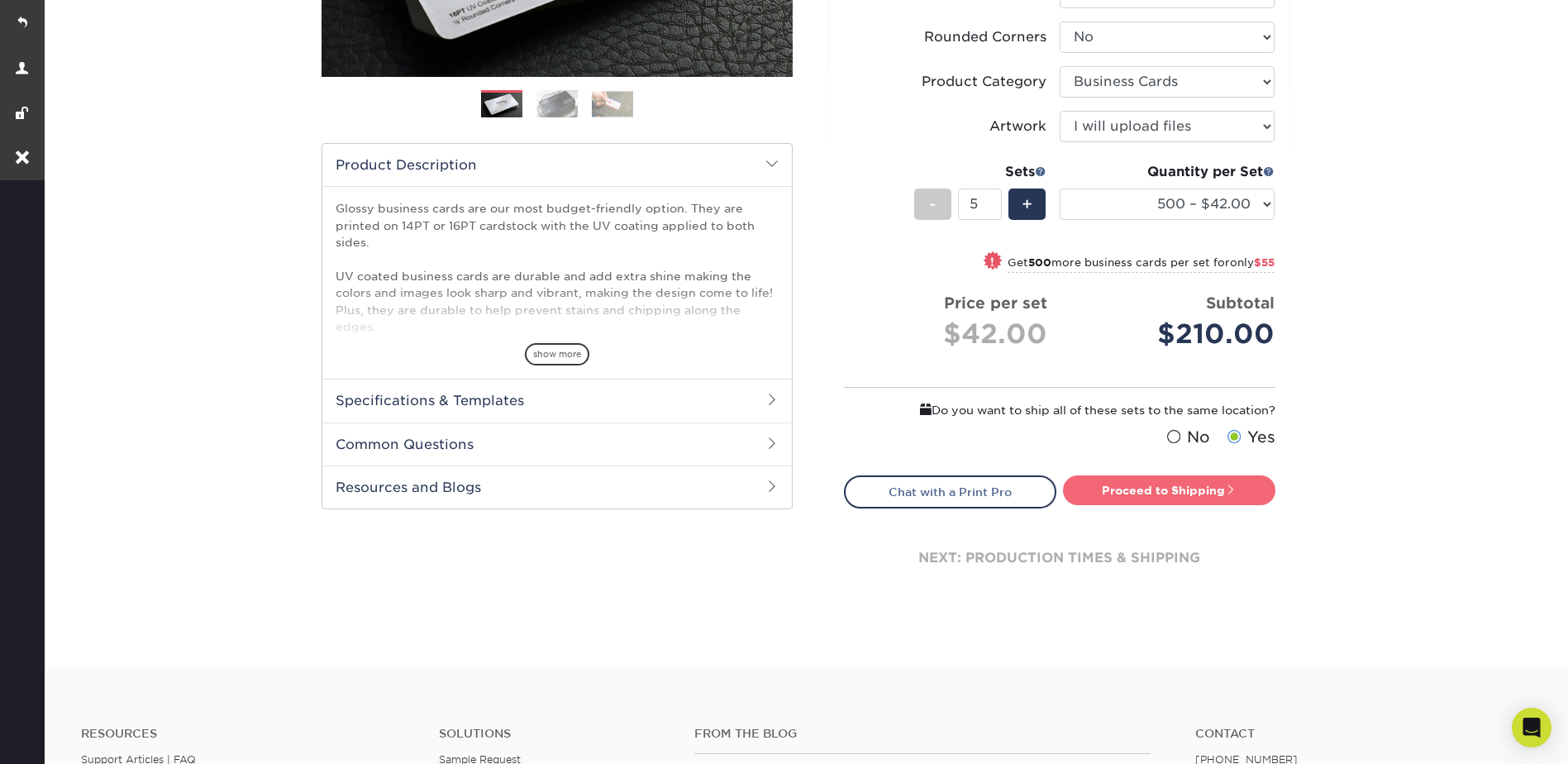
click at [1171, 487] on link "Proceed to Shipping" at bounding box center [1170, 490] width 213 height 30
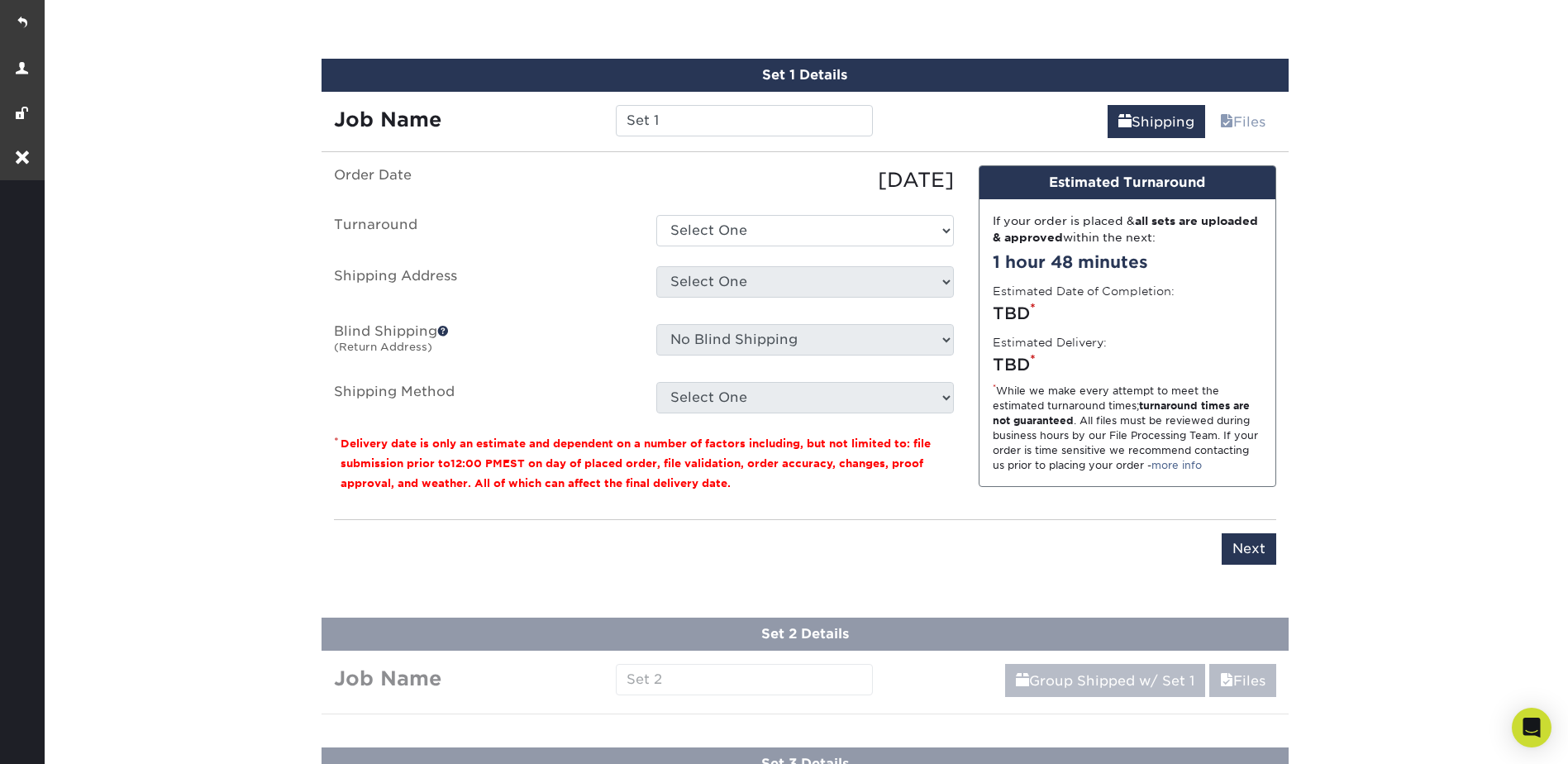
scroll to position [933, 0]
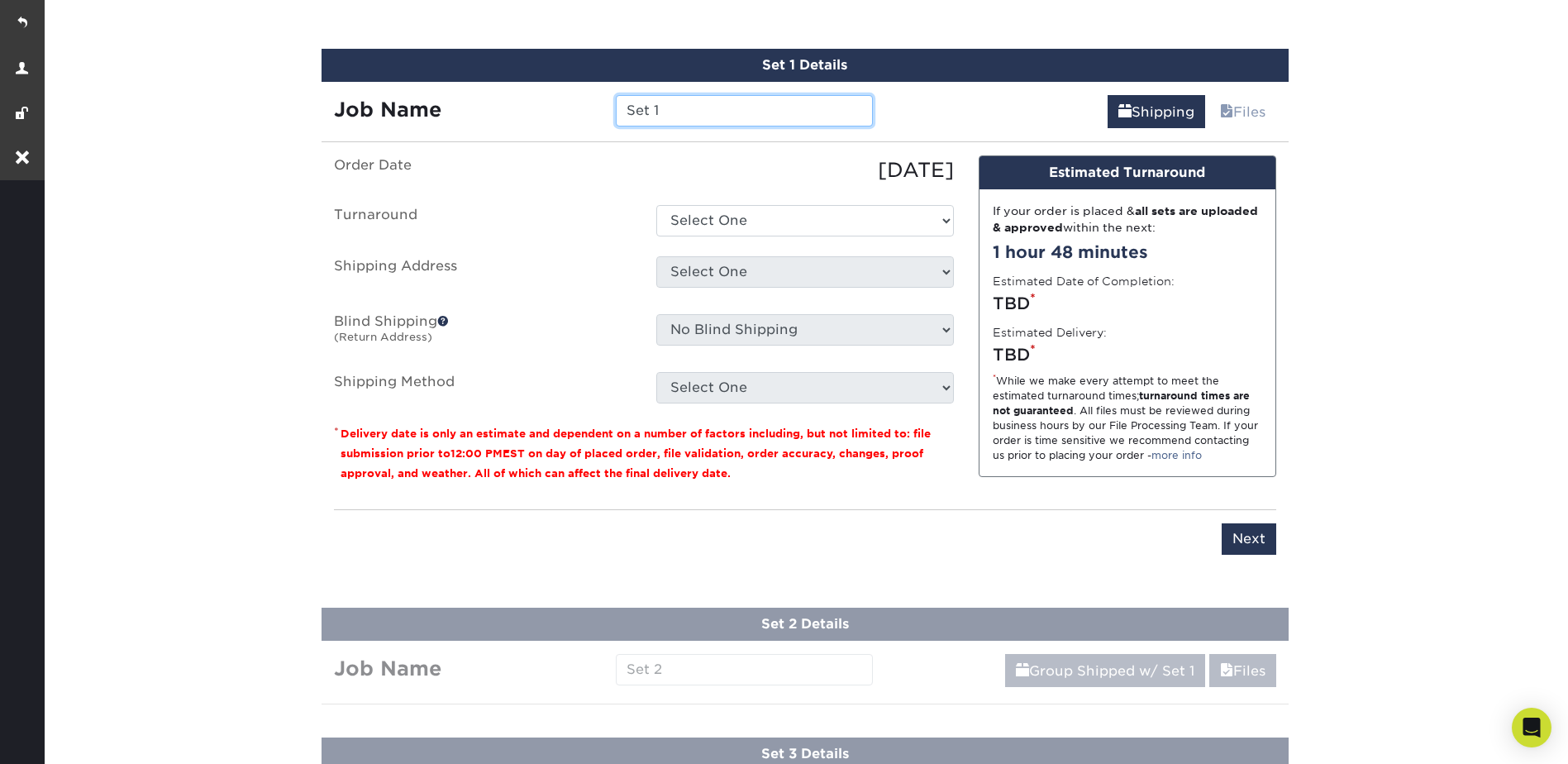
drag, startPoint x: 665, startPoint y: 101, endPoint x: 611, endPoint y: 101, distance: 54.0
click at [612, 101] on div "Set 1" at bounding box center [744, 110] width 282 height 31
paste input "[PERSON_NAME]"
type input "[PERSON_NAME]"
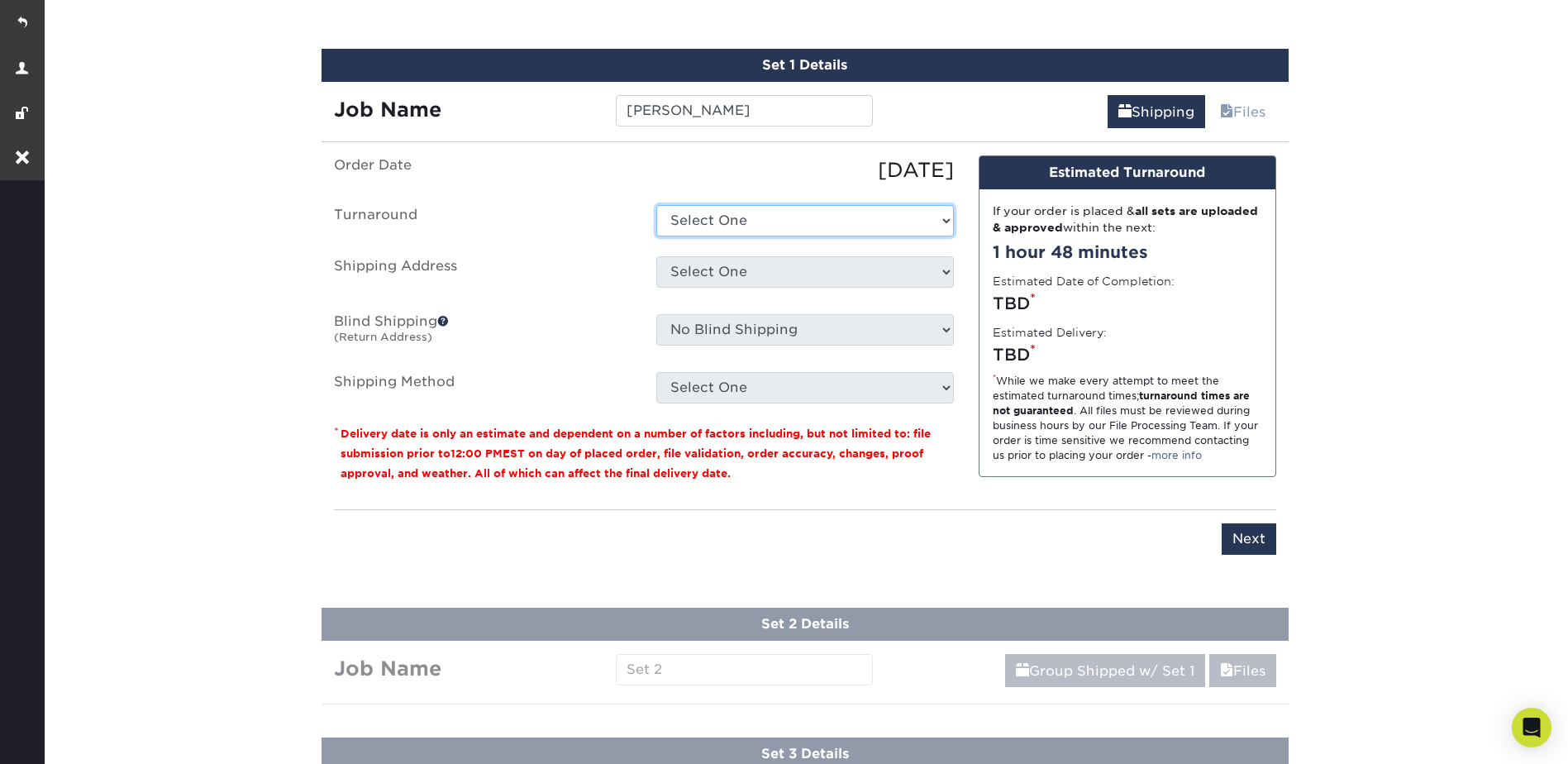
click at [705, 213] on select "Select One 2-4 Business Days 2 Day Next Business Day" at bounding box center [805, 220] width 297 height 31
select select "a162d423-fc7d-4fa3-8a25-7602e5a6d5e2"
click at [656, 205] on select "Select One 2-4 Business Days 2 Day Next Business Day" at bounding box center [805, 220] width 297 height 31
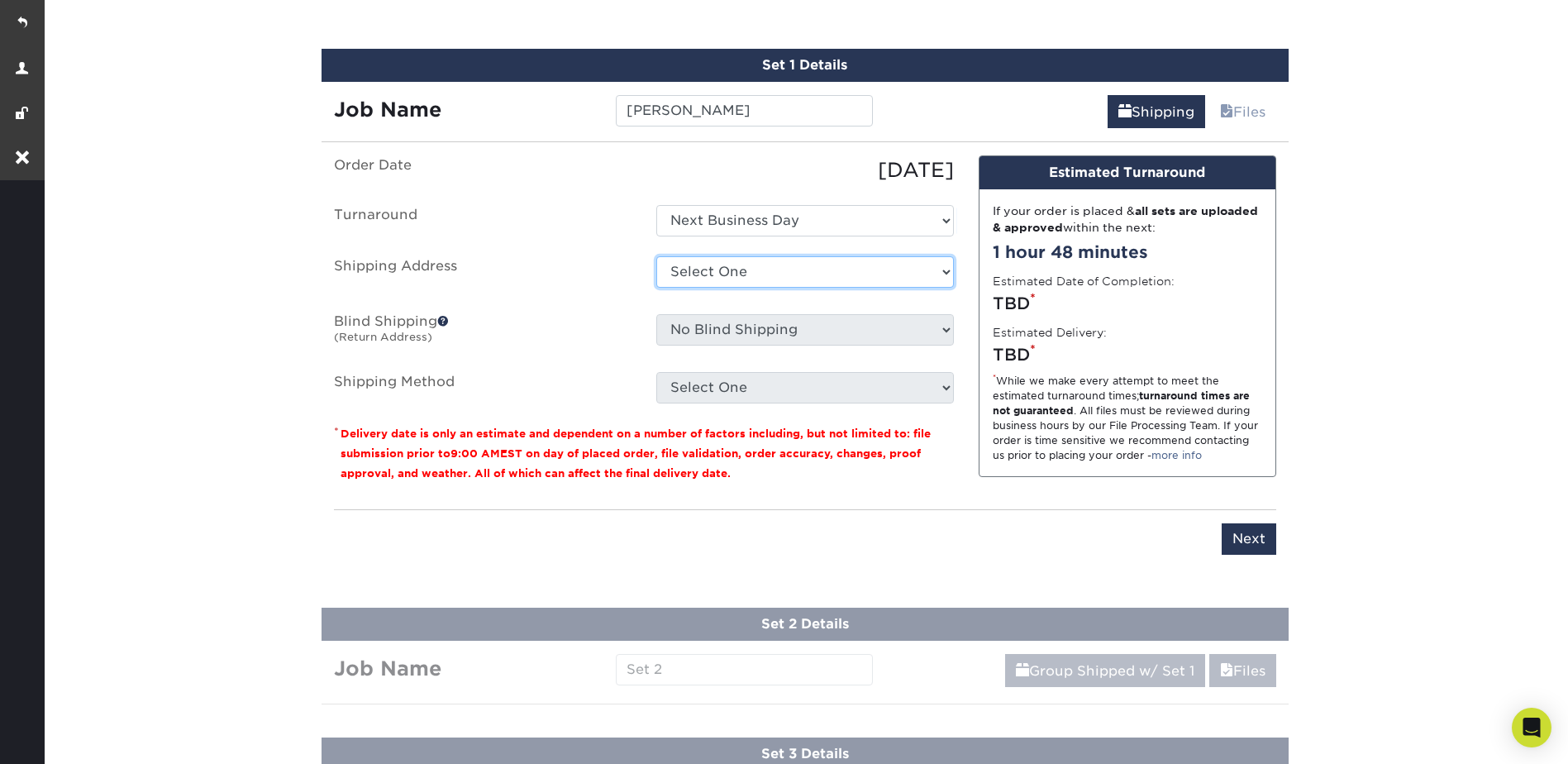
click at [695, 263] on select "Select One Business Development Manager Environmental, Health, and Safety Manag…" at bounding box center [805, 271] width 297 height 31
select select "246929"
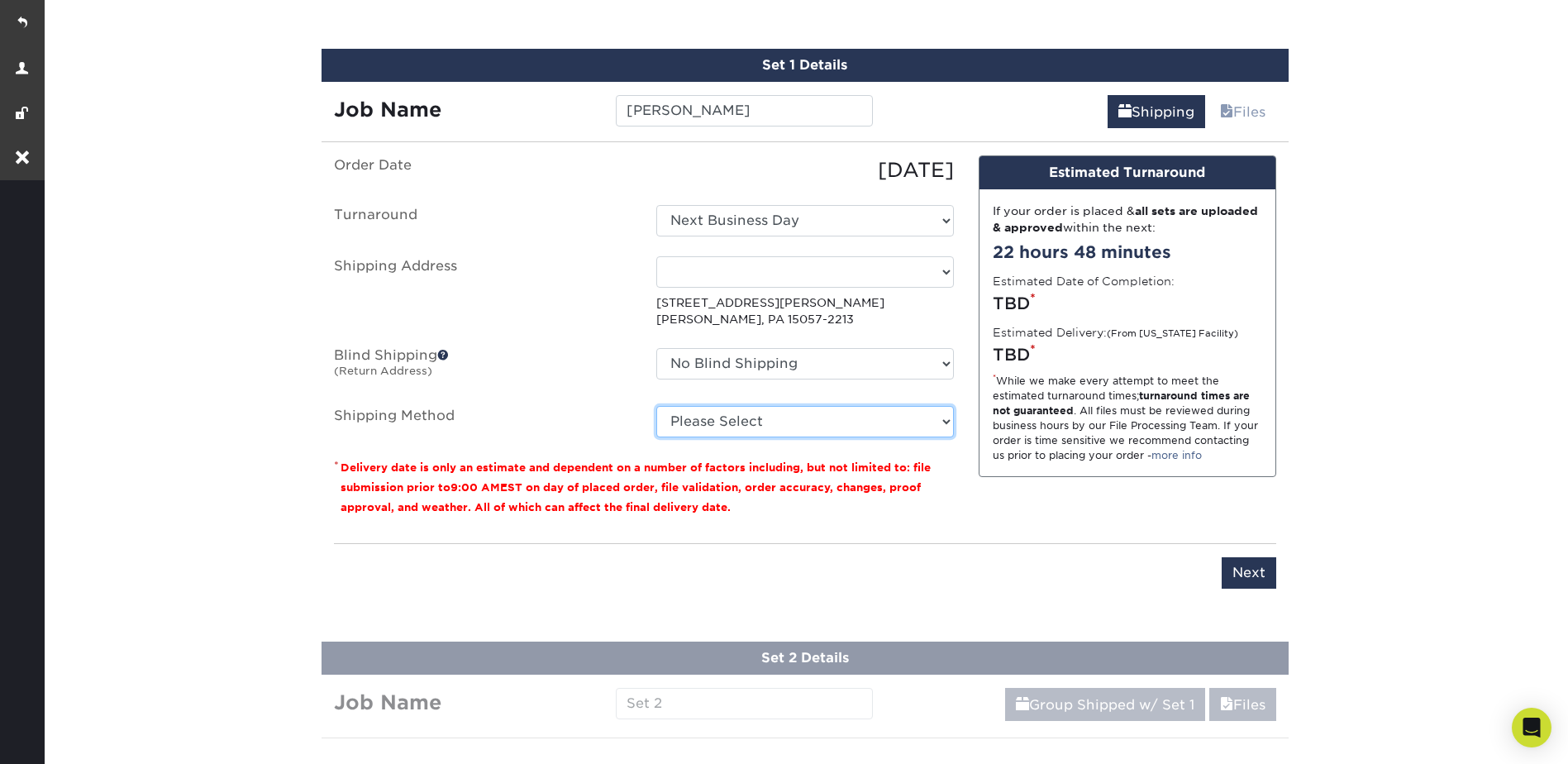
drag, startPoint x: 737, startPoint y: 420, endPoint x: 738, endPoint y: 438, distance: 18.0
click at [737, 420] on select "Please Select Ground Shipping (+$19.03) 3 Day Shipping Service (+$19.07) 2 Day …" at bounding box center [805, 421] width 297 height 31
select select "03"
click at [656, 406] on select "Please Select Ground Shipping (+$19.03) 3 Day Shipping Service (+$19.07) 2 Day …" at bounding box center [805, 421] width 297 height 31
click at [1240, 593] on div "You've choosen mailing services! If you have a csv address list please upload i…" at bounding box center [805, 381] width 942 height 453
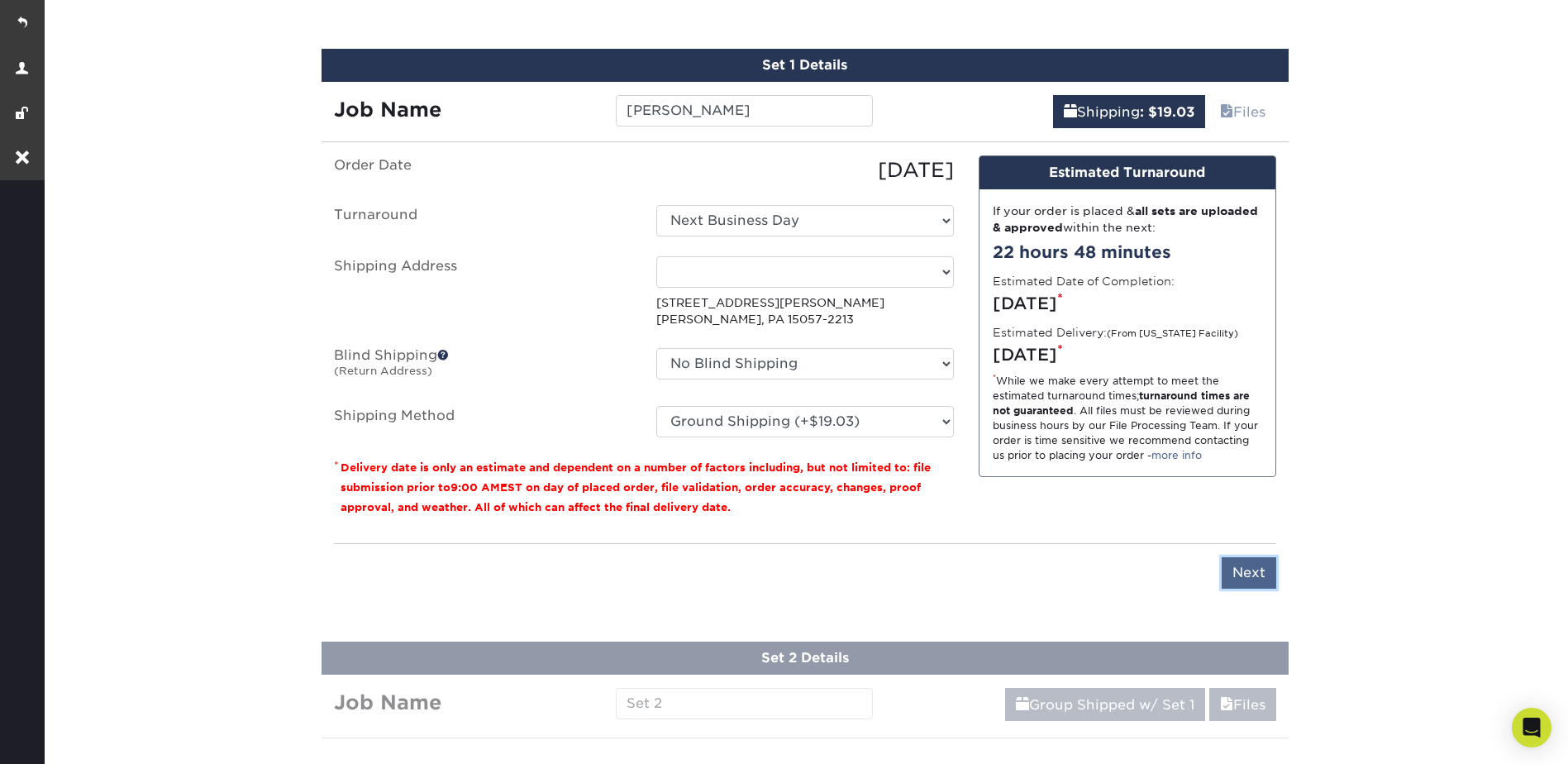
click at [1248, 576] on input "Next" at bounding box center [1249, 572] width 55 height 31
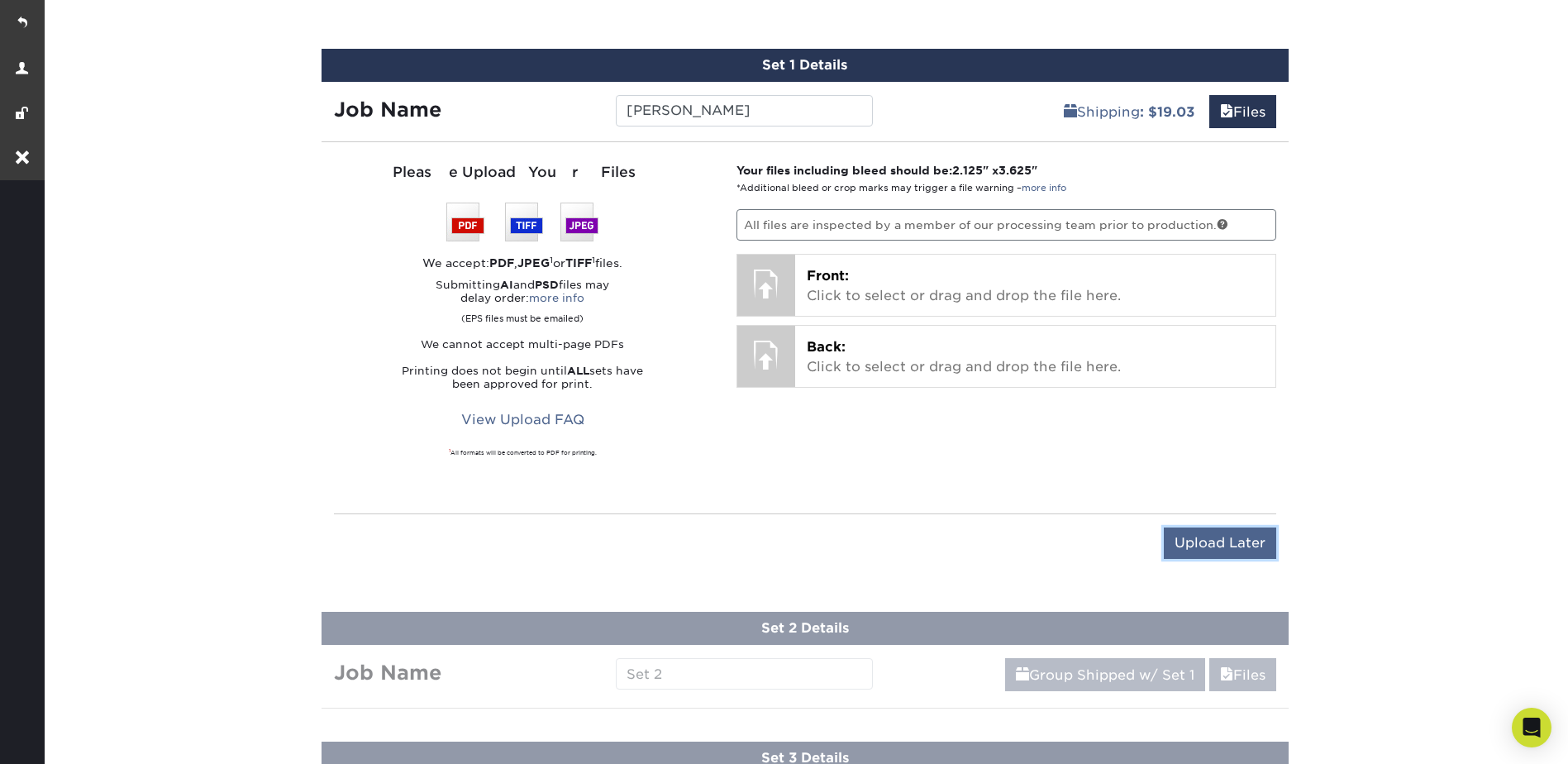
click at [1208, 533] on input "Upload Later" at bounding box center [1220, 542] width 112 height 31
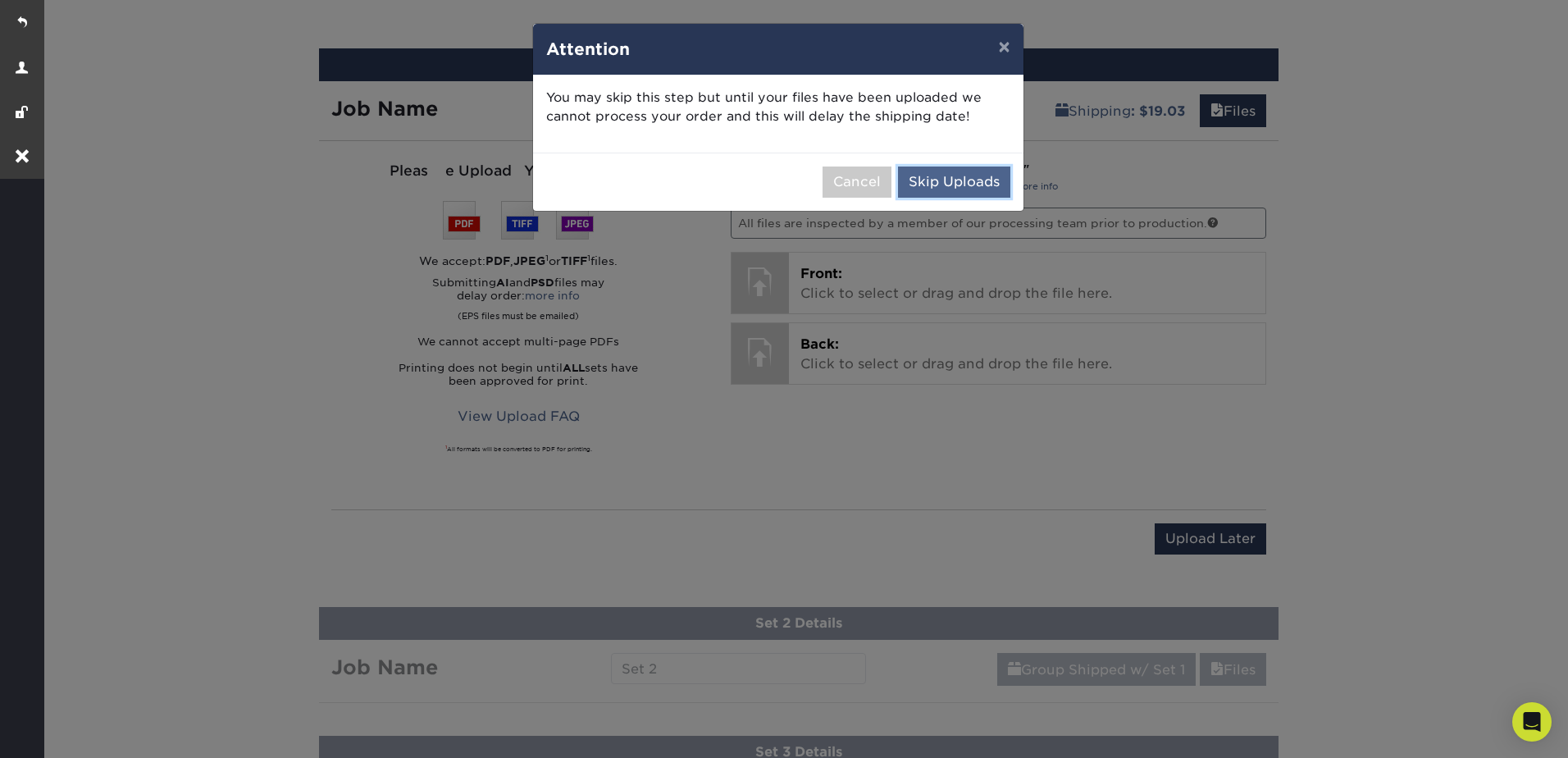
click at [981, 181] on button "Skip Uploads" at bounding box center [954, 181] width 112 height 31
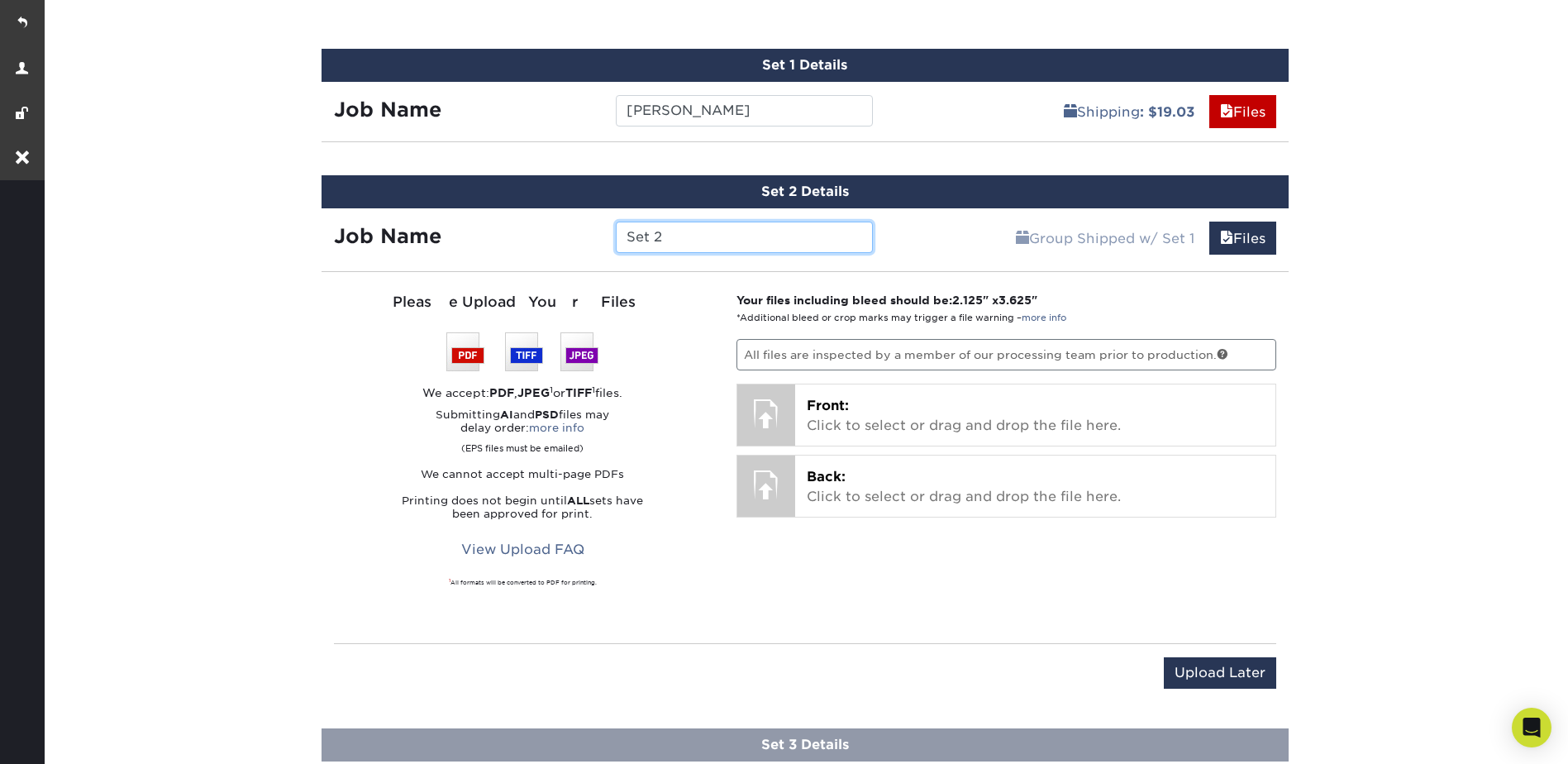
drag, startPoint x: 675, startPoint y: 222, endPoint x: 614, endPoint y: 231, distance: 61.7
click at [613, 230] on div "Set 2" at bounding box center [744, 236] width 282 height 31
paste input "[PERSON_NAME]"
type input "[PERSON_NAME]"
click at [1215, 676] on input "Upload Later" at bounding box center [1220, 672] width 112 height 31
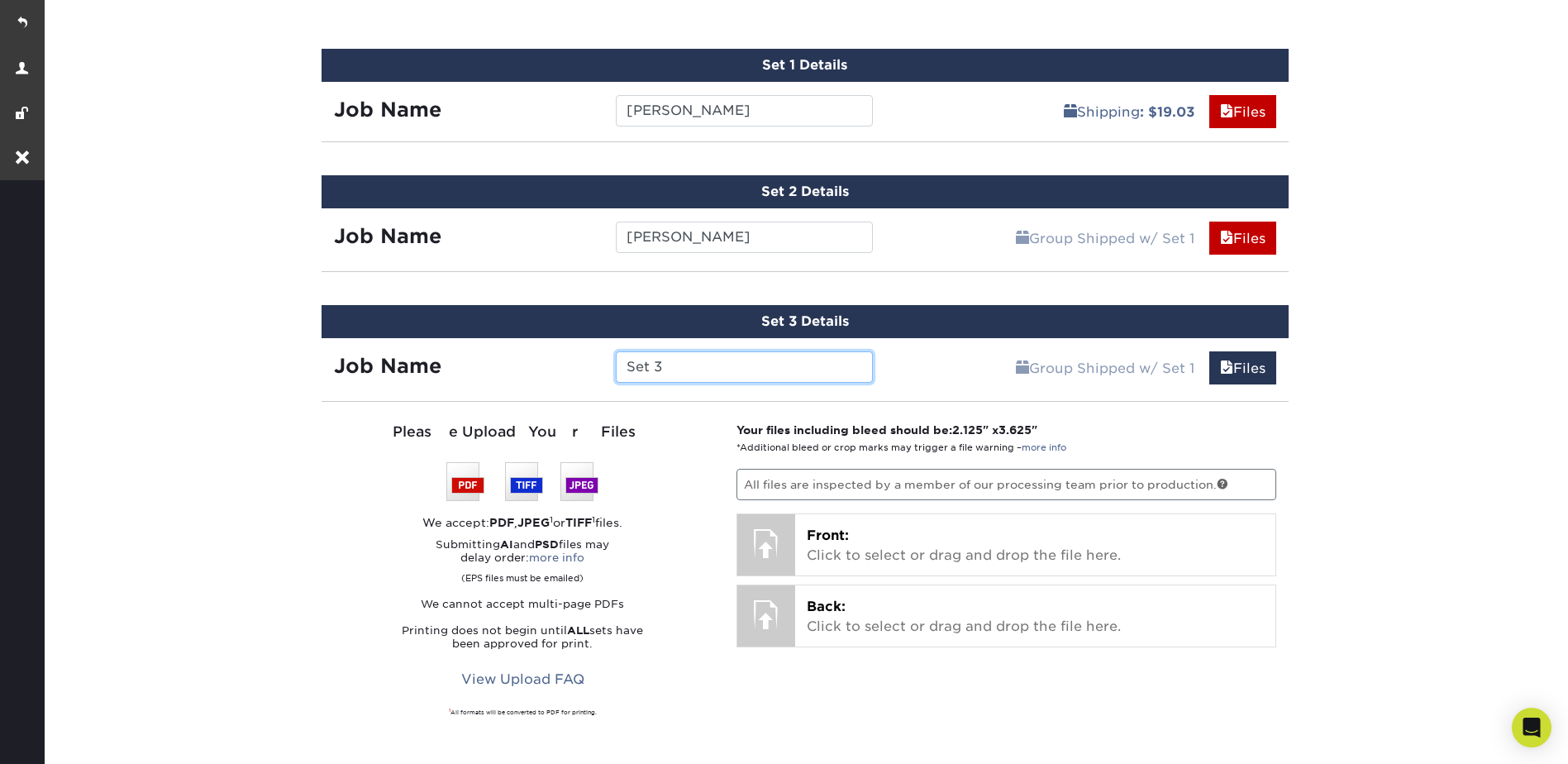
drag, startPoint x: 680, startPoint y: 357, endPoint x: 603, endPoint y: 358, distance: 77.0
click at [603, 358] on div "Set 3" at bounding box center [744, 366] width 282 height 31
paste input "[PERSON_NAME]"
type input "[PERSON_NAME]"
click at [1435, 391] on div "Products Business Cards Glossy UV Coated Business Cards Previous Next" at bounding box center [805, 138] width 1527 height 1932
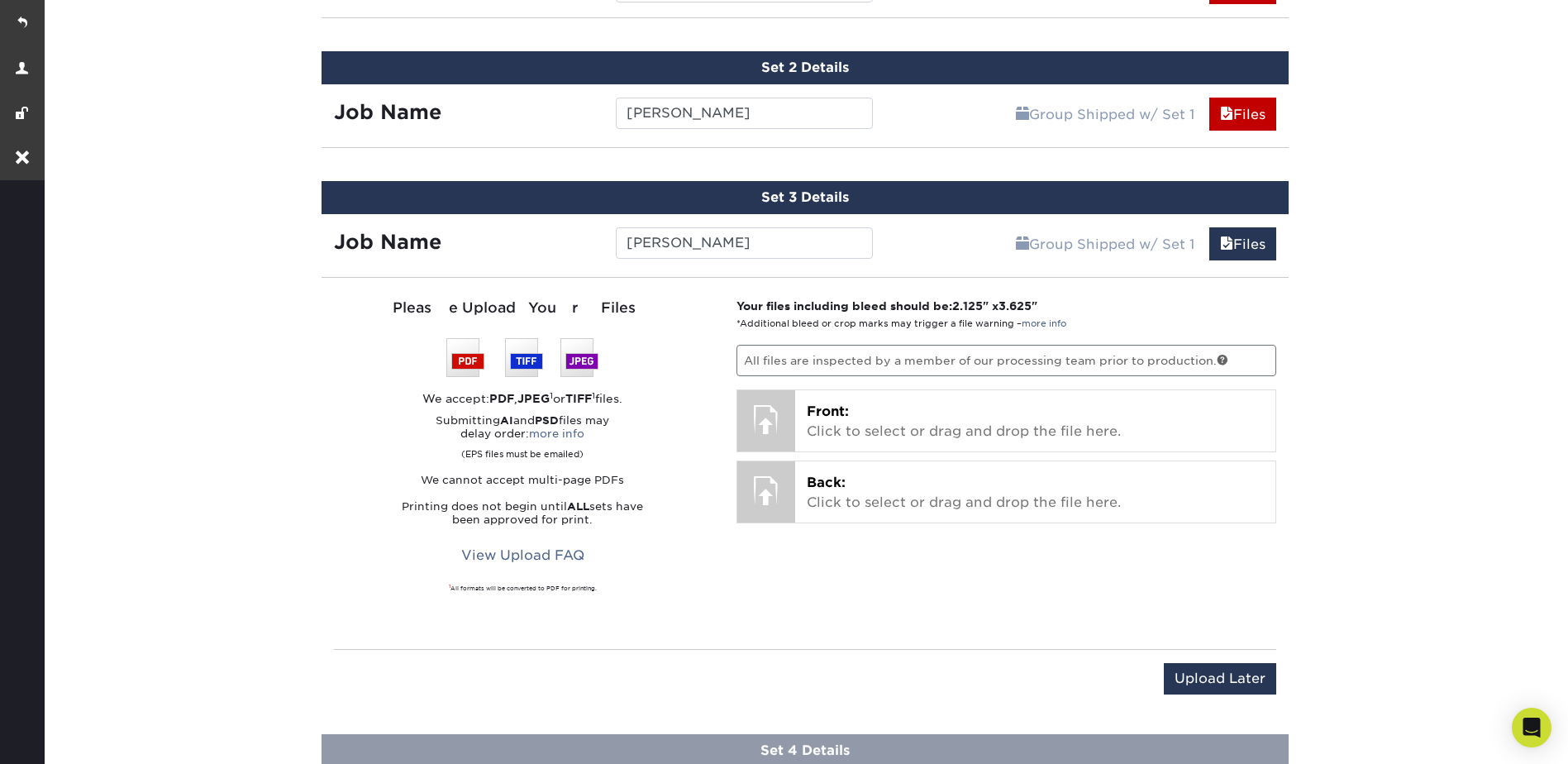
scroll to position [1181, 0]
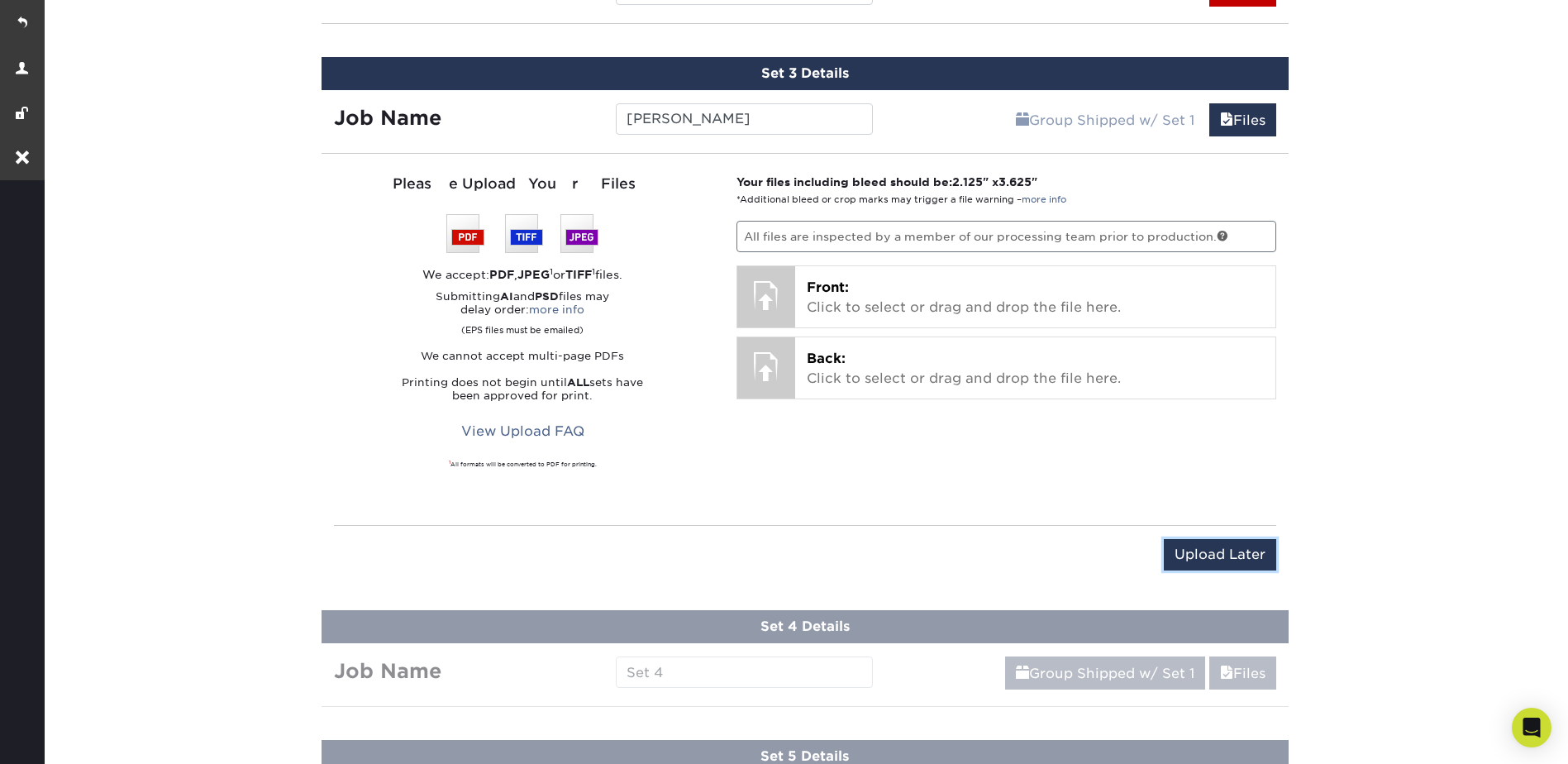
drag, startPoint x: 1233, startPoint y: 552, endPoint x: 1185, endPoint y: 515, distance: 60.6
click at [1232, 553] on input "Upload Later" at bounding box center [1220, 554] width 112 height 31
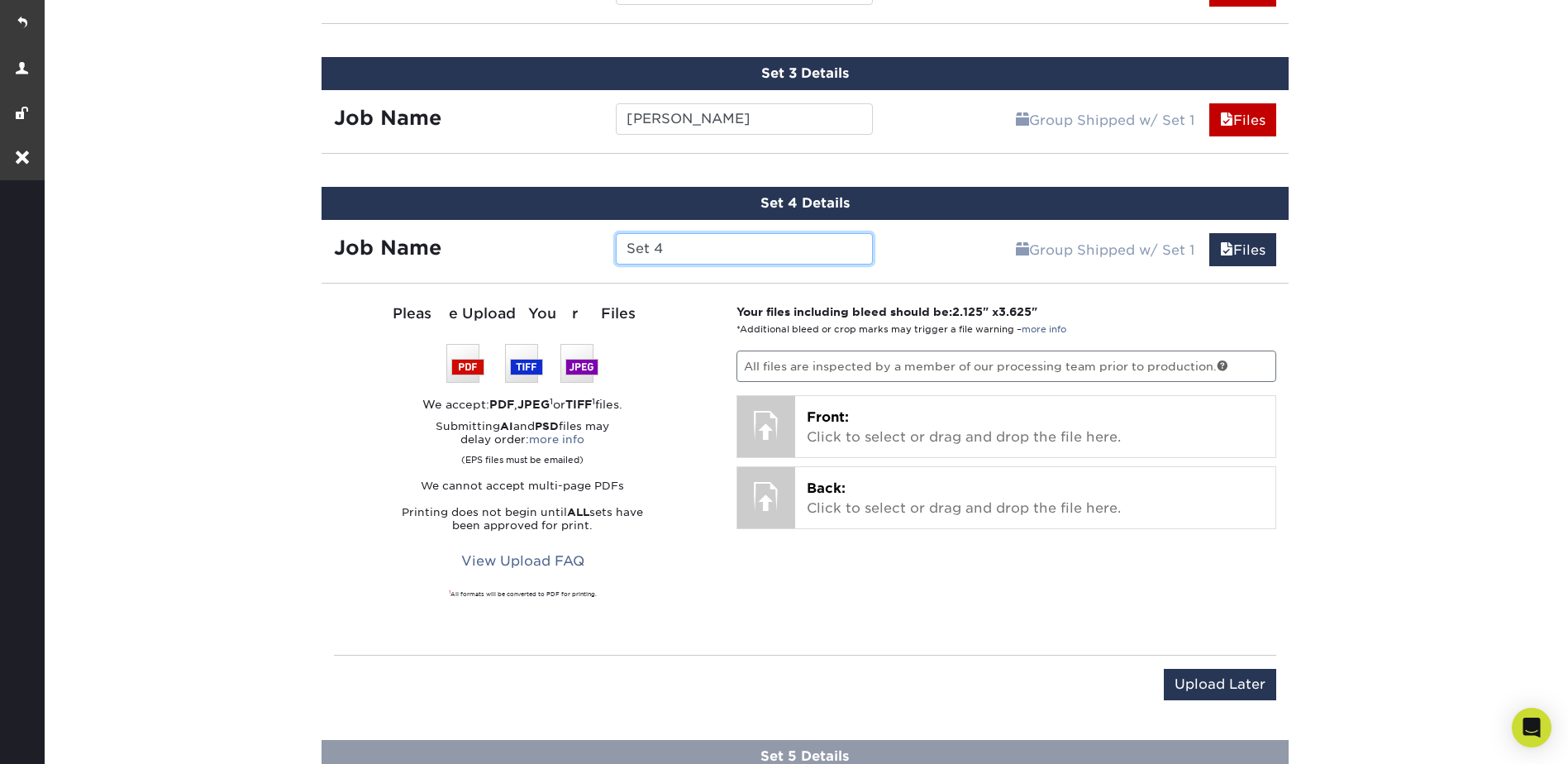
drag, startPoint x: 696, startPoint y: 243, endPoint x: 703, endPoint y: 236, distance: 9.9
click at [630, 247] on input "Set 4" at bounding box center [744, 248] width 257 height 31
paste input "[PERSON_NAME]"
type input "[PERSON_NAME]"
click at [1213, 682] on input "Upload Later" at bounding box center [1220, 684] width 112 height 31
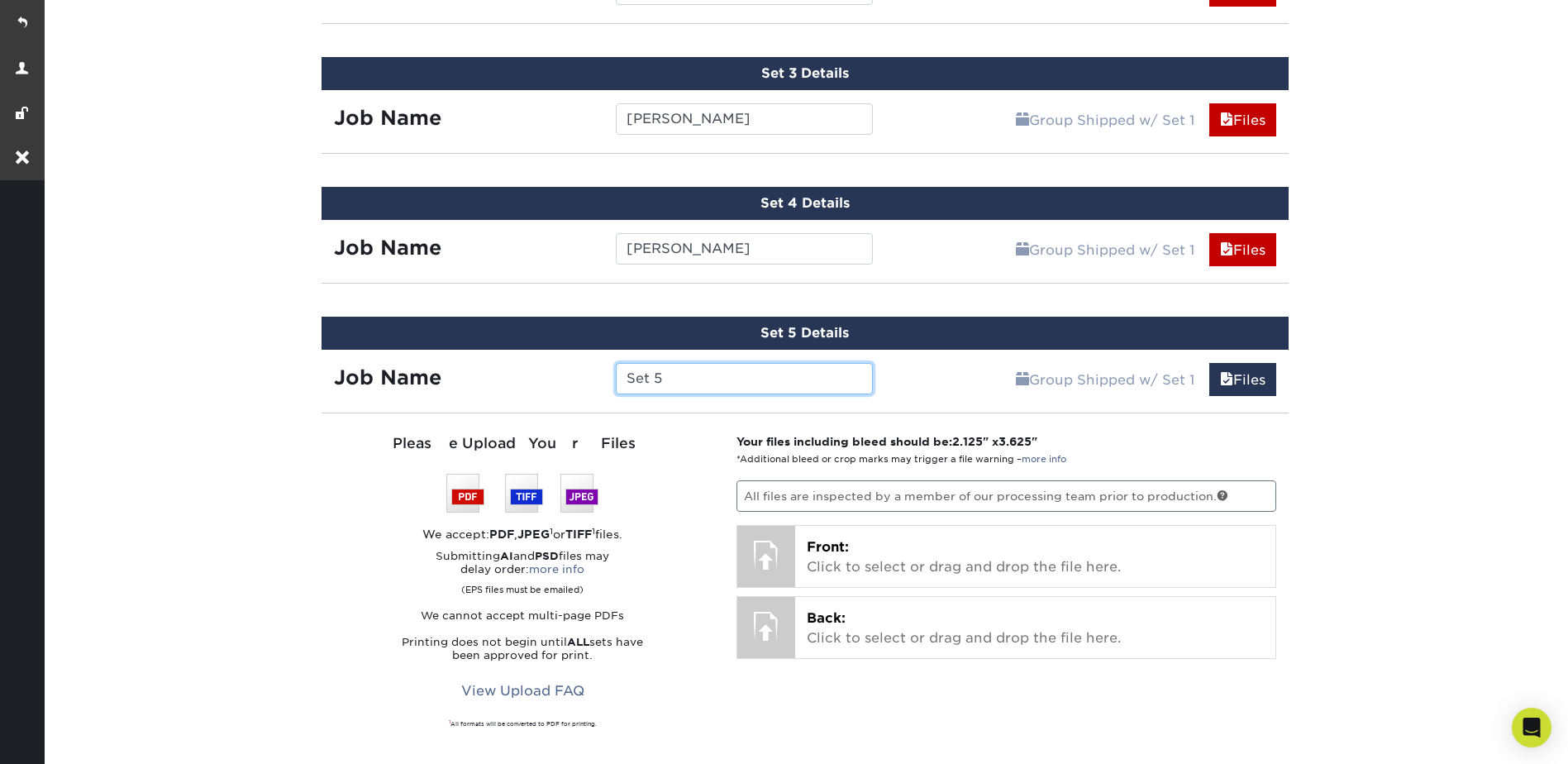
drag, startPoint x: 624, startPoint y: 383, endPoint x: 603, endPoint y: 385, distance: 21.1
click at [603, 385] on div "Set 5" at bounding box center [744, 378] width 282 height 31
paste input "[PERSON_NAME]"
type input "[PERSON_NAME]"
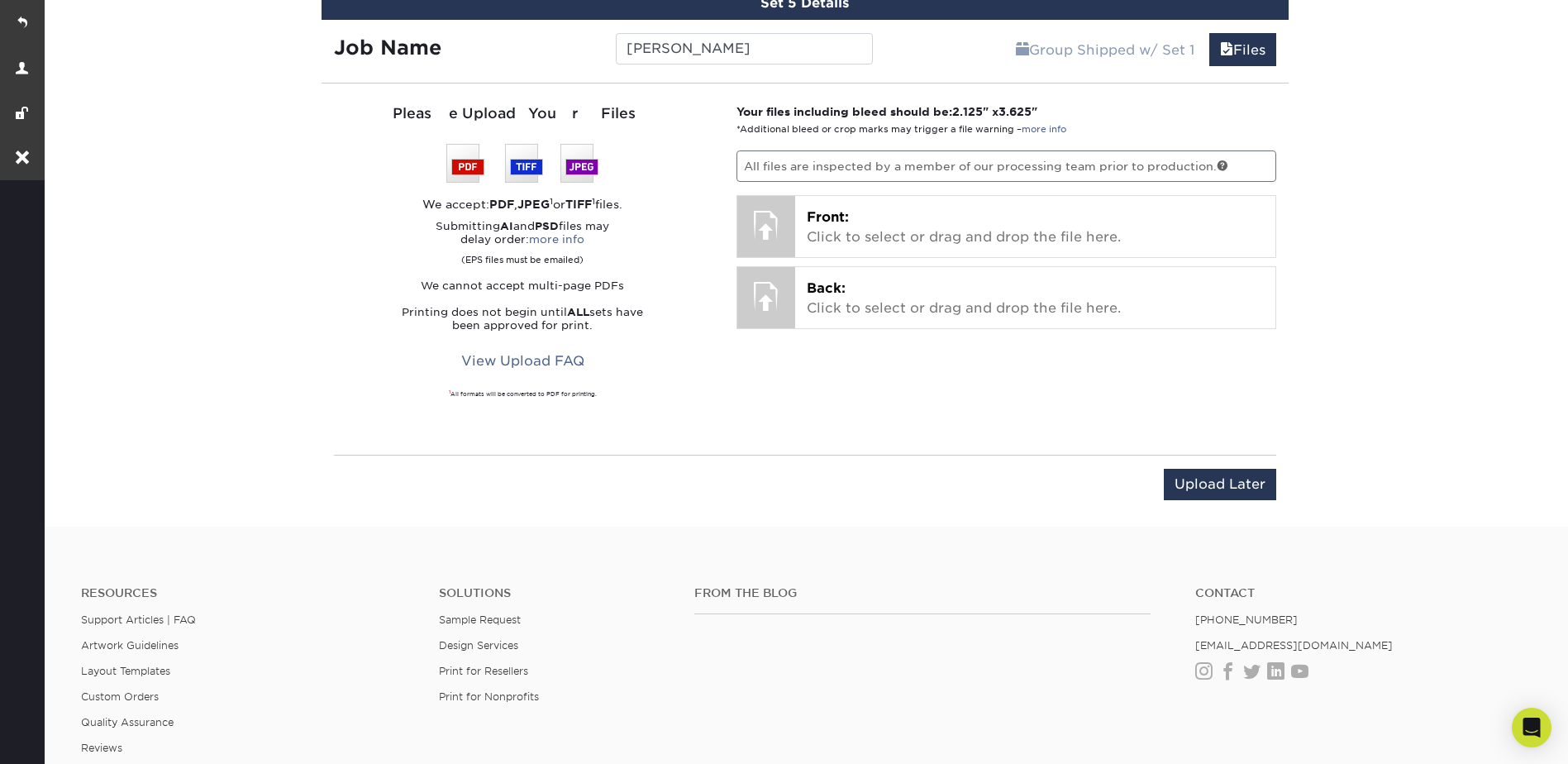
scroll to position [1511, 0]
click at [1220, 483] on input "Upload Later" at bounding box center [1220, 483] width 112 height 31
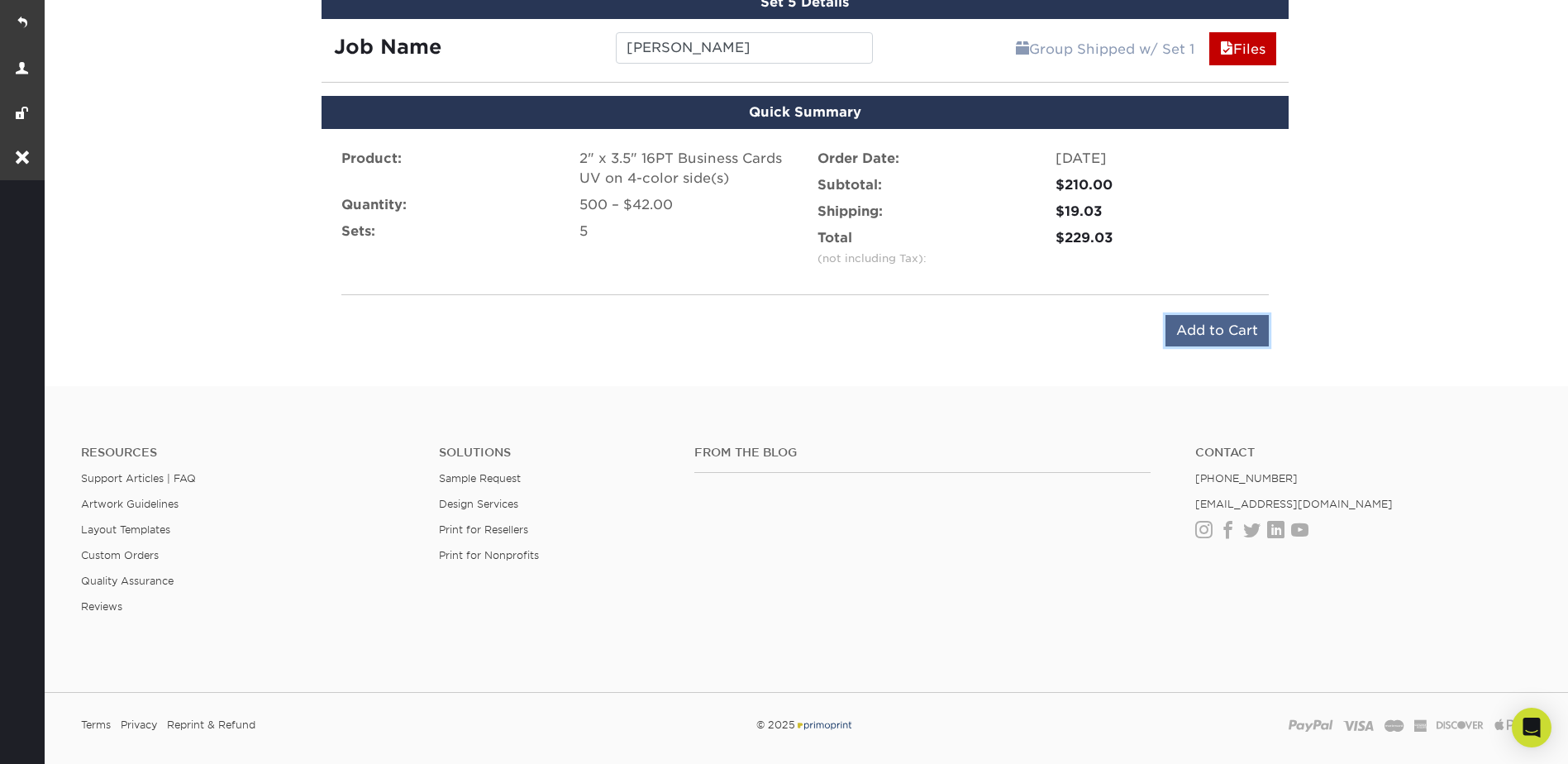
click at [1205, 328] on input "Add to Cart" at bounding box center [1217, 330] width 104 height 31
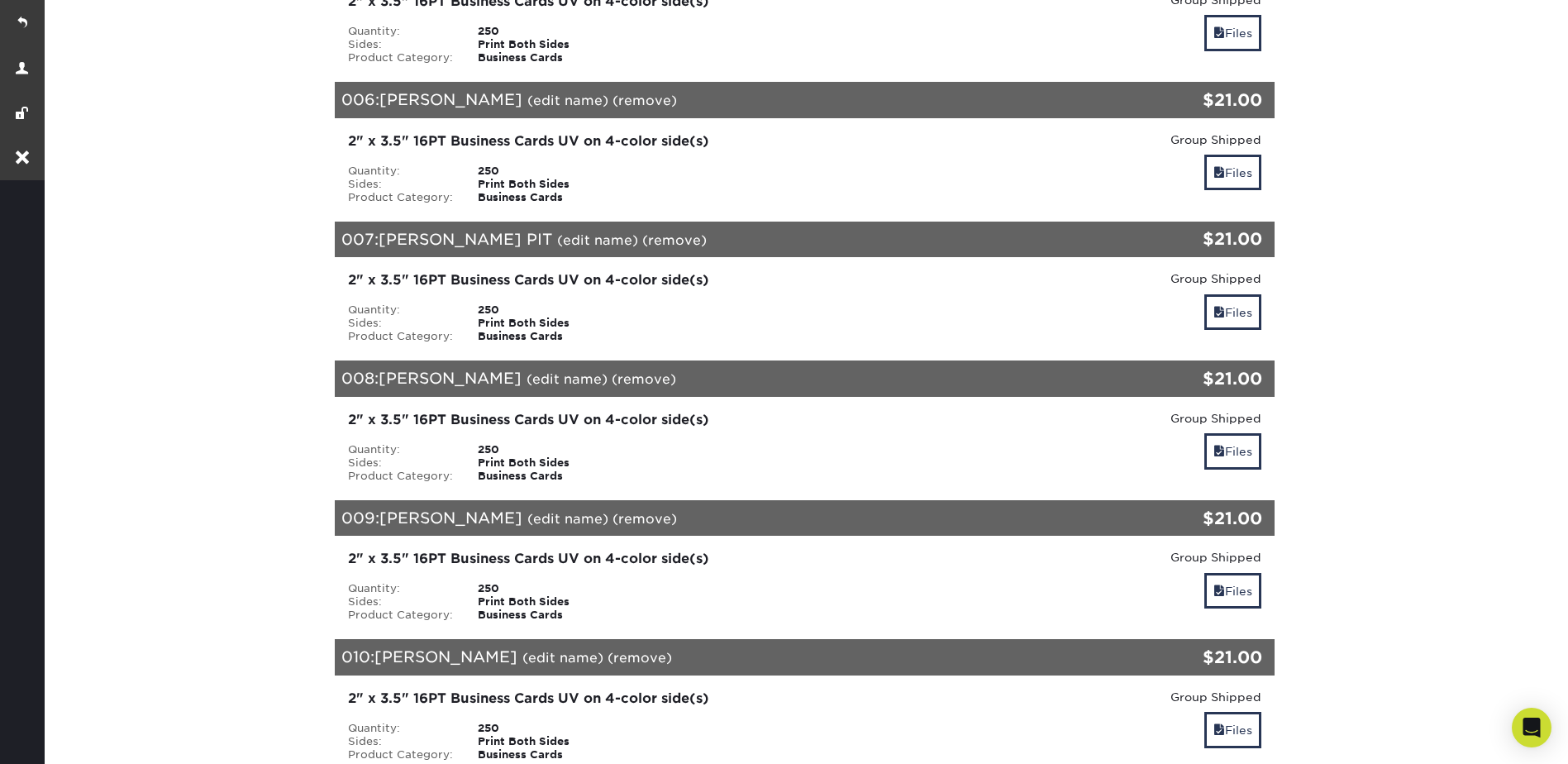
scroll to position [992, 0]
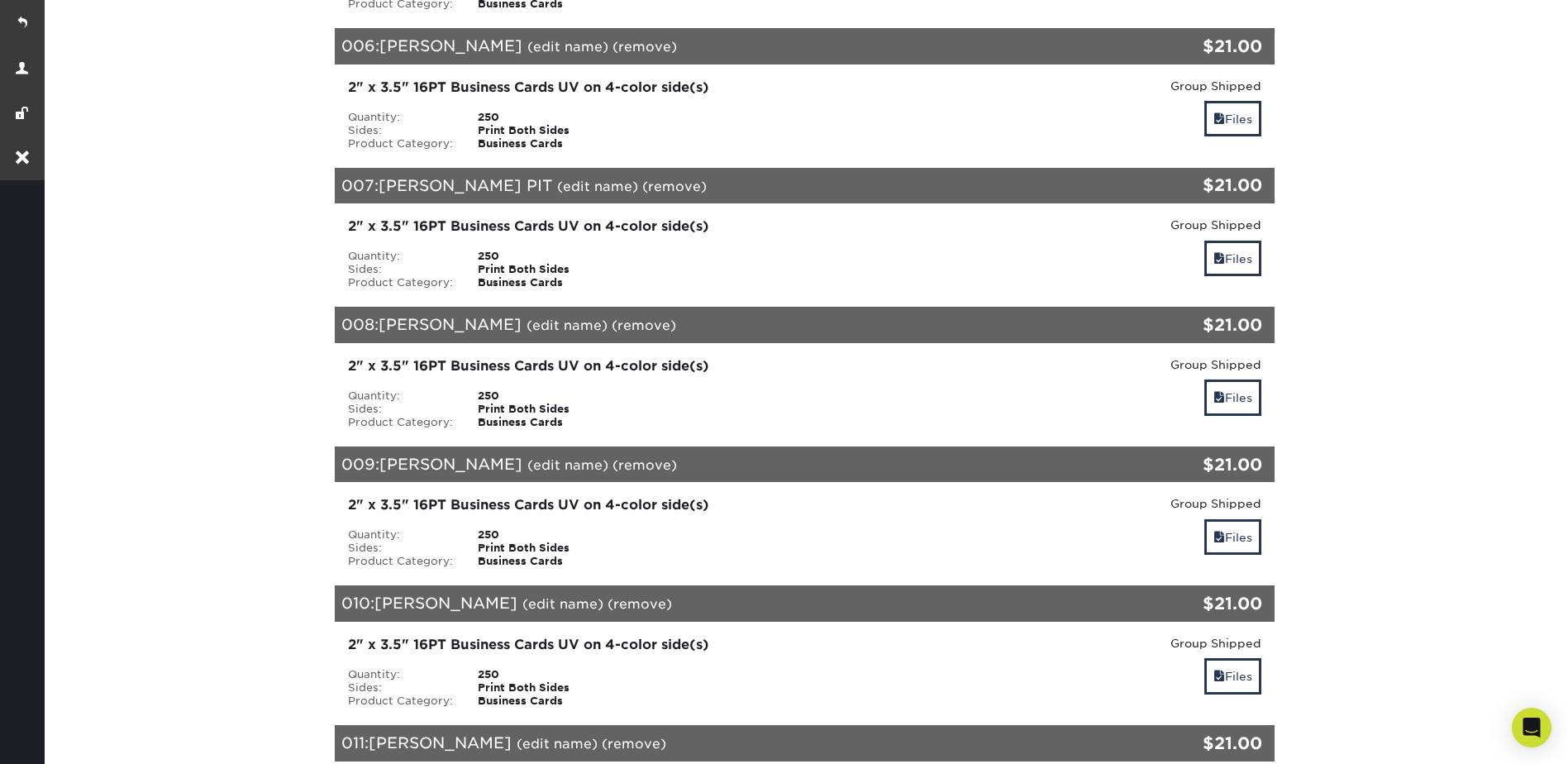
click at [613, 457] on link "(remove)" at bounding box center [645, 465] width 65 height 16
click at [939, 457] on link "Yes" at bounding box center [951, 465] width 24 height 16
